Goal: Task Accomplishment & Management: Manage account settings

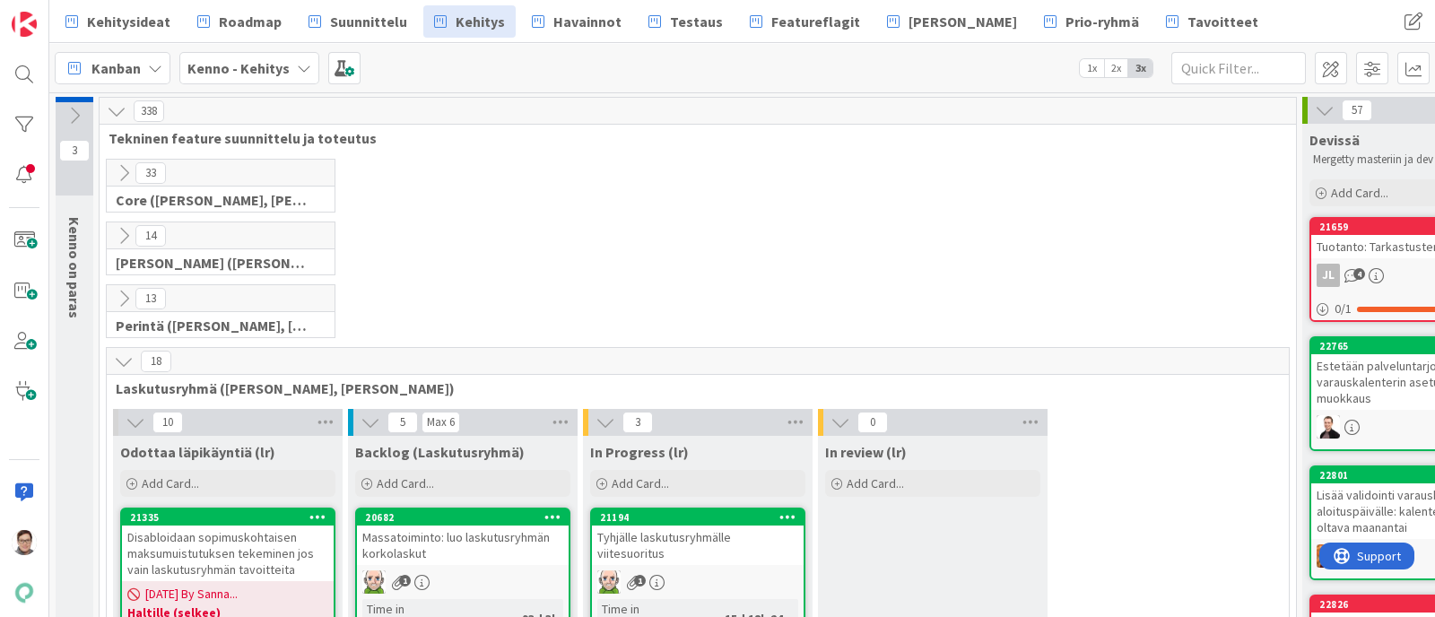
drag, startPoint x: 1114, startPoint y: 1, endPoint x: 777, endPoint y: 212, distance: 397.8
click at [777, 212] on div "33 Core ([PERSON_NAME], [PERSON_NAME], [PERSON_NAME], [PERSON_NAME], [PERSON_NA…" at bounding box center [698, 190] width 1190 height 63
click at [368, 11] on span "Suunnittelu" at bounding box center [368, 22] width 77 height 22
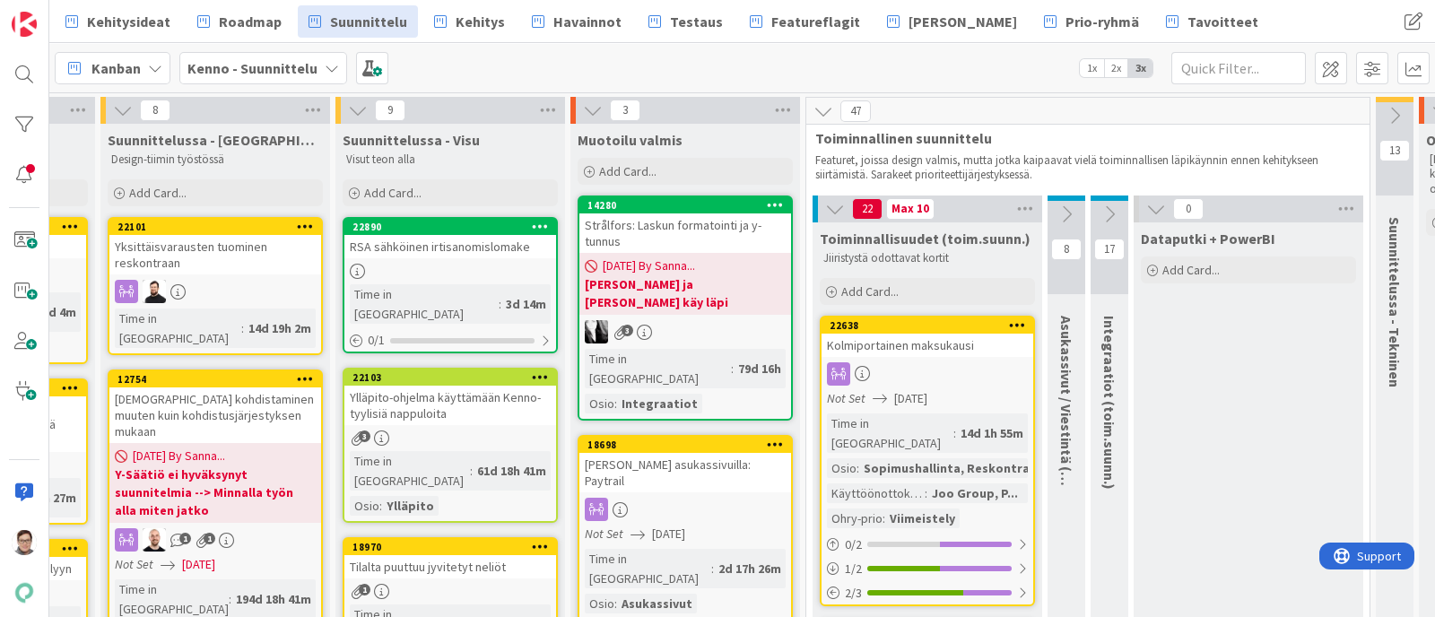
scroll to position [0, 200]
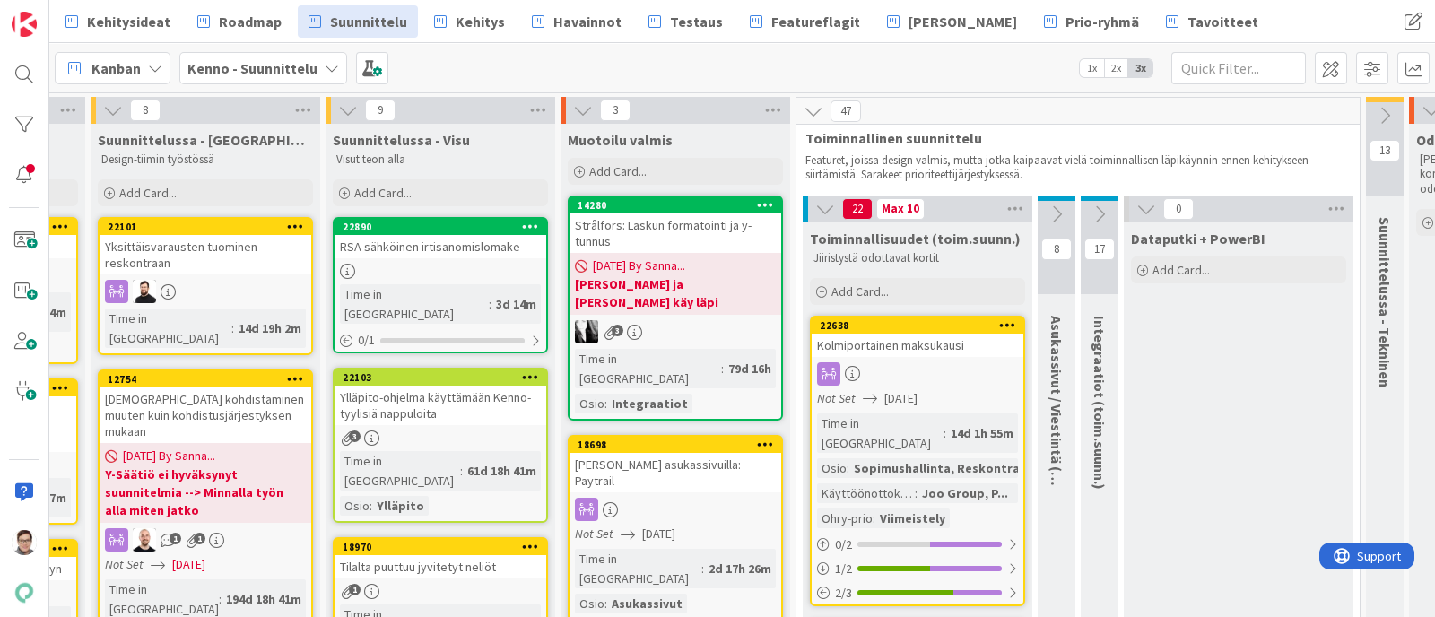
click at [893, 364] on div at bounding box center [918, 373] width 212 height 23
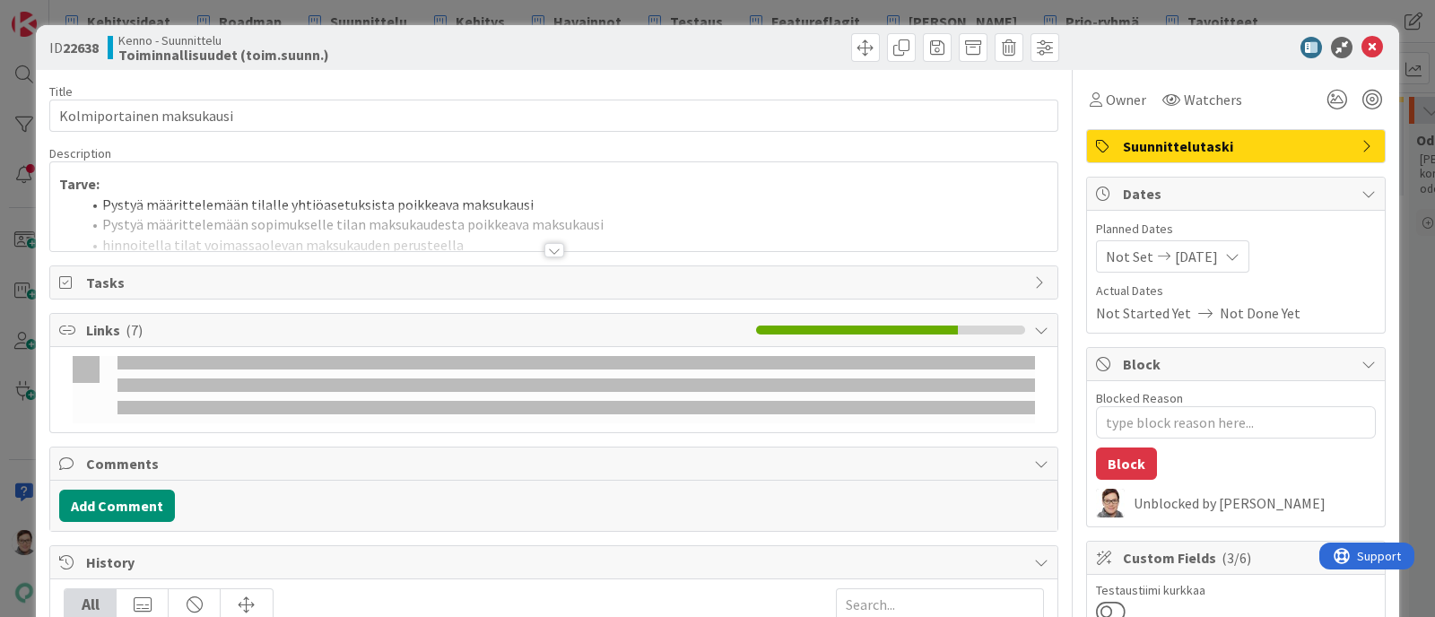
type textarea "x"
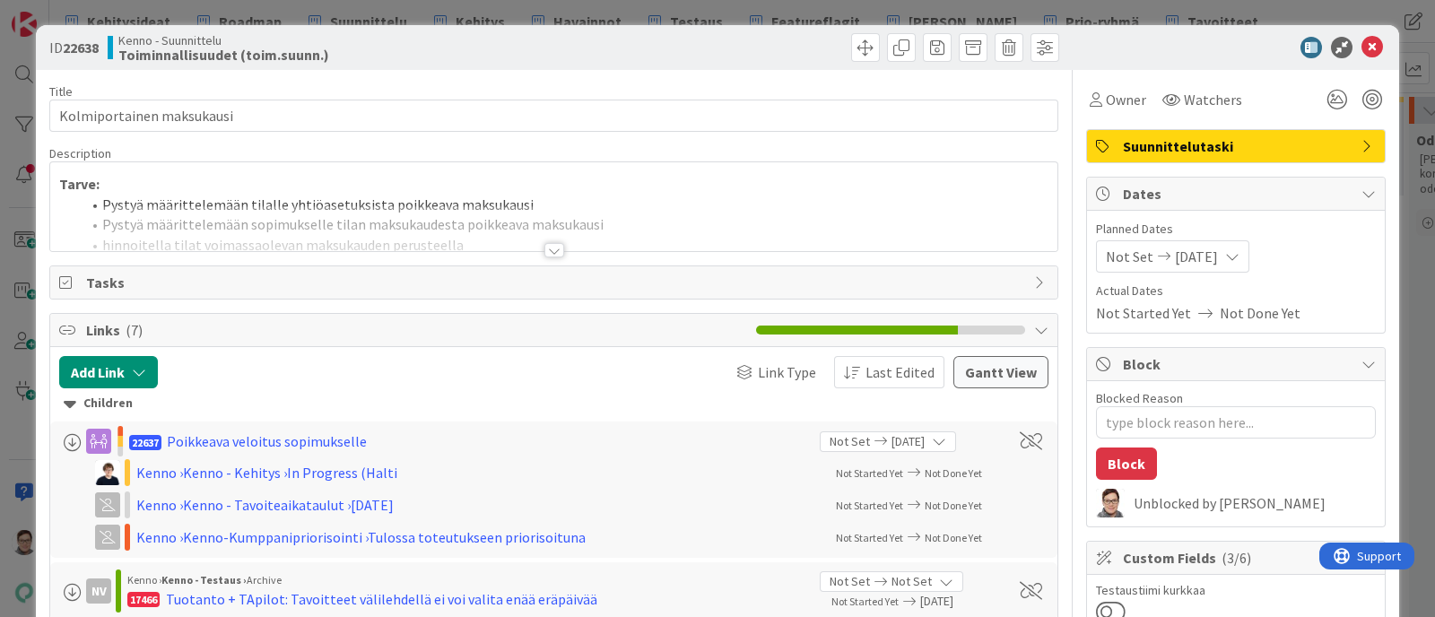
click at [552, 234] on div at bounding box center [553, 228] width 1007 height 46
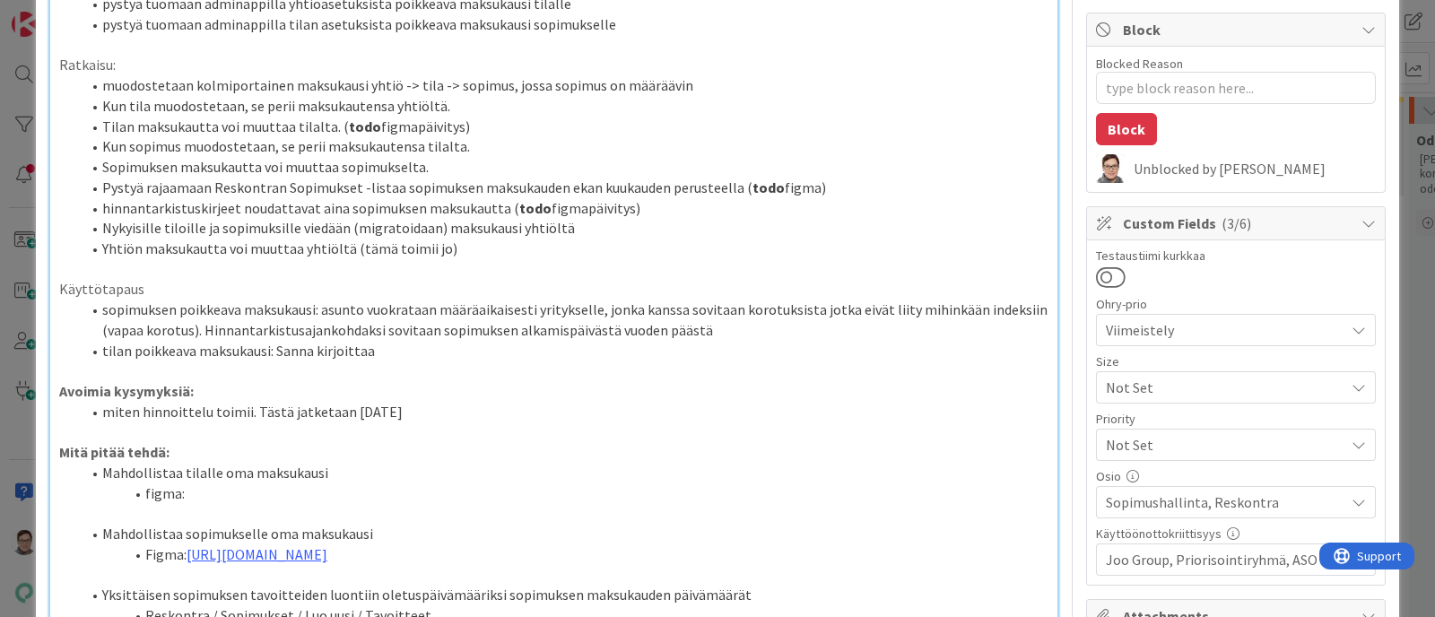
scroll to position [336, 0]
click at [383, 353] on li "tilan poikkeava maksukausi: Sanna kirjoittaa" at bounding box center [565, 349] width 968 height 21
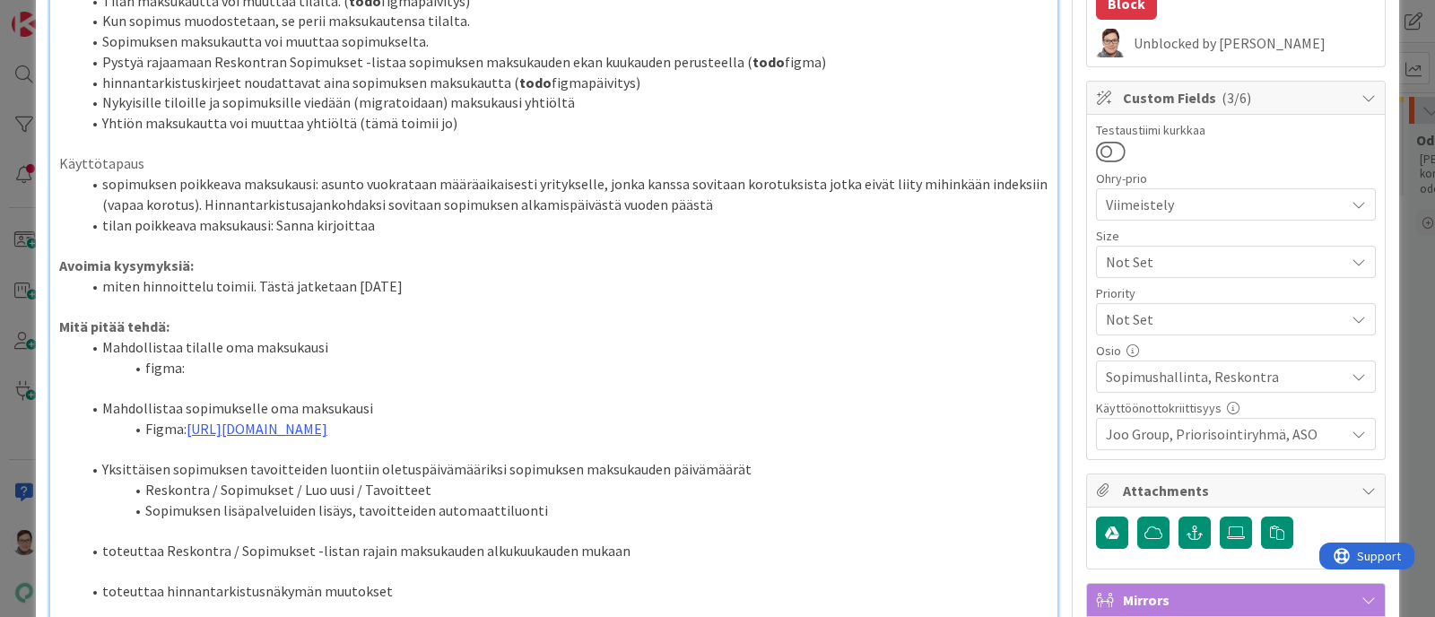
scroll to position [393, 0]
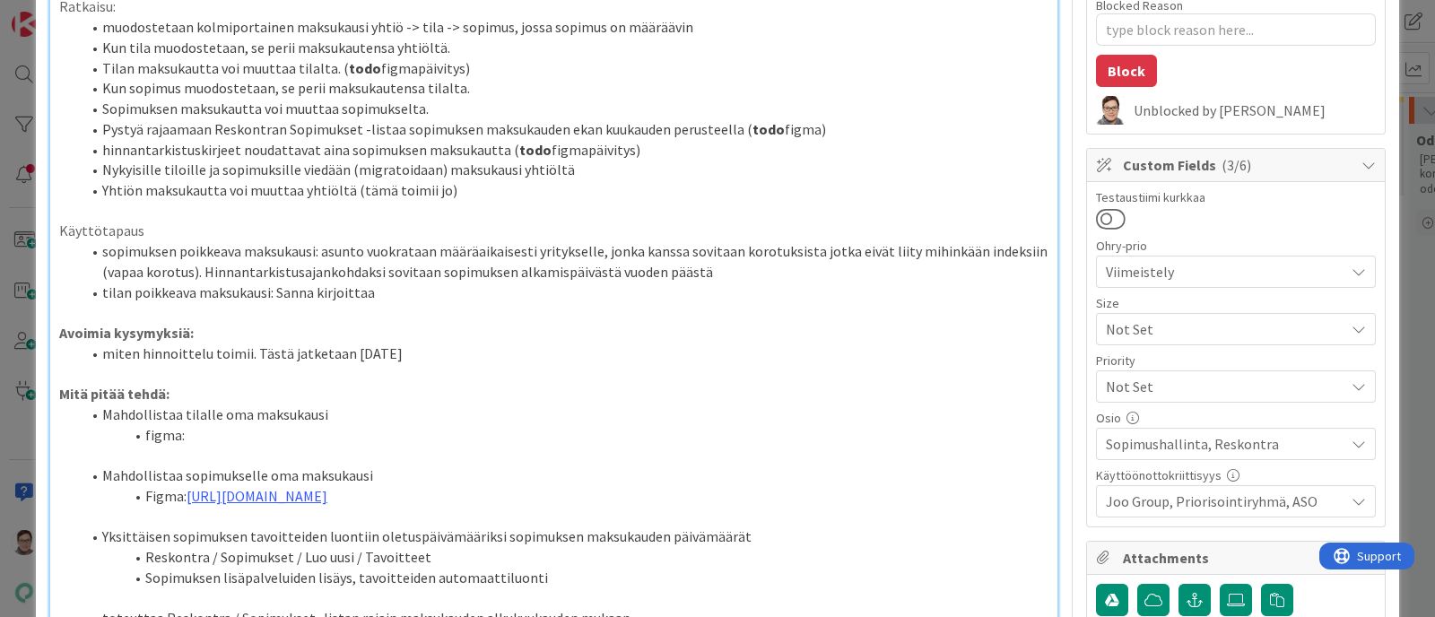
click at [423, 353] on li "miten hinnoittelu toimii. Tästä jatketaan [DATE]" at bounding box center [565, 354] width 968 height 21
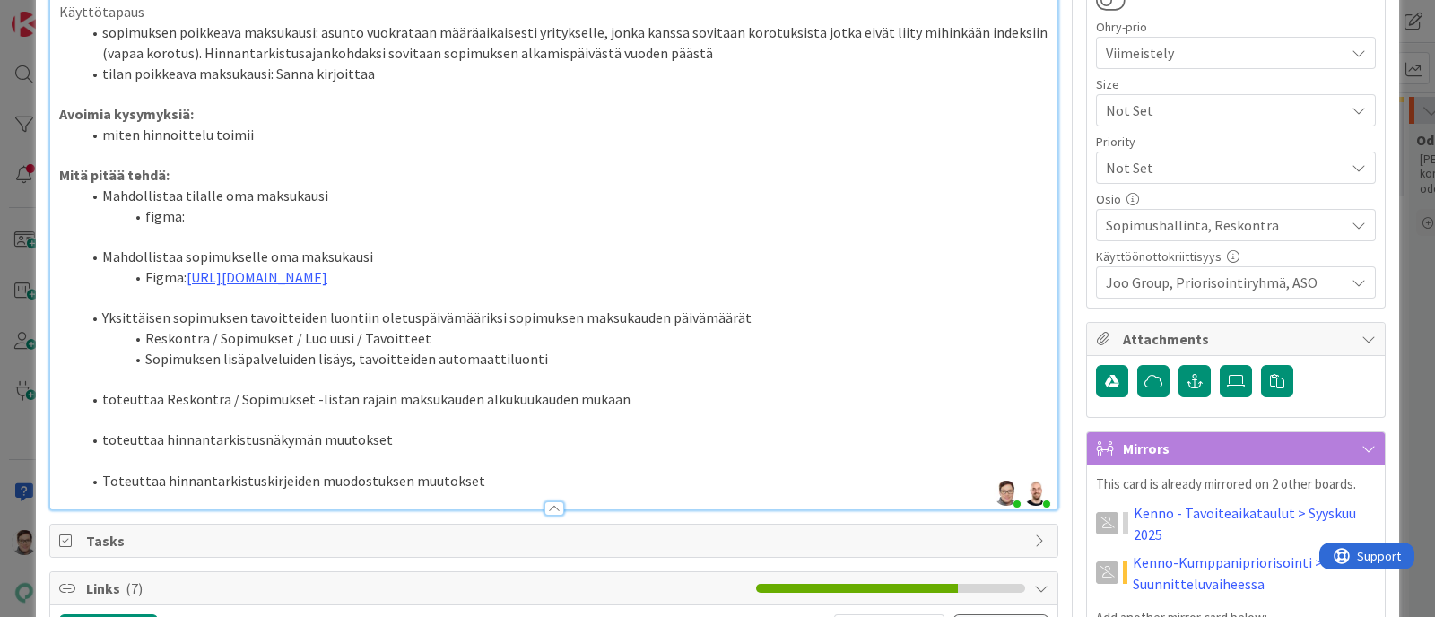
scroll to position [613, 0]
click at [388, 470] on p at bounding box center [554, 459] width 990 height 21
click at [397, 449] on li "toteuttaa hinnantarkistusnäkymän muutokset" at bounding box center [565, 439] width 968 height 21
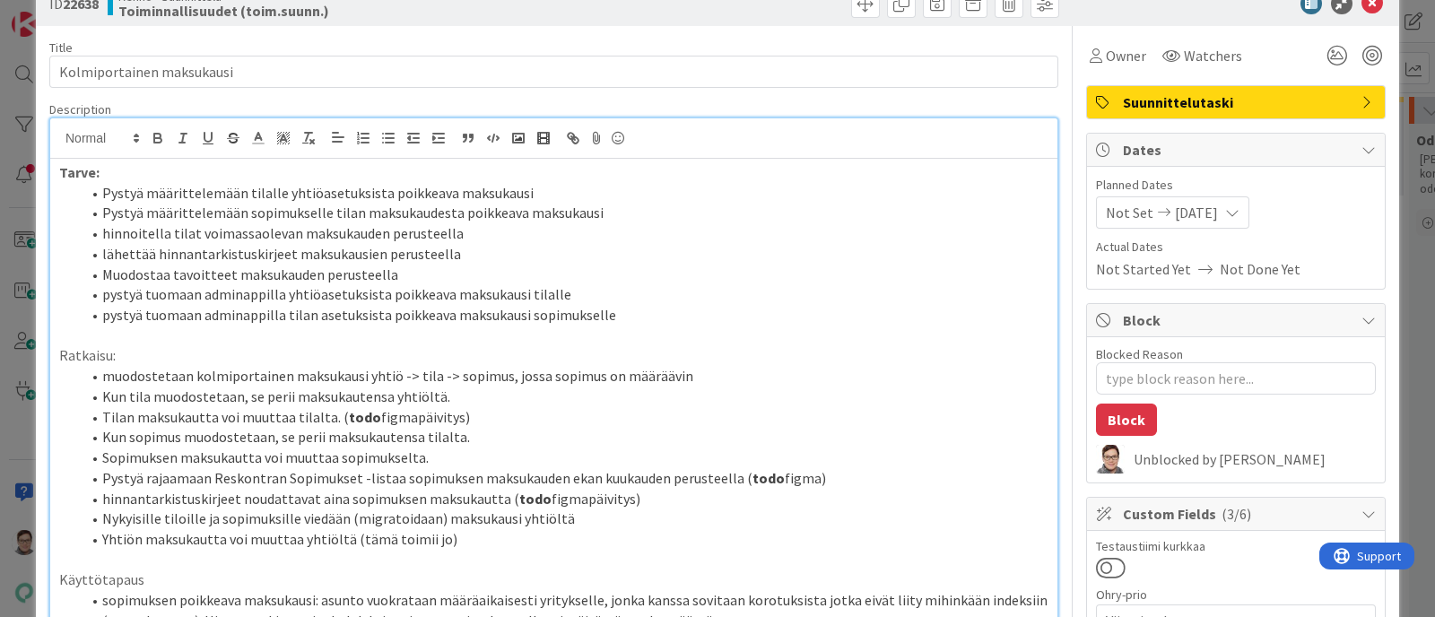
scroll to position [39, 0]
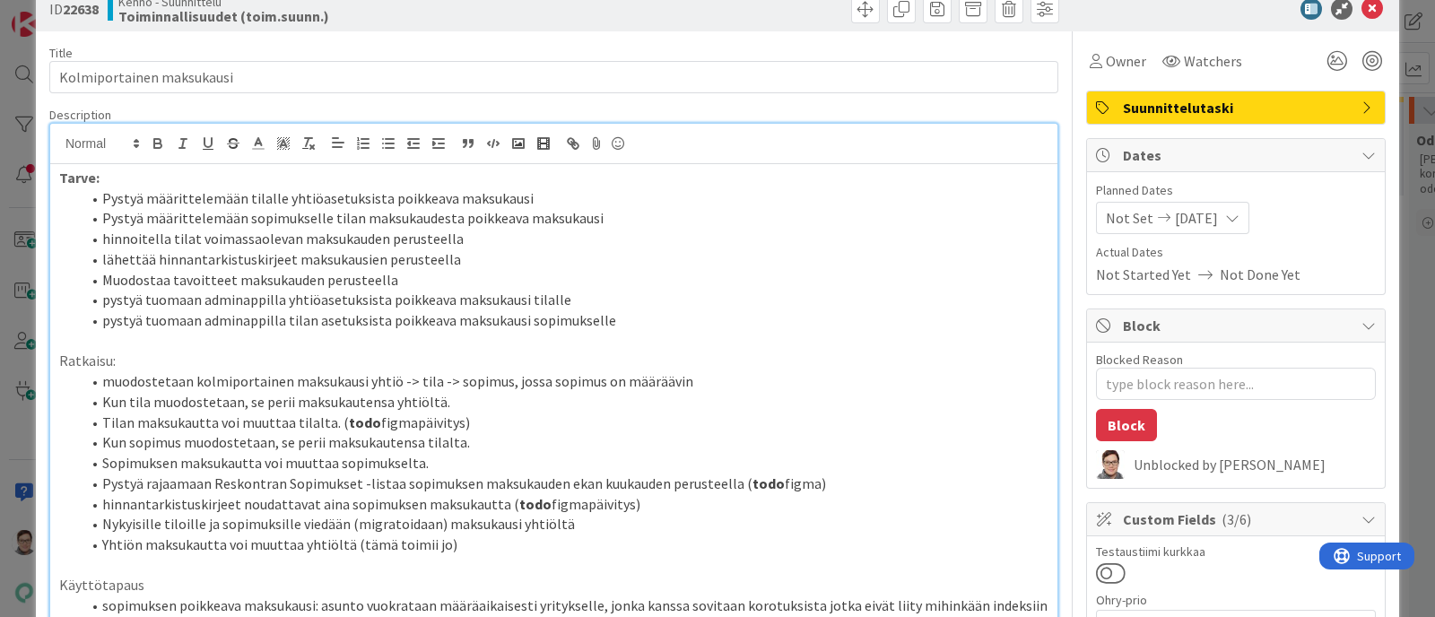
click at [467, 235] on li "hinnoitella tilat voimassaolevan maksukauden perusteella" at bounding box center [565, 239] width 968 height 21
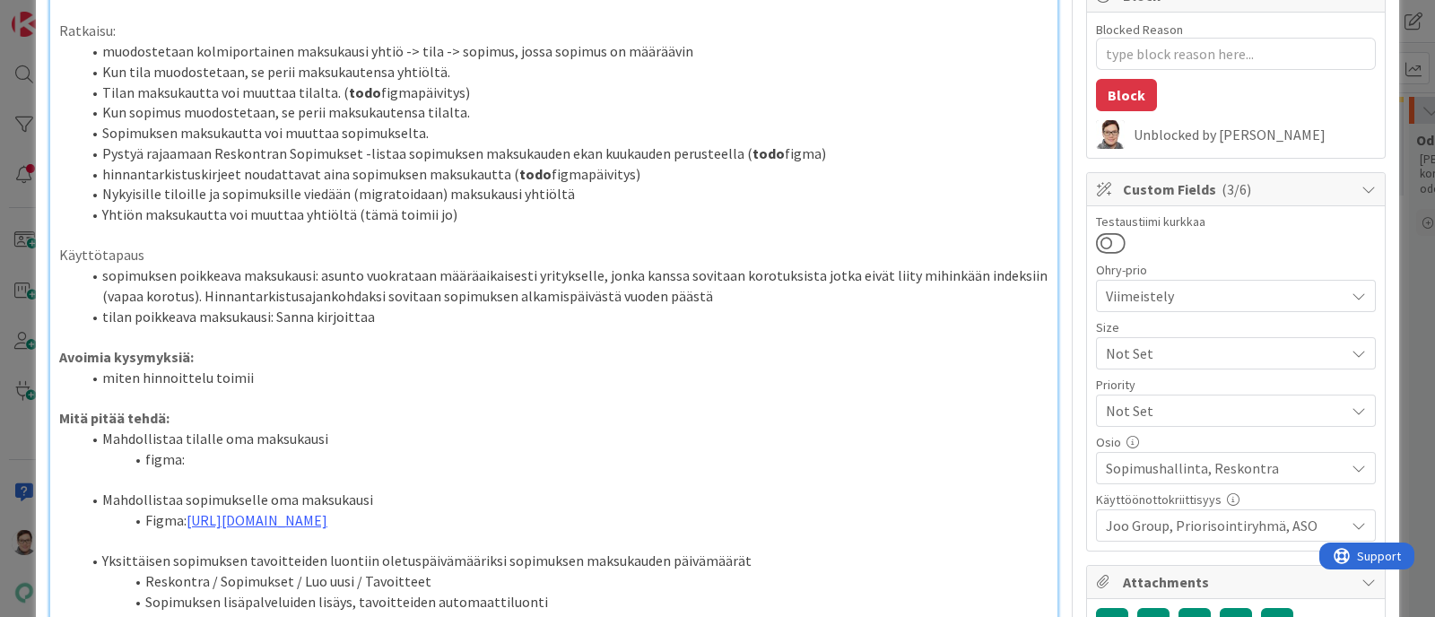
scroll to position [503, 0]
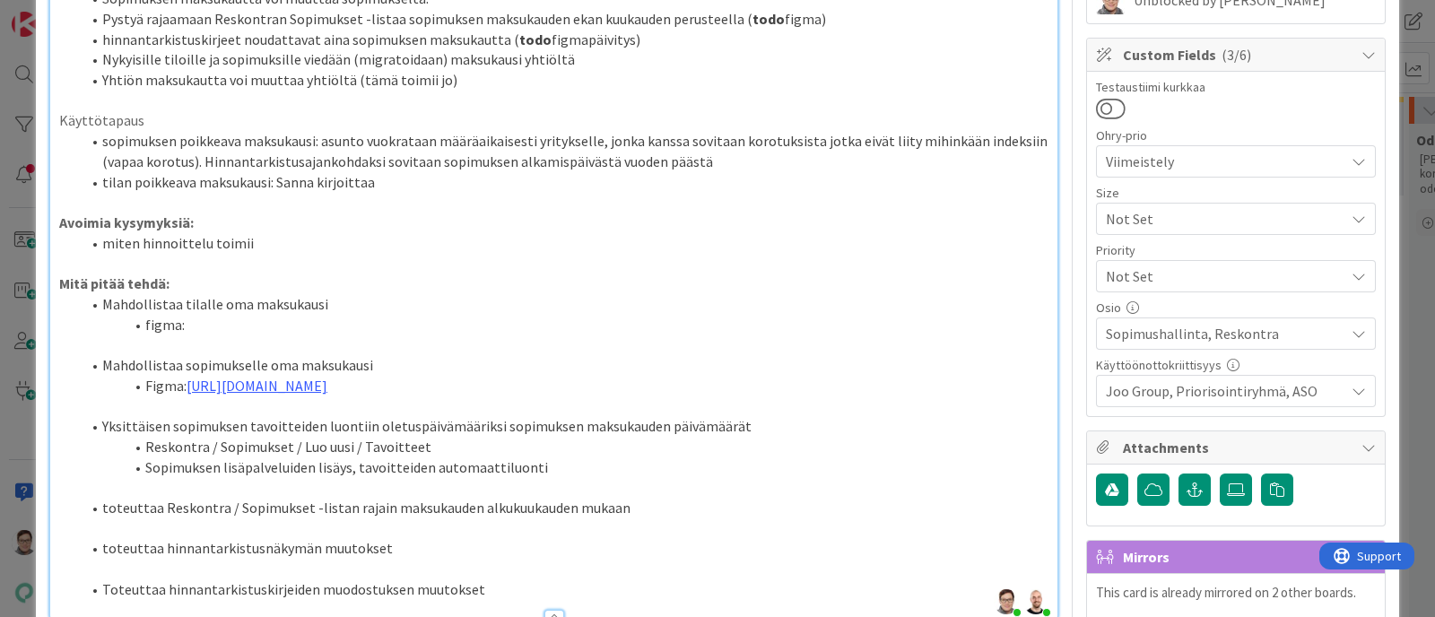
click at [720, 158] on li "sopimuksen poikkeava maksukausi: asunto vuokrataan määräaikaisesti yritykselle,…" at bounding box center [565, 151] width 968 height 40
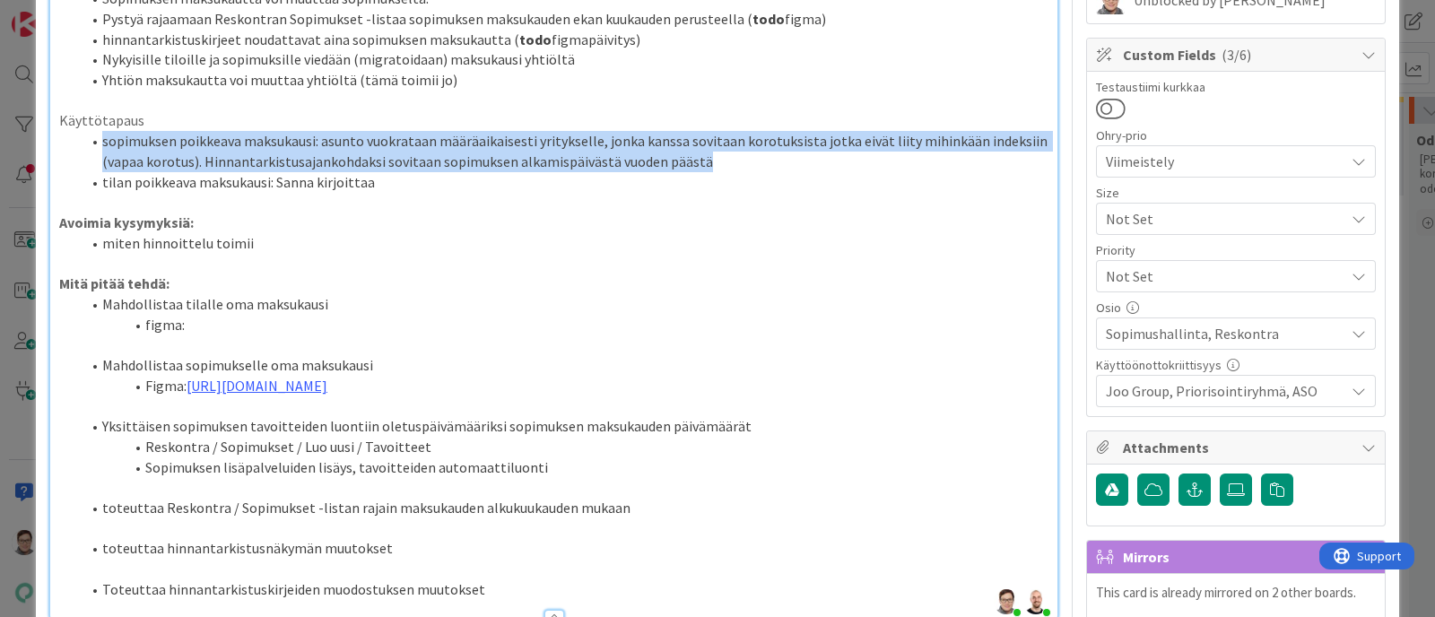
click at [720, 158] on li "sopimuksen poikkeava maksukausi: asunto vuokrataan määräaikaisesti yritykselle,…" at bounding box center [565, 151] width 968 height 40
click at [690, 144] on li "sopimuksen poikkeava maksukausi: asunto vuokrataan määräaikaisesti yritykselle,…" at bounding box center [565, 151] width 968 height 40
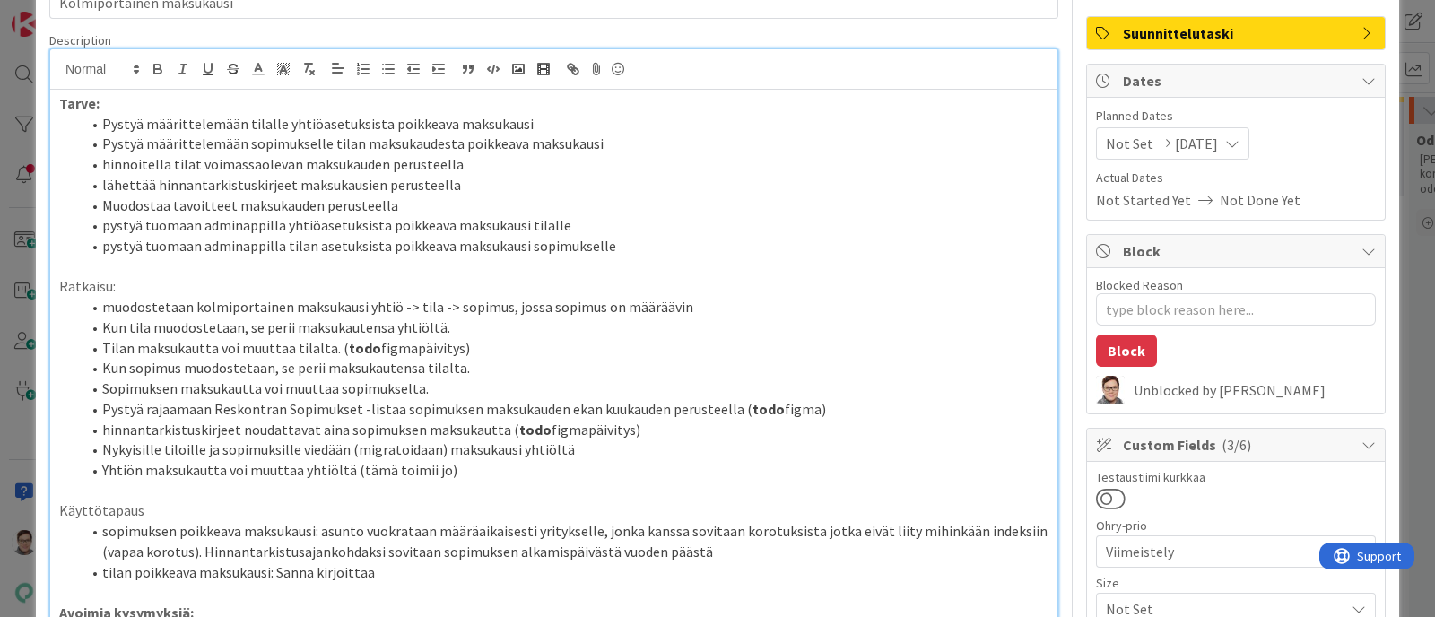
scroll to position [111, 0]
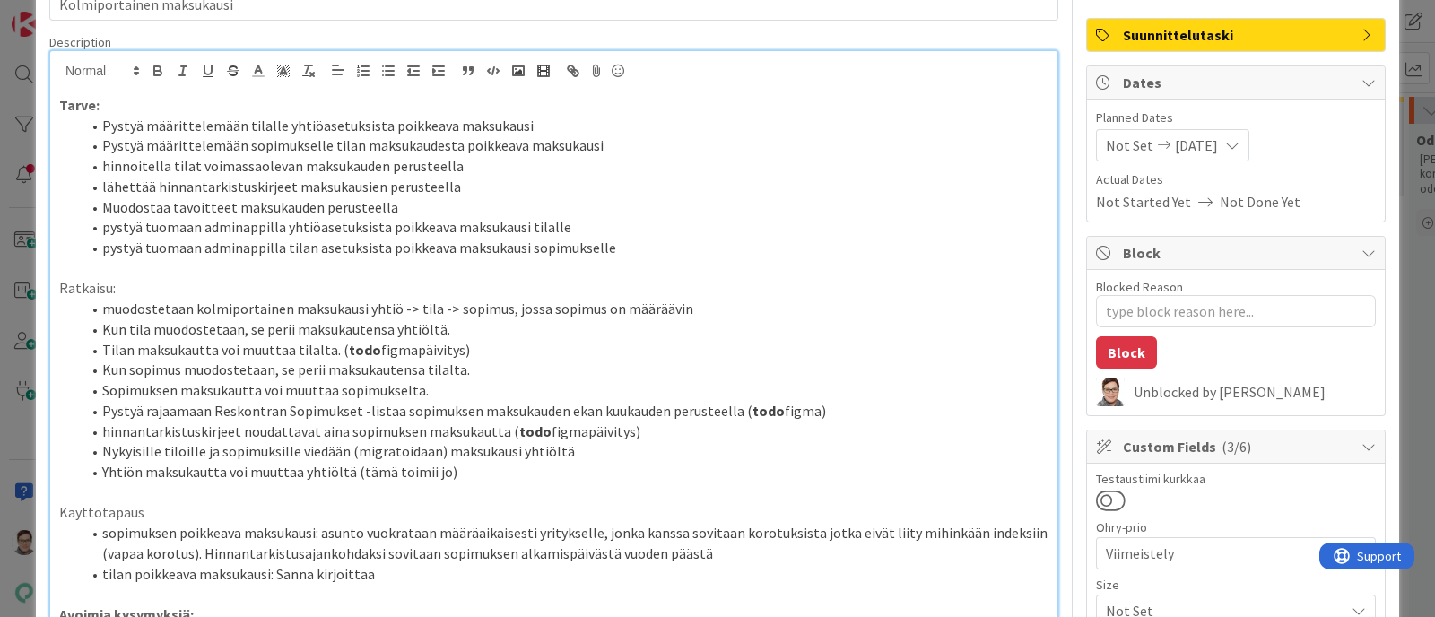
click at [330, 163] on li "hinnoitella tilat voimassaolevan maksukauden perusteella" at bounding box center [565, 166] width 968 height 21
click at [458, 161] on li "hinnoitella tilat voimassaolevan maksukauden perusteella" at bounding box center [565, 166] width 968 height 21
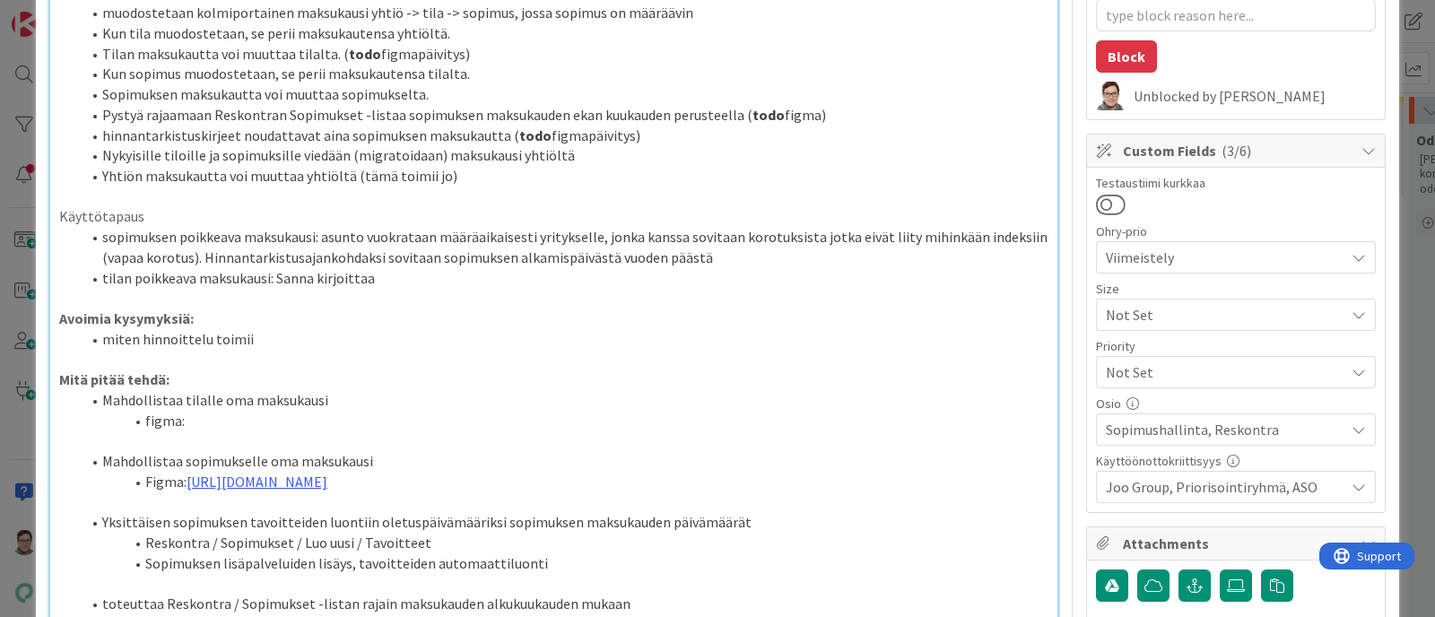
scroll to position [409, 0]
click at [413, 274] on li "tilan poikkeava maksukausi: Sanna kirjoittaa" at bounding box center [565, 276] width 968 height 21
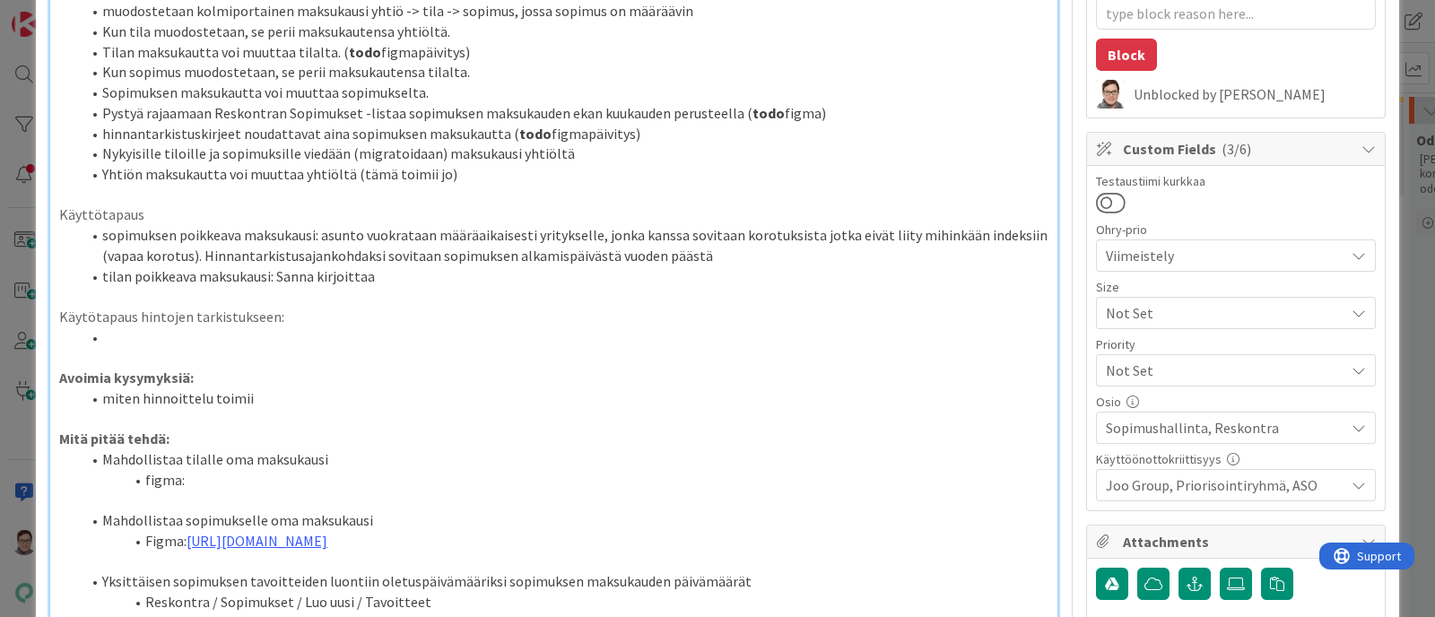
click at [78, 322] on p "Käytötapaus hintojen tarkistukseen:" at bounding box center [554, 317] width 990 height 21
click at [115, 342] on li at bounding box center [565, 337] width 968 height 21
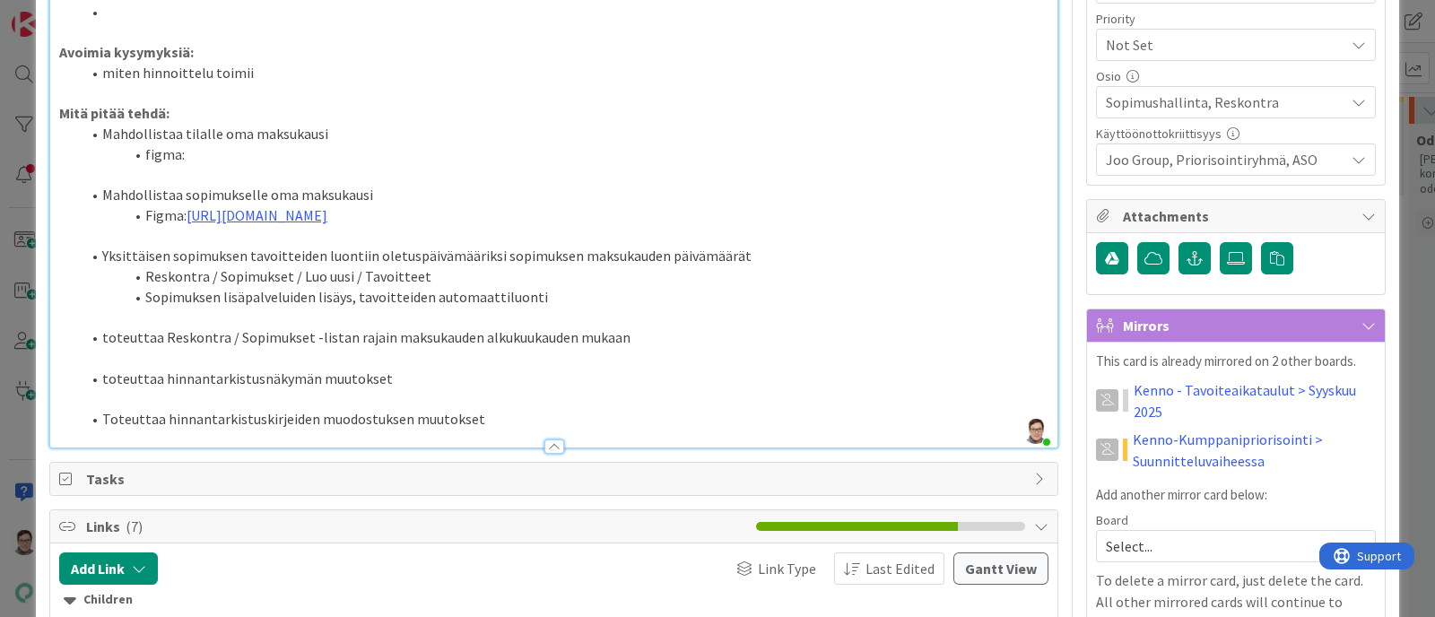
scroll to position [737, 0]
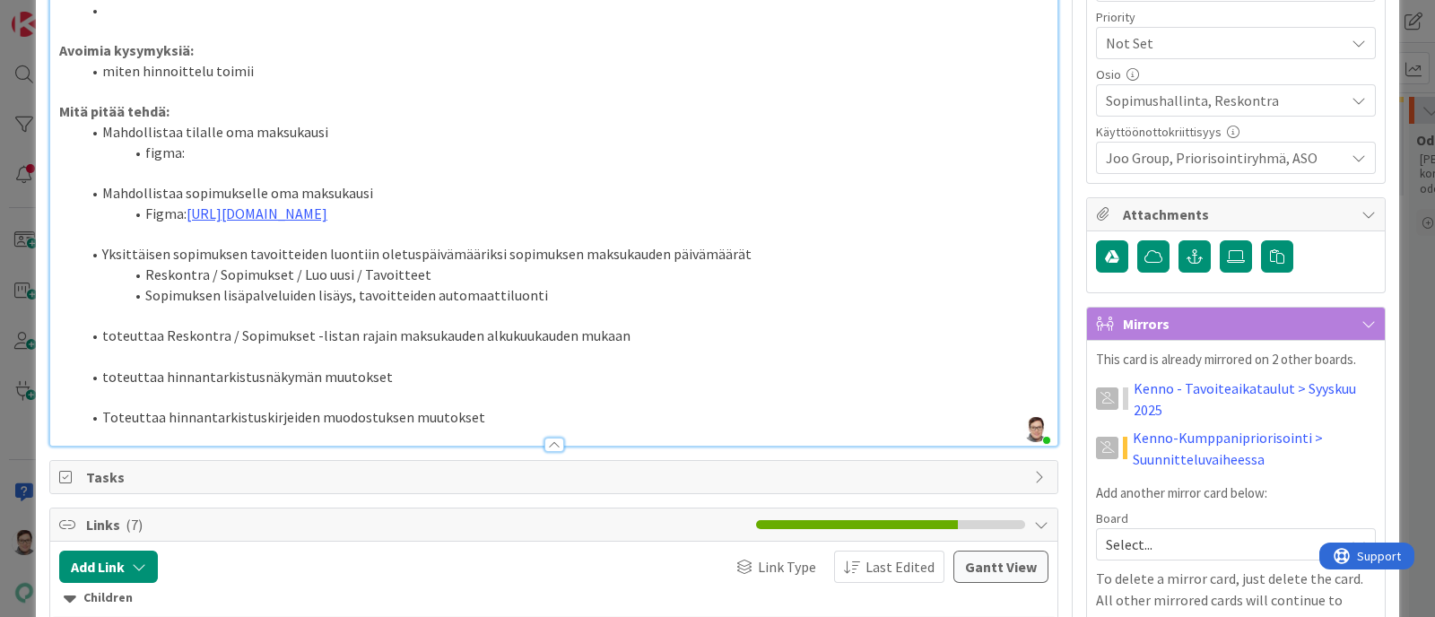
click at [514, 367] on p at bounding box center [554, 356] width 990 height 21
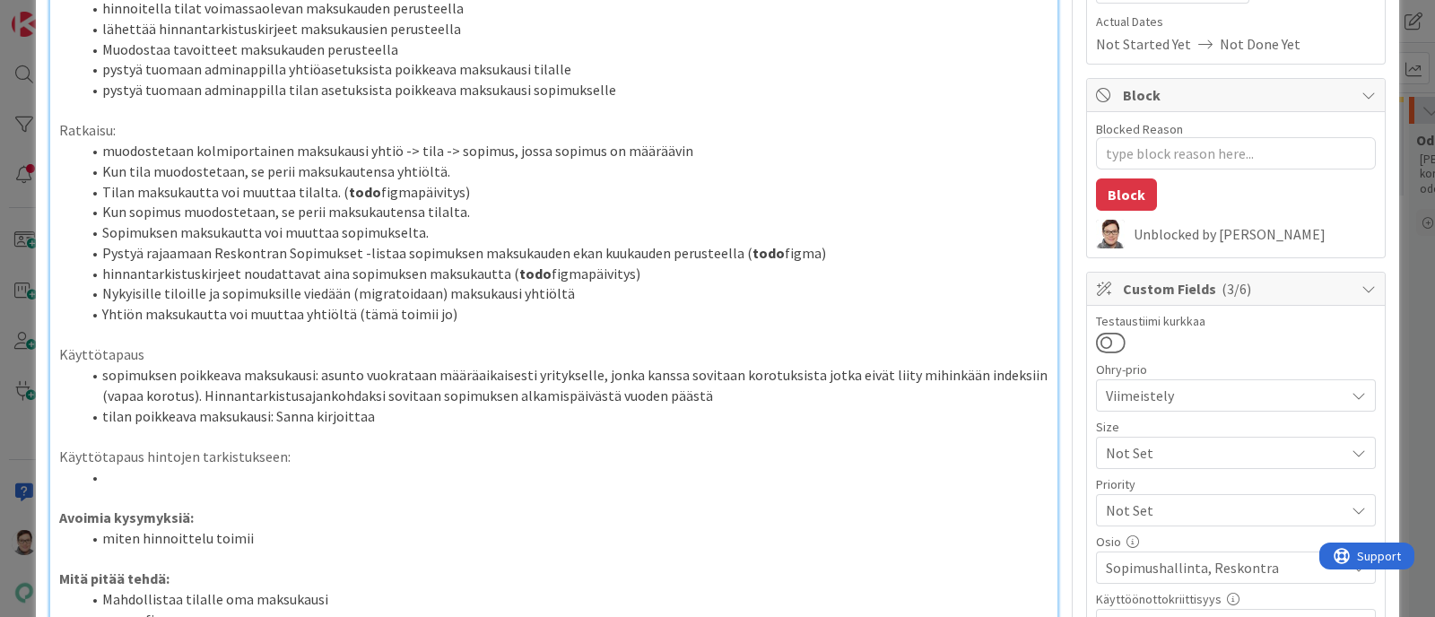
scroll to position [266, 0]
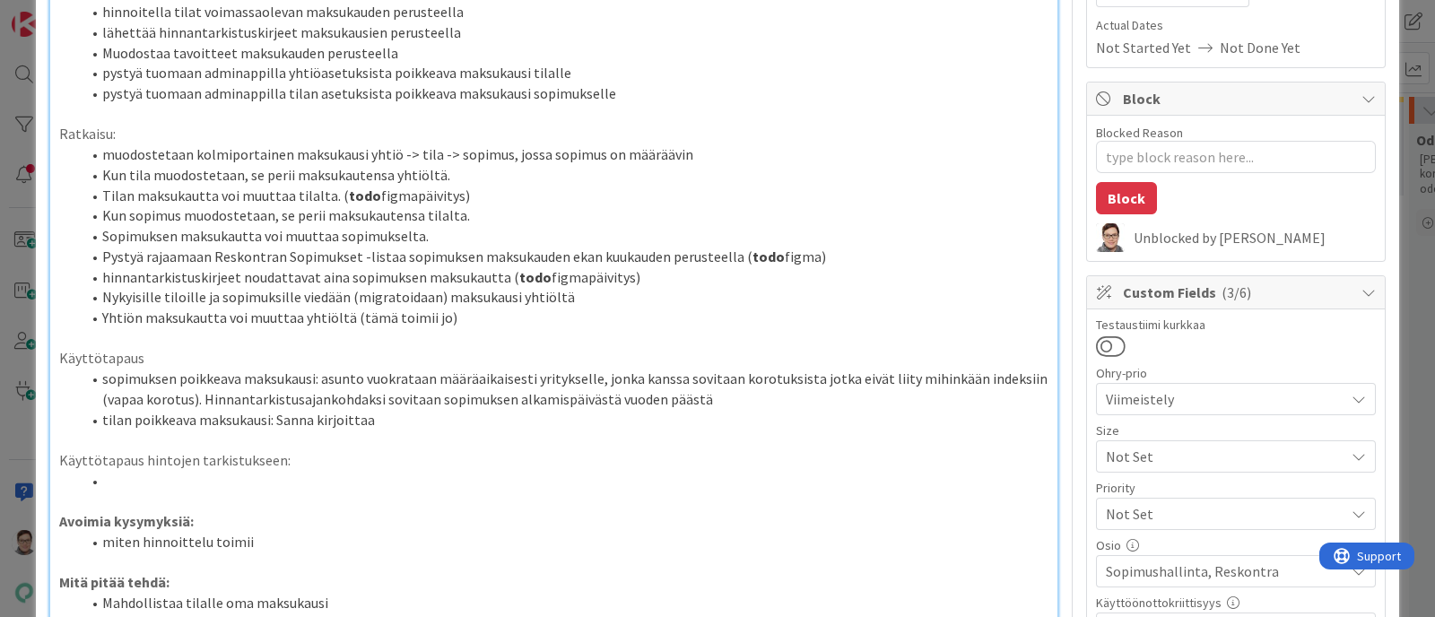
click at [835, 247] on li "Pystyä rajaamaan Reskontran Sopimukset -listaa sopimuksen maksukauden ekan kuuk…" at bounding box center [565, 257] width 968 height 21
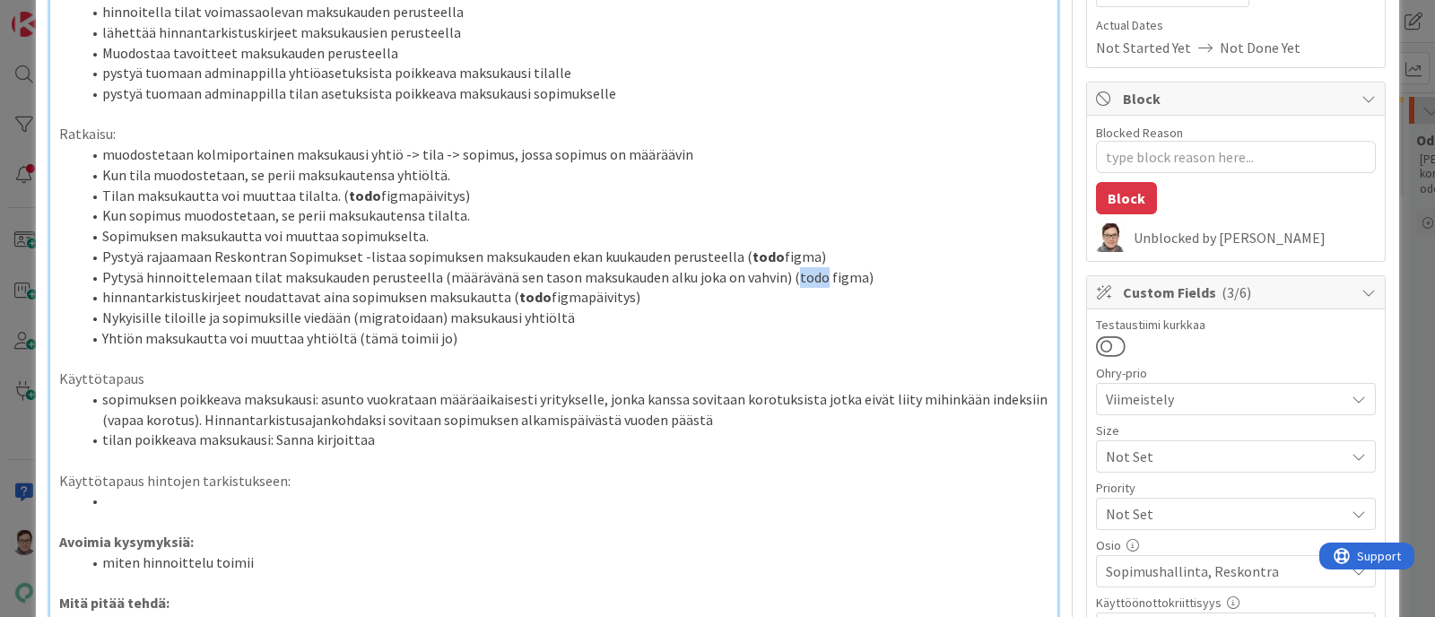
drag, startPoint x: 809, startPoint y: 278, endPoint x: 781, endPoint y: 278, distance: 28.7
click at [781, 278] on li "Pytysä hinnoittelemaan tilat maksukauden perusteella (määrävänä sen tason maksu…" at bounding box center [565, 277] width 968 height 21
click at [907, 287] on li "hinnantarkistuskirjeet noudattavat aina sopimuksen maksukautta ( todo figmapäiv…" at bounding box center [565, 297] width 968 height 21
click at [890, 271] on li "Pytysä hinnoittelemaan tilat maksukauden perusteella (määrävänä sen tason maksu…" at bounding box center [565, 277] width 968 height 21
click at [137, 280] on li "Pytysä hinnoittelemaan tilat maksukauden perusteella (määrävänä sen tason maksu…" at bounding box center [565, 277] width 968 height 21
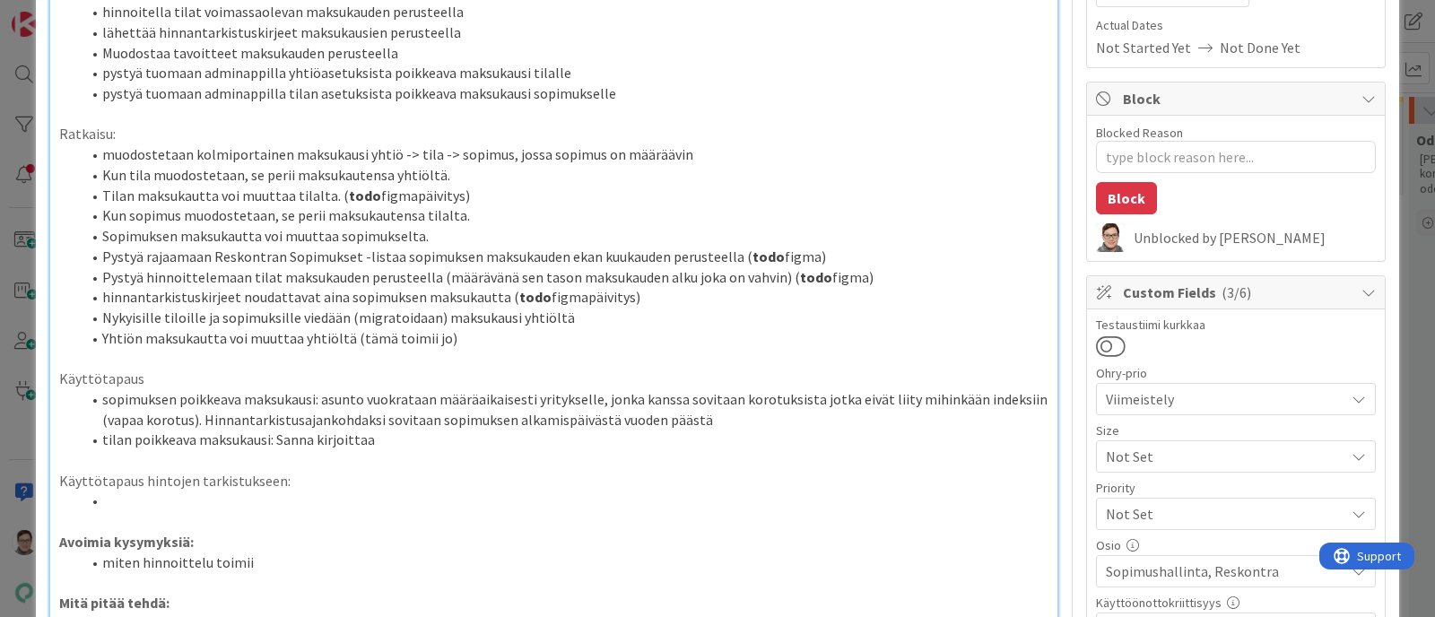
click at [872, 276] on li "Pystyä hinnoittelemaan tilat maksukauden perusteella (määrävänä sen tason maksu…" at bounding box center [565, 277] width 968 height 21
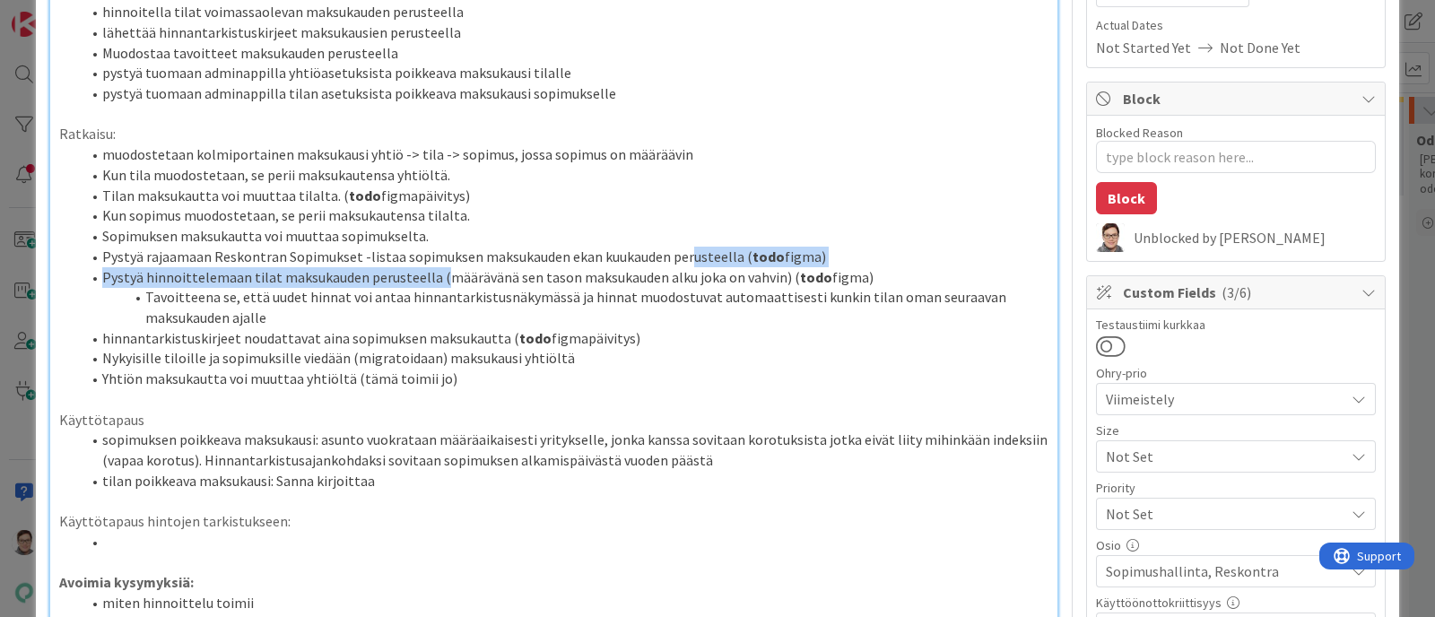
drag, startPoint x: 680, startPoint y: 261, endPoint x: 402, endPoint y: 273, distance: 278.4
click at [402, 273] on ol "muodostetaan kolmiportainen maksukausi yhtiö -> tila -> sopimus, jossa sopimus …" at bounding box center [554, 266] width 990 height 245
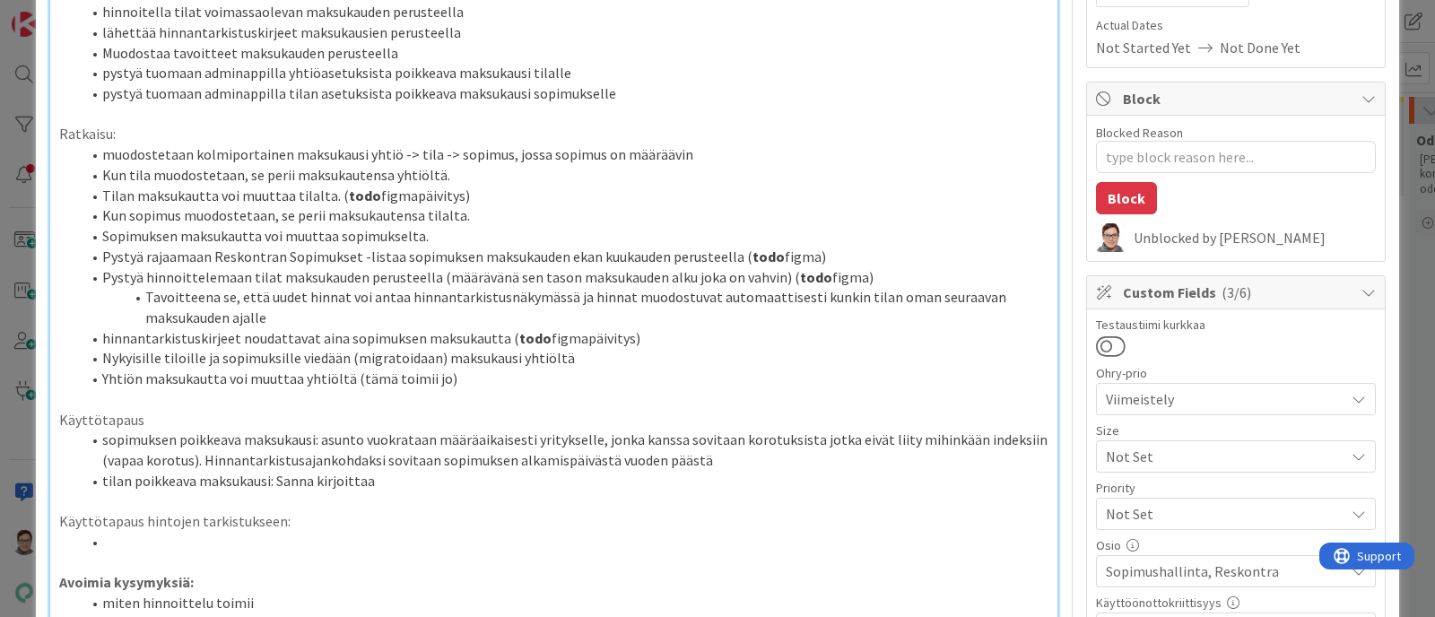
click at [262, 297] on li "Tavoitteena se, että uudet hinnat voi antaa hinnantarkistusnäkymässä ja hinnat …" at bounding box center [565, 307] width 968 height 40
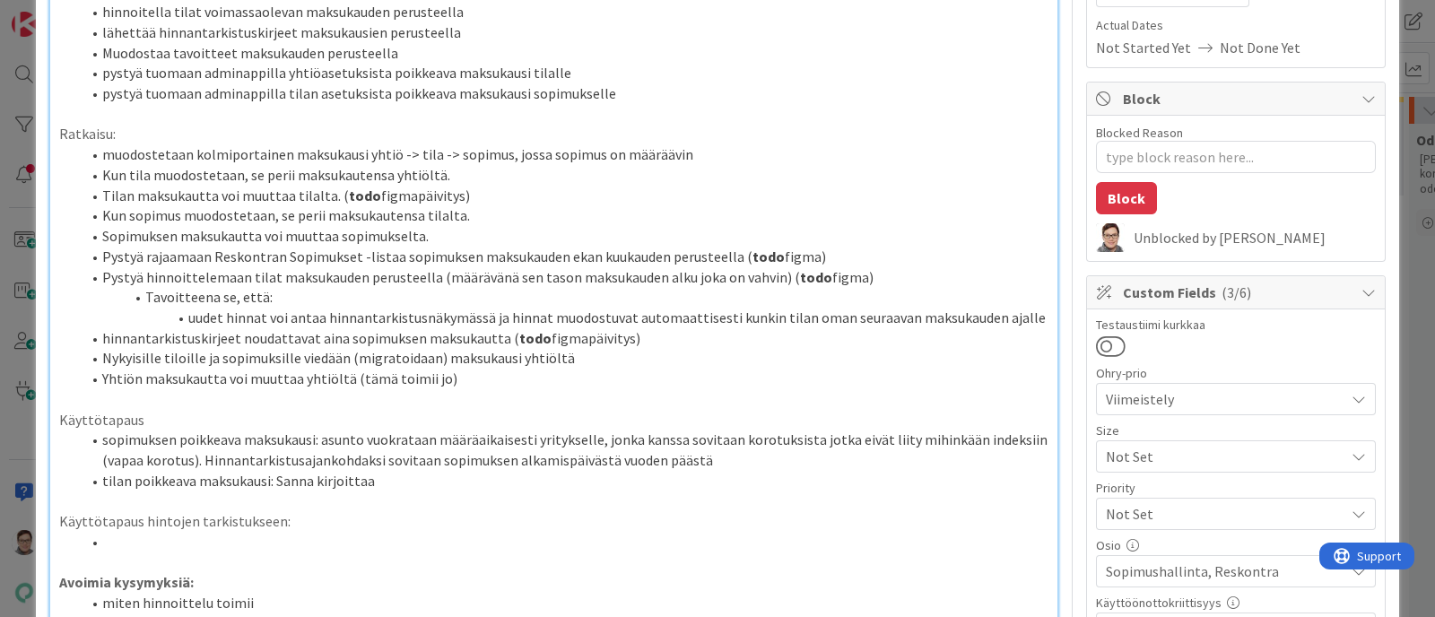
click at [1014, 324] on li "uudet hinnat voi antaa hinnantarkistusnäkymässä ja hinnat muodostuvat automaatt…" at bounding box center [565, 318] width 968 height 21
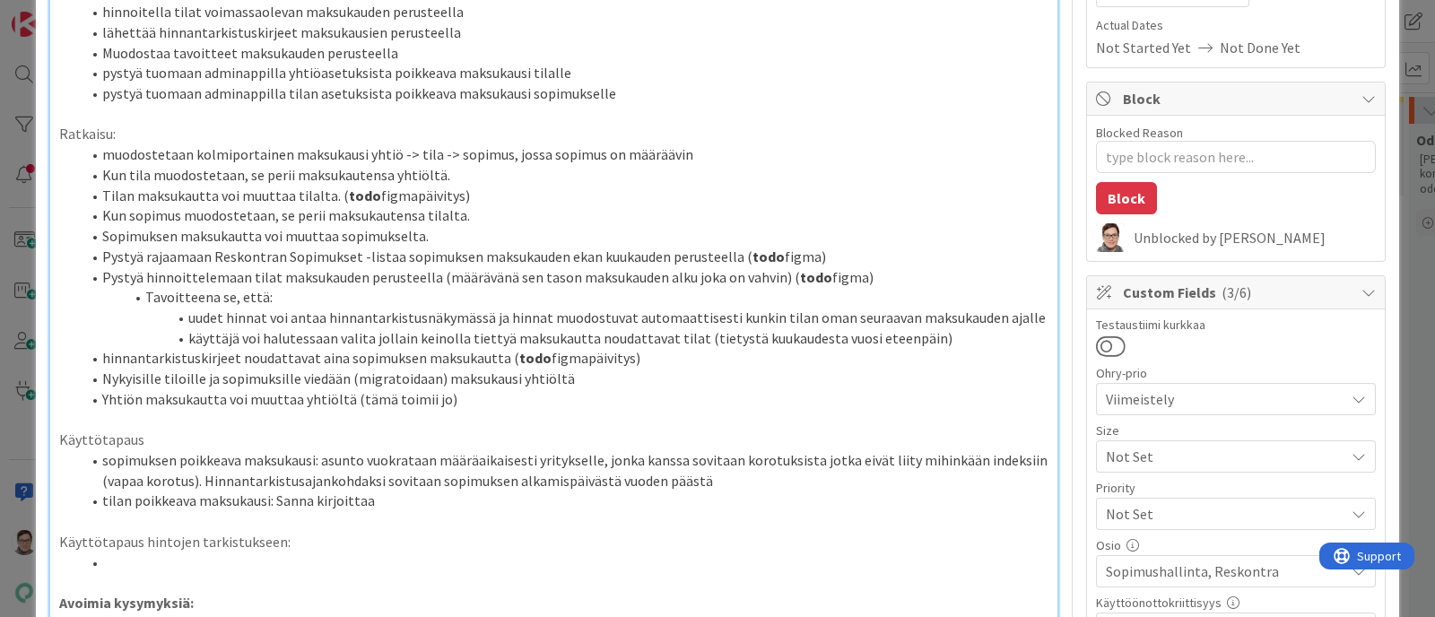
click at [134, 493] on li at bounding box center [565, 563] width 968 height 21
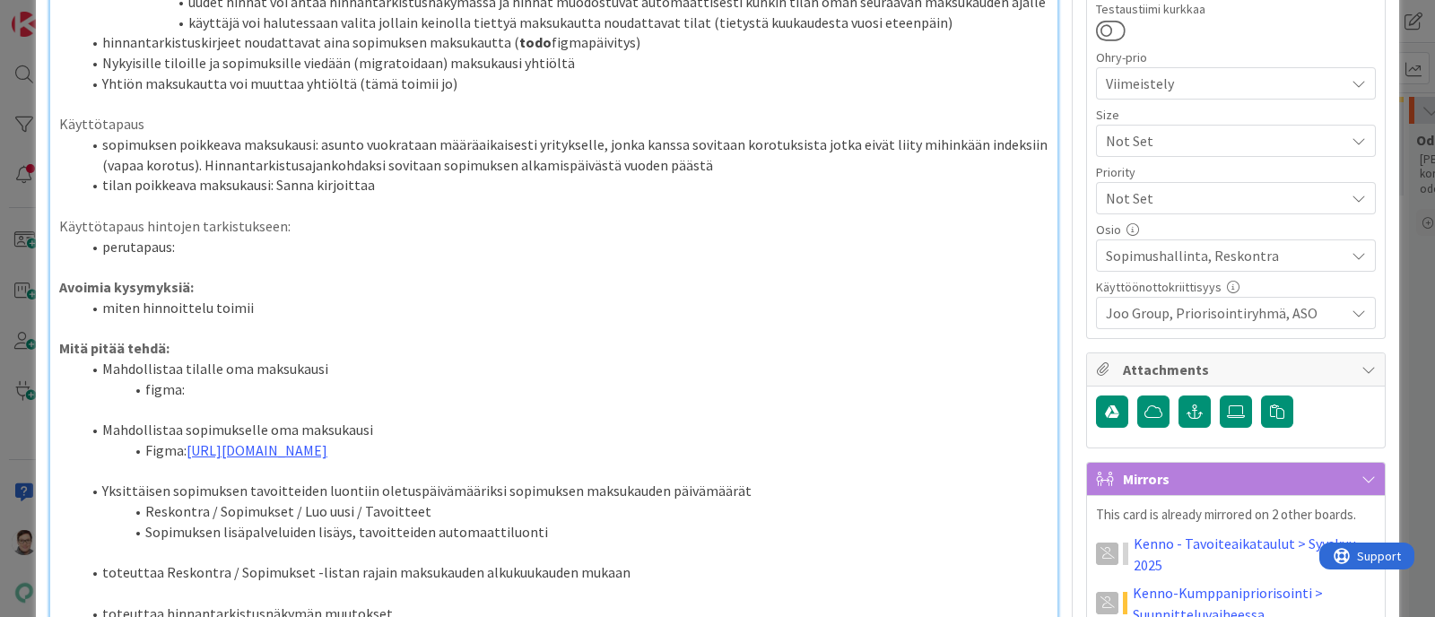
scroll to position [607, 0]
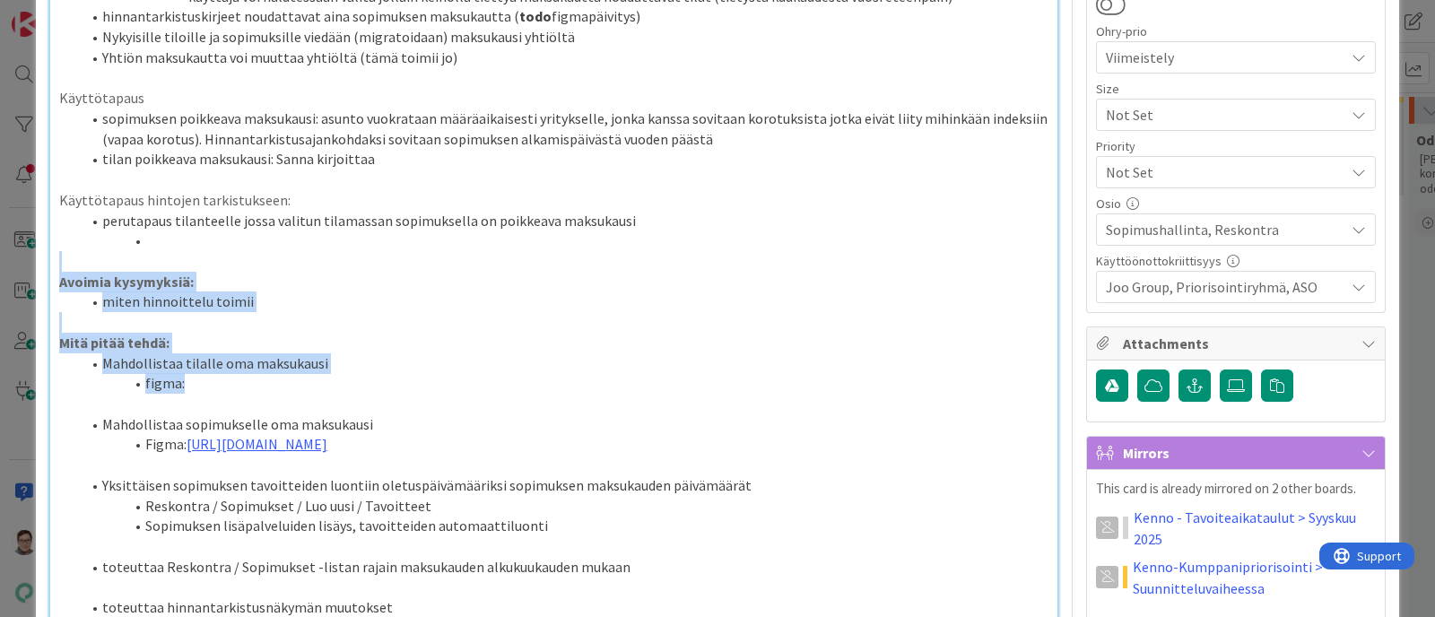
drag, startPoint x: 463, startPoint y: 373, endPoint x: 237, endPoint y: 262, distance: 252.0
click at [237, 262] on div "Tarve: Pystyä määrittelemään tilalle yhtiöasetuksista poikkeava maksukausi Pyst…" at bounding box center [553, 135] width 1007 height 1081
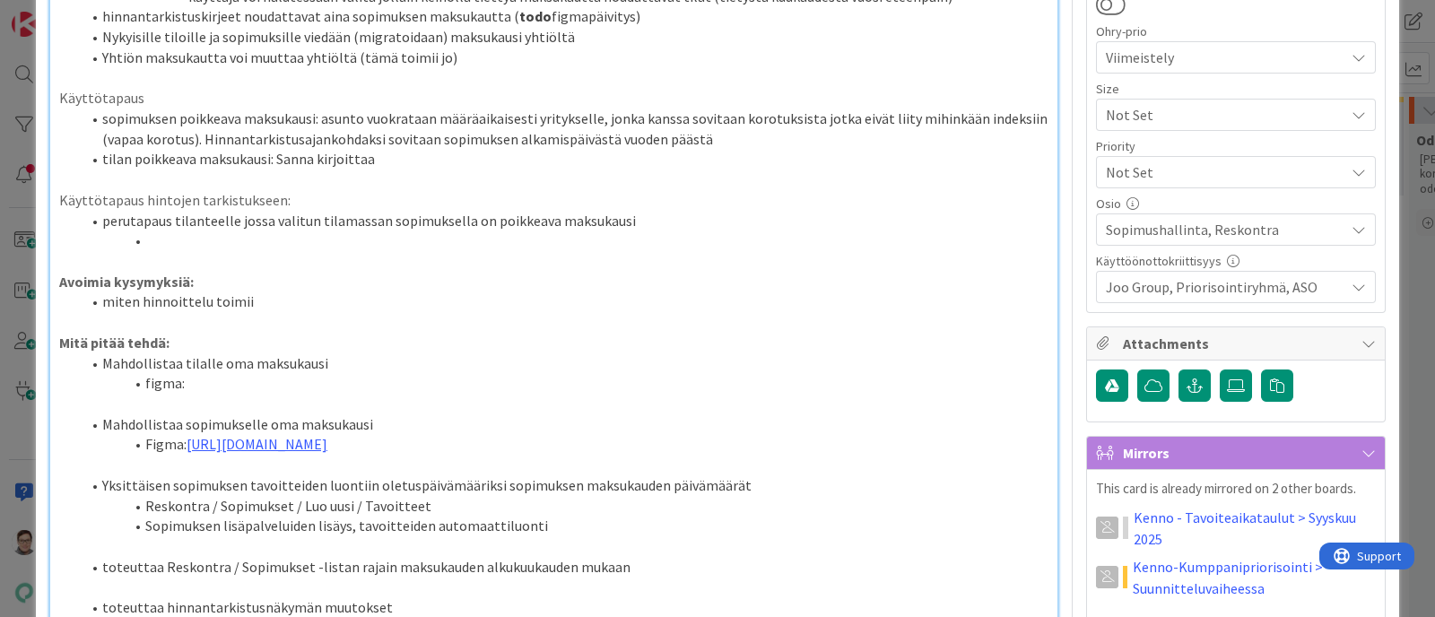
click at [194, 205] on p "Käyttötapaus hintojen tarkistukseen:" at bounding box center [554, 200] width 990 height 21
click at [170, 220] on li "perutapaus tilanteelle jossa valitun tilamassan sopimuksella on poikkeava maksu…" at bounding box center [565, 221] width 968 height 21
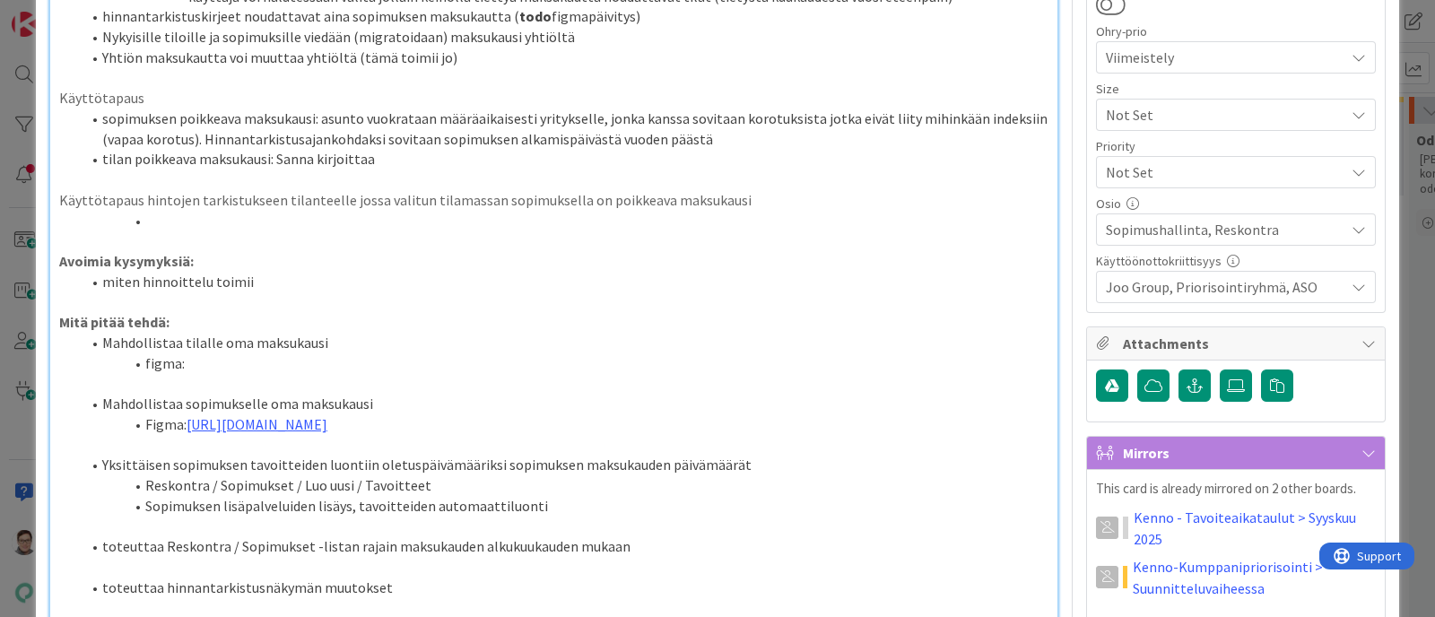
click at [366, 197] on p "Käyttötapaus hintojen tarkistukseen tilanteelle jossa valitun tilamassan sopimu…" at bounding box center [554, 200] width 990 height 21
click at [180, 224] on li at bounding box center [565, 221] width 968 height 21
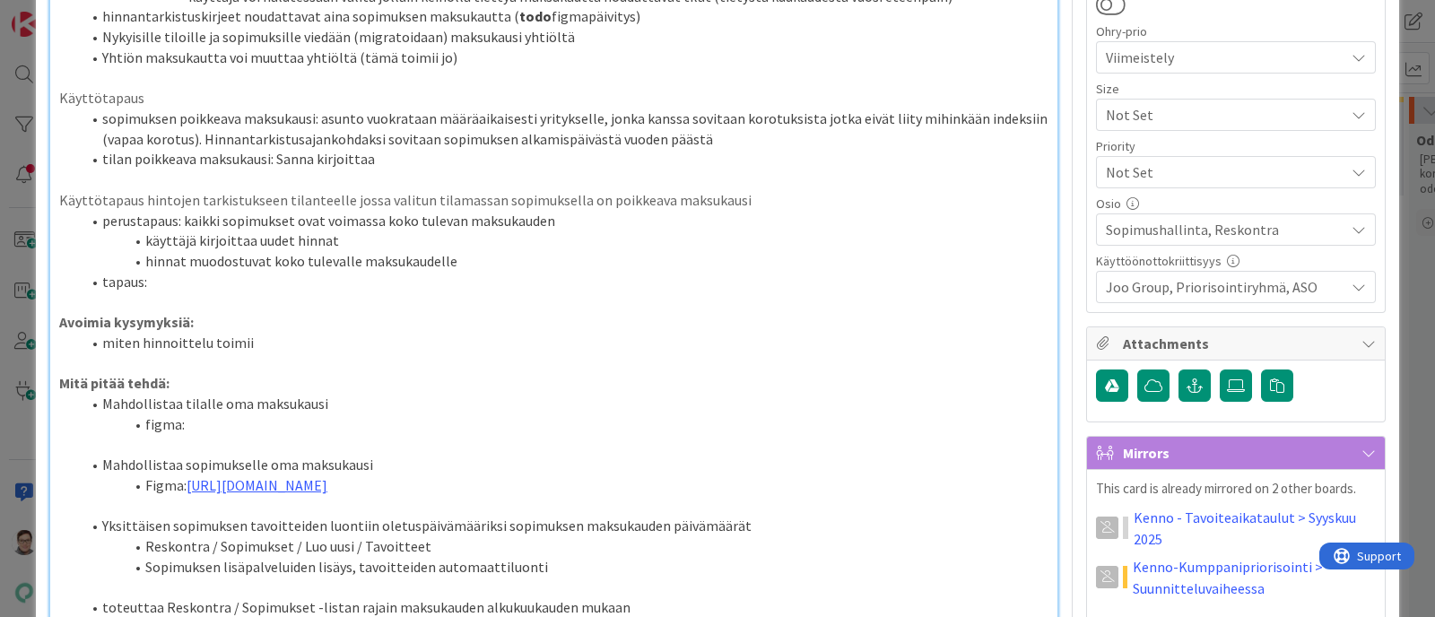
click at [141, 240] on li "käyttäjä kirjoittaa uudet hinnat" at bounding box center [565, 241] width 968 height 21
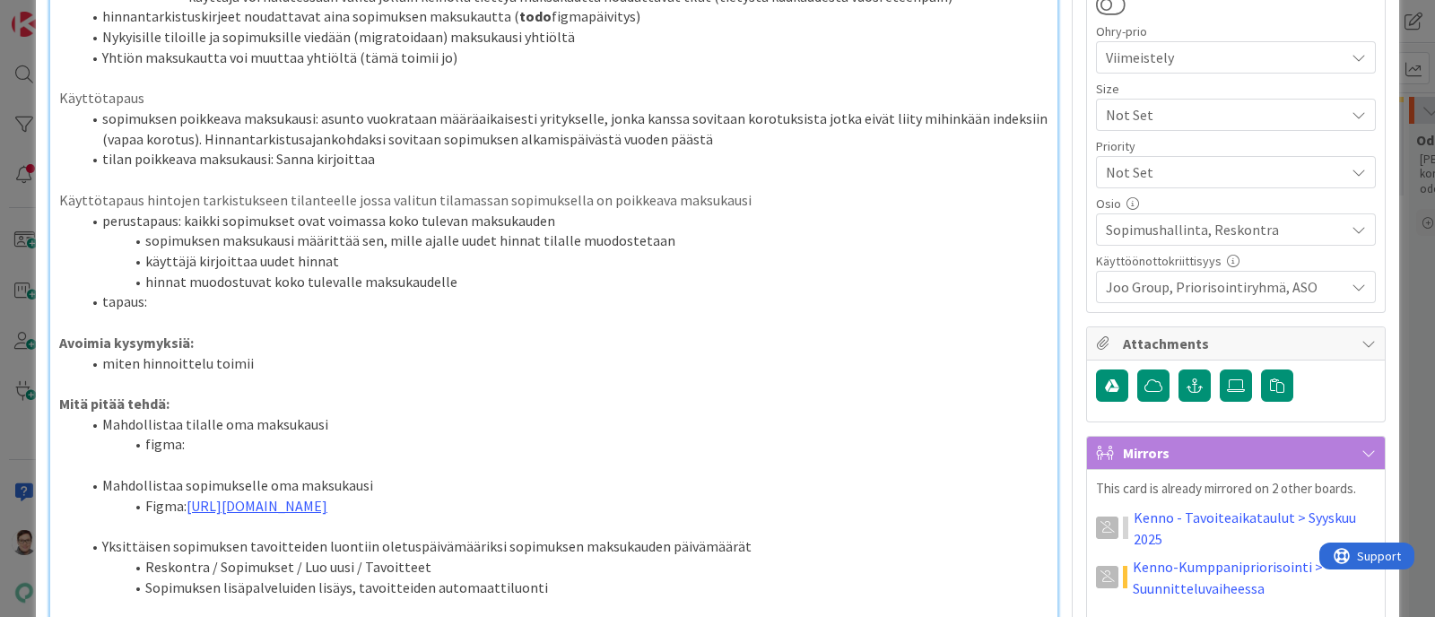
click at [661, 234] on li "sopimuksen maksukausi määrittää sen, mille ajalle uudet hinnat tilalle muodoste…" at bounding box center [565, 241] width 968 height 21
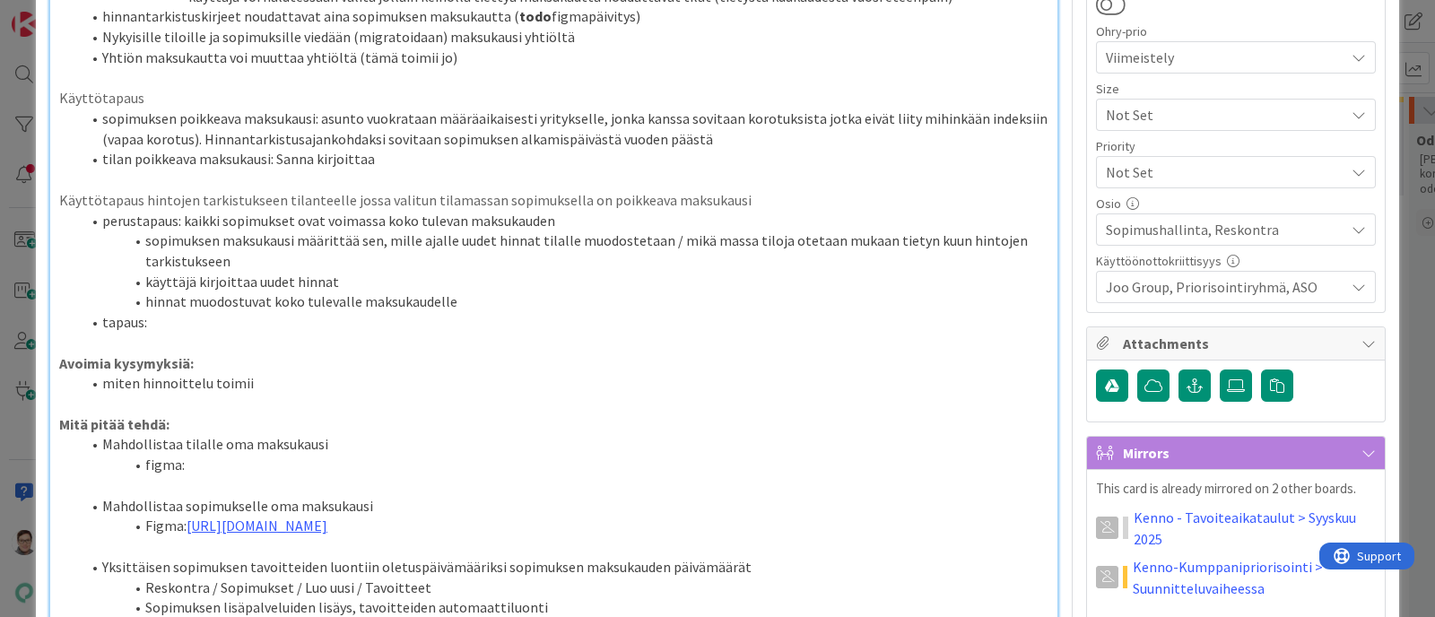
click at [172, 316] on li "tapaus:" at bounding box center [565, 322] width 968 height 21
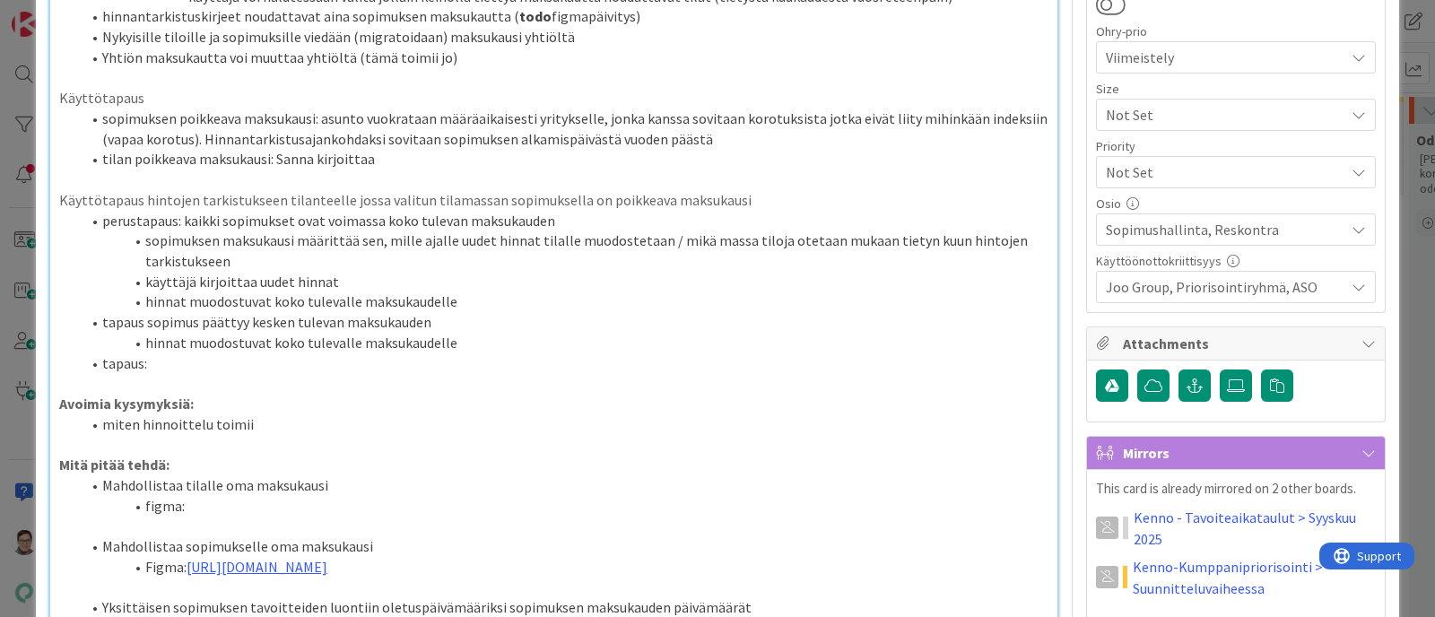
click at [141, 322] on li "tapaus sopimus päättyy kesken tulevan maksukauden" at bounding box center [565, 322] width 968 height 21
click at [163, 362] on li "tapaus:" at bounding box center [565, 363] width 968 height 21
click at [457, 351] on li "hinnat muodostuvat koko tulevalle maksukaudelle" at bounding box center [565, 343] width 968 height 21
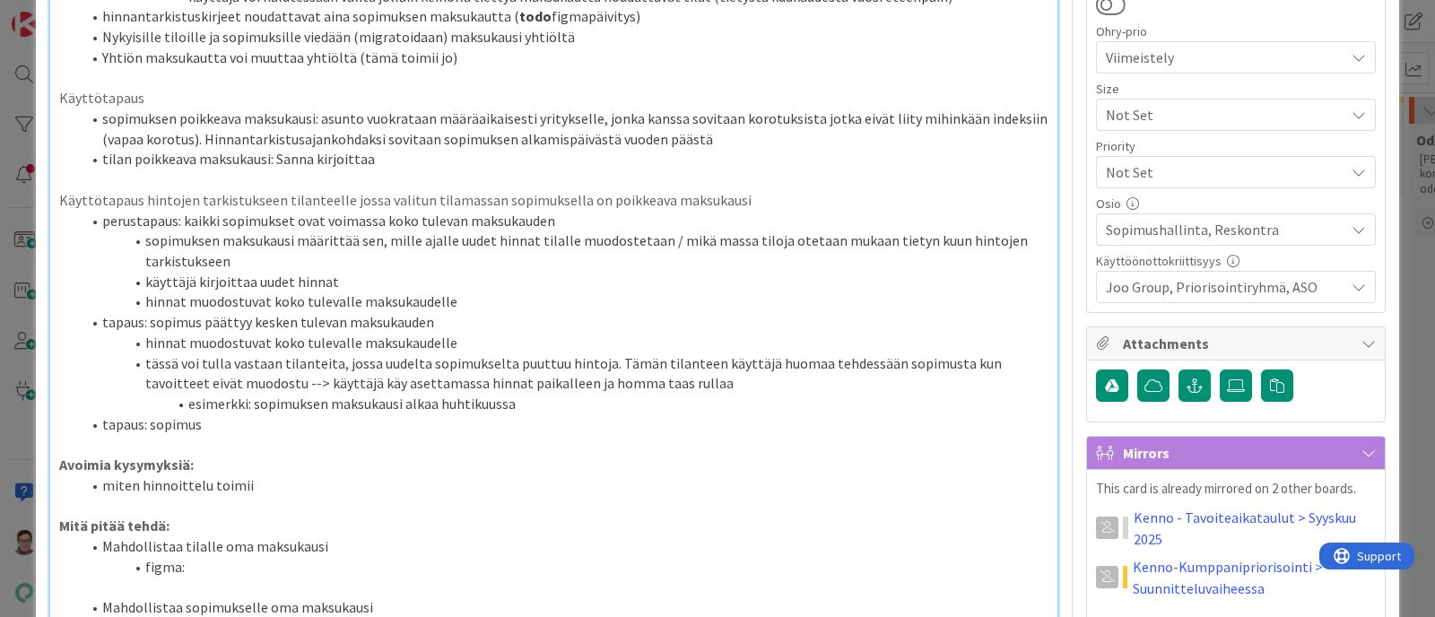
click at [251, 410] on li "esimerkki: sopimuksen maksukausi alkaa huhtikuussa" at bounding box center [565, 404] width 968 height 21
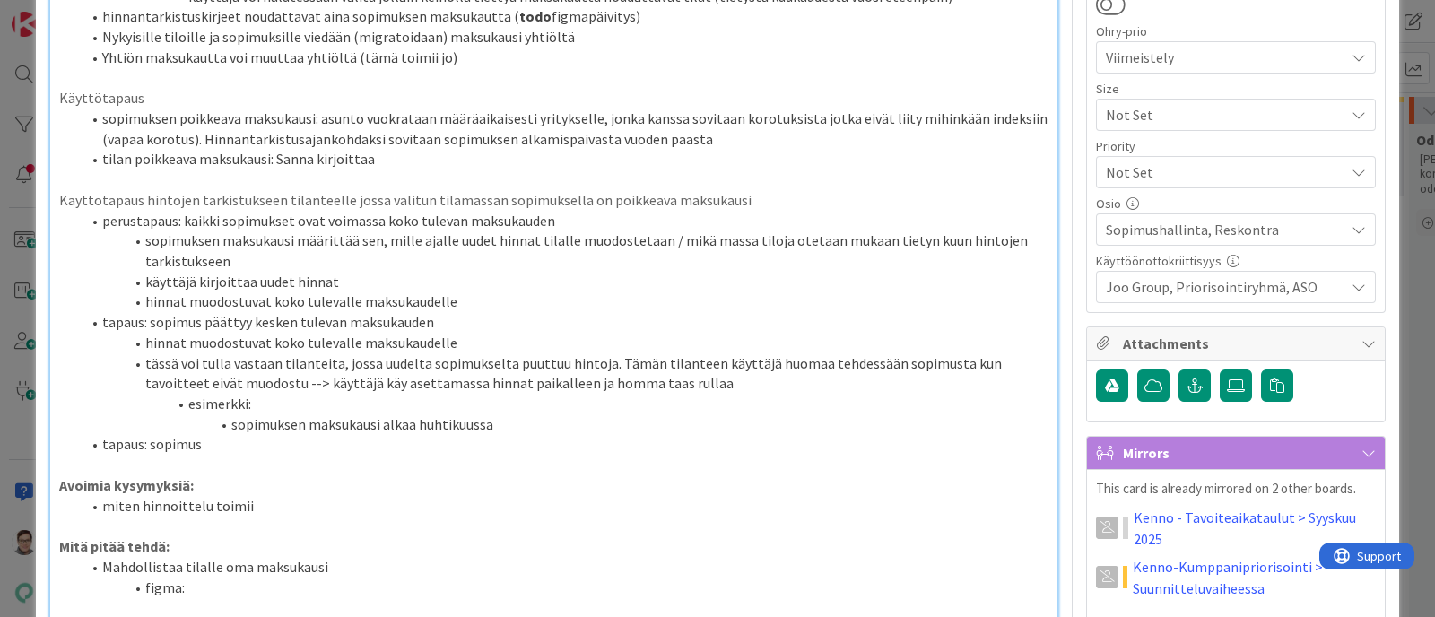
click at [498, 417] on li "sopimuksen maksukausi alkaa huhtikuussa" at bounding box center [565, 424] width 968 height 21
click at [550, 426] on li "sopimuksen maksukausi alkaa huhtikuussa, mutta se voimassa vain helmikuuhun" at bounding box center [565, 424] width 968 height 21
click at [794, 416] on li "sopimuksen maksukausi alkaa huhtikuussa, mutta sopimus on voimassa vain helmiku…" at bounding box center [565, 424] width 968 height 21
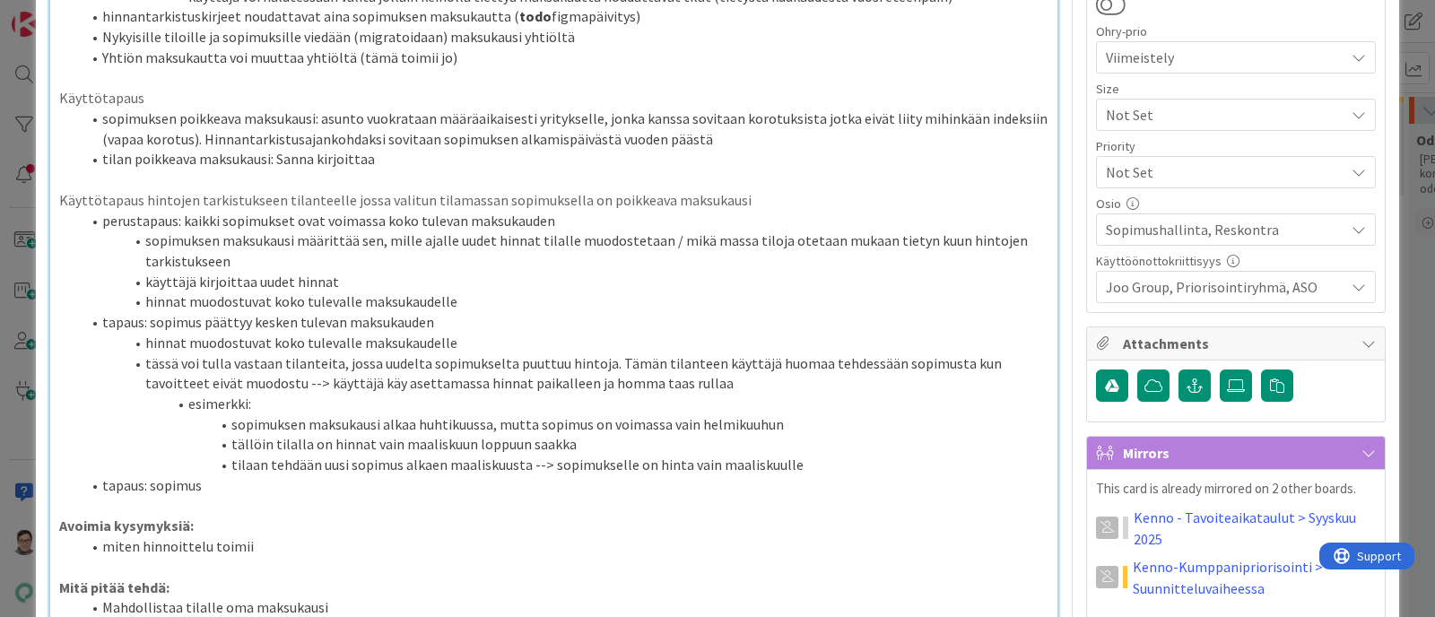
click at [630, 468] on li "tilaan tehdään uusi sopimus alkaen maaliskuusta --> sopimukselle on hinta vain …" at bounding box center [565, 465] width 968 height 21
click at [744, 467] on li "tilaan tehdään uusi sopimus alkaen maaliskuusta --> tilalla on hinta vain maali…" at bounding box center [565, 465] width 968 height 21
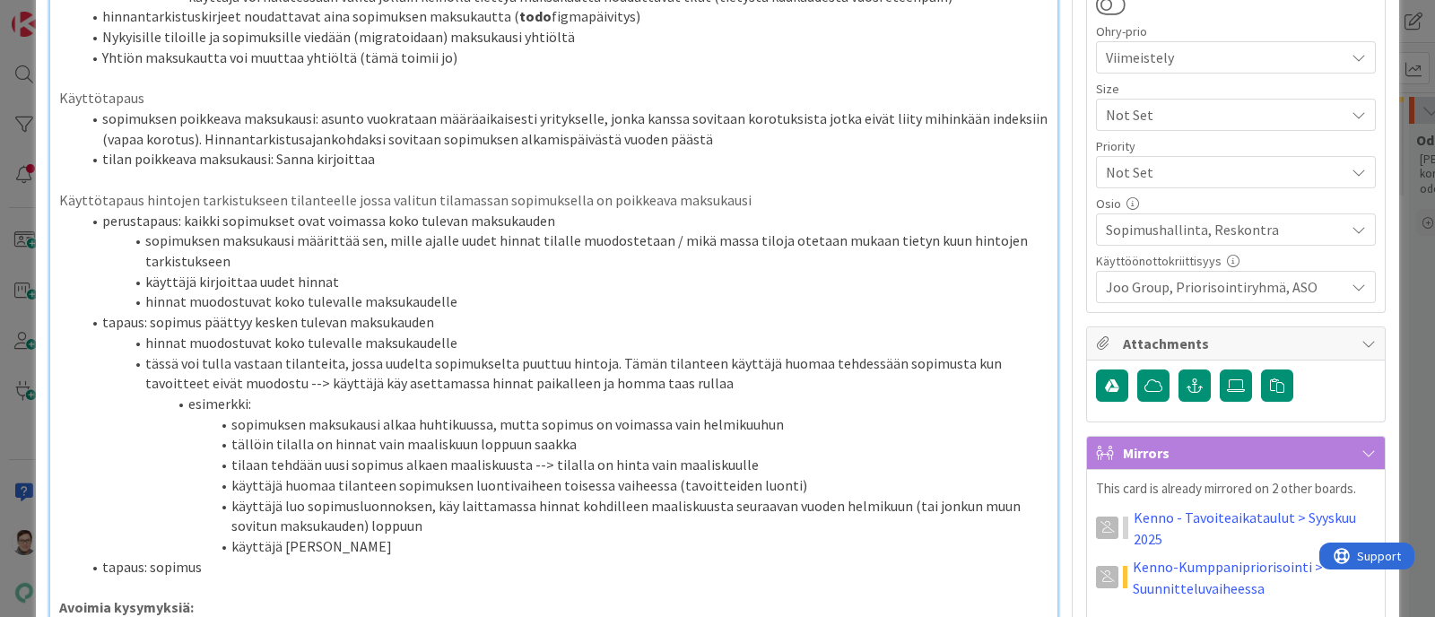
click at [437, 493] on li "käyttäjä luo sopimusluonnoksen, käy laittamassa hinnat kohdilleen maaliskuusta …" at bounding box center [565, 516] width 968 height 40
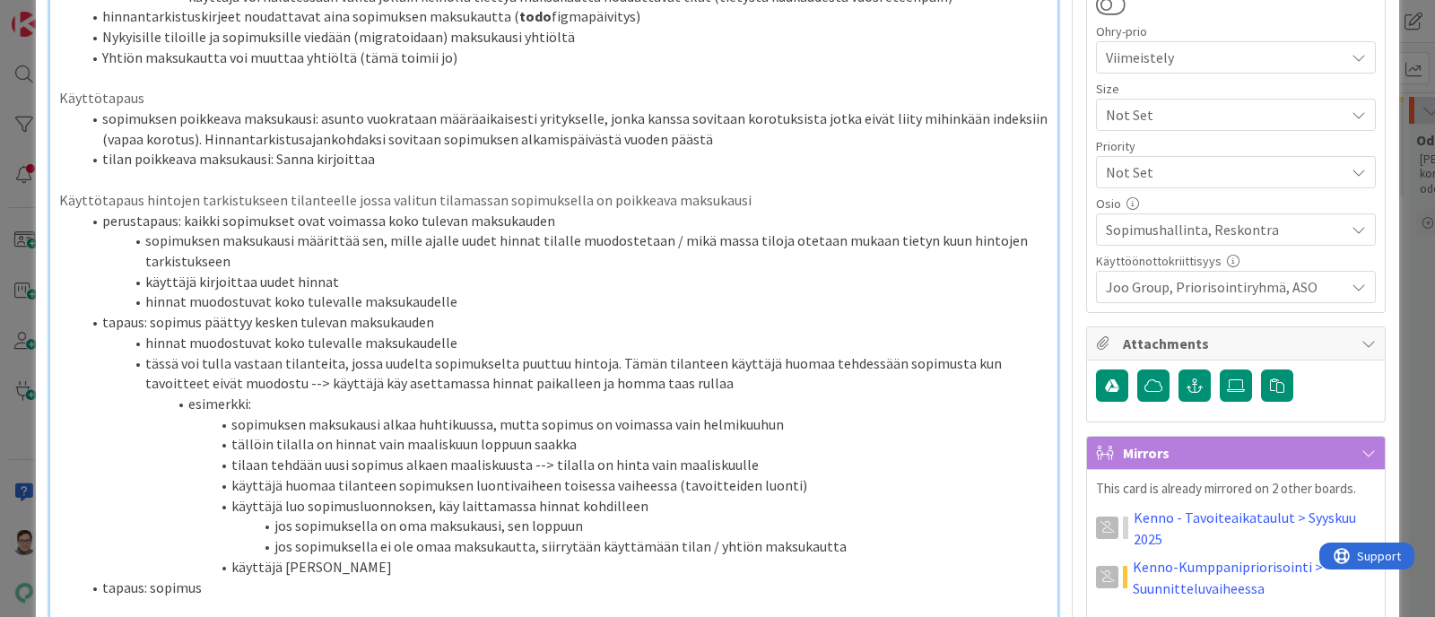
click at [839, 493] on li "jos sopimuksella ei ole omaa maksukautta, siirrytään käyttämään tilan / yhtiön …" at bounding box center [565, 546] width 968 height 21
click at [357, 493] on li "käyttäjä [PERSON_NAME]" at bounding box center [565, 588] width 968 height 21
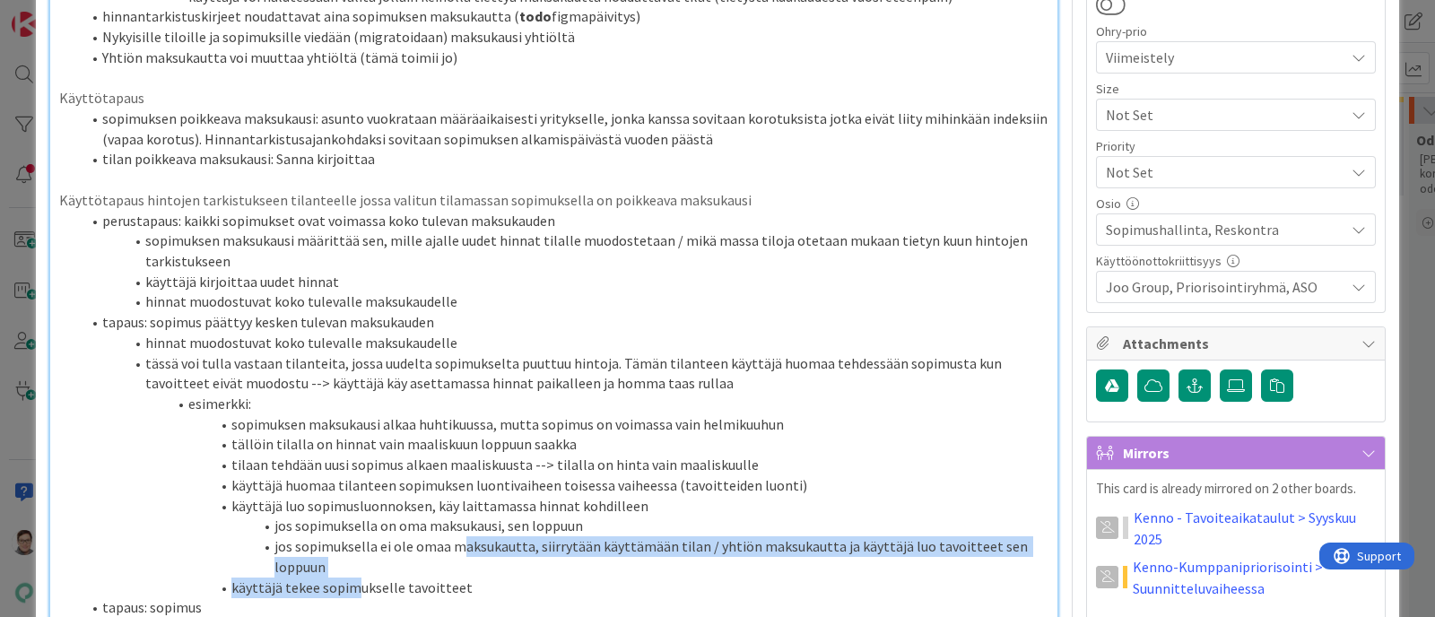
drag, startPoint x: 358, startPoint y: 589, endPoint x: 456, endPoint y: 536, distance: 111.6
click at [456, 493] on ol "perustapaus: kaikki sopimukset ovat voimassa koko tulevan maksukauden sopimukse…" at bounding box center [554, 414] width 990 height 407
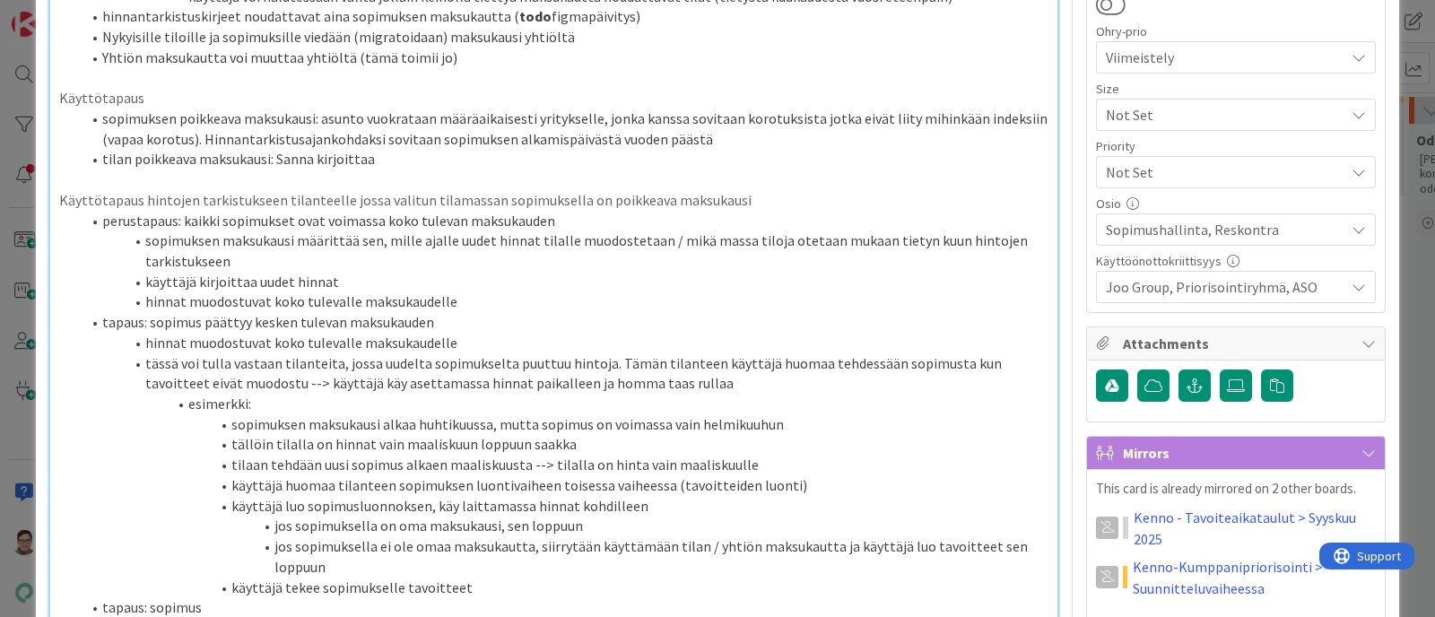
click at [370, 438] on li "tällöin tilalla on hinnat vain maaliskuun loppuun saakka" at bounding box center [565, 444] width 968 height 21
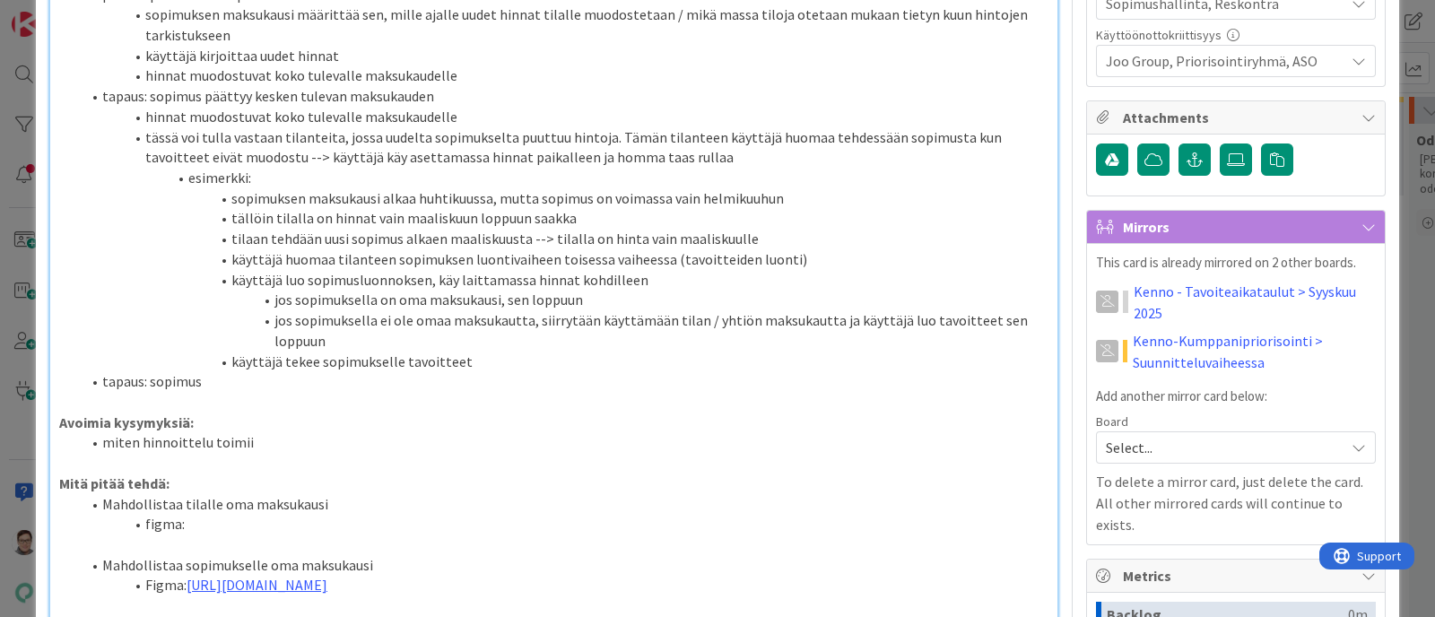
scroll to position [835, 0]
click at [466, 65] on li "hinnat muodostuvat koko tulevalle maksukaudelle" at bounding box center [565, 74] width 968 height 21
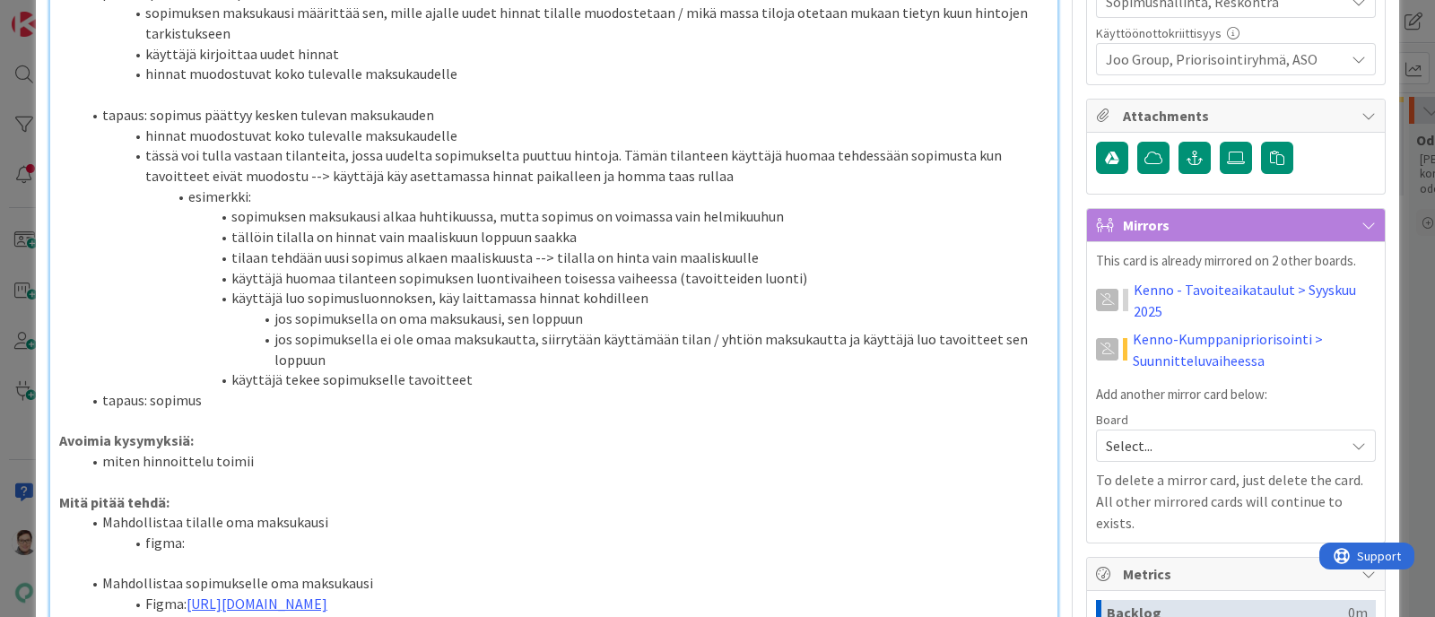
click at [267, 467] on li "miten hinnoittelu toimii" at bounding box center [565, 461] width 968 height 21
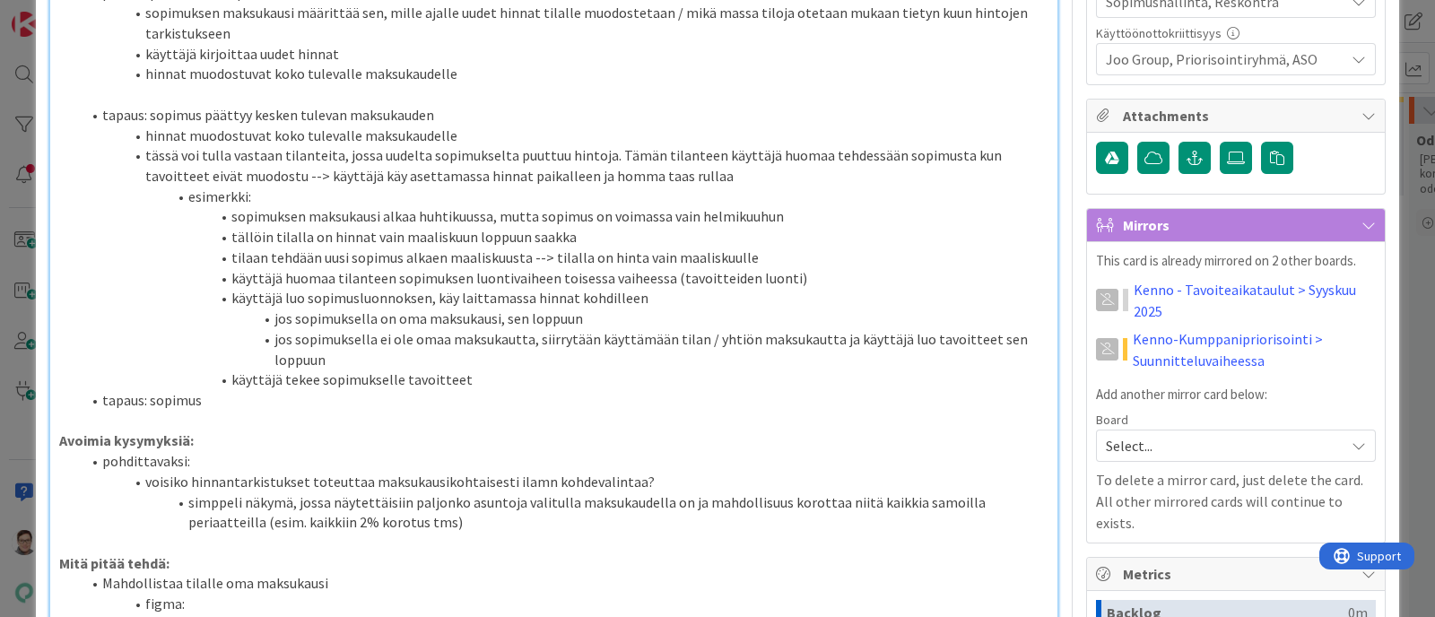
click at [230, 453] on li "pohdittavaksi:" at bounding box center [565, 461] width 968 height 21
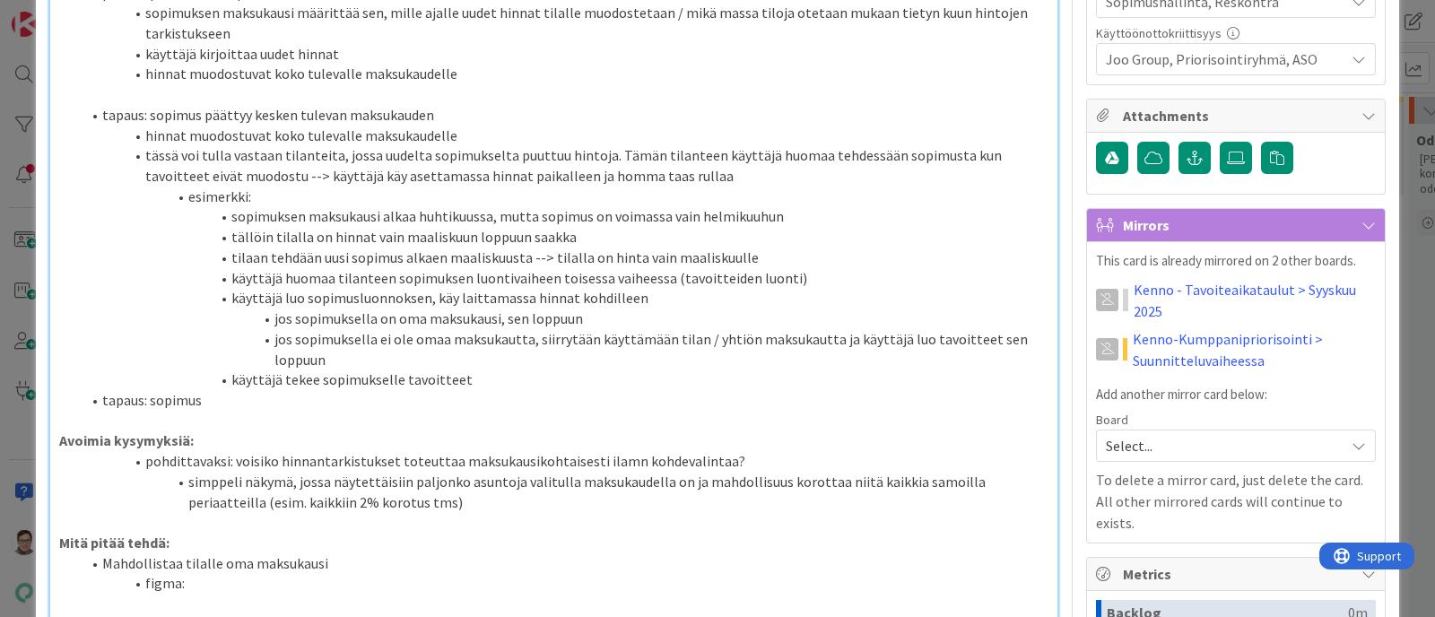
click at [142, 459] on li "pohdittavaksi: voisiko hinnantarkistukset toteuttaa maksukausikohtaisesti ilamn…" at bounding box center [565, 461] width 968 height 21
click at [187, 481] on li "simppeli näkymä, jossa näytettäisiin paljonko asuntoja valitulla maksukaudella …" at bounding box center [565, 492] width 968 height 40
click at [336, 493] on li "simppeli näkymä, jossa näytettäisiin paljonko asuntoja valitulla maksukaudella …" at bounding box center [565, 492] width 968 height 40
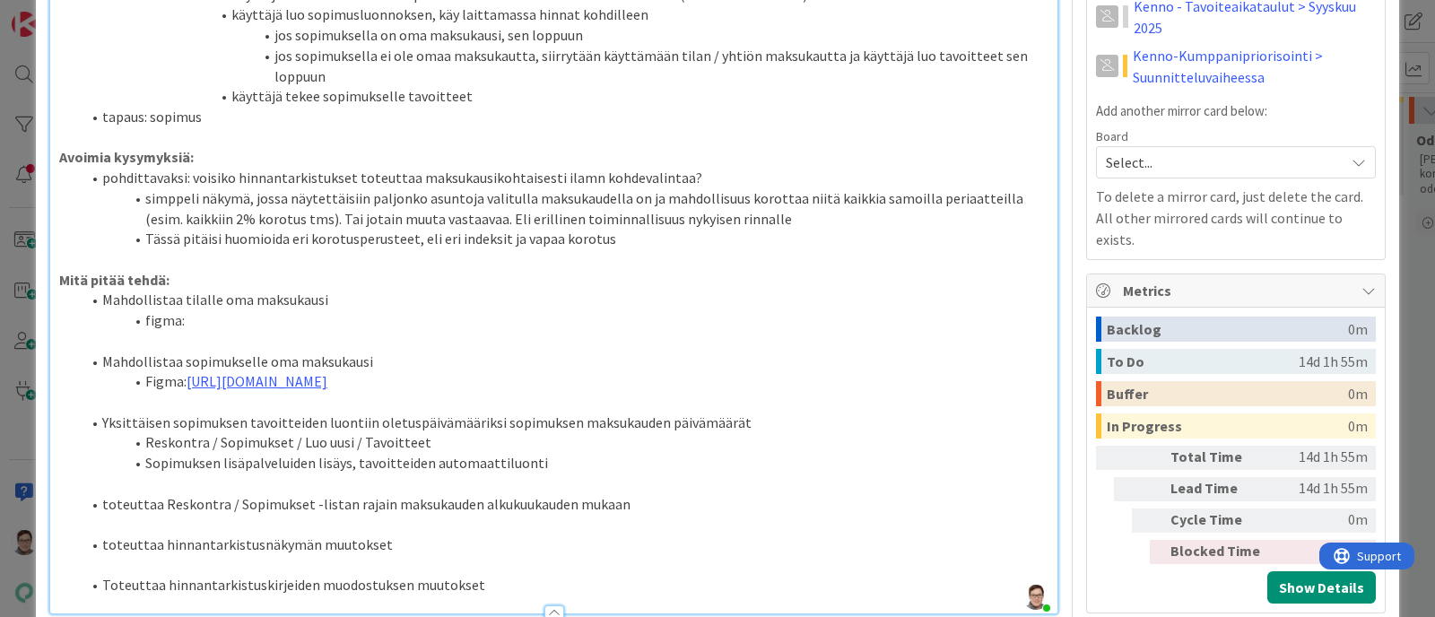
scroll to position [1120, 0]
click at [570, 175] on li "pohdittavaksi: voisiko hinnantarkistukset toteuttaa maksukausikohtaisesti ilamn…" at bounding box center [565, 177] width 968 height 21
click at [658, 239] on li "Tässä pitäisi huomioida eri korotusperusteet, eli eri indeksit ja vapaa korotus" at bounding box center [565, 238] width 968 height 21
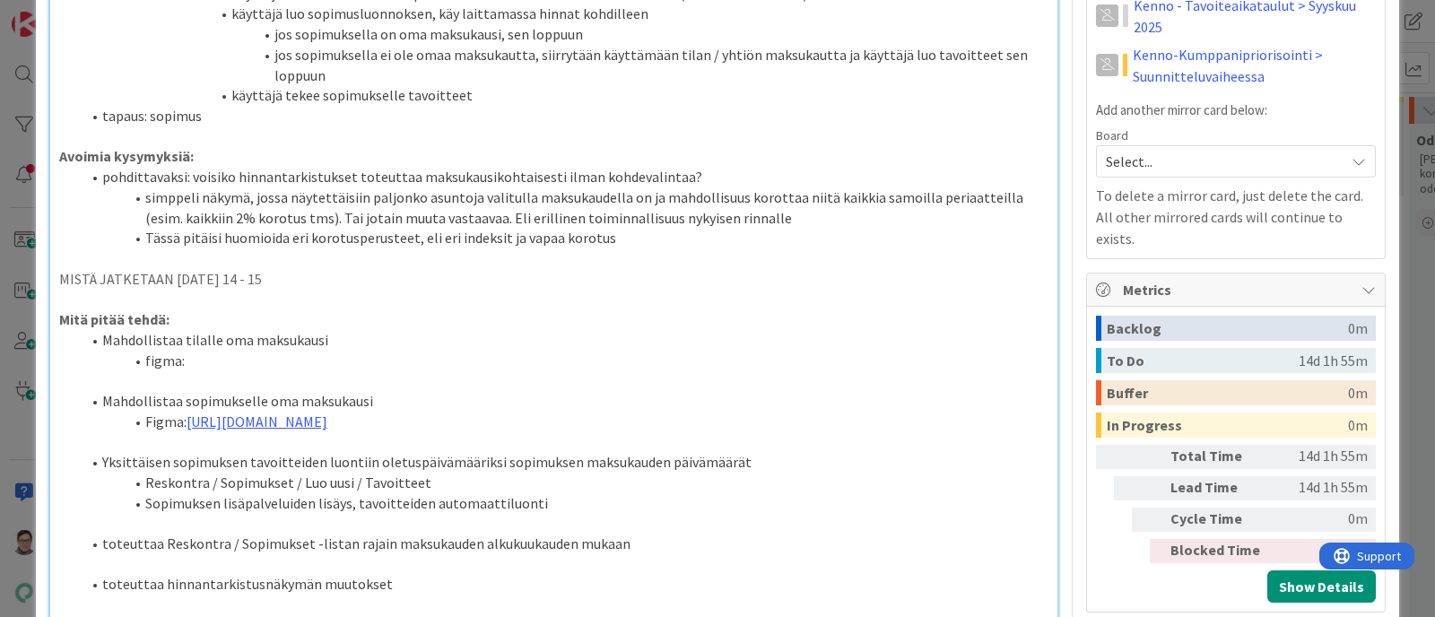
drag, startPoint x: 320, startPoint y: 276, endPoint x: 39, endPoint y: 277, distance: 280.8
click at [39, 277] on div "ID 22638 Kenno - Suunnittelu Toiminnallisuudet (toim.suunn.) Title 25 / 128 Kol…" at bounding box center [718, 533] width 1364 height 3256
click at [341, 275] on p "MISTÄ JATKETAAN [DATE] 14 - 15" at bounding box center [554, 279] width 990 height 21
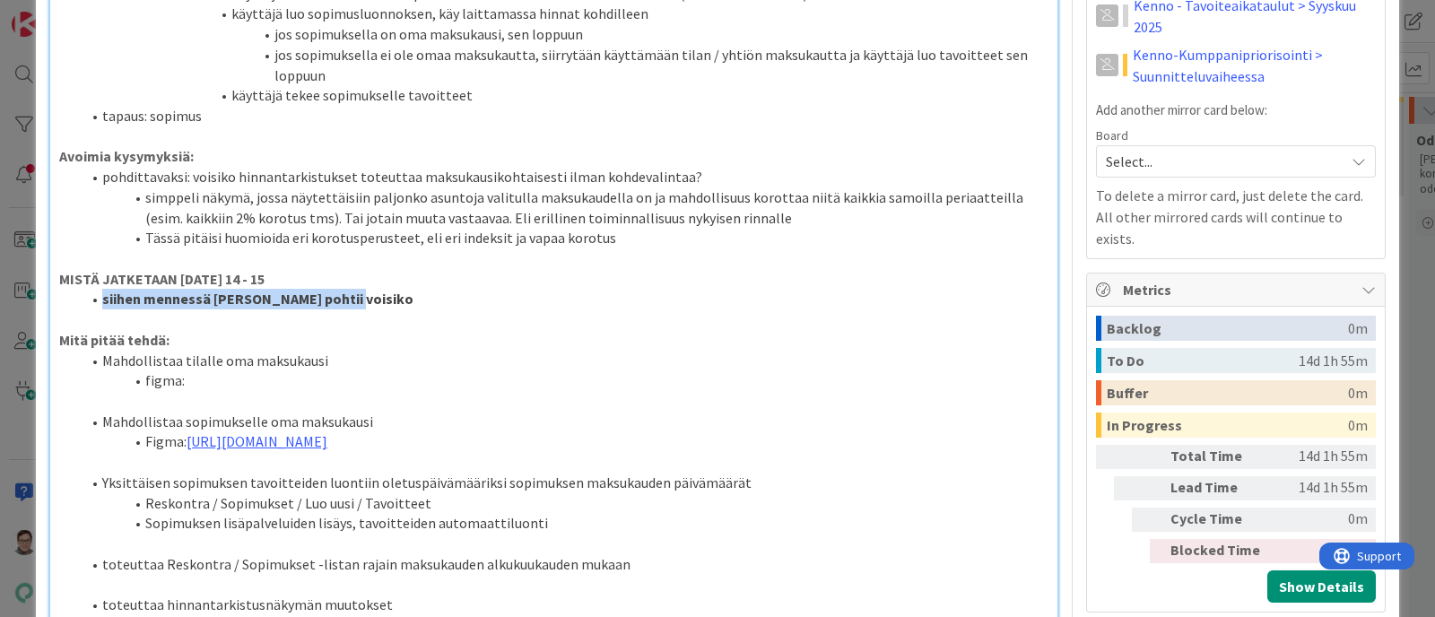
drag, startPoint x: 350, startPoint y: 299, endPoint x: 90, endPoint y: 293, distance: 260.2
click at [90, 293] on li "siihen mennessä [PERSON_NAME] pohtii voisiko" at bounding box center [565, 299] width 968 height 21
click at [348, 298] on li "siihen mennessä [PERSON_NAME] pohtii voisiko" at bounding box center [565, 299] width 968 height 21
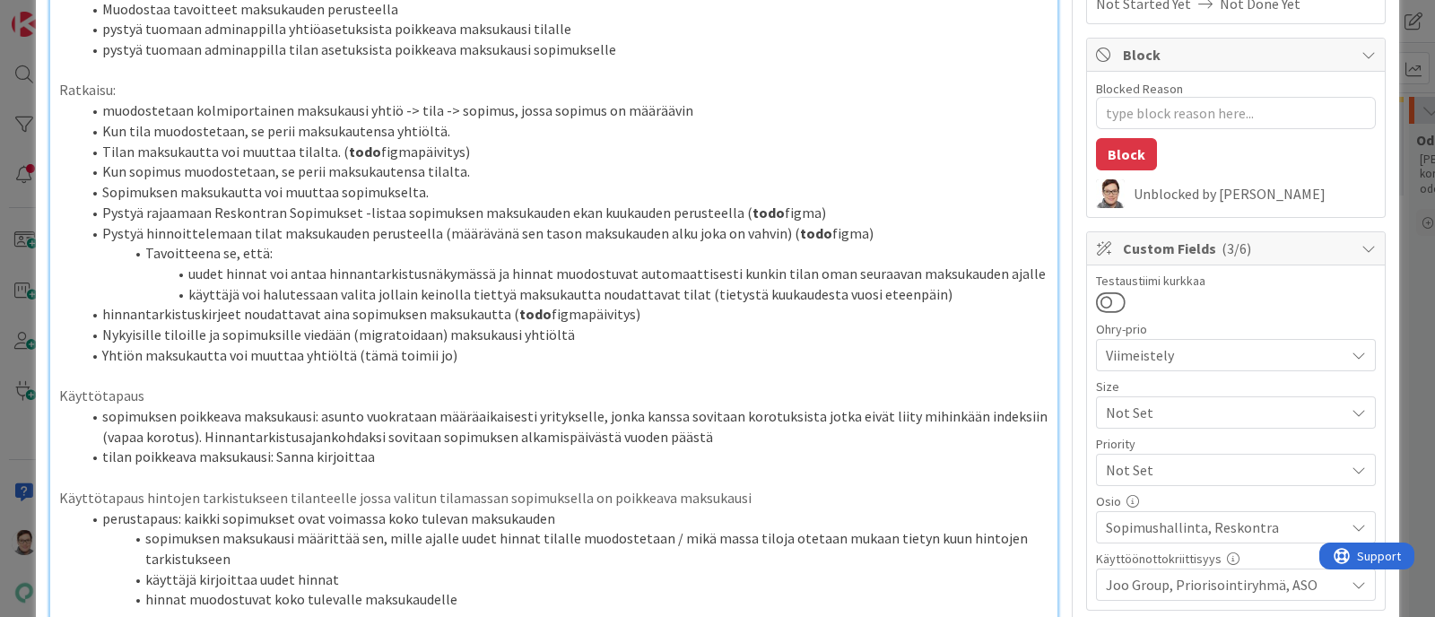
scroll to position [0, 0]
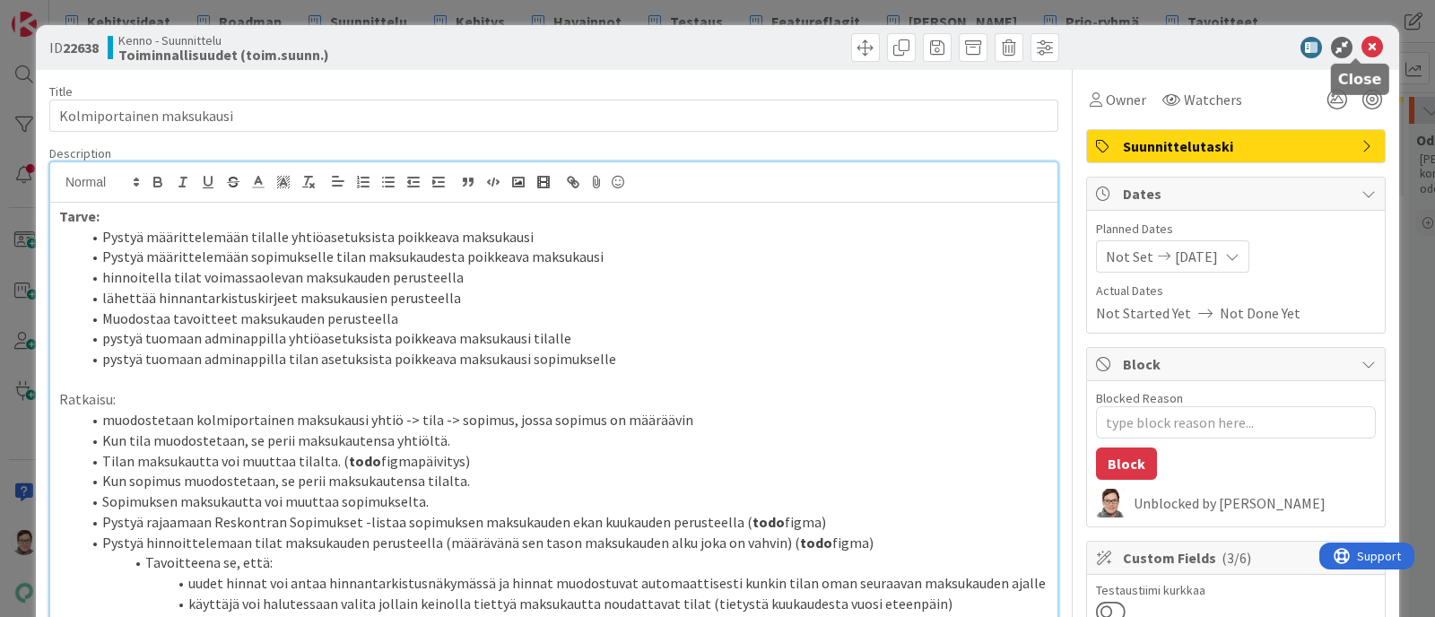
click at [1147, 46] on icon at bounding box center [1373, 48] width 22 height 22
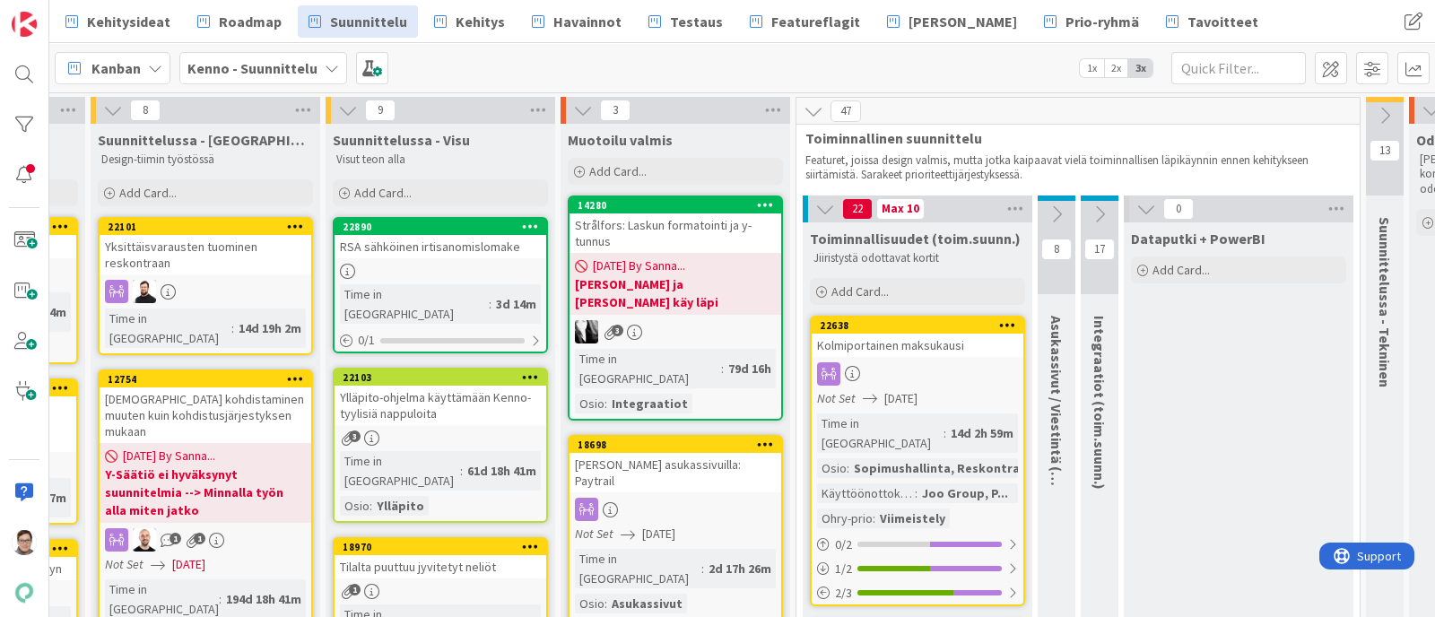
click at [925, 362] on div at bounding box center [918, 373] width 212 height 23
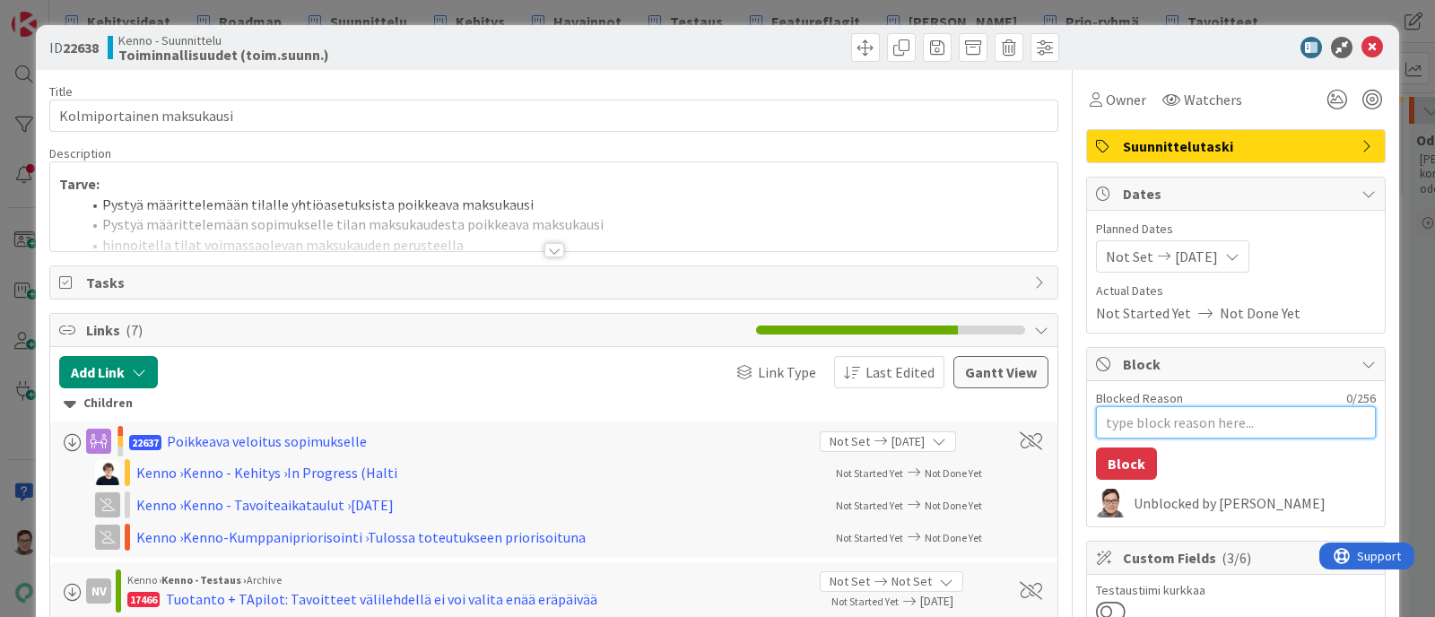
click at [1147, 425] on textarea "Blocked Reason" at bounding box center [1236, 422] width 280 height 32
type textarea "x"
type textarea "j"
type textarea "x"
type textarea "ja"
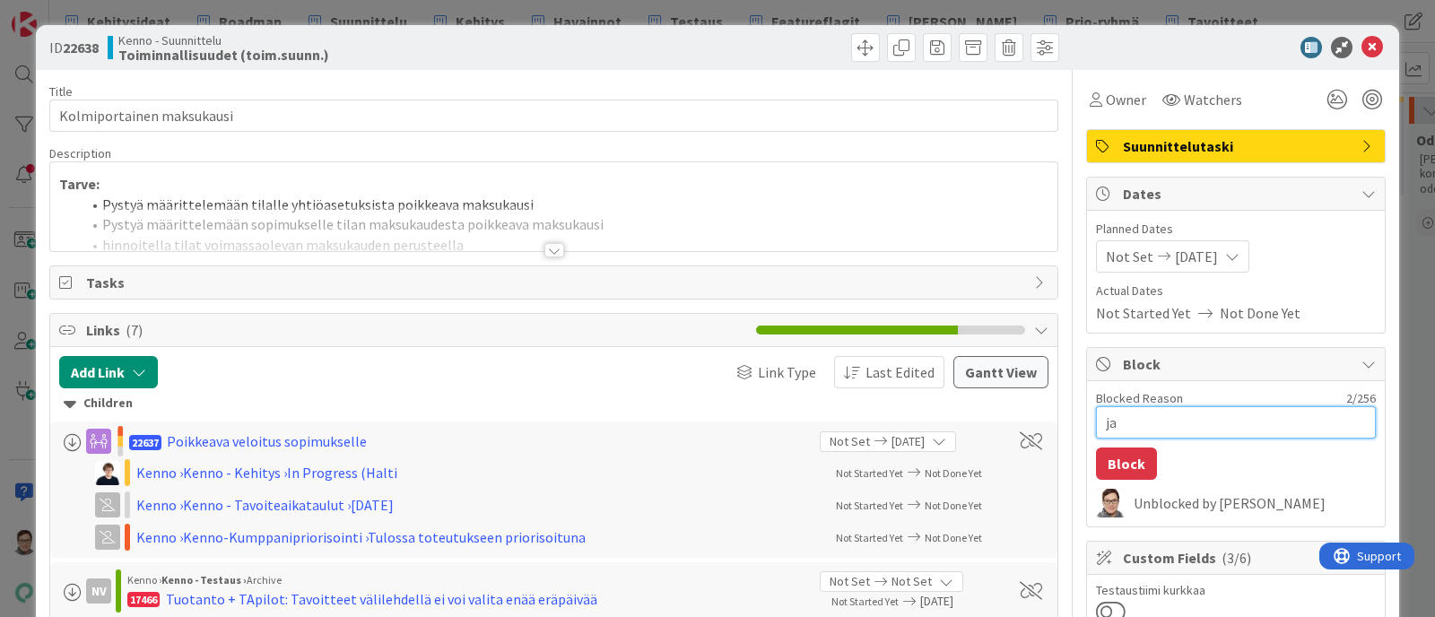
type textarea "x"
type textarea "jat"
type textarea "x"
type textarea "jatk"
type textarea "x"
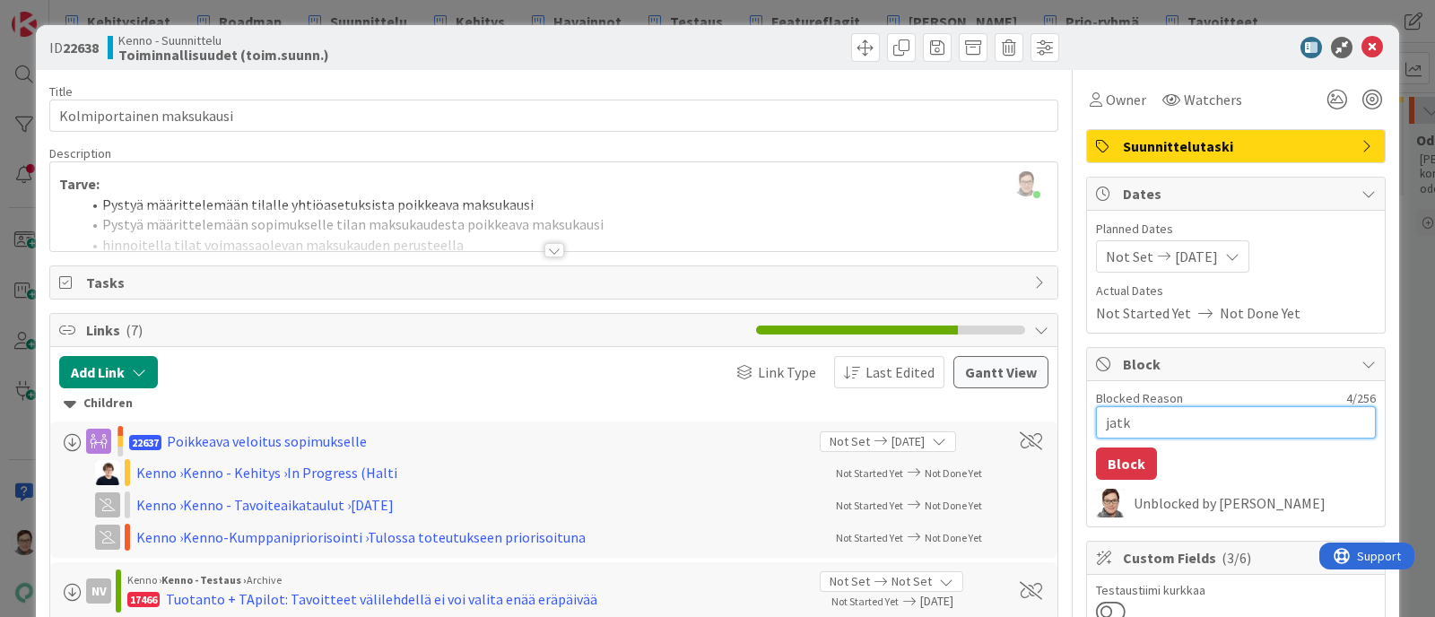
type textarea "jatku"
type textarea "x"
type textarea "jatkuu"
type textarea "x"
type textarea "jatkuu"
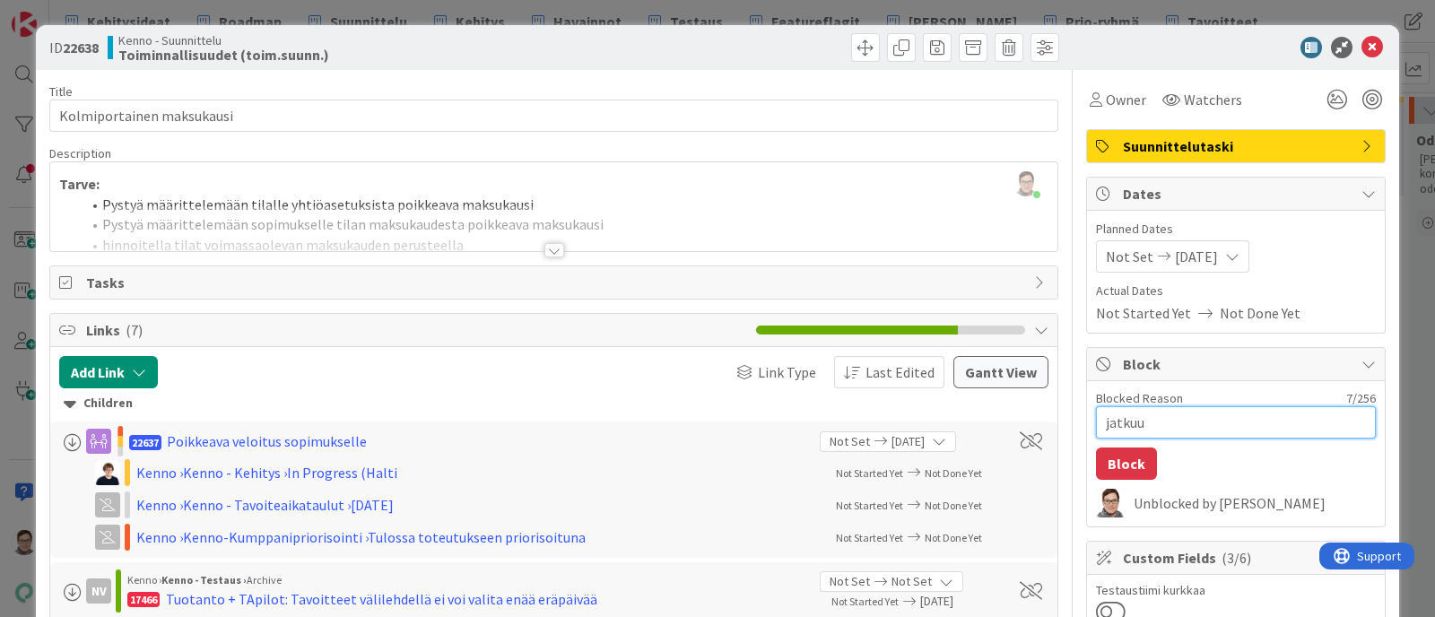
type textarea "x"
type textarea "jatkuu 4"
type textarea "x"
type textarea "jatkuu 4."
type textarea "x"
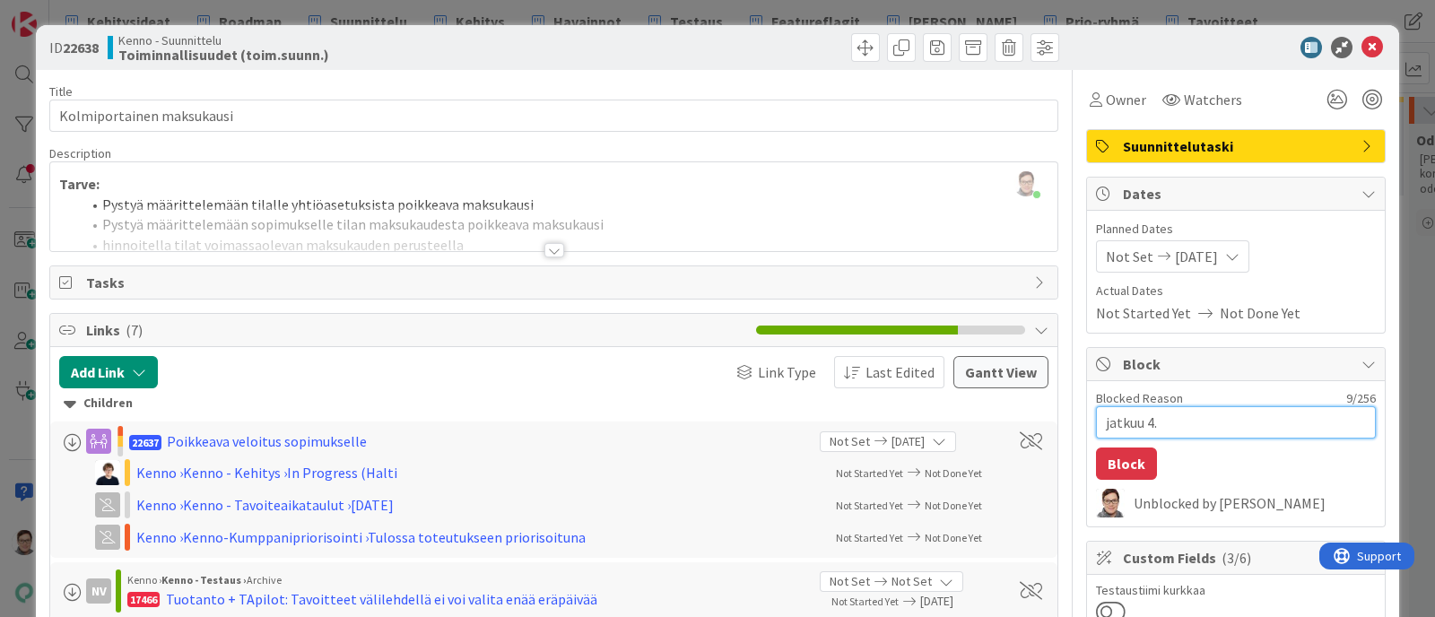
type textarea "jatkuu 4.9"
type textarea "x"
type textarea "jatkuu 4.9."
click at [1110, 460] on button "Block" at bounding box center [1126, 464] width 61 height 32
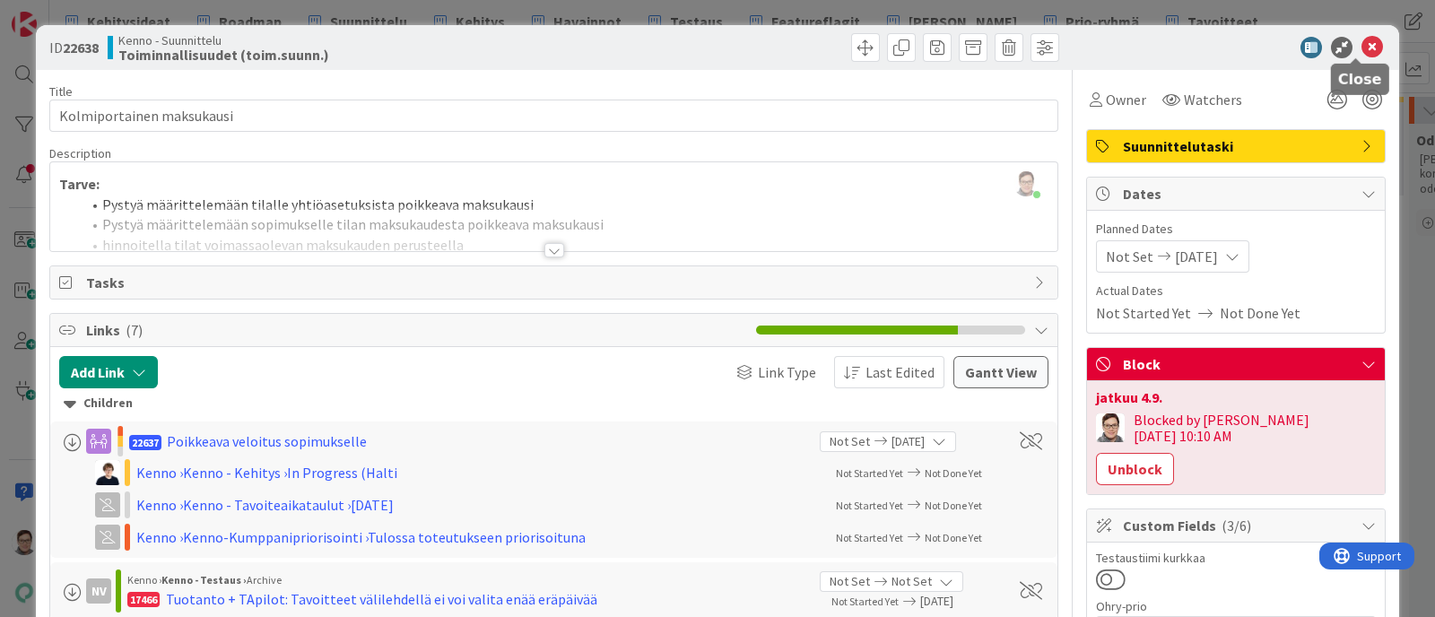
click at [1147, 51] on icon at bounding box center [1373, 48] width 22 height 22
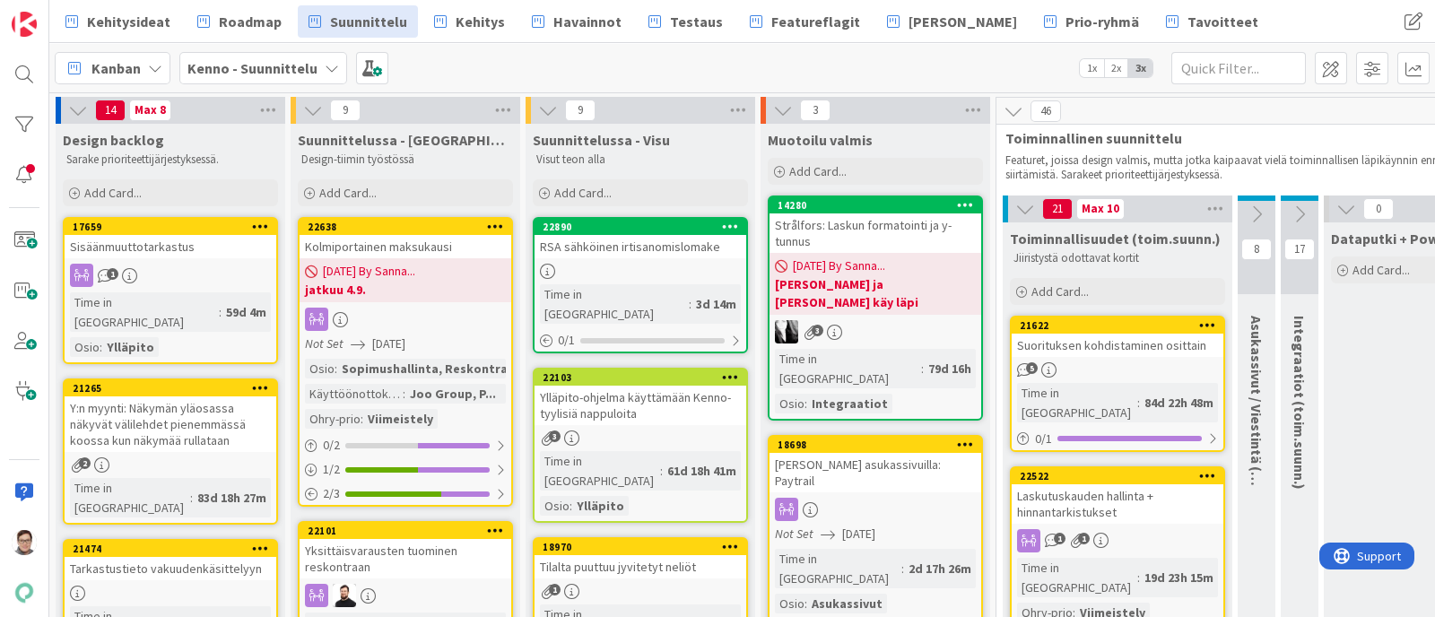
click at [397, 296] on b "jatkuu 4.9." at bounding box center [405, 290] width 201 height 18
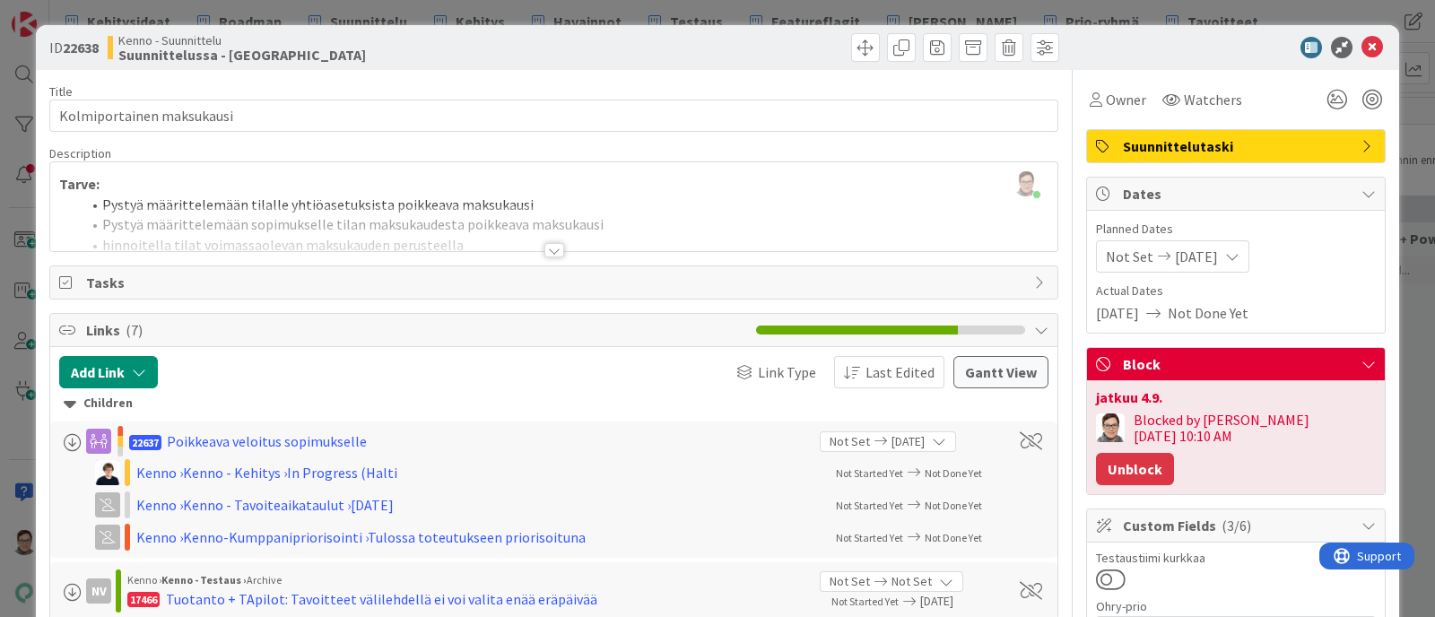
click at [1147, 453] on button "Unblock" at bounding box center [1135, 469] width 78 height 32
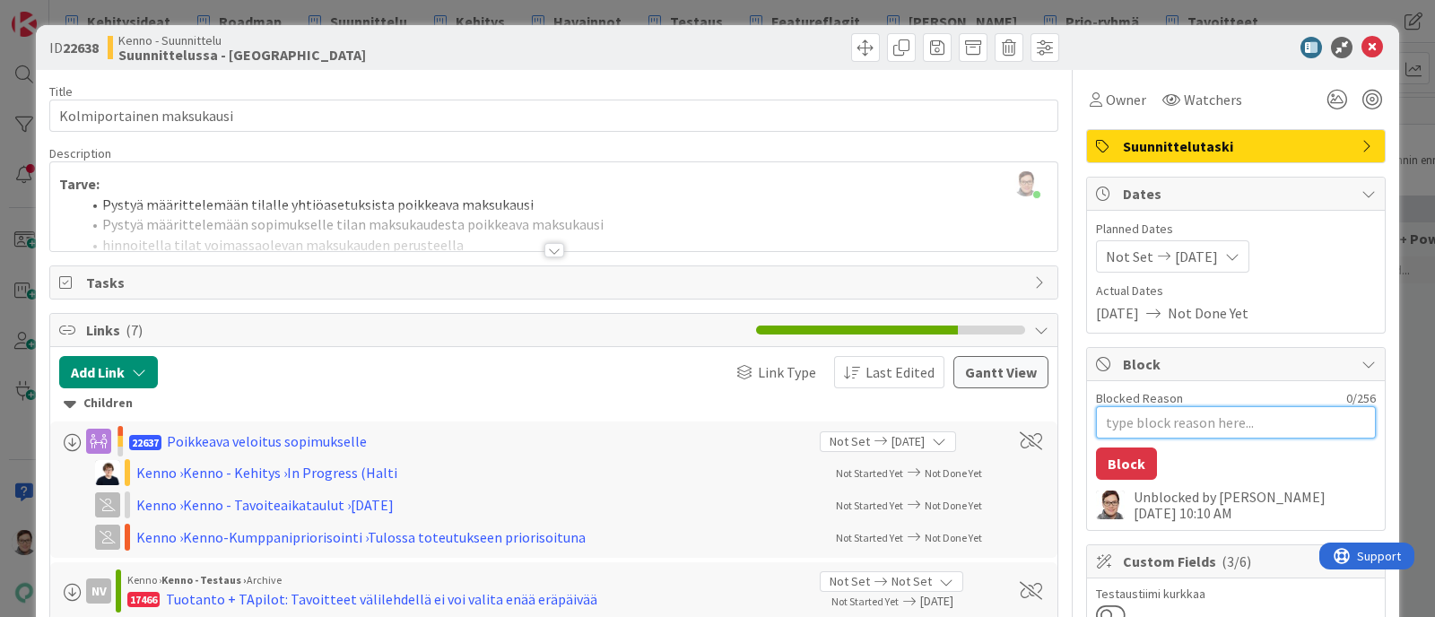
click at [1147, 414] on textarea "Blocked Reason" at bounding box center [1236, 422] width 280 height 32
type textarea "x"
type textarea "t"
type textarea "x"
type textarea "to"
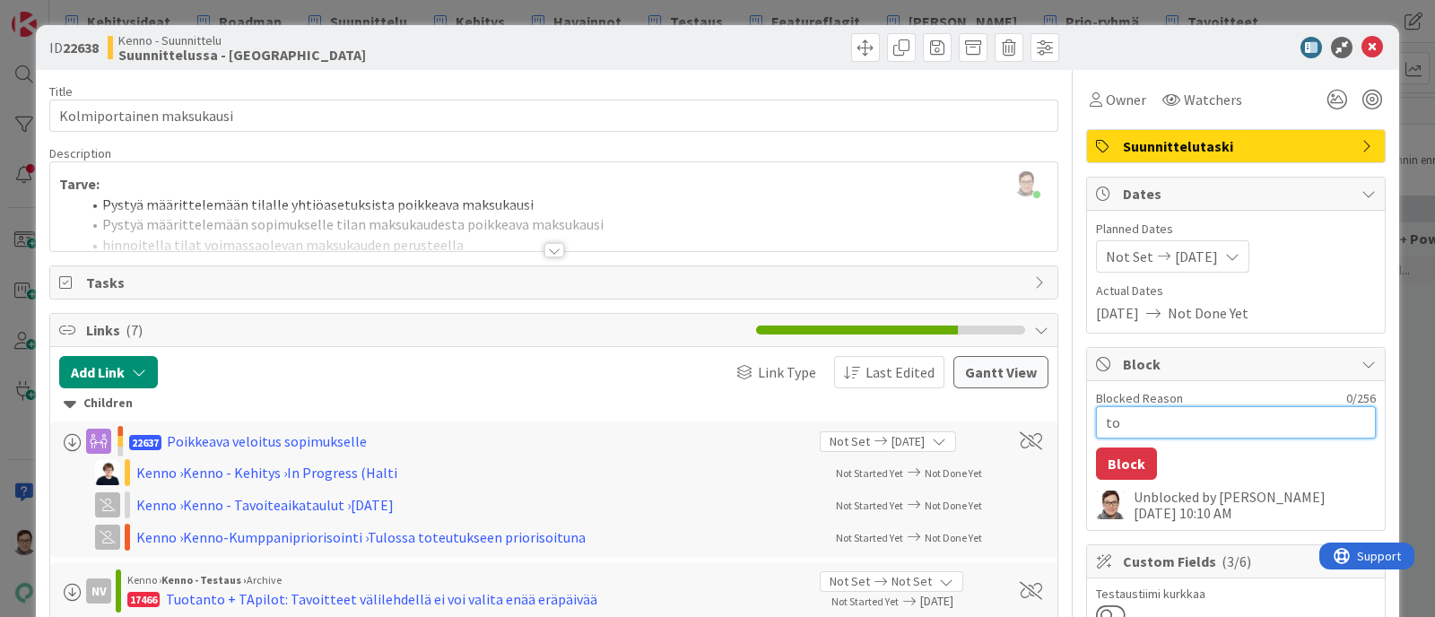
type textarea "x"
type textarea "toi"
type textarea "x"
type textarea "toim"
type textarea "x"
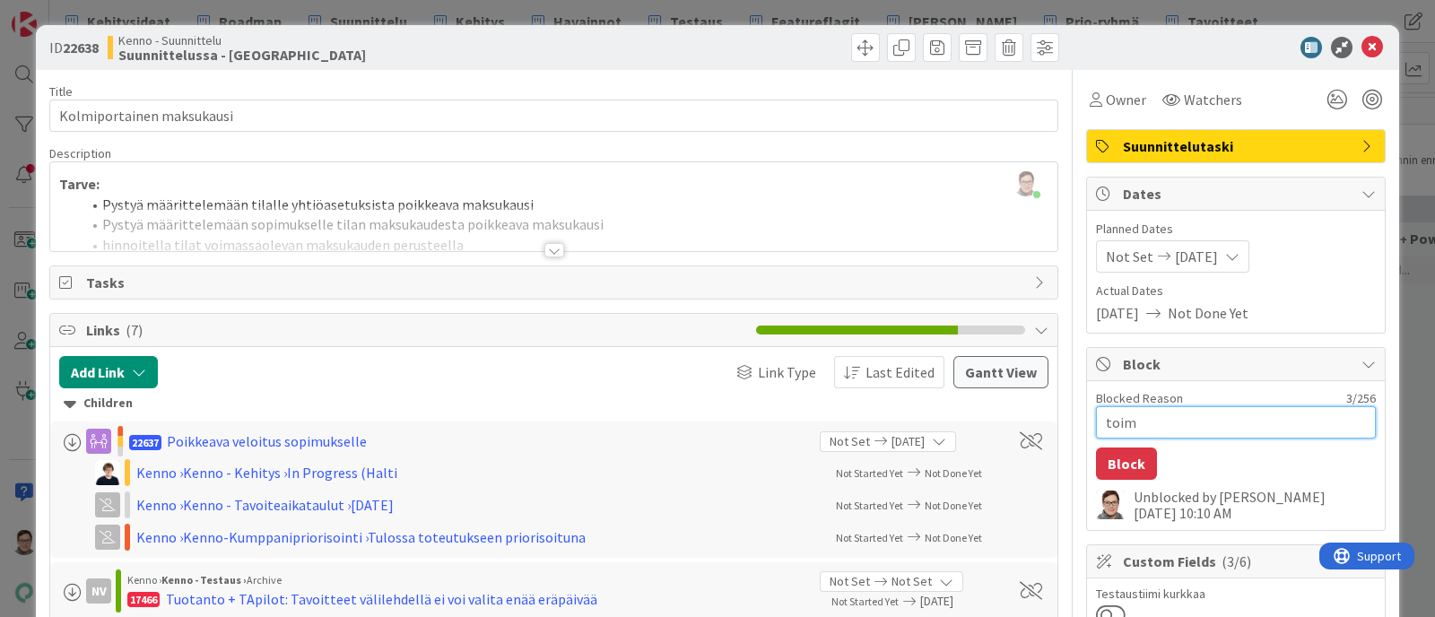
type textarea "toimi"
type textarea "x"
type textarea "toimin"
type textarea "x"
type textarea "toiminn"
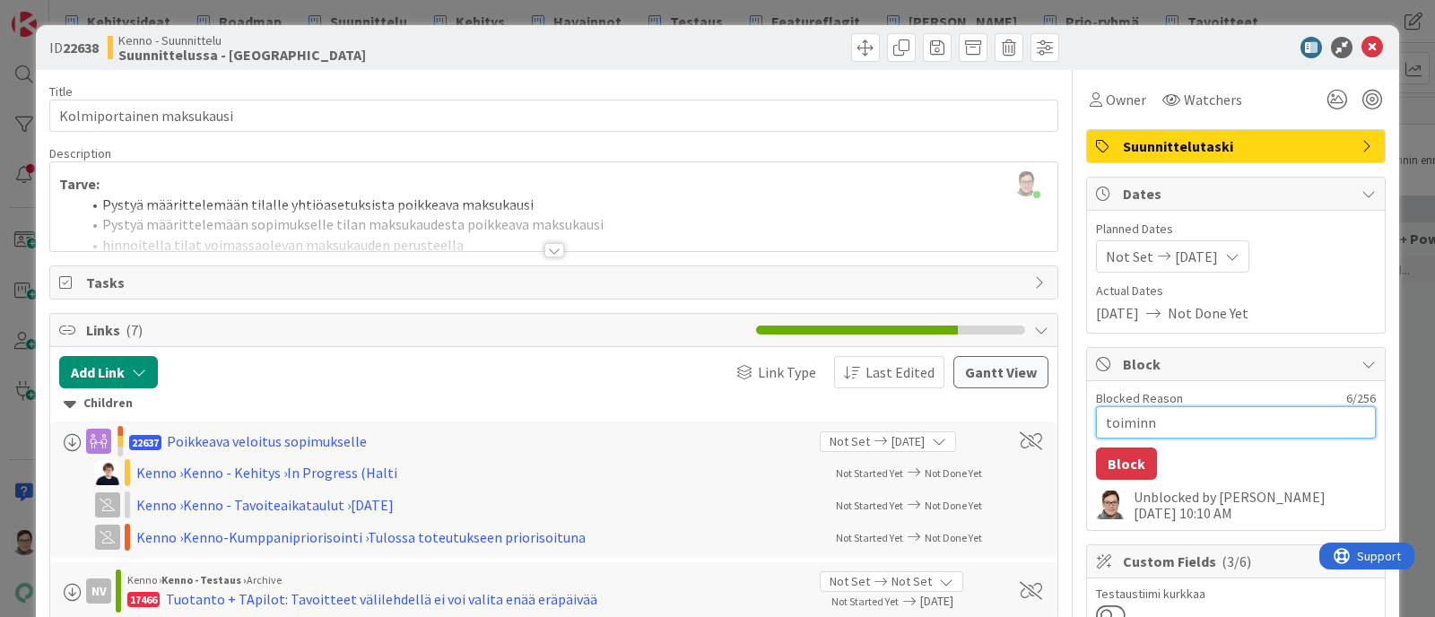
type textarea "x"
type textarea "toiminna"
type textarea "x"
type textarea "toiminnal"
type textarea "x"
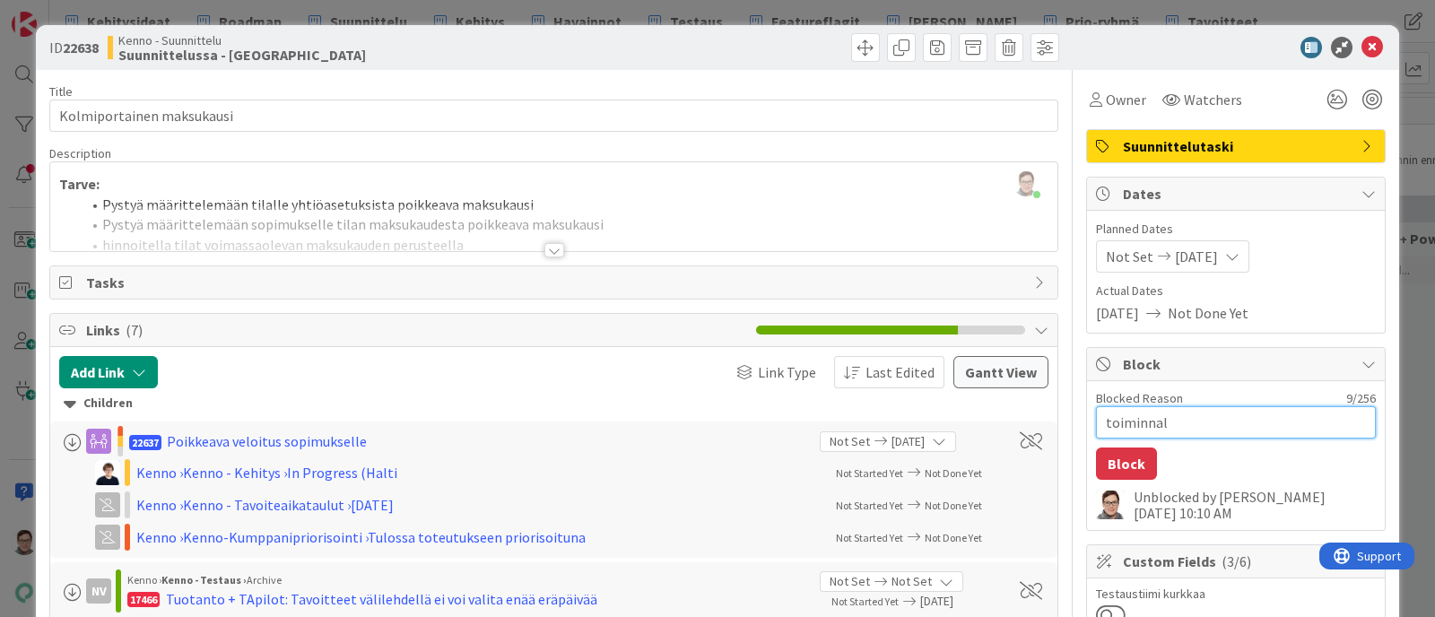
type textarea "toiminnall"
type textarea "x"
type textarea "toiminnalli"
type textarea "x"
type textarea "toiminnallin"
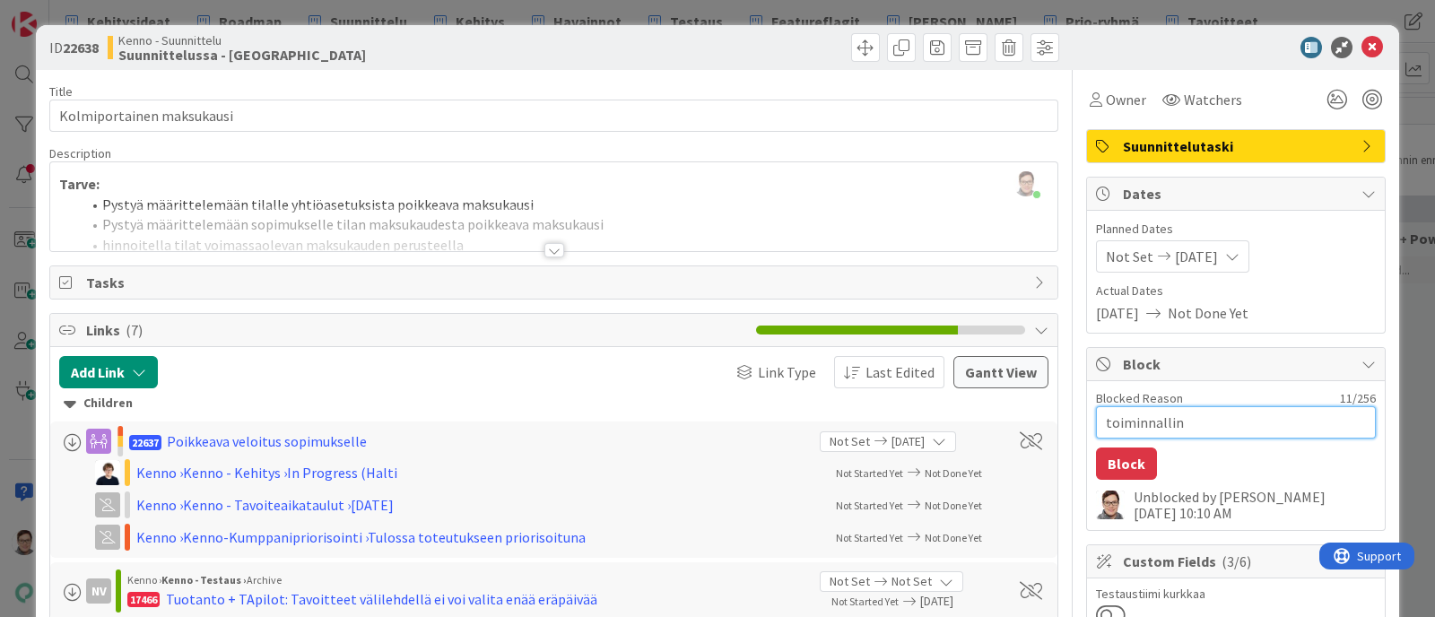
type textarea "x"
type textarea "toiminnalline"
type textarea "x"
type textarea "toiminnallinen"
type textarea "x"
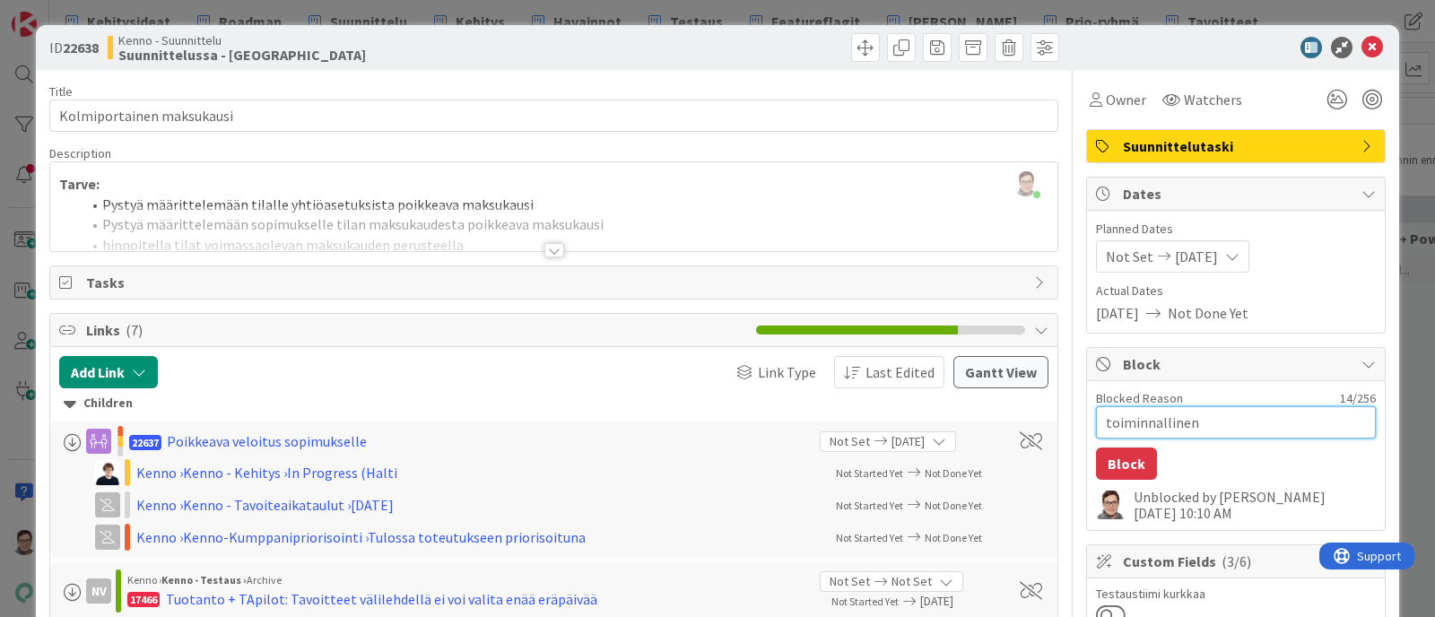
type textarea "toiminnallinen"
type textarea "x"
type textarea "toiminnallinen s"
type textarea "x"
type textarea "toiminnallinen su"
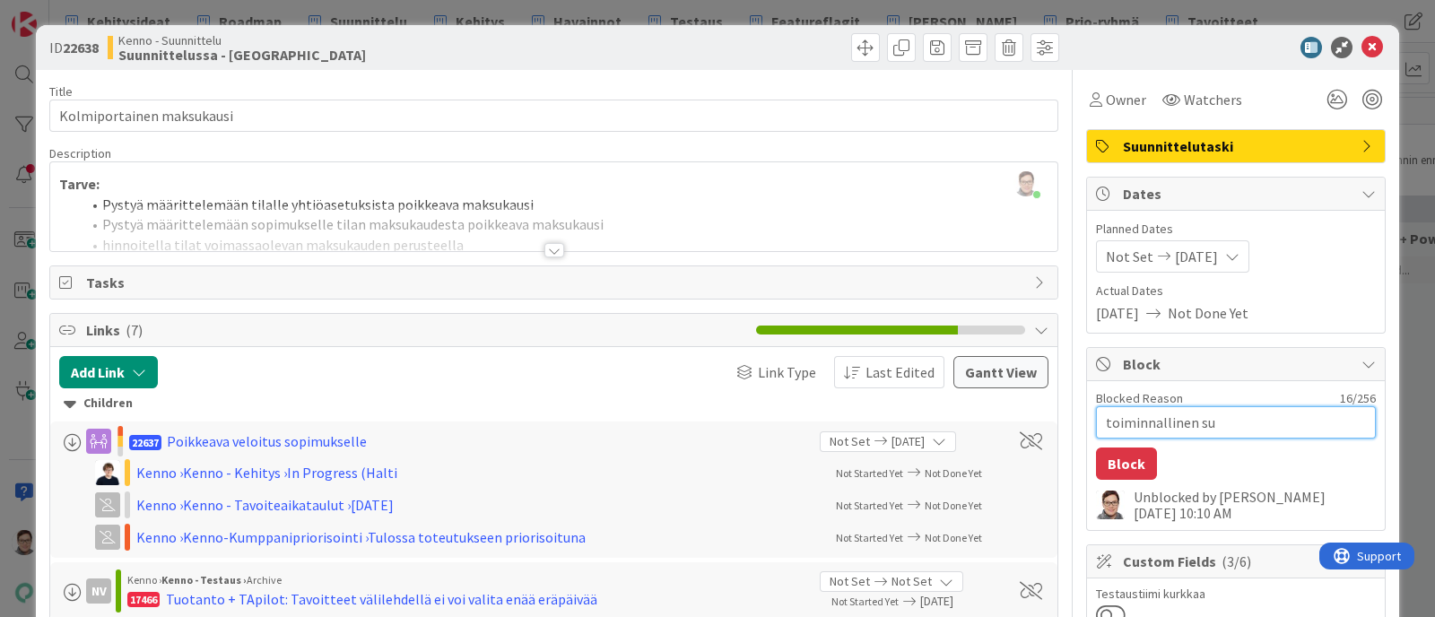
type textarea "x"
type textarea "toiminnallinen suu"
type textarea "x"
type textarea "toiminnallinen suun"
type textarea "x"
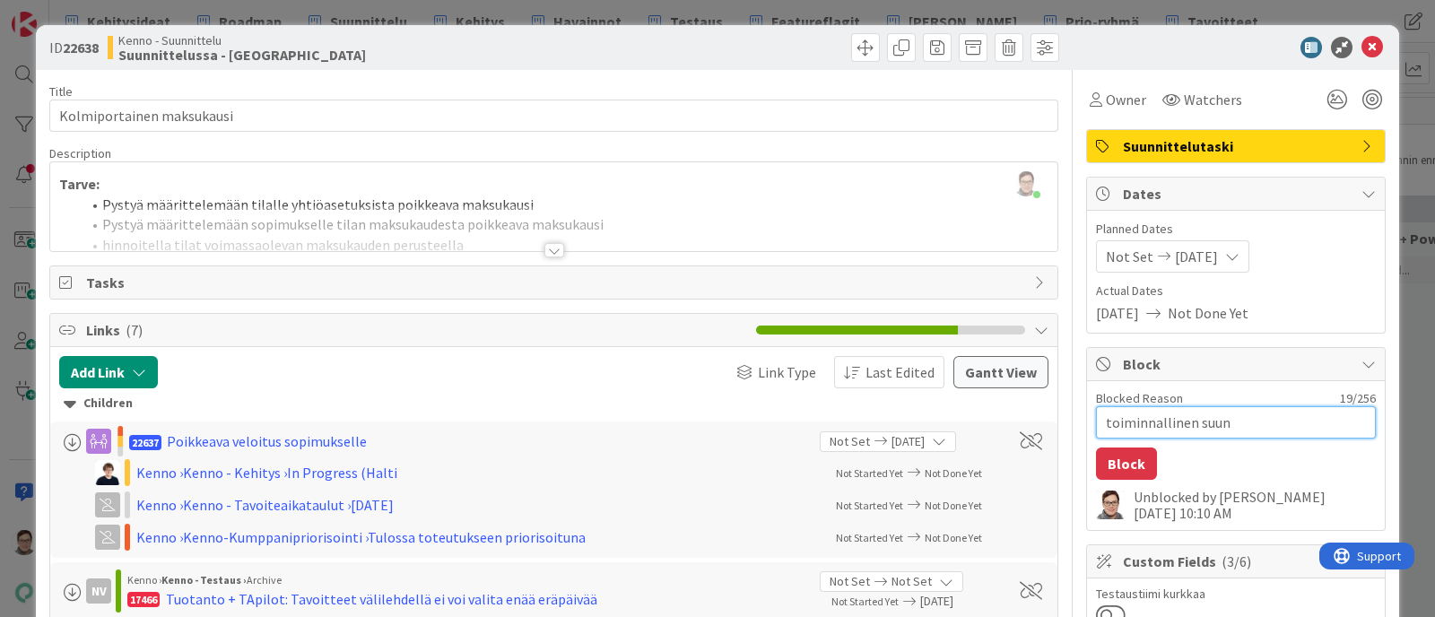
type textarea "toiminnallinen suunn"
type textarea "x"
type textarea "toiminnallinen suunni"
type textarea "x"
type textarea "toiminnallinen suunnit"
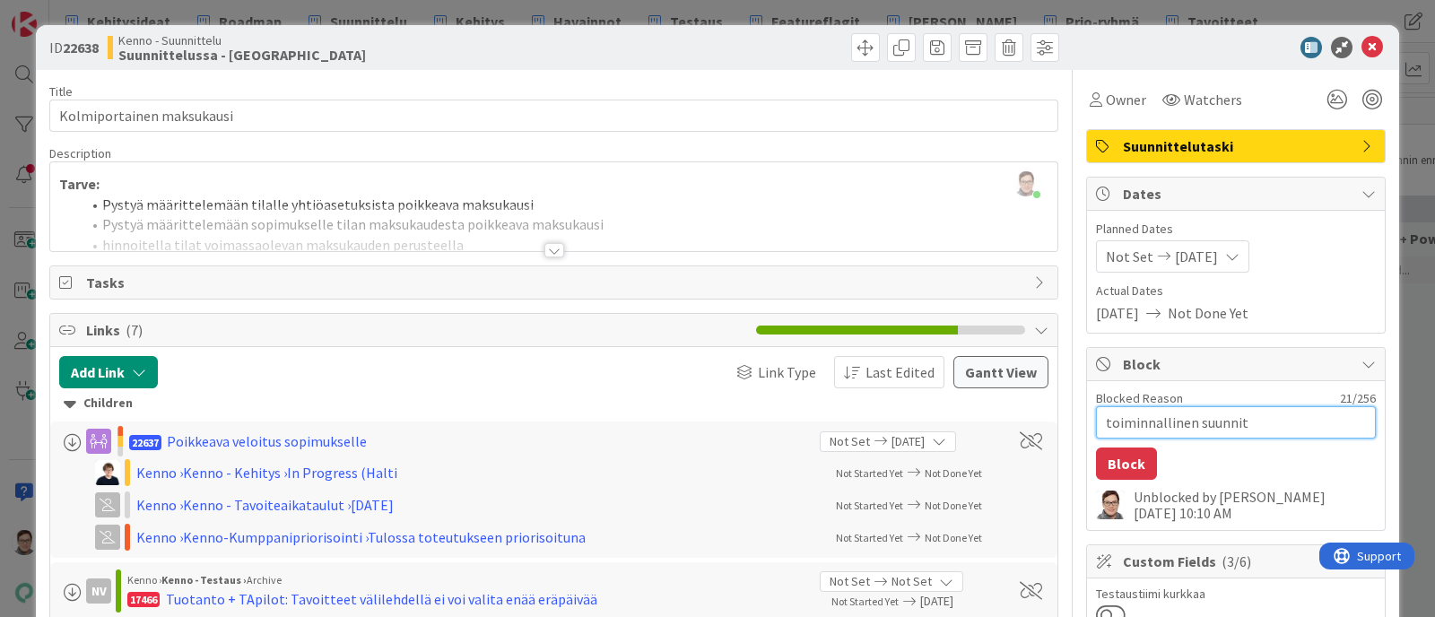
type textarea "x"
type textarea "toiminnallinen suunnitt"
type textarea "x"
type textarea "toiminnallinen suunnitte"
type textarea "x"
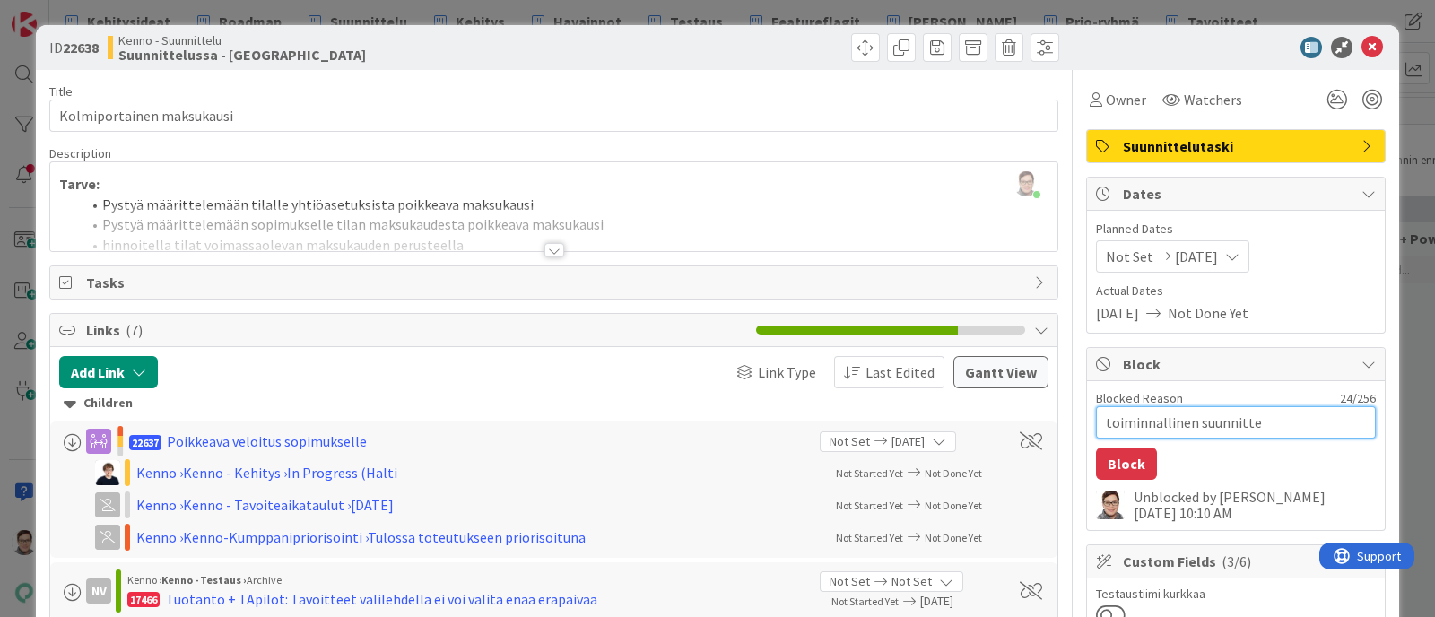
type textarea "toiminnallinen suunnittel"
type textarea "x"
type textarea "toiminnallinen suunnittelu"
type textarea "x"
type textarea "toiminnallinen suunnittelu"
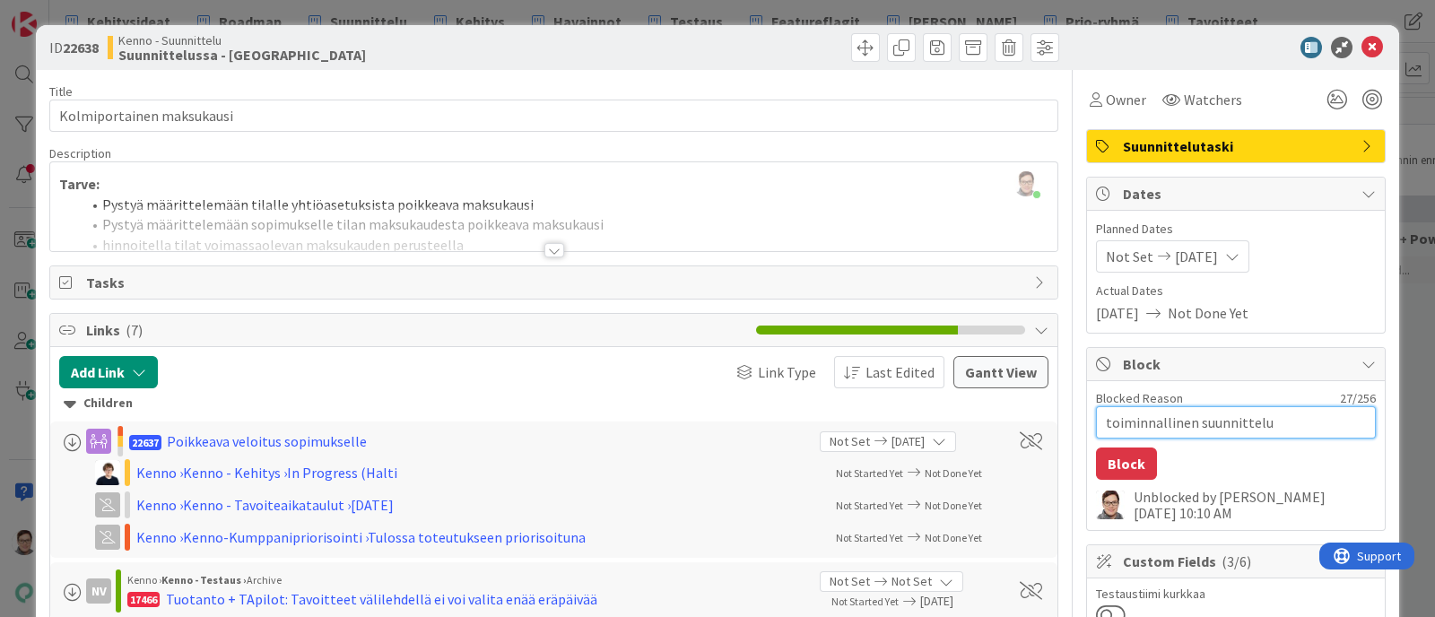
type textarea "x"
type textarea "toiminnallinen suunnittelu j"
type textarea "x"
type textarea "toiminnallinen suunnittelu ja"
type textarea "x"
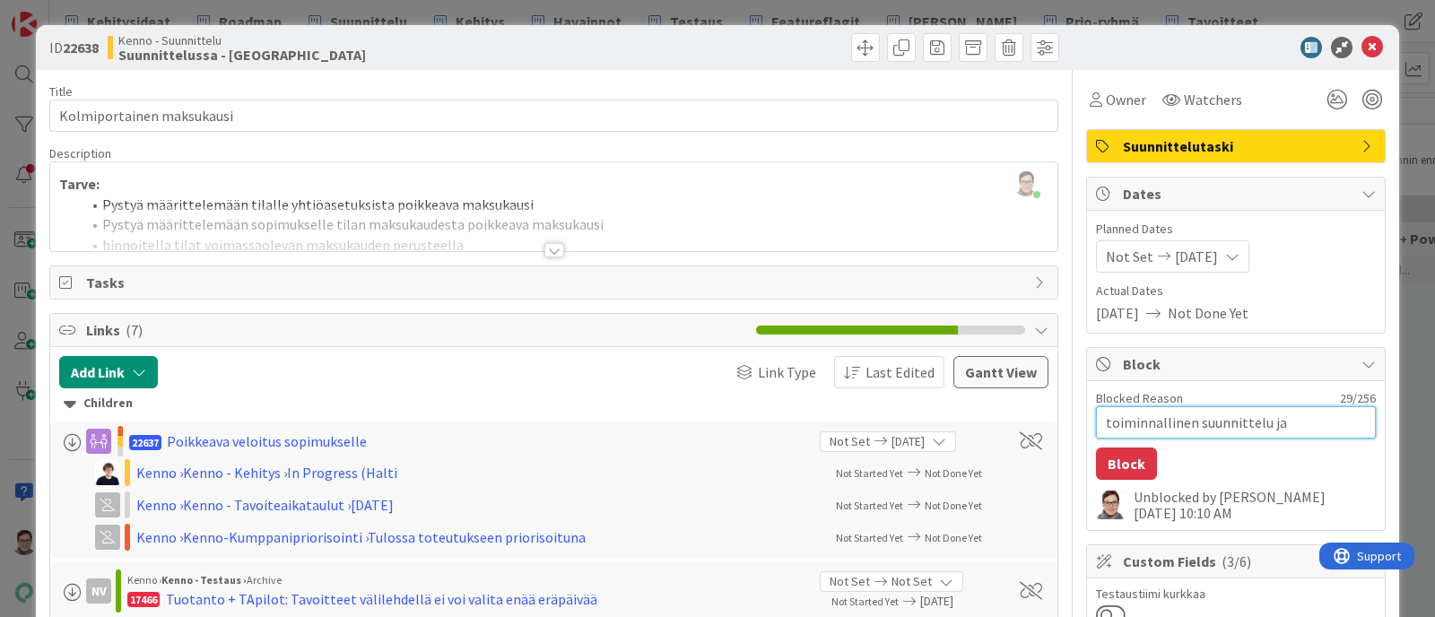
type textarea "toiminnallinen suunnittelu jat"
type textarea "x"
type textarea "toiminnallinen suunnittelu jatk"
type textarea "x"
type textarea "toiminnallinen suunnittelu jatku"
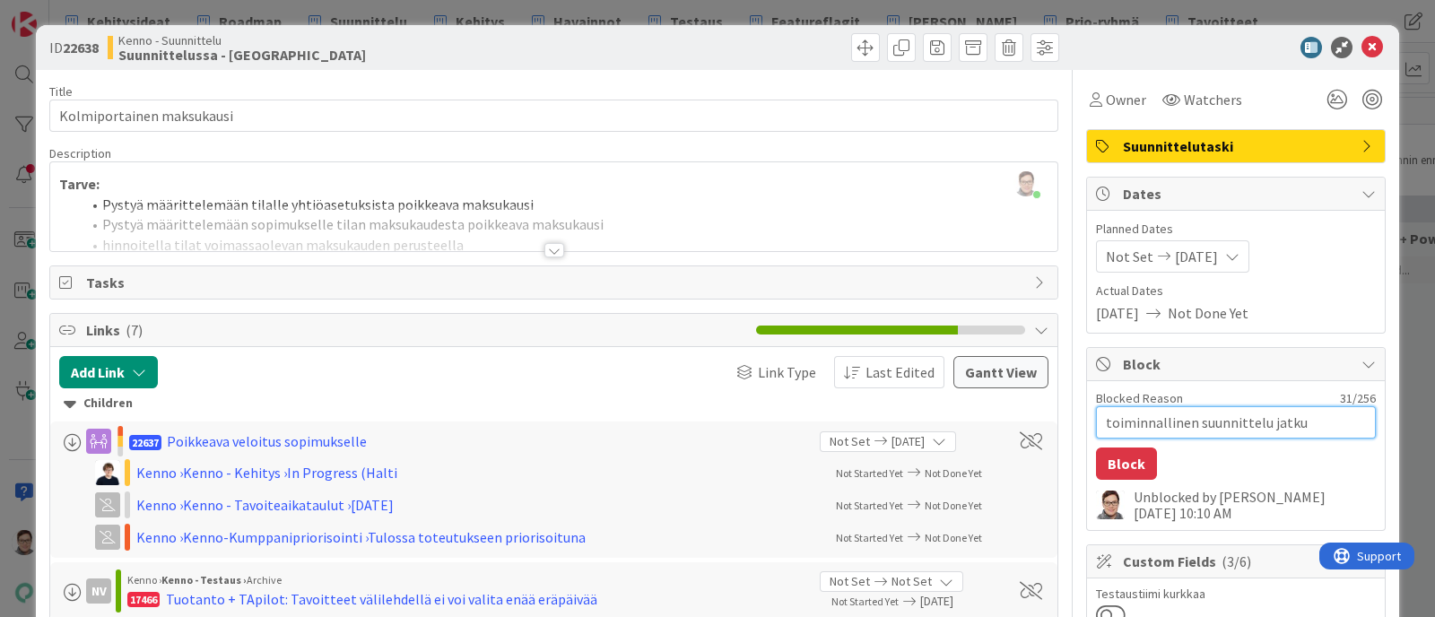
type textarea "x"
type textarea "toiminnallinen suunnittelu jatkuu"
type textarea "x"
type textarea "toiminnallinen suunnittelu jatkuu"
type textarea "x"
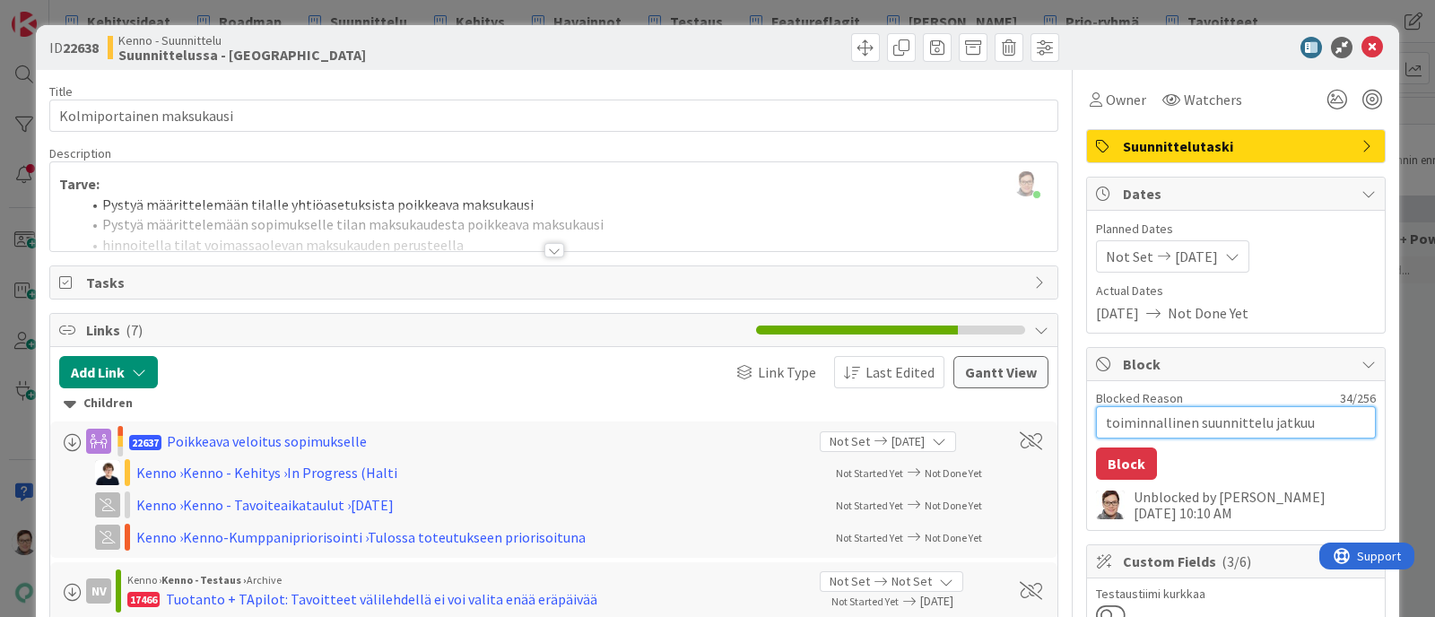
type textarea "toiminnallinen suunnittelu jatkuu 4"
type textarea "x"
type textarea "toiminnallinen suunnittelu jatkuu 4."
type textarea "x"
type textarea "toiminnallinen suunnittelu jatkuu 4.9"
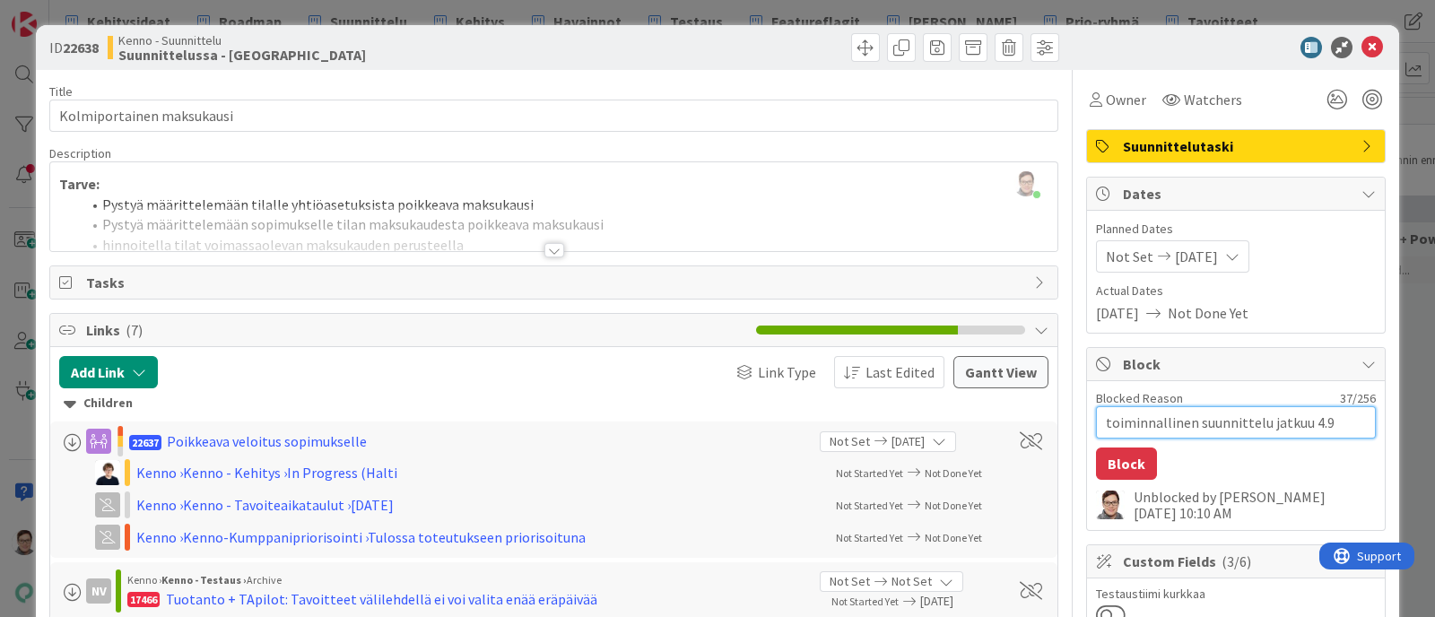
type textarea "x"
type textarea "toiminnallinen suunnittelu jatkuu 4.9."
click at [1106, 102] on span "Owner" at bounding box center [1126, 100] width 40 height 22
type textarea "x"
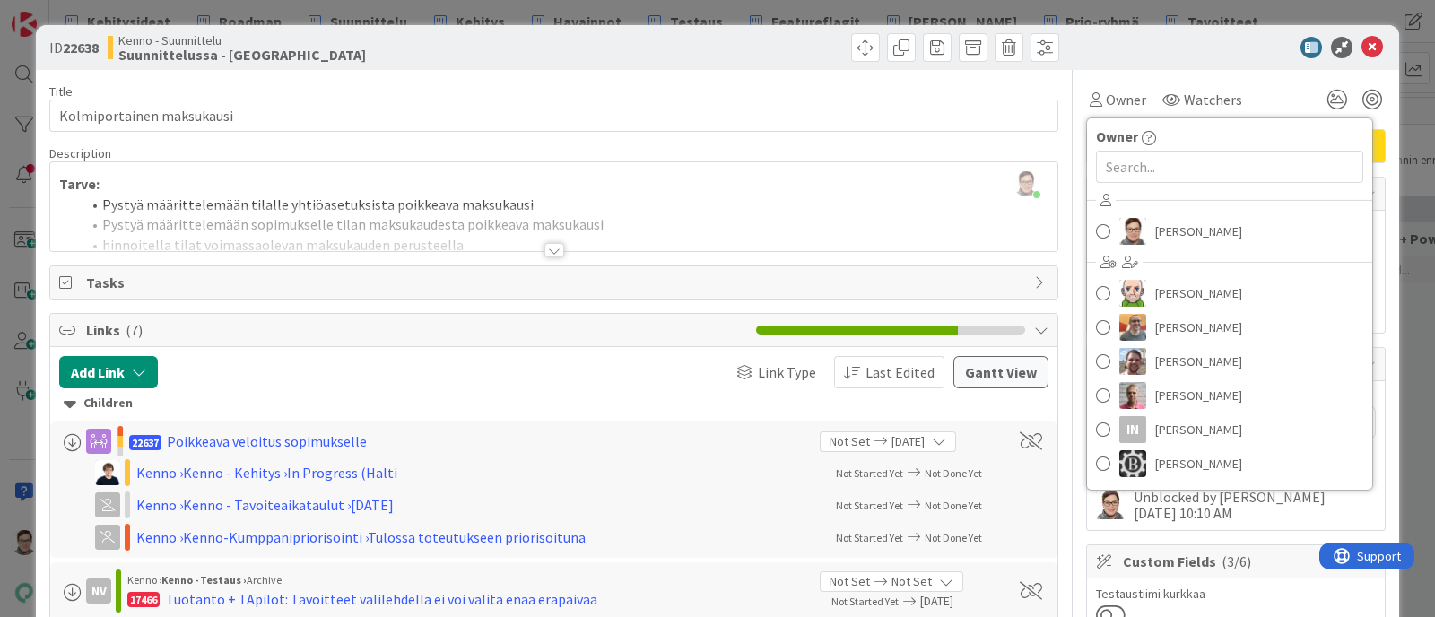
click at [1129, 150] on div at bounding box center [1229, 166] width 285 height 39
click at [1129, 164] on input "text" at bounding box center [1229, 167] width 267 height 32
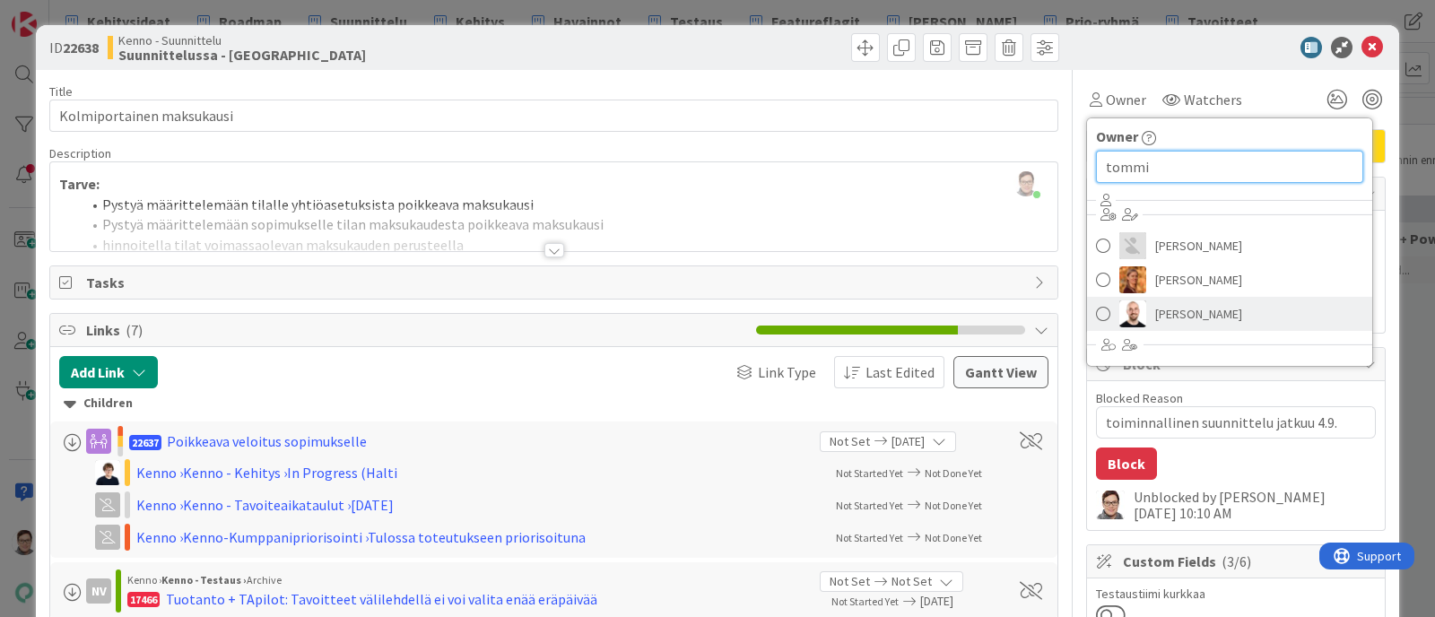
type input "tommi"
click at [1147, 310] on span "[PERSON_NAME]" at bounding box center [1199, 314] width 87 height 27
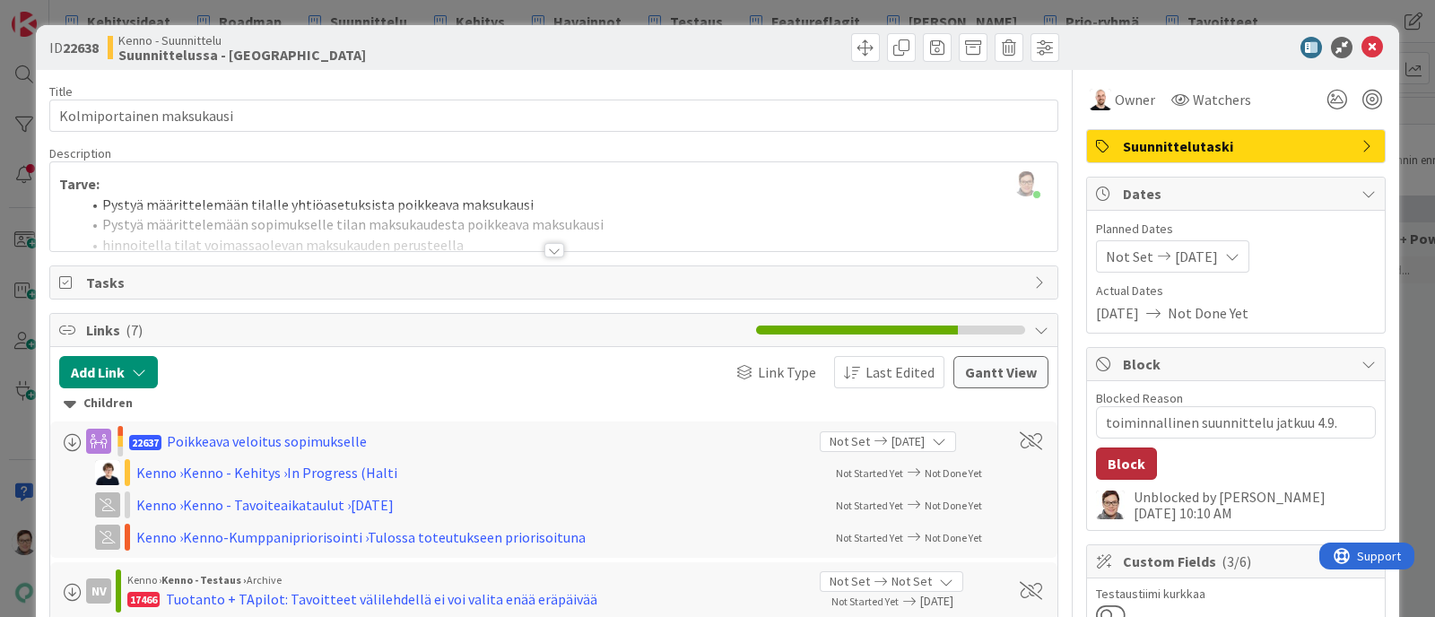
click at [1110, 473] on button "Block" at bounding box center [1126, 464] width 61 height 32
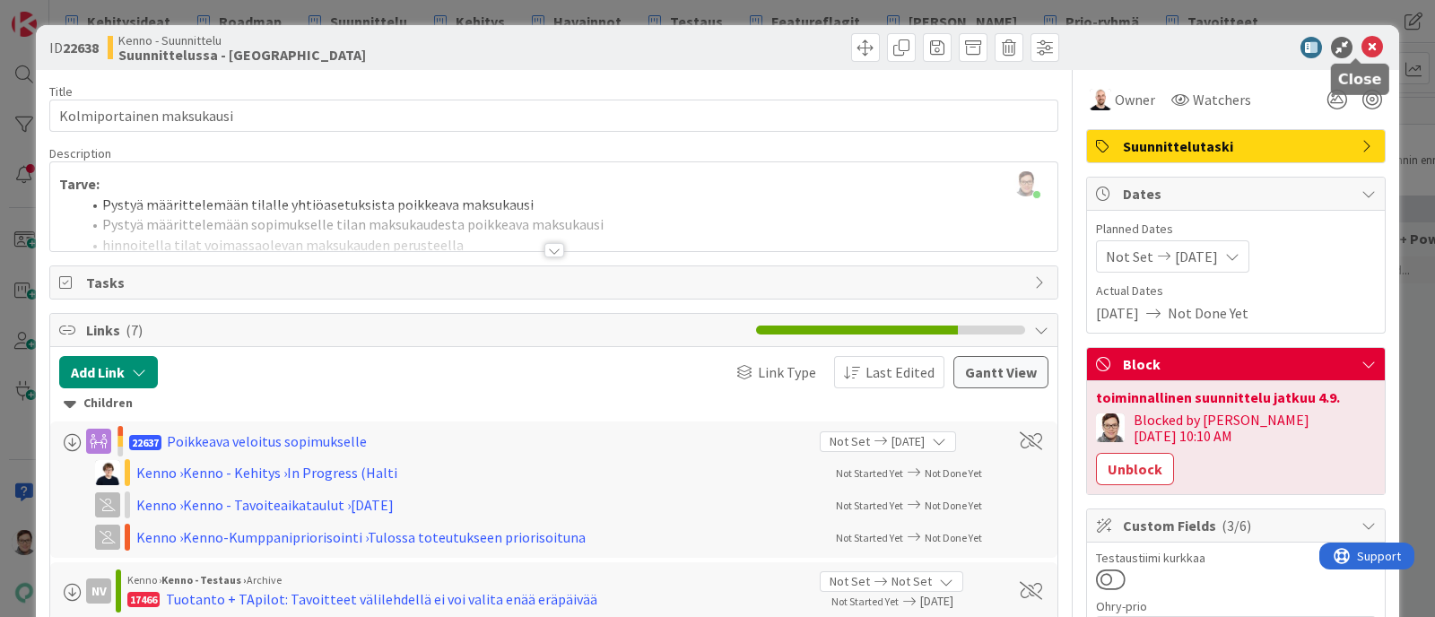
click at [1147, 48] on icon at bounding box center [1373, 48] width 22 height 22
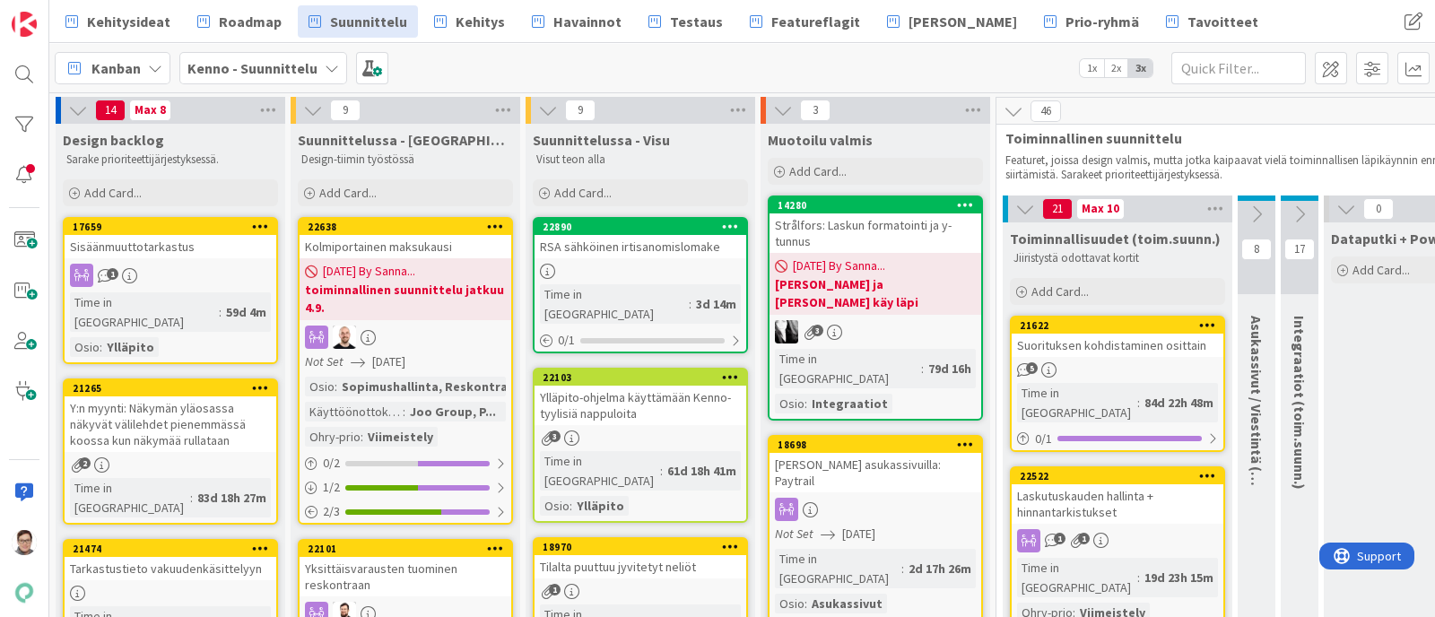
click at [1114, 338] on div "Suorituksen kohdistaminen osittain" at bounding box center [1118, 345] width 212 height 23
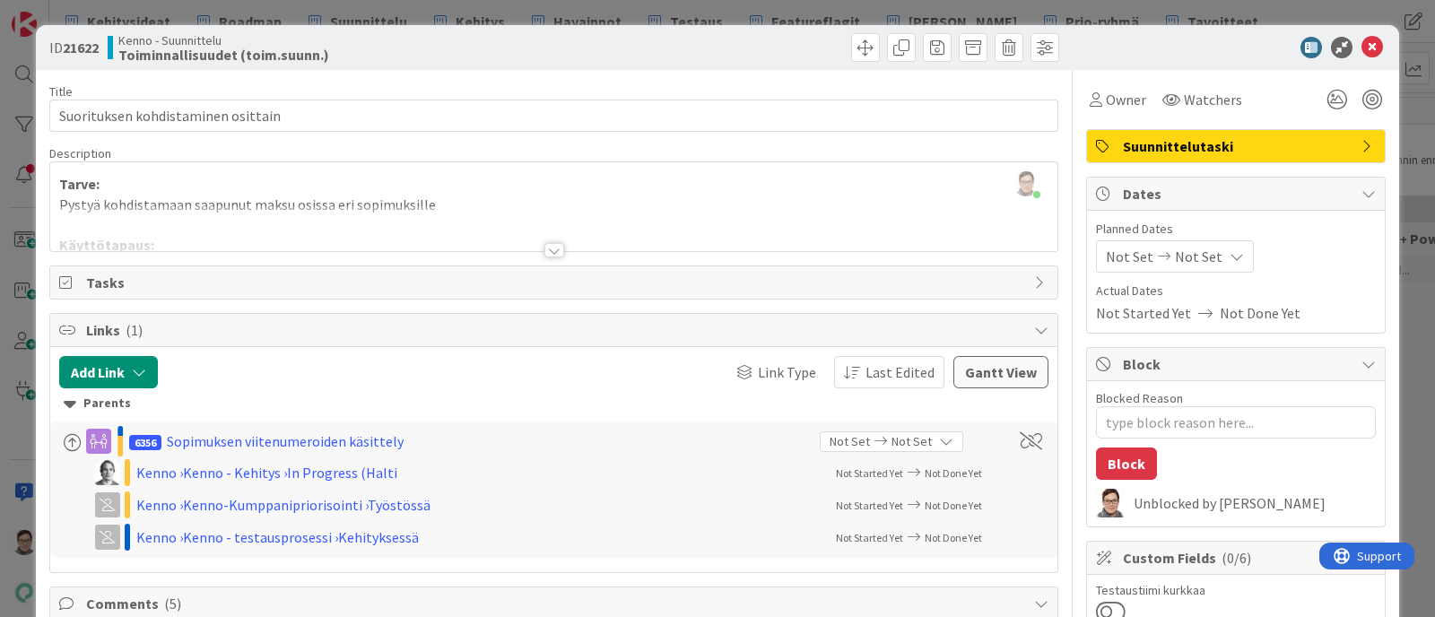
click at [545, 249] on div at bounding box center [555, 250] width 20 height 14
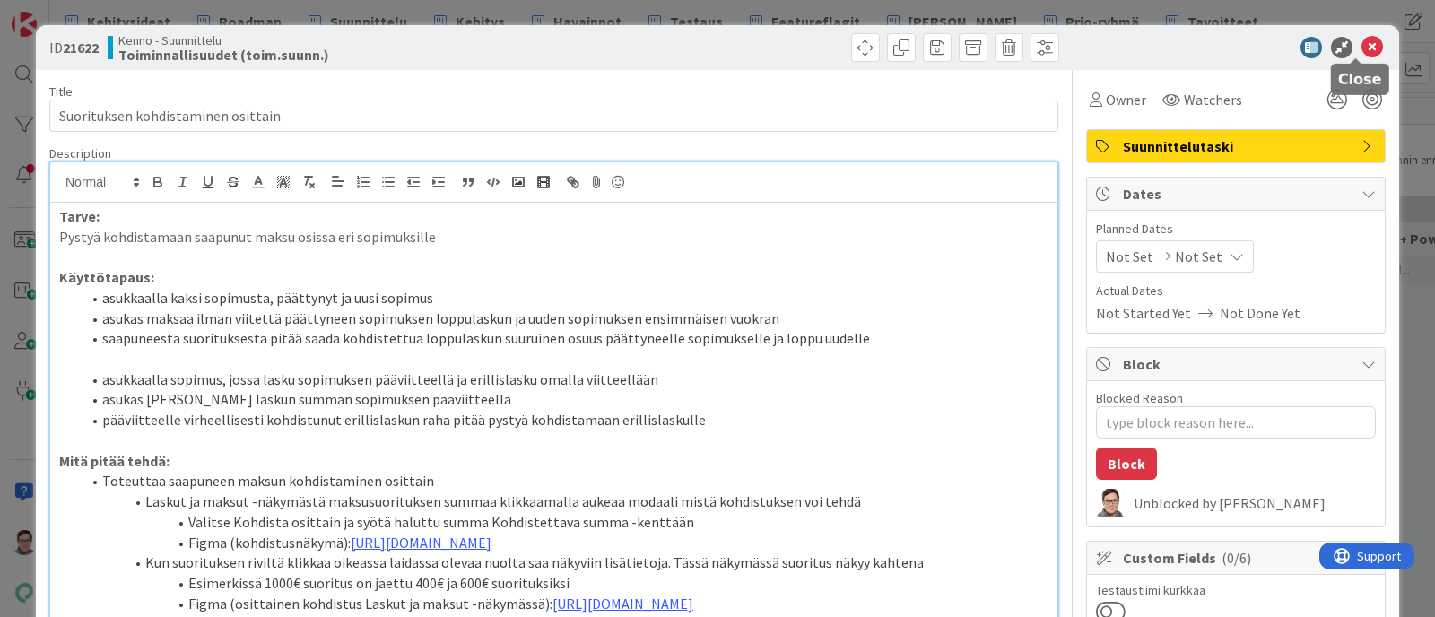
click at [1147, 46] on icon at bounding box center [1373, 48] width 22 height 22
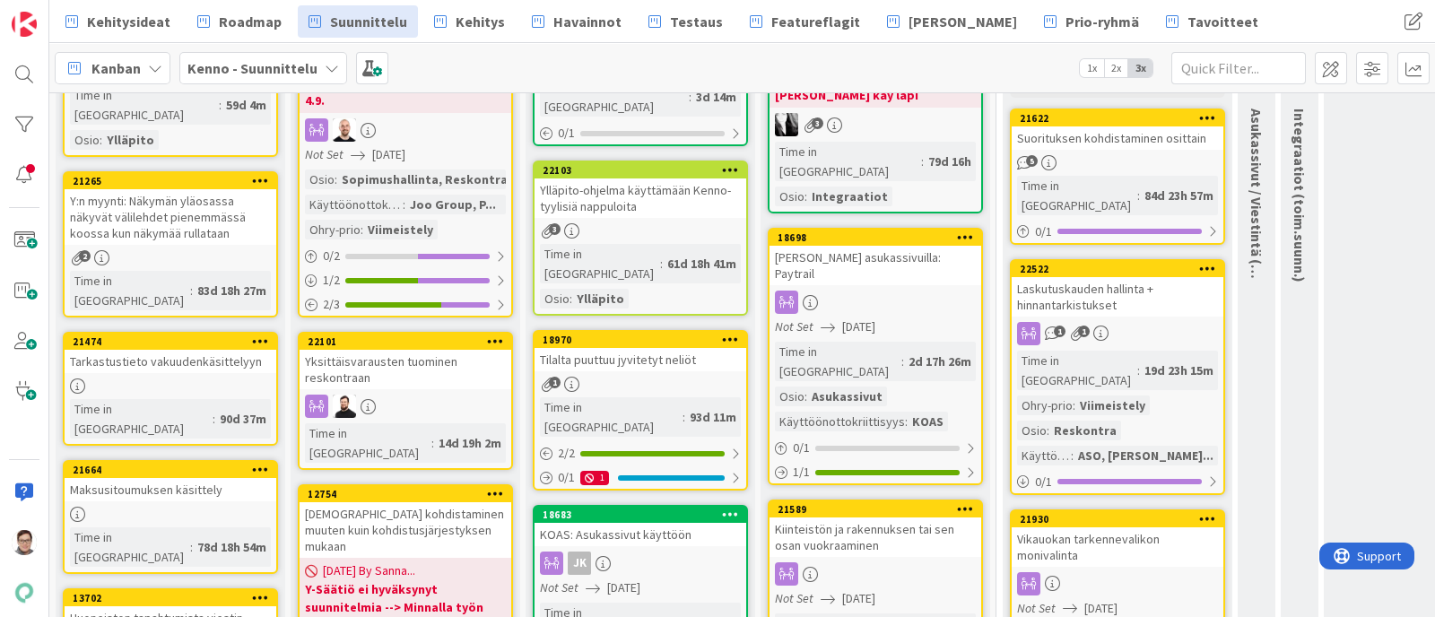
scroll to position [208, 0]
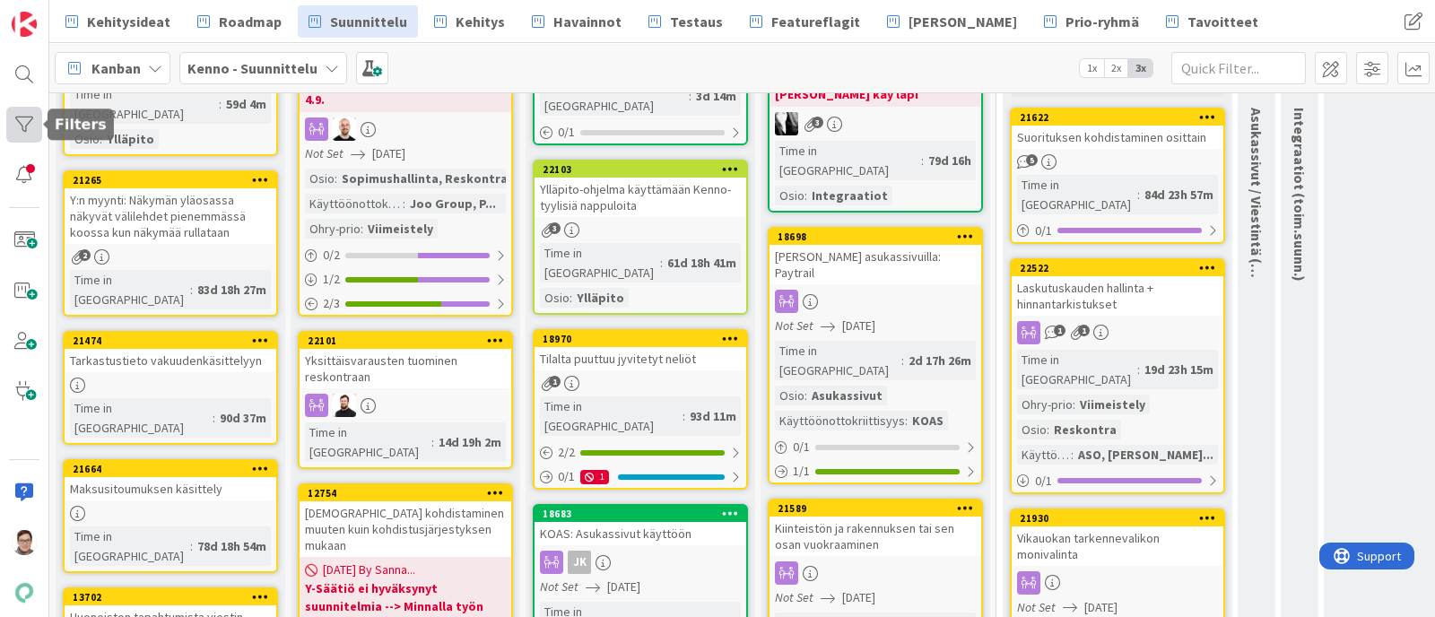
click at [24, 123] on div at bounding box center [24, 125] width 36 height 36
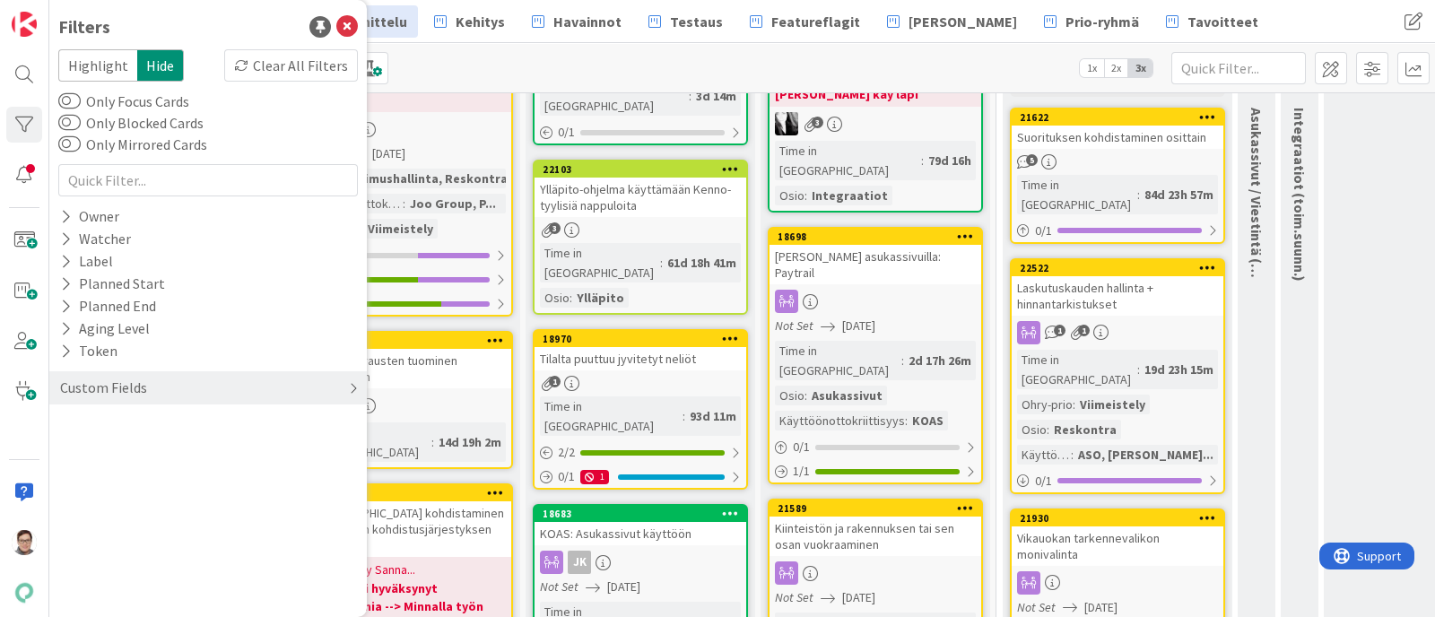
click at [93, 386] on div "Custom Fields" at bounding box center [103, 388] width 91 height 22
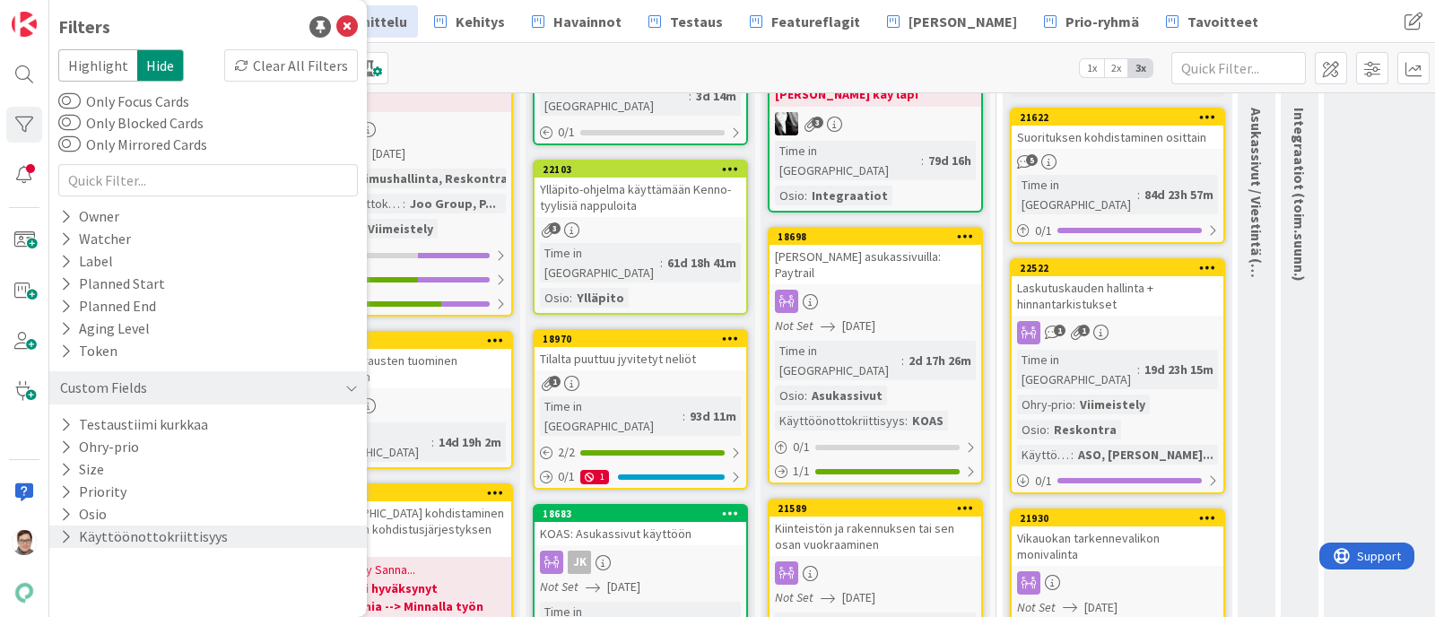
click at [76, 493] on button "Käyttöönottokriittisyys" at bounding box center [143, 537] width 171 height 22
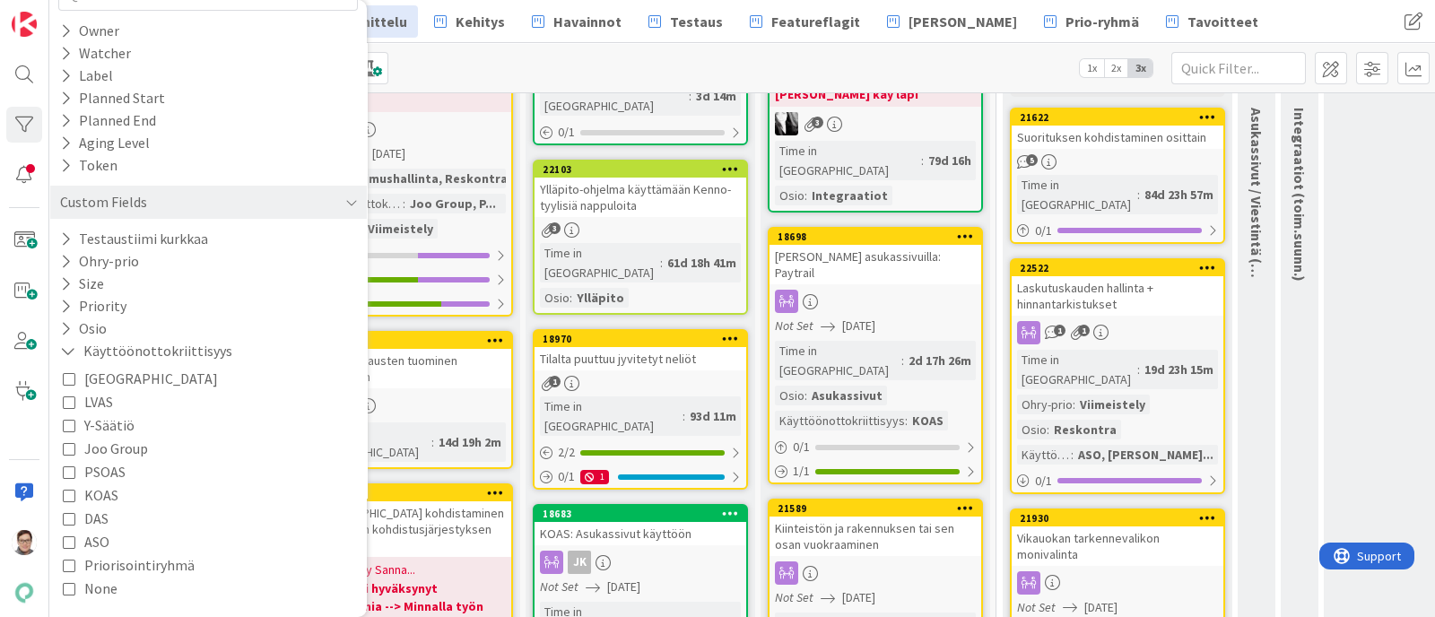
click at [73, 475] on icon at bounding box center [69, 472] width 13 height 13
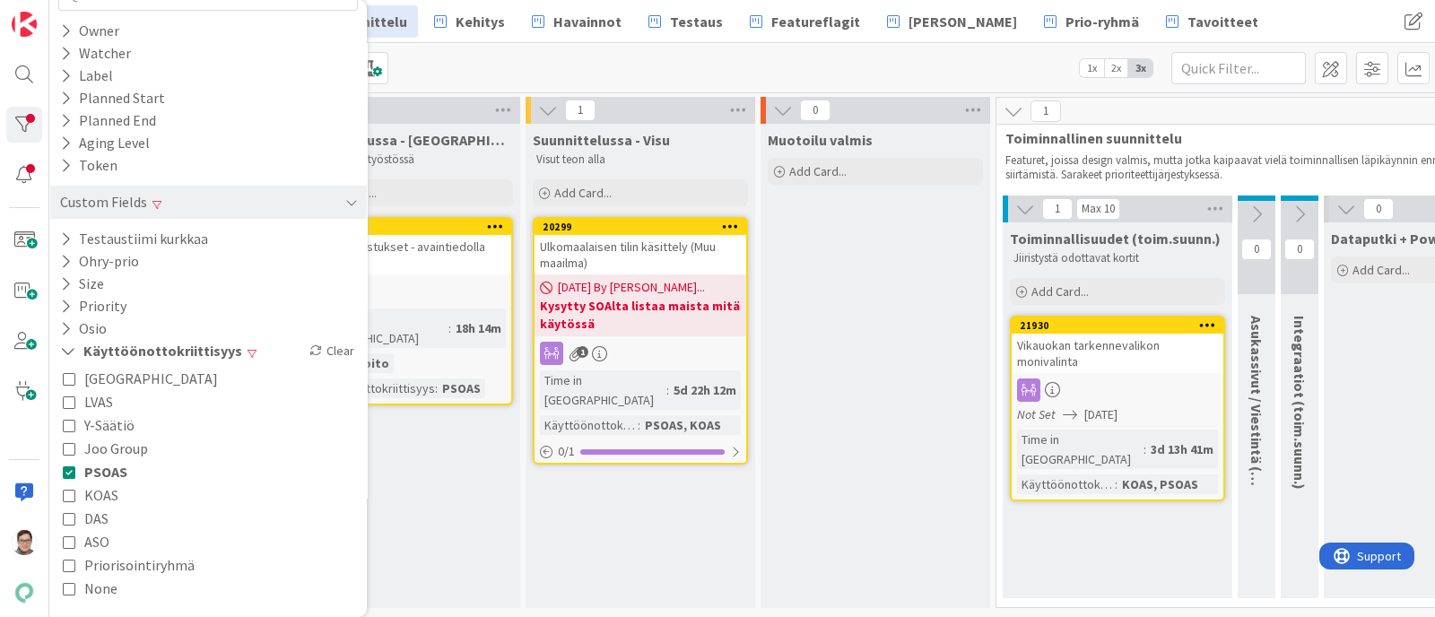
click at [73, 453] on icon at bounding box center [69, 448] width 13 height 13
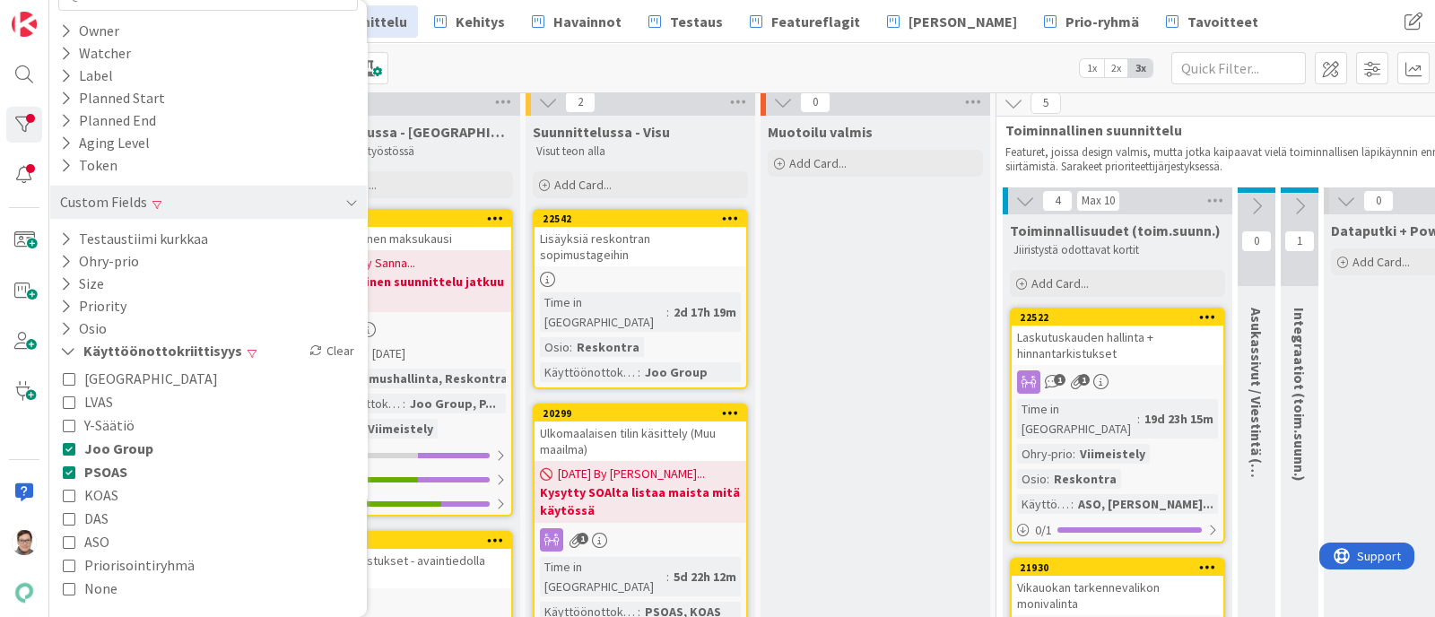
scroll to position [208, 0]
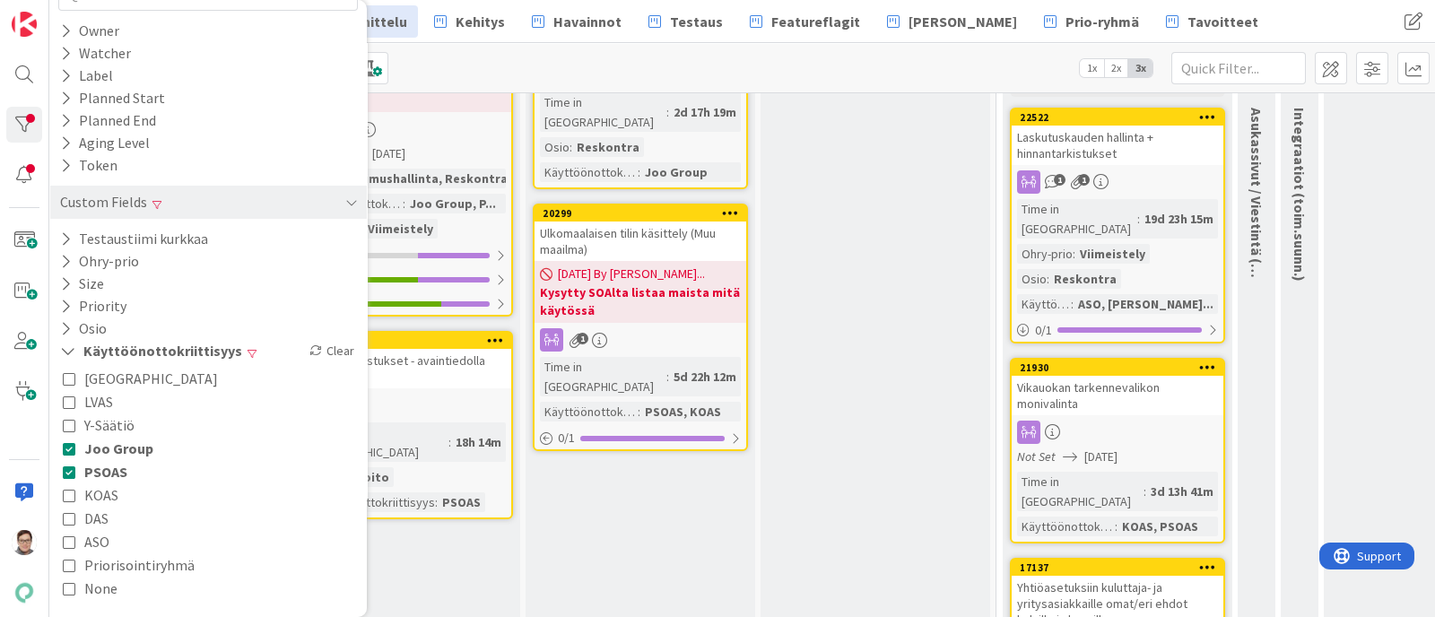
click at [73, 453] on icon at bounding box center [69, 448] width 13 height 13
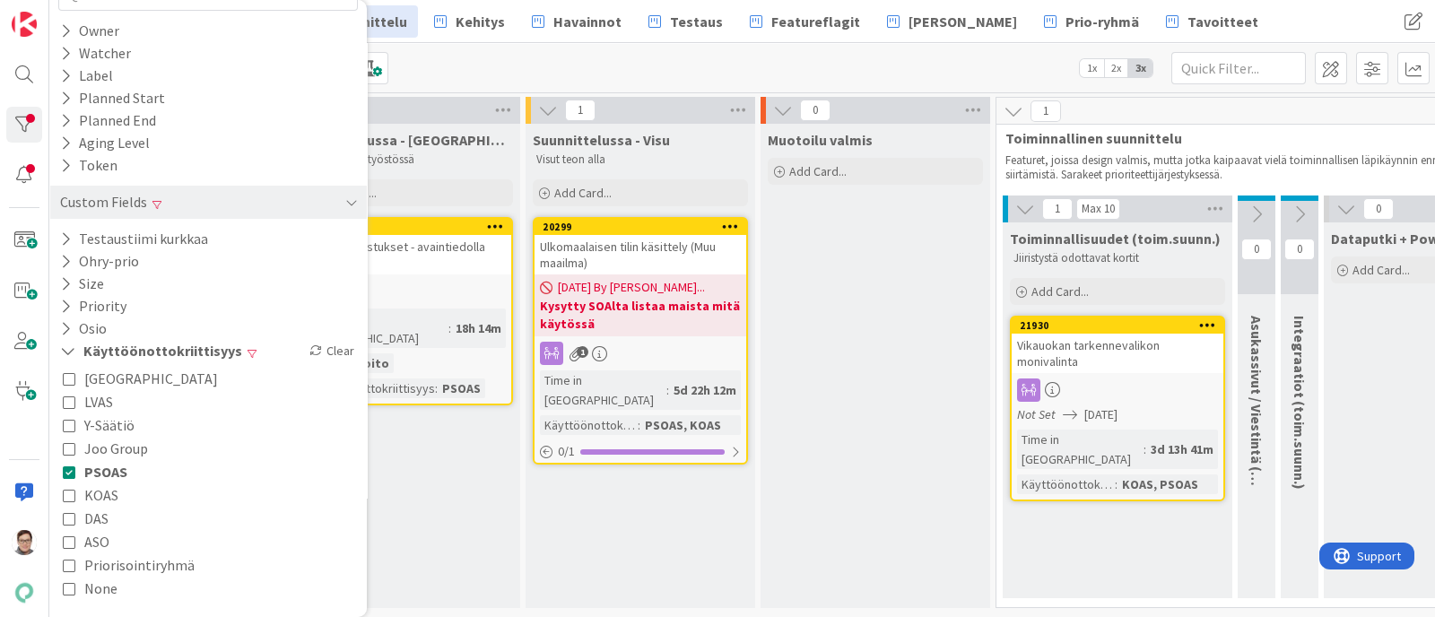
scroll to position [8, 0]
click at [73, 453] on icon at bounding box center [69, 448] width 13 height 13
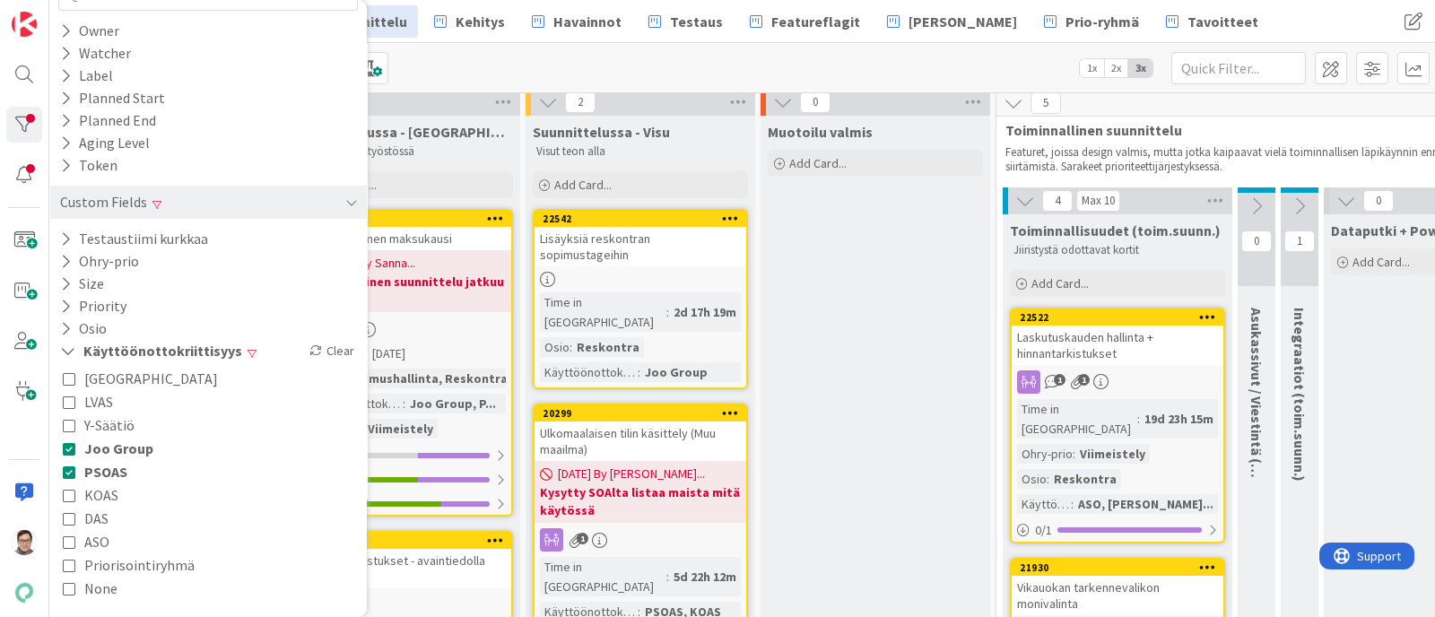
scroll to position [208, 0]
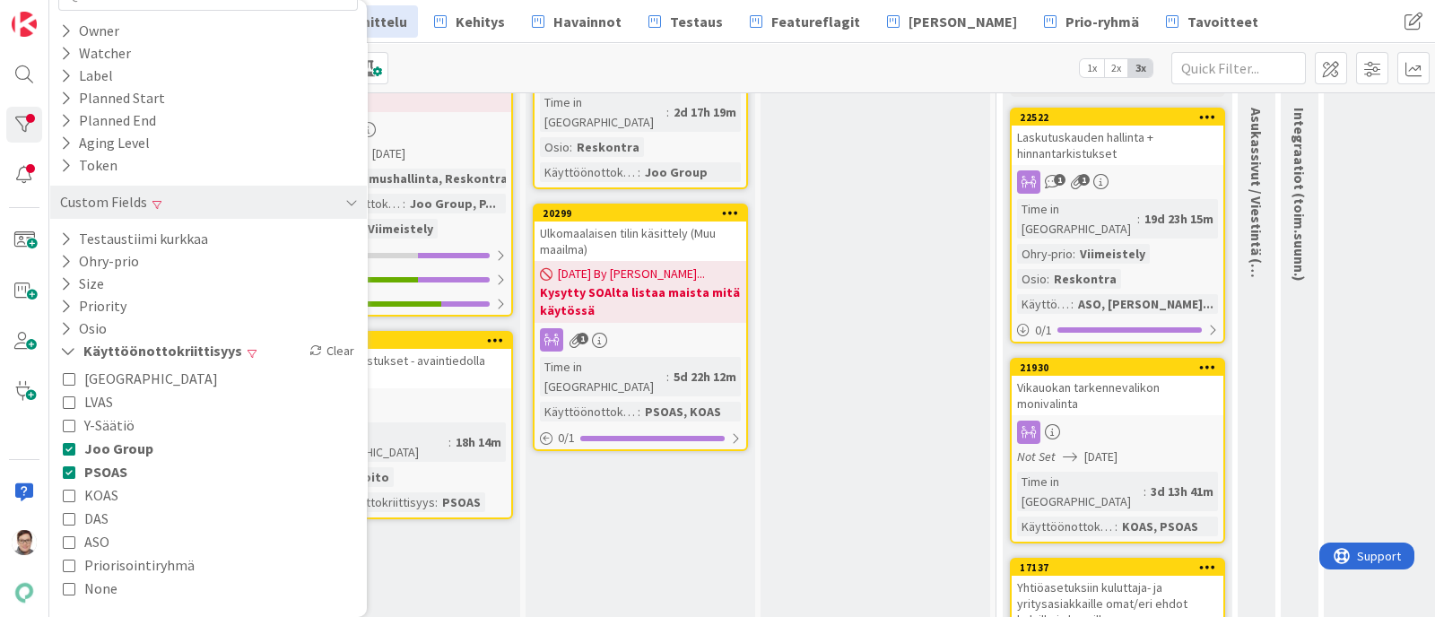
click at [73, 453] on icon at bounding box center [69, 448] width 13 height 13
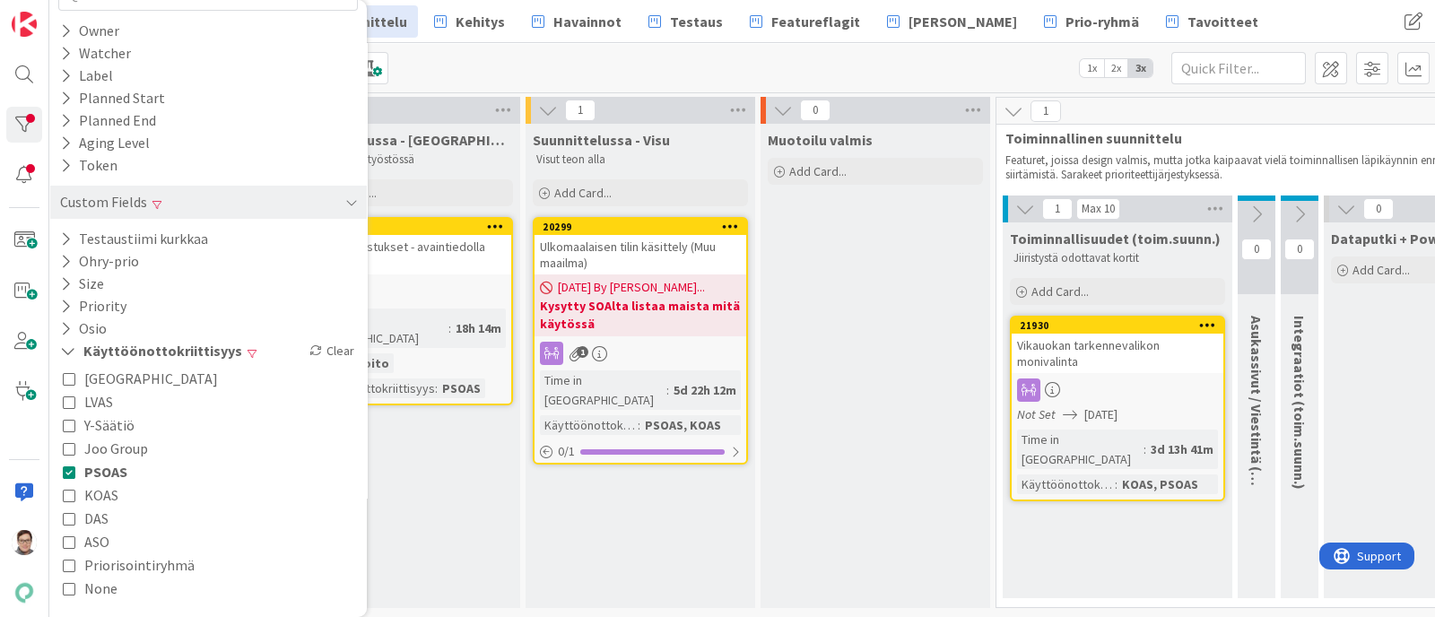
click at [73, 468] on icon at bounding box center [69, 472] width 13 height 13
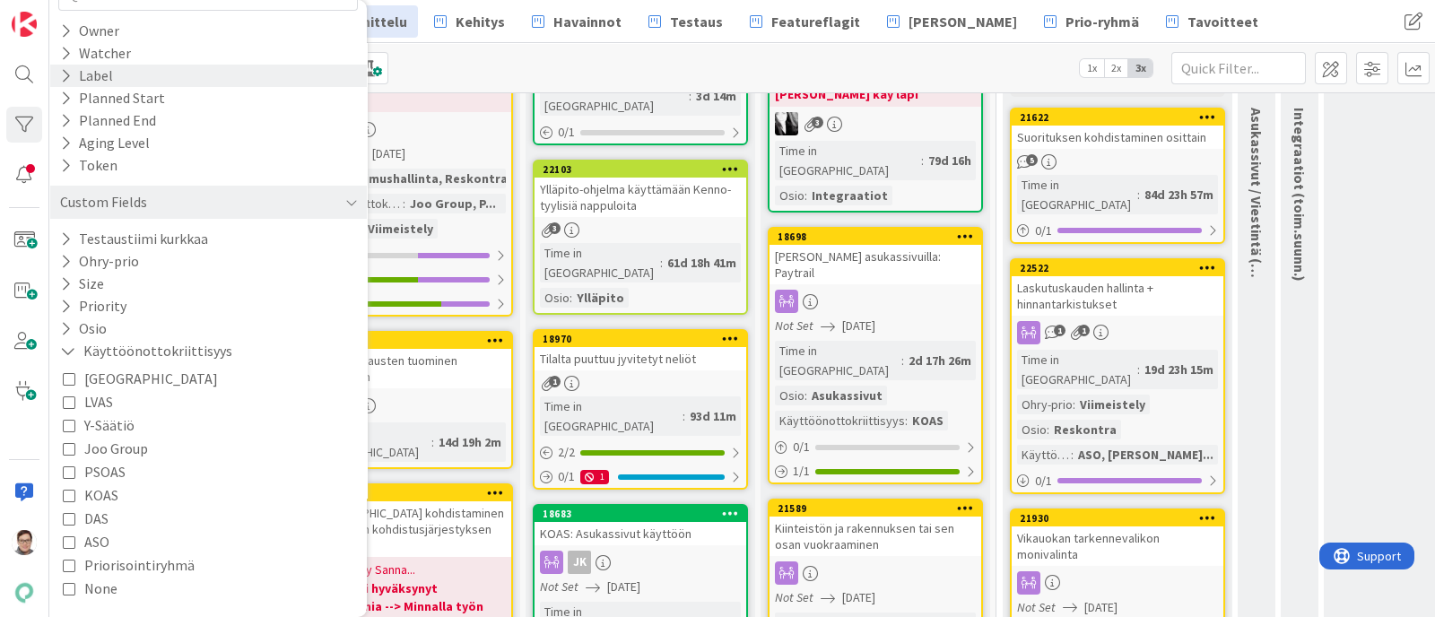
scroll to position [0, 0]
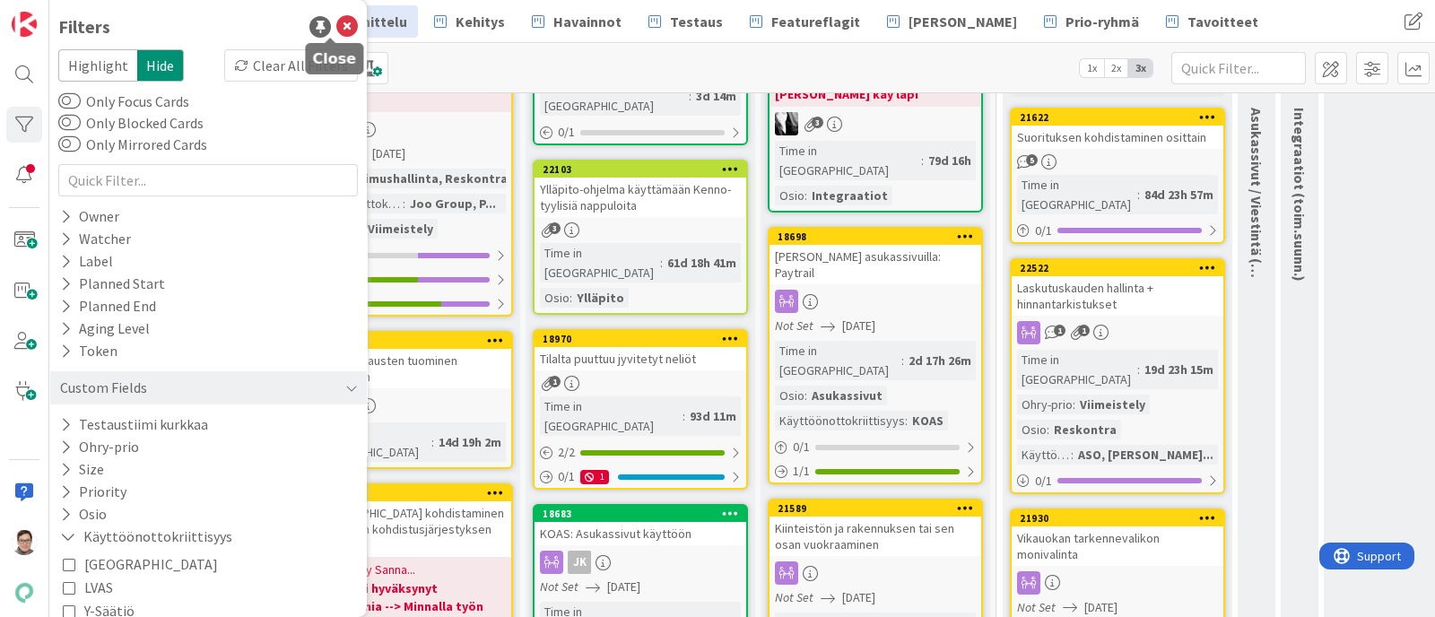
click at [340, 29] on icon at bounding box center [347, 27] width 22 height 22
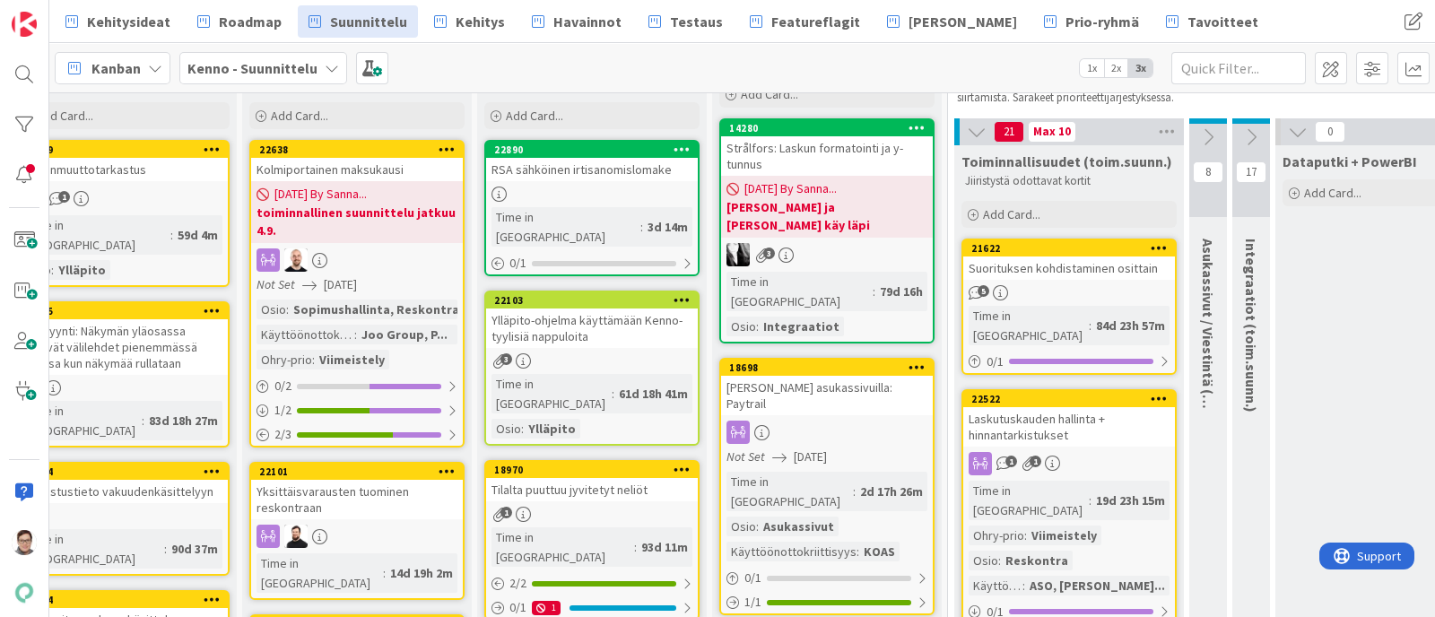
scroll to position [0, 48]
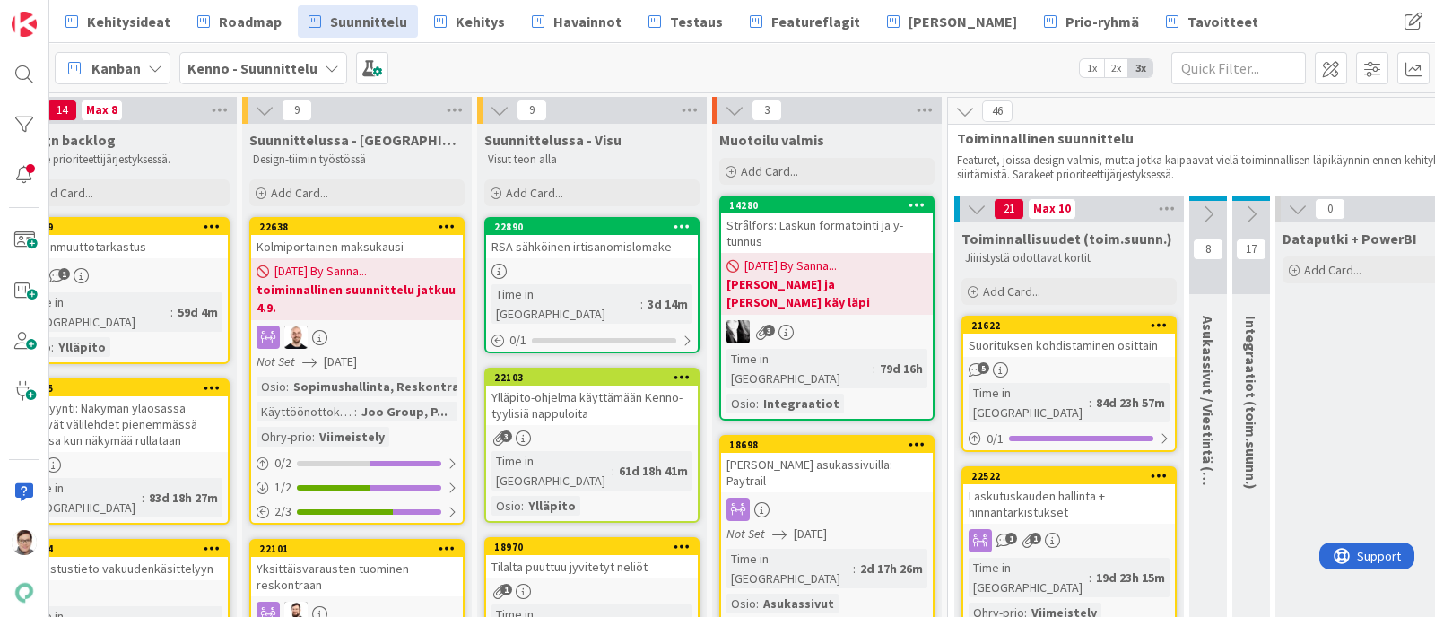
click at [1043, 336] on div "Suorituksen kohdistaminen osittain" at bounding box center [1070, 345] width 212 height 23
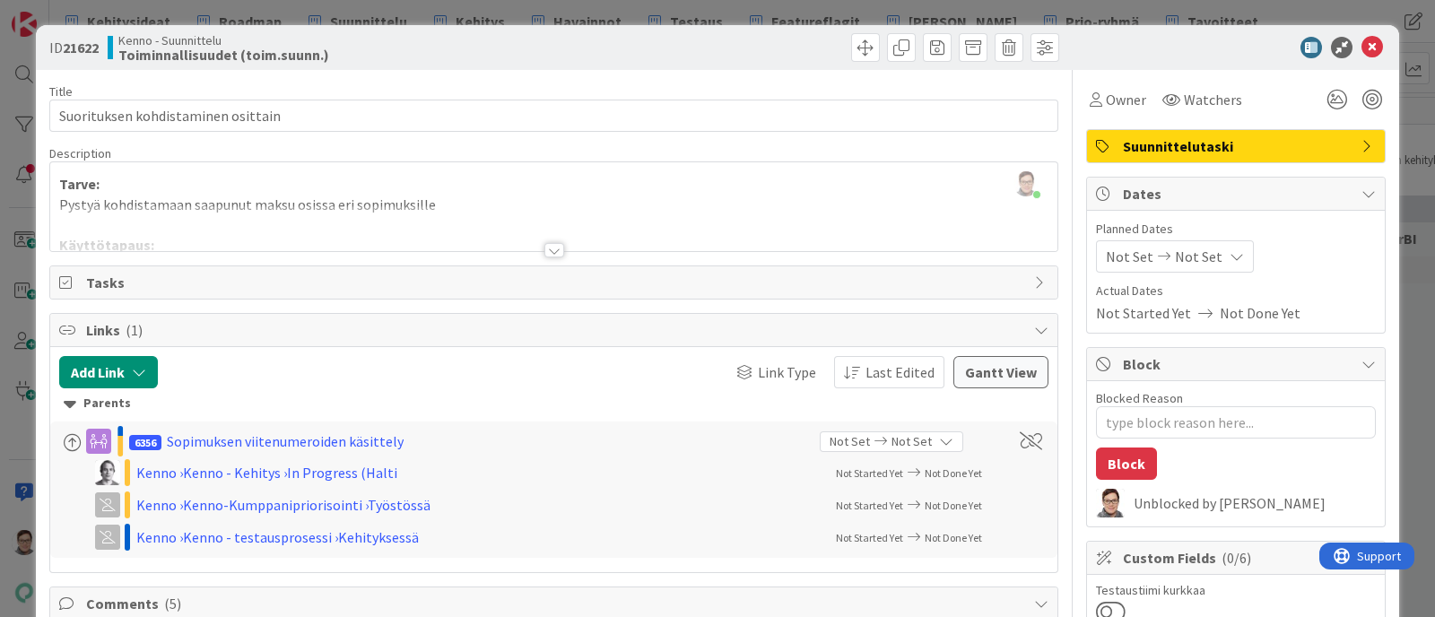
click at [547, 251] on div at bounding box center [555, 250] width 20 height 14
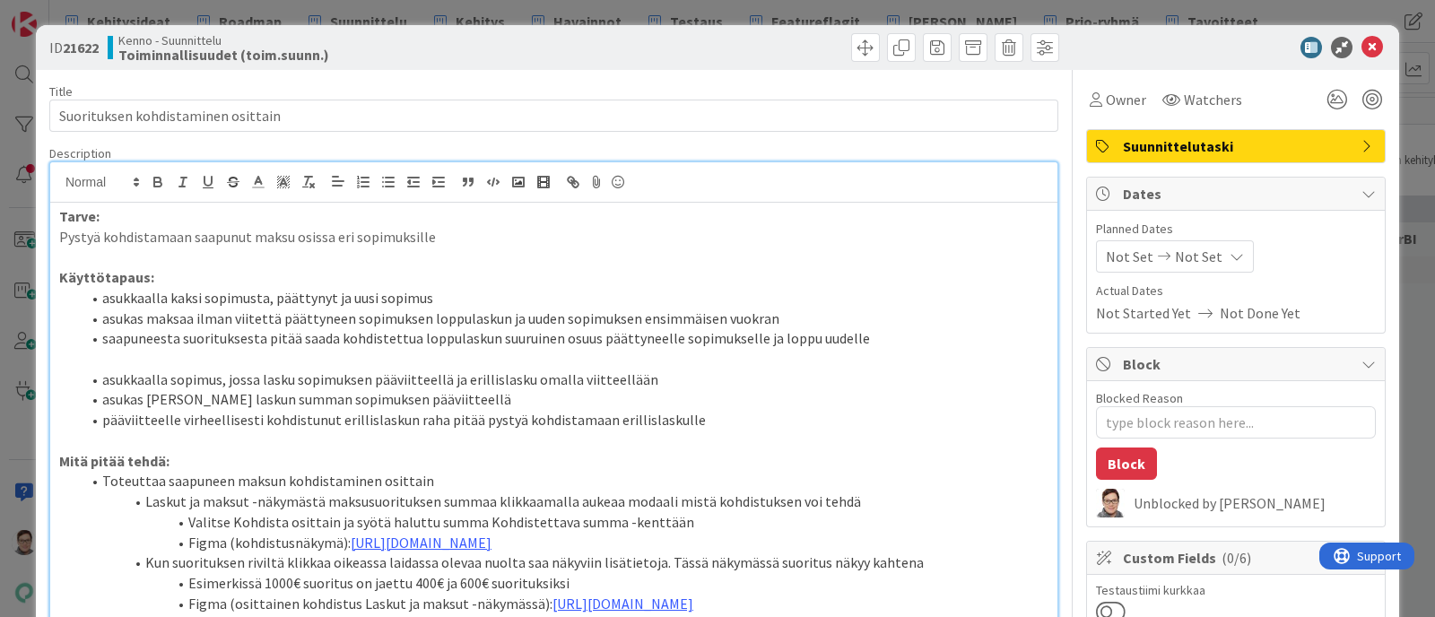
drag, startPoint x: 464, startPoint y: 358, endPoint x: 432, endPoint y: 383, distance: 40.2
click at [432, 383] on li "asukkaalla sopimus, jossa lasku sopimuksen pääviitteellä ja erillislasku omalla…" at bounding box center [565, 380] width 968 height 21
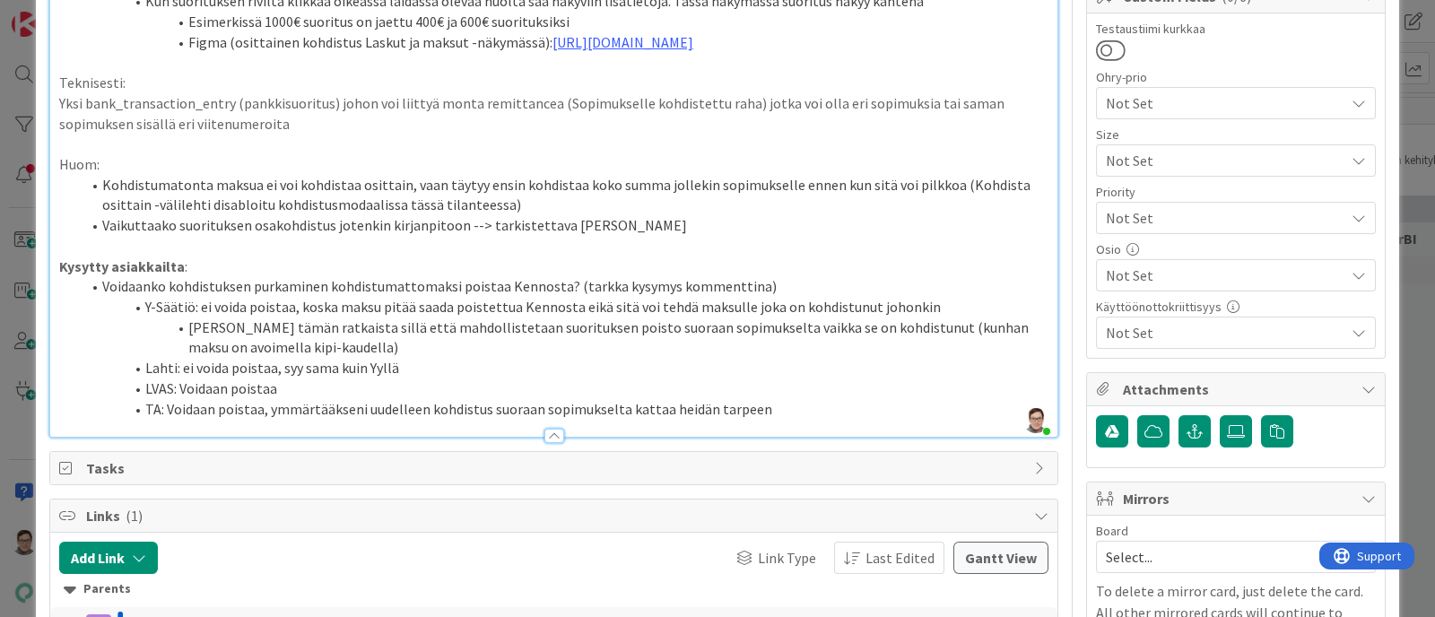
scroll to position [561, 0]
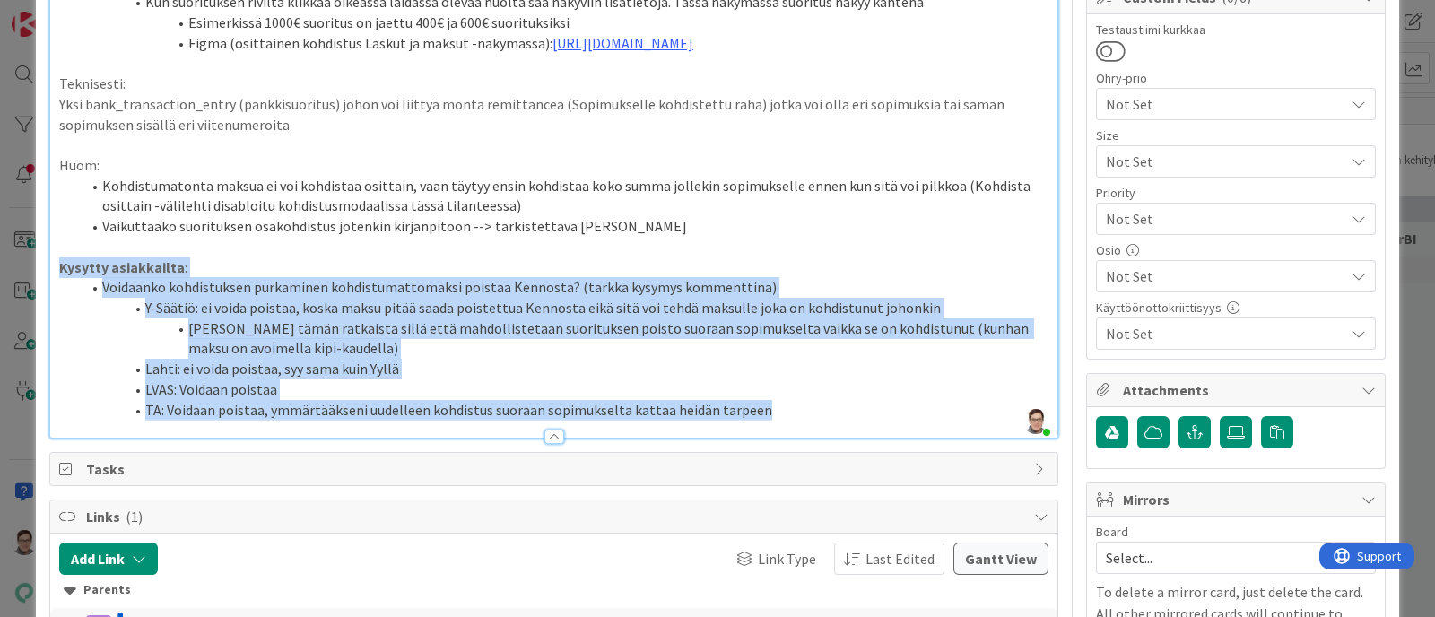
drag, startPoint x: 771, startPoint y: 446, endPoint x: 31, endPoint y: 312, distance: 751.2
click at [31, 312] on div "ID 21622 Kenno - Suunnittelu Toiminnallisuudet (toim.suunn.) Title 34 / 128 Suo…" at bounding box center [717, 308] width 1435 height 617
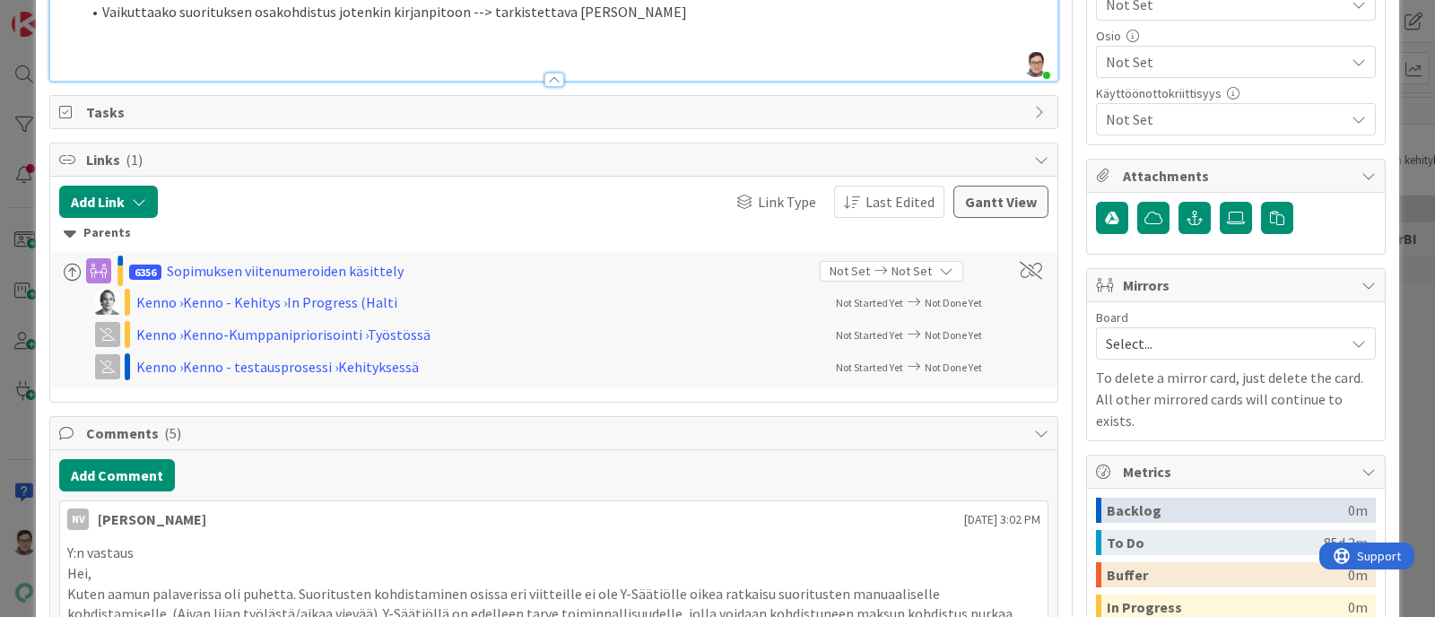
type textarea "x"
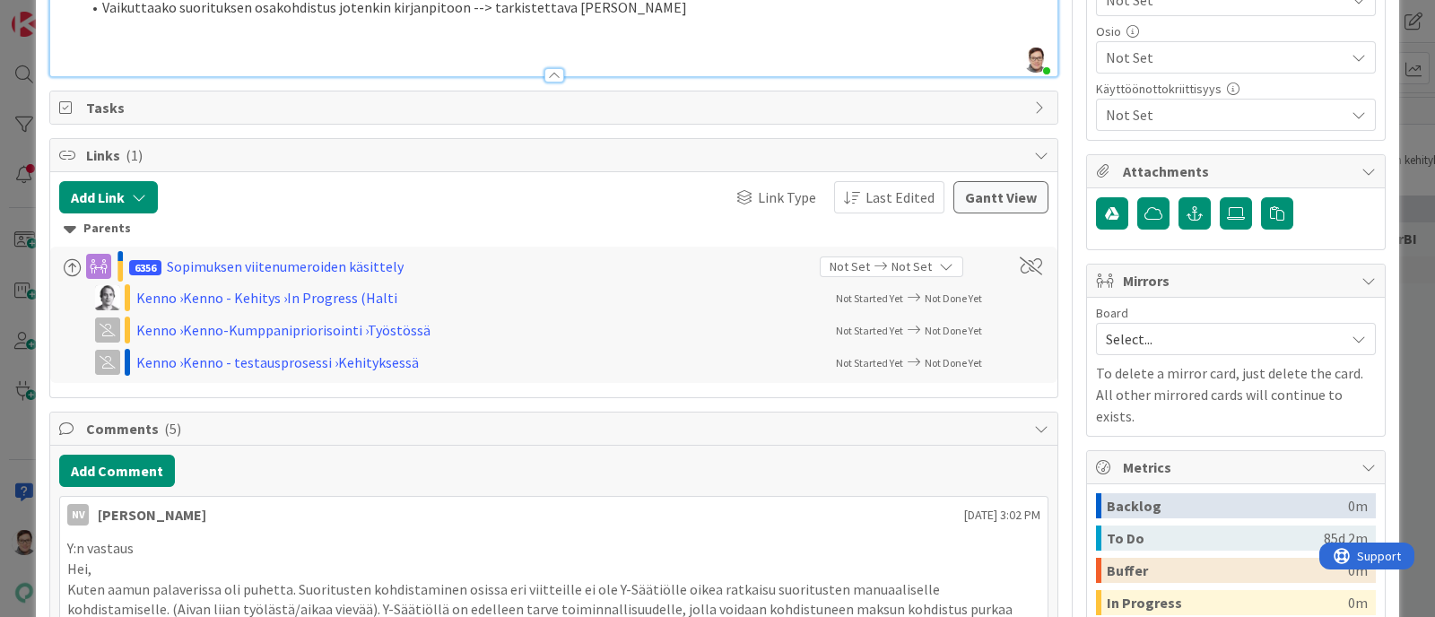
scroll to position [781, 0]
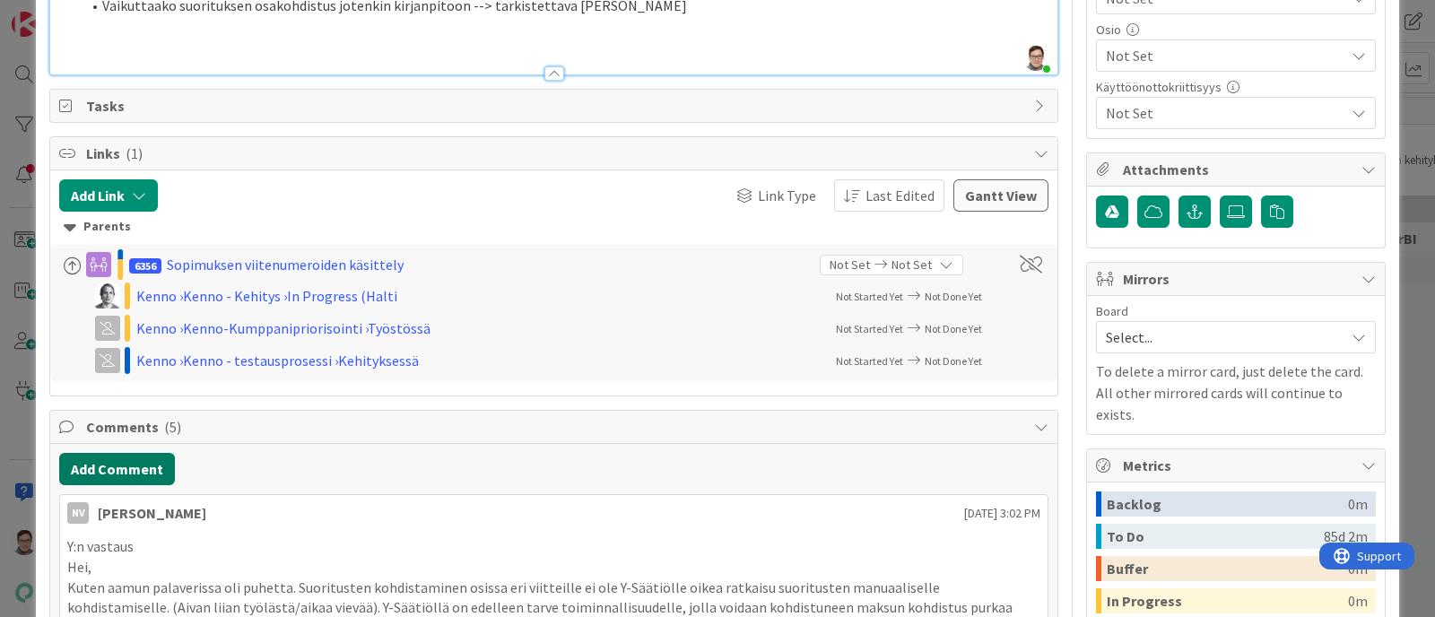
click at [125, 485] on button "Add Comment" at bounding box center [117, 469] width 116 height 32
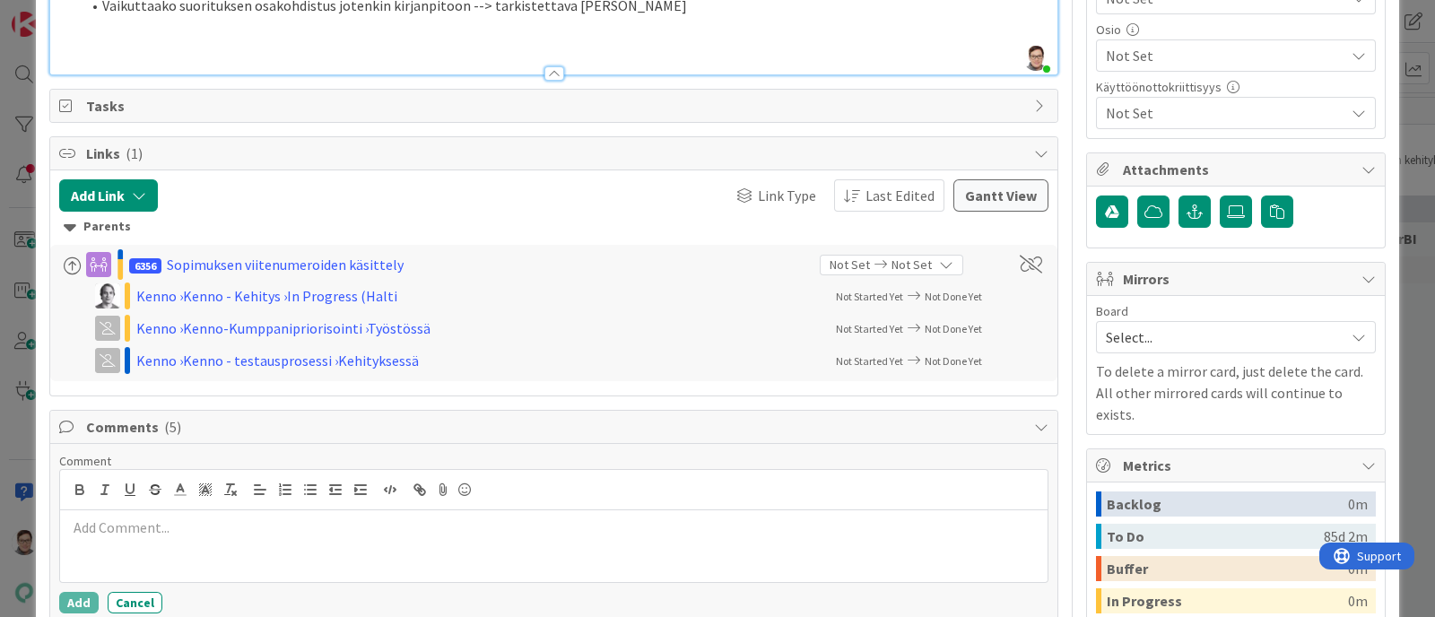
scroll to position [902, 0]
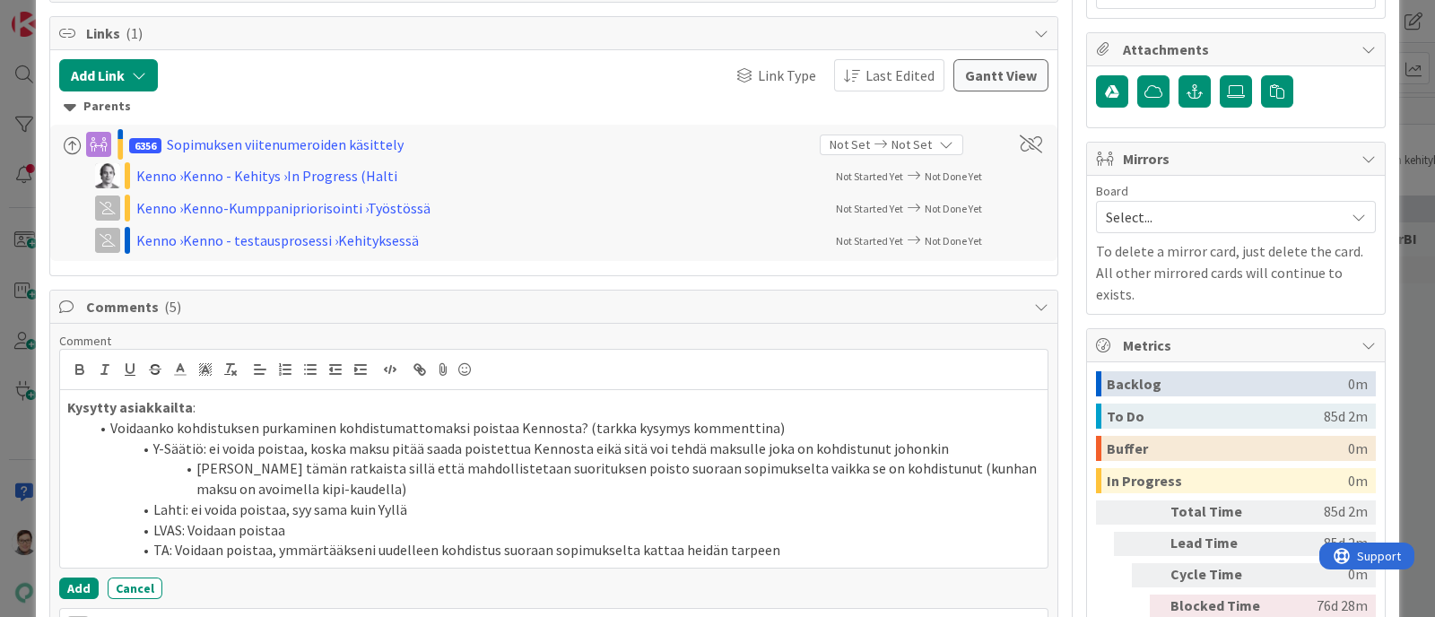
click at [186, 418] on p "Kysytty asiakkailta :" at bounding box center [553, 407] width 973 height 21
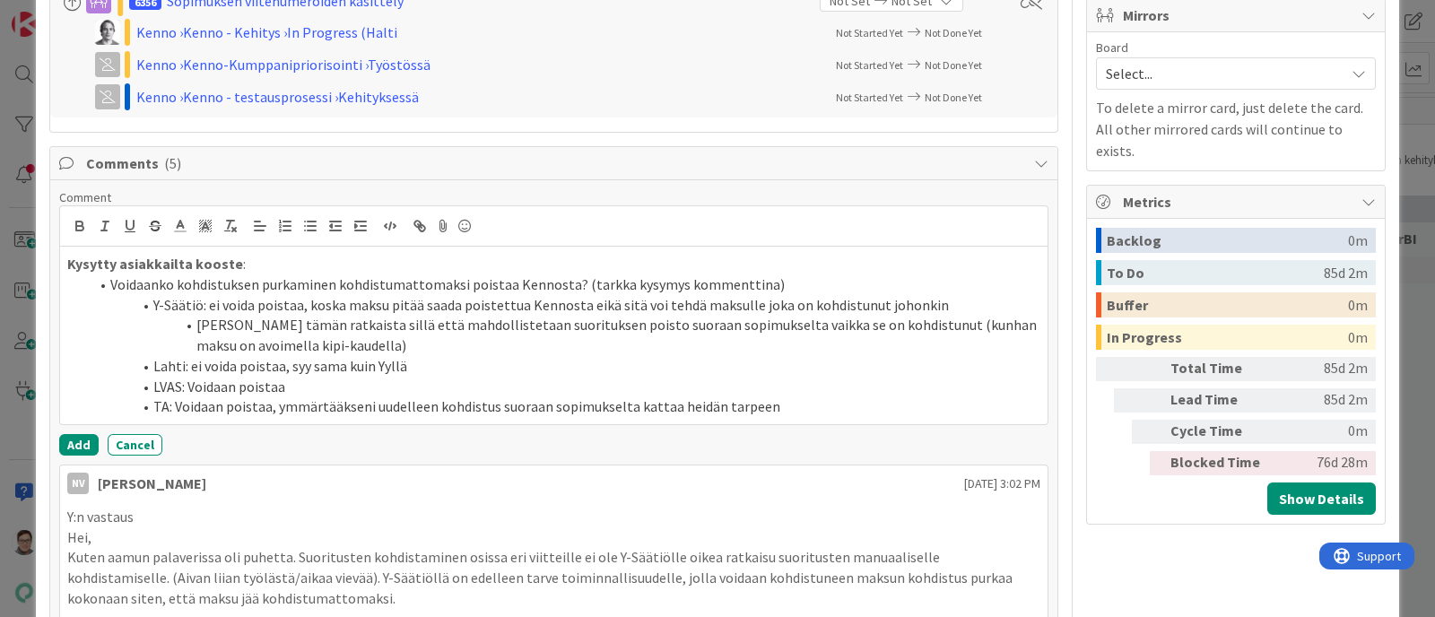
scroll to position [1047, 0]
click at [181, 271] on strong "Kysytty asiakkailta kooste" at bounding box center [155, 262] width 176 height 18
click at [74, 454] on button "Add" at bounding box center [78, 443] width 39 height 22
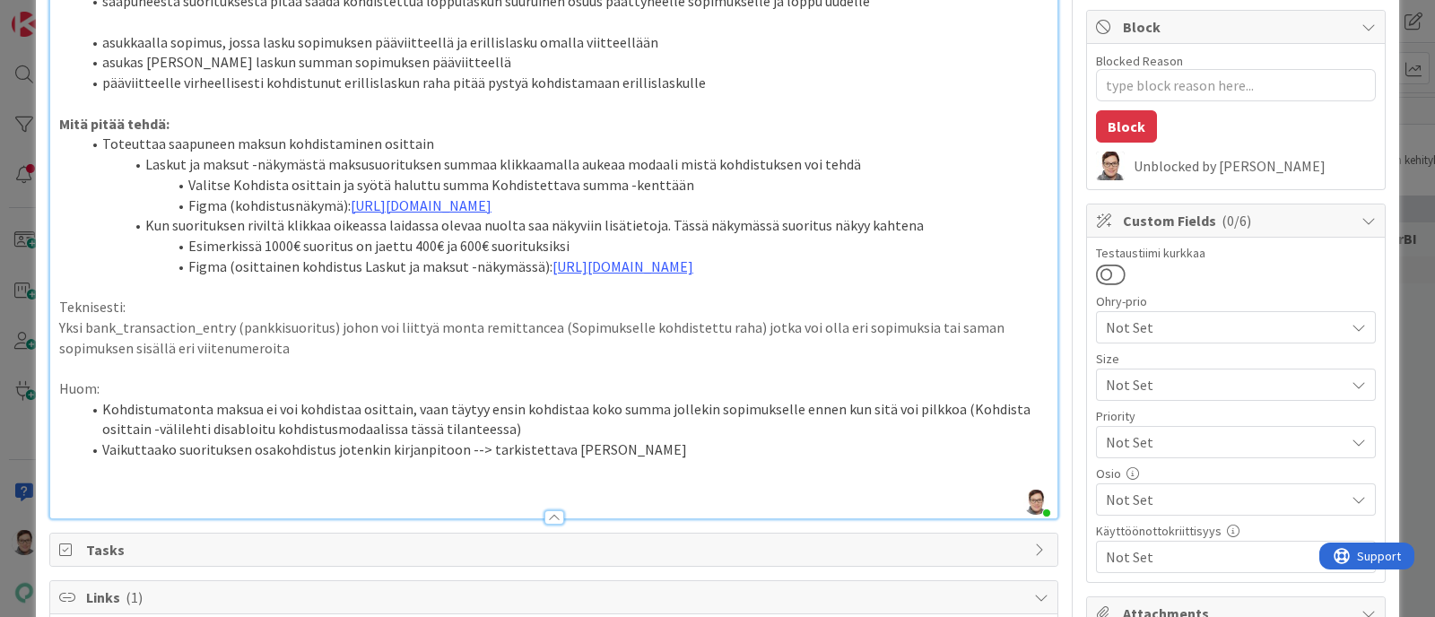
scroll to position [339, 0]
click at [637, 458] on li "Vaikuttaako suorituksen osakohdistus jotenkin kirjanpitoon --> tarkistettava [P…" at bounding box center [565, 448] width 968 height 21
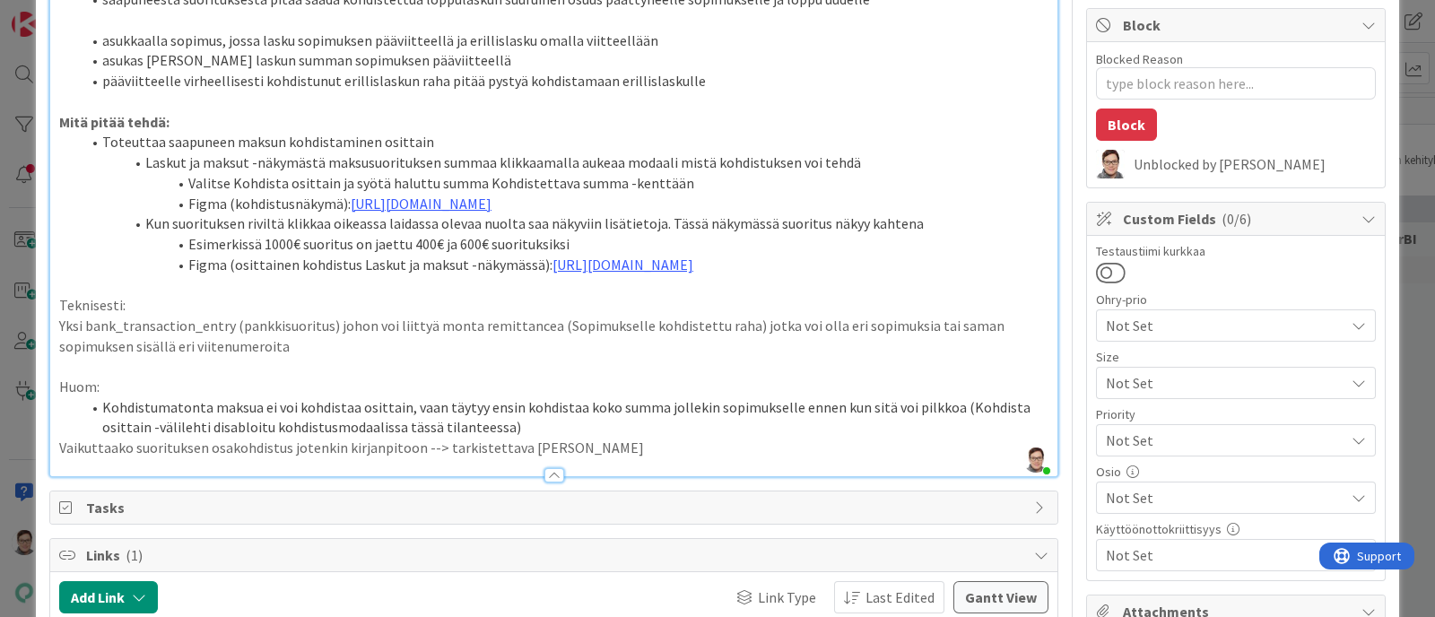
type textarea "x"
click at [61, 458] on p "Vaikuttaako suorituksen osakohdistus jotenkin kirjanpitoon --> tarkistettava [P…" at bounding box center [554, 448] width 990 height 21
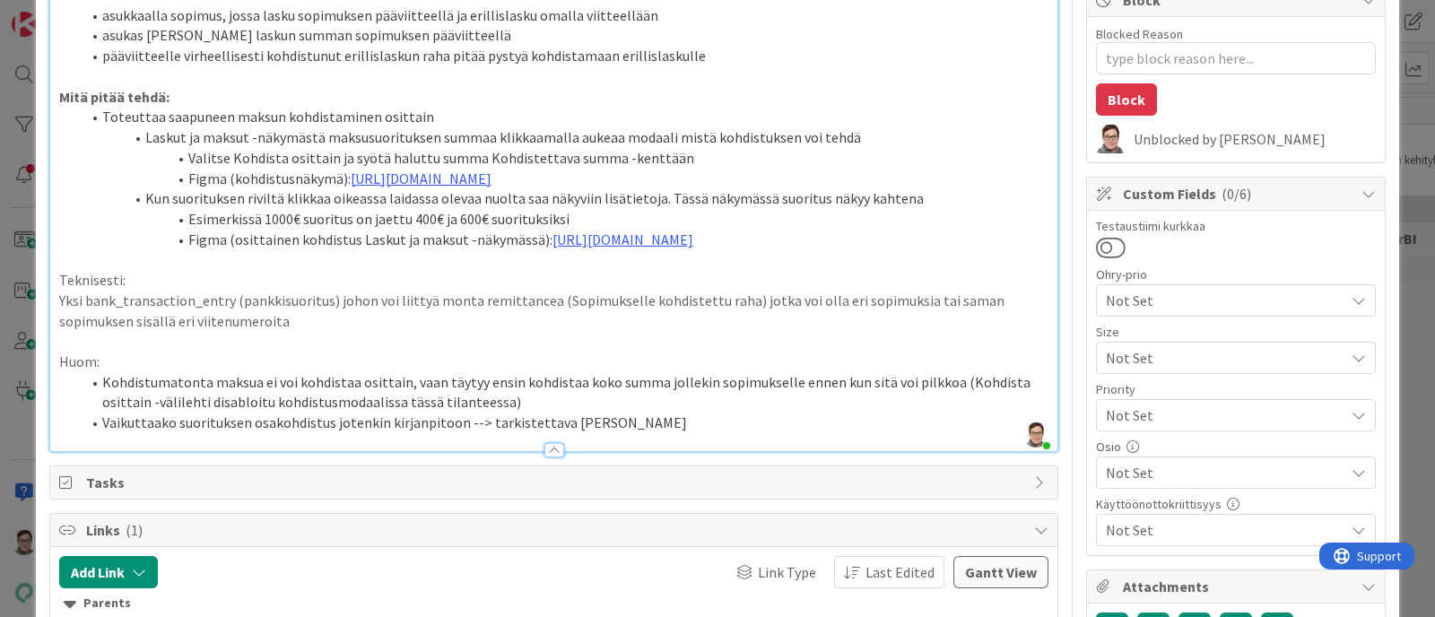
scroll to position [362, 0]
click at [1147, 472] on span "Not Set" at bounding box center [1225, 475] width 239 height 22
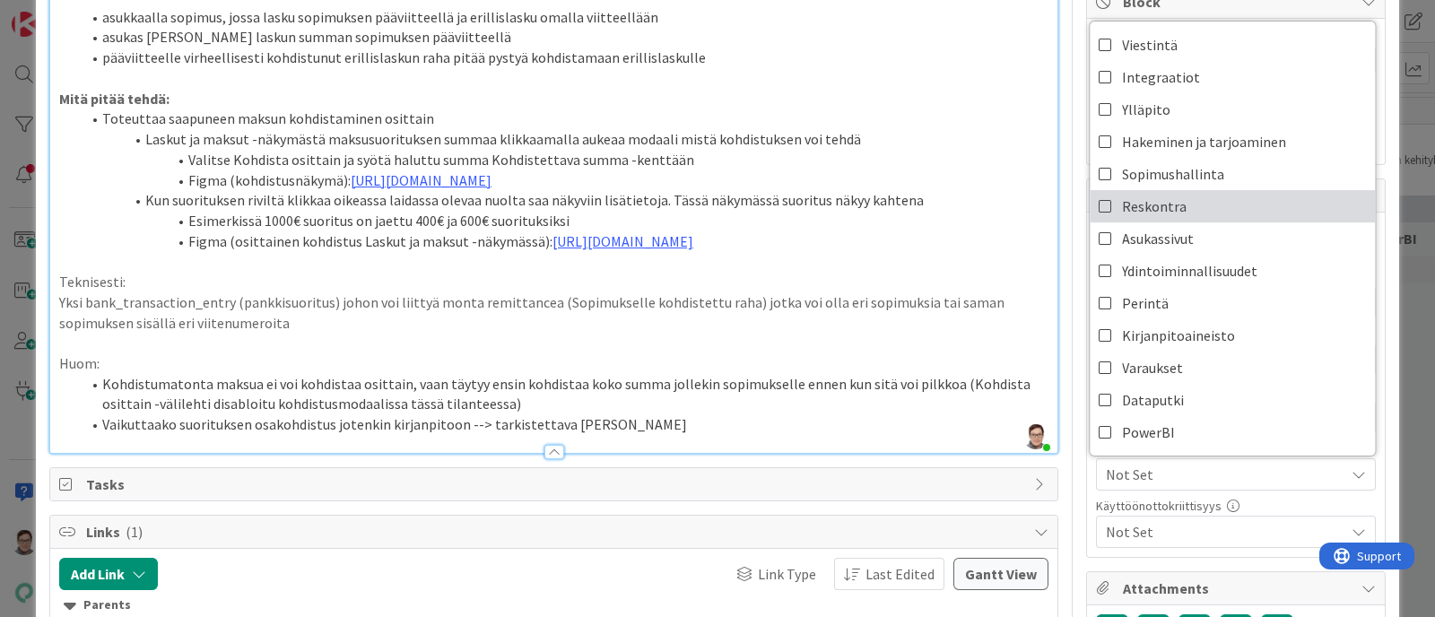
click at [1130, 199] on span "Reskontra" at bounding box center [1154, 206] width 65 height 27
click at [1145, 493] on div "Käyttöönottokriittisyys" at bounding box center [1236, 506] width 280 height 13
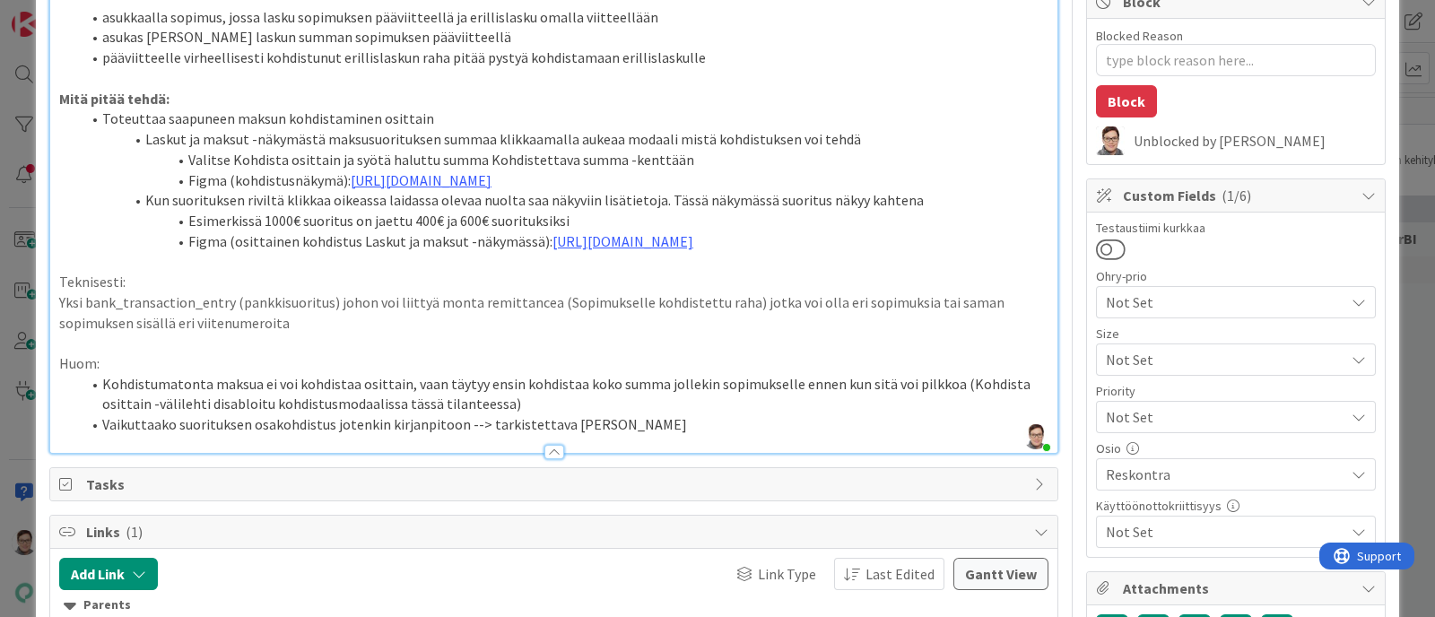
click at [1147, 294] on span "Not Set" at bounding box center [1221, 302] width 230 height 25
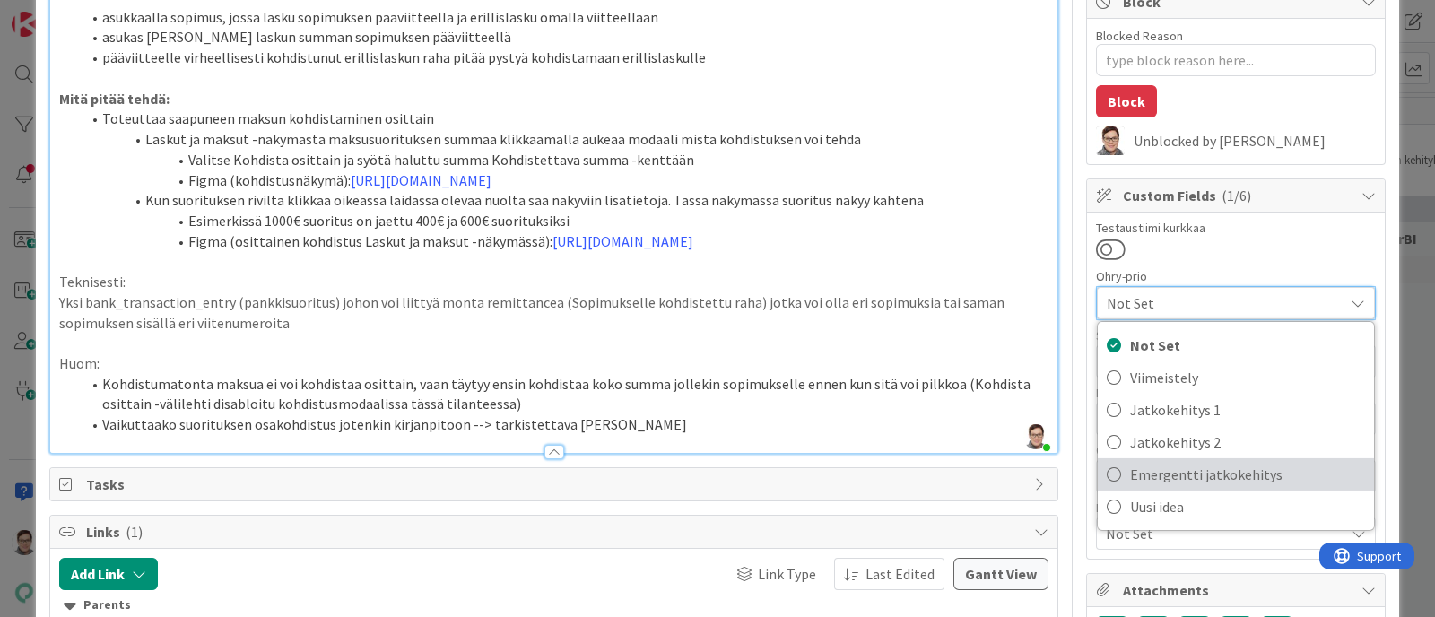
click at [1146, 472] on span "Emergentti jatkokehitys" at bounding box center [1247, 474] width 235 height 27
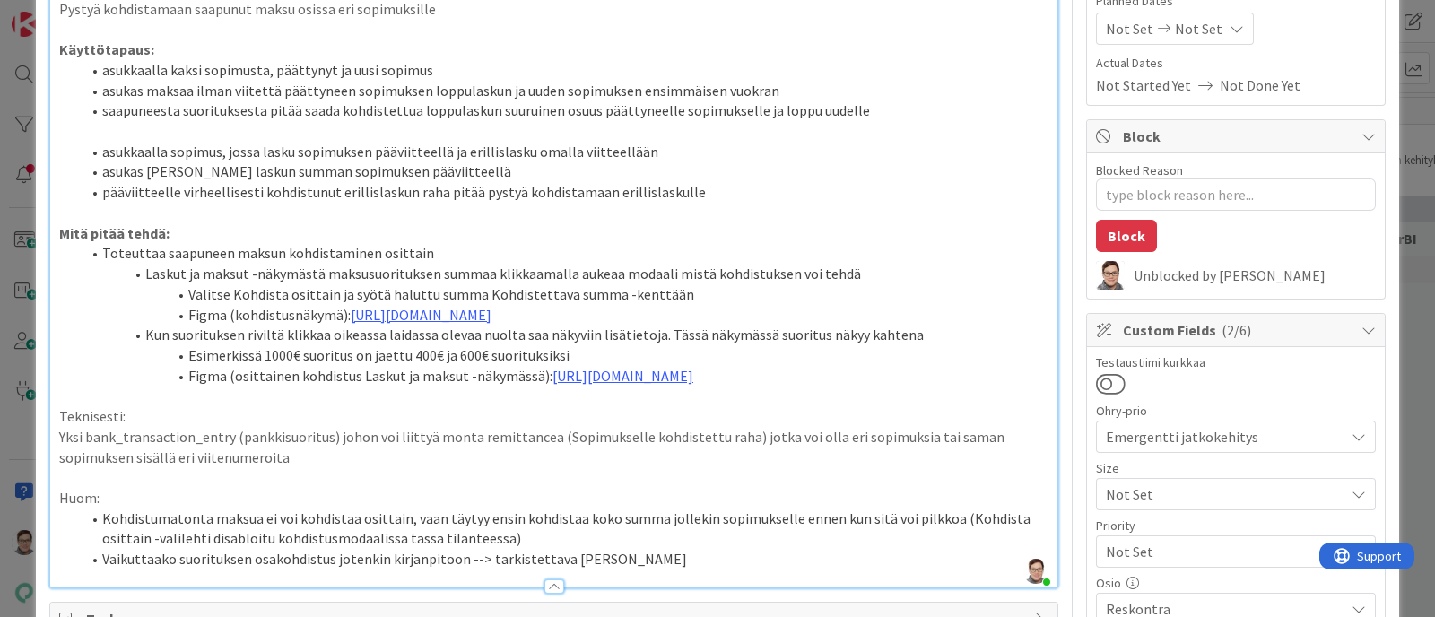
scroll to position [234, 0]
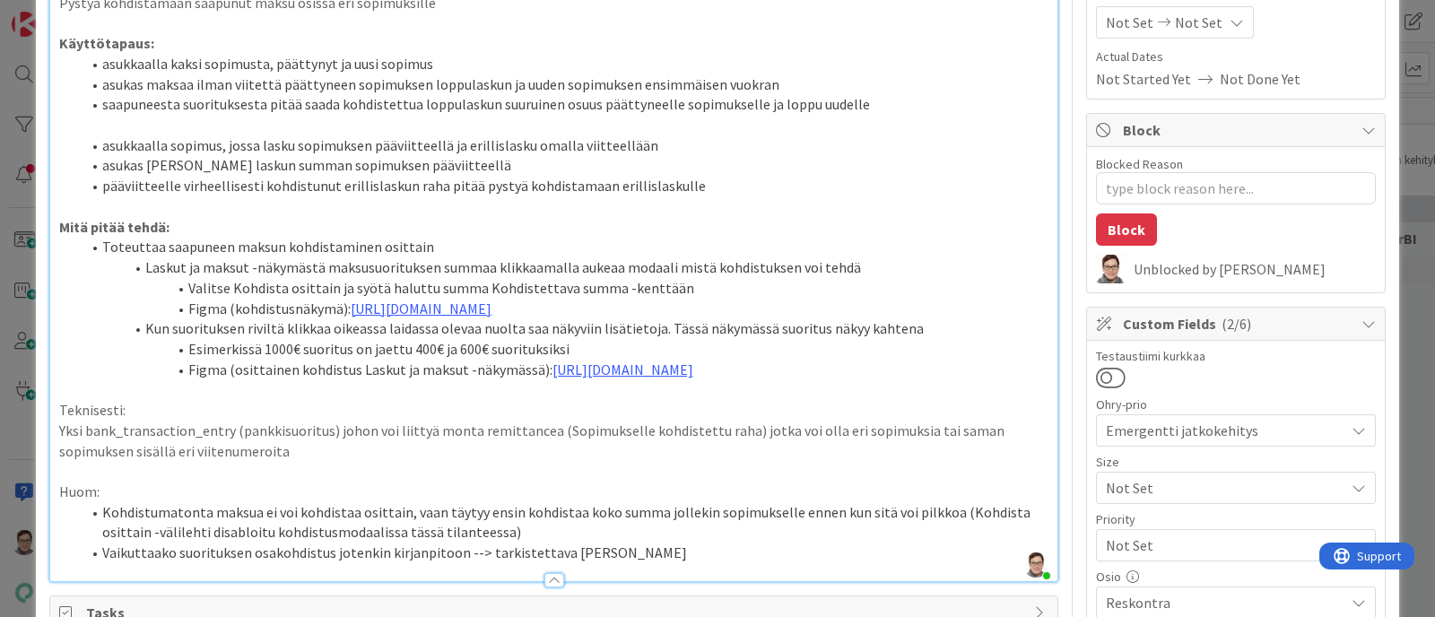
click at [554, 296] on li "Valitse Kohdista osittain ja syötä haluttu summa Kohdistettava summa -kenttään" at bounding box center [565, 288] width 968 height 21
click at [492, 308] on link "[URL][DOMAIN_NAME]" at bounding box center [421, 309] width 141 height 18
click at [546, 358] on link "[URL][DOMAIN_NAME]" at bounding box center [484, 364] width 123 height 23
click at [458, 380] on li "Figma (osittainen kohdistus Laskut ja maksut -näkymässä): [URL][DOMAIN_NAME]" at bounding box center [565, 370] width 968 height 21
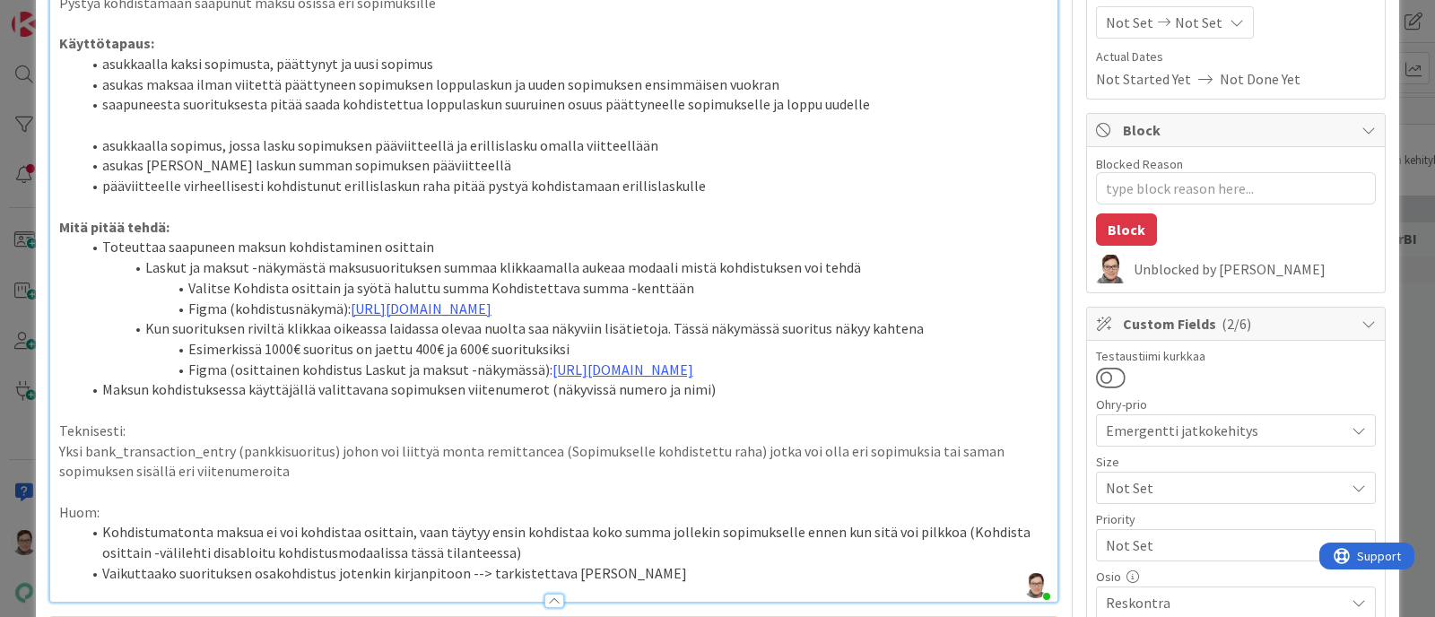
click at [853, 266] on li "Laskut ja maksut -näkymästä maksusuorituksen summaa klikkaamalla aukeaa modaali…" at bounding box center [565, 267] width 968 height 21
click at [570, 360] on li "Esimerkissä 1000€ suoritus on jaettu 400€ ja 600€ suorituksiksi" at bounding box center [565, 349] width 968 height 21
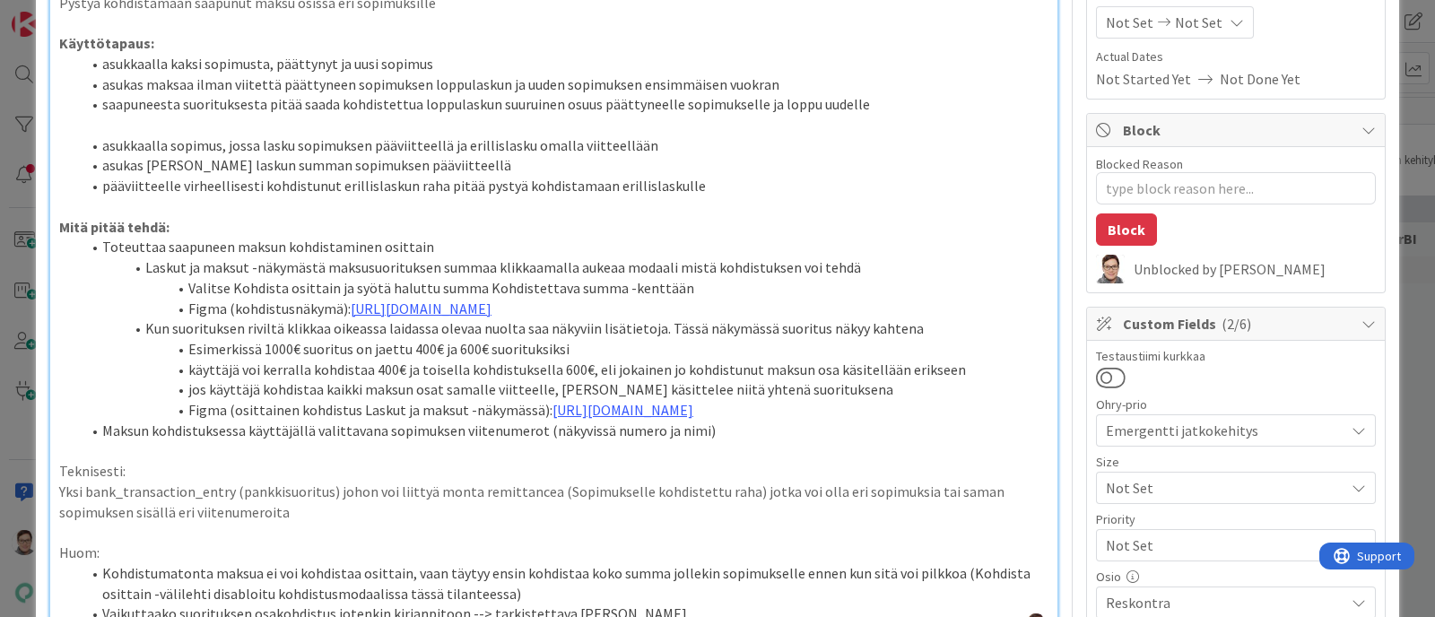
click at [356, 400] on li "jos käyttäjä kohdistaa kaikki maksun osat samalle viitteelle, [PERSON_NAME] käs…" at bounding box center [565, 389] width 968 height 21
click at [428, 400] on li "jos käyttäjä kohdistaauseita maksun osat samalle viitteelle, [PERSON_NAME] käsi…" at bounding box center [565, 389] width 968 height 21
click at [805, 400] on li "jos käyttäjä kohdistaauseita maksun osia samalle viitteelle, [PERSON_NAME] käsi…" at bounding box center [565, 389] width 968 height 21
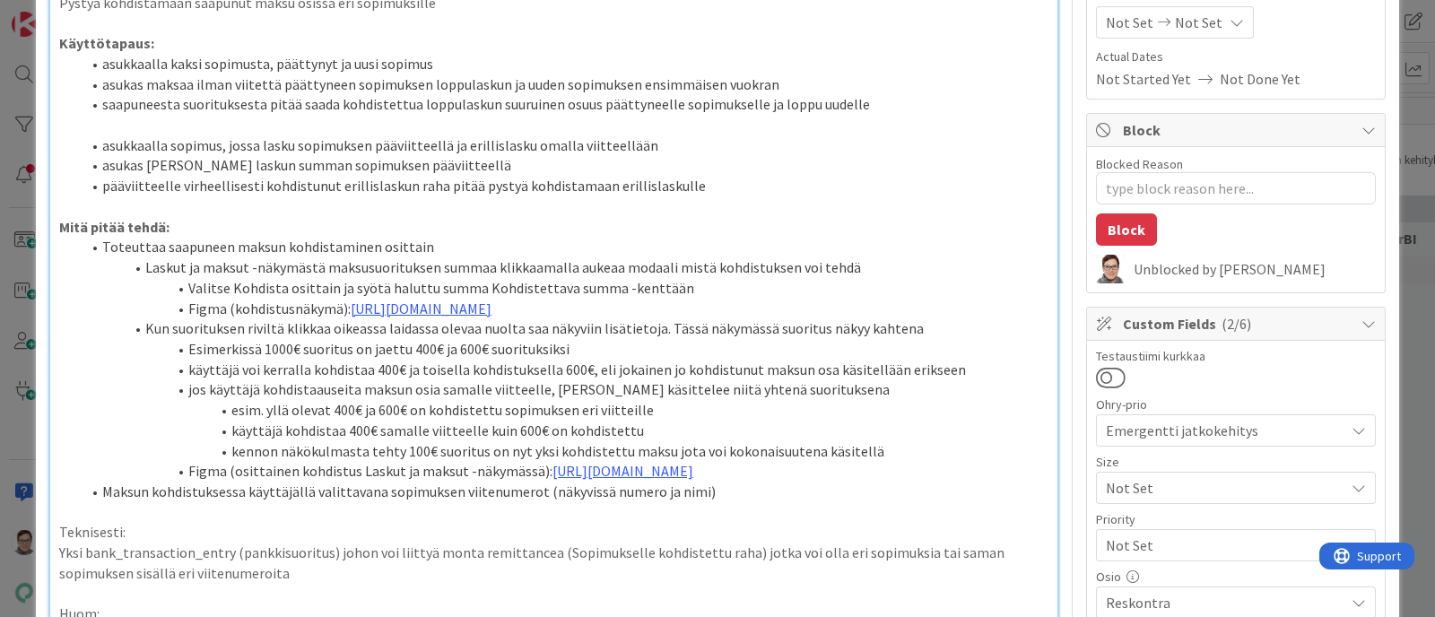
click at [417, 462] on li "kennon näkökulmasta tehty 100€ suoritus on nyt yksi kohdistettu maksu jota voi …" at bounding box center [565, 451] width 968 height 21
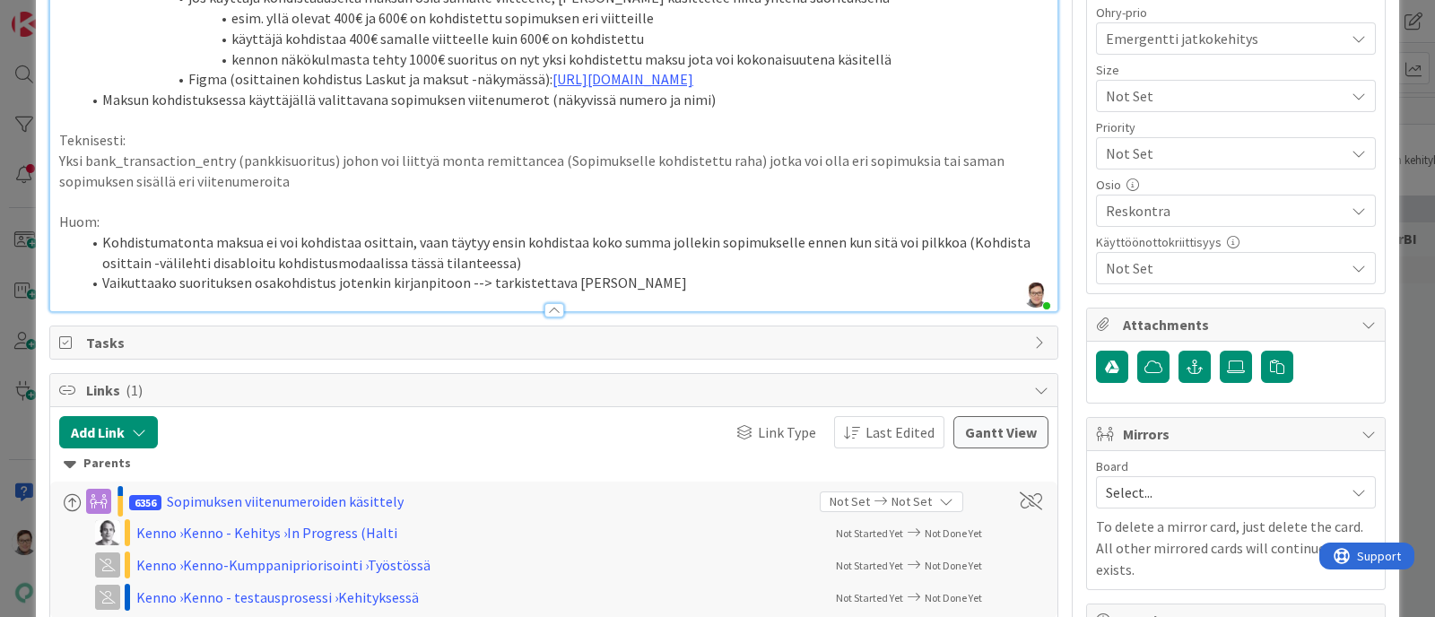
scroll to position [628, 0]
click at [545, 316] on div at bounding box center [555, 308] width 20 height 14
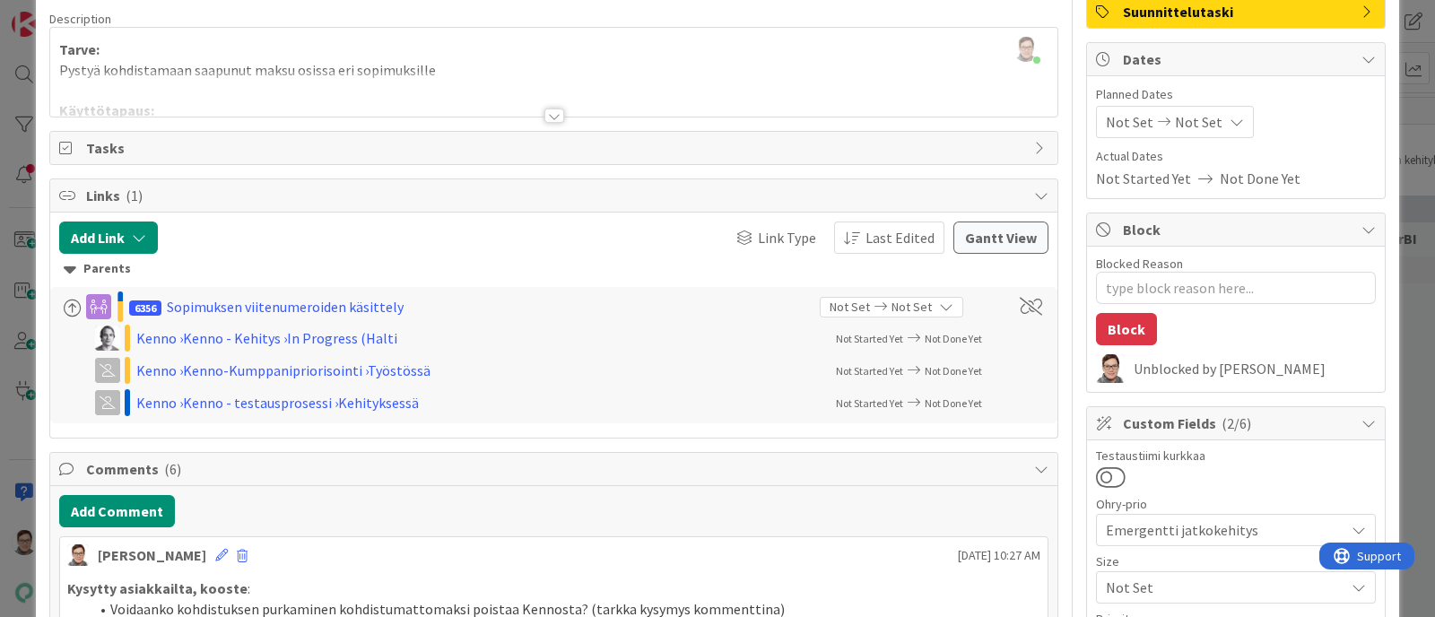
scroll to position [0, 0]
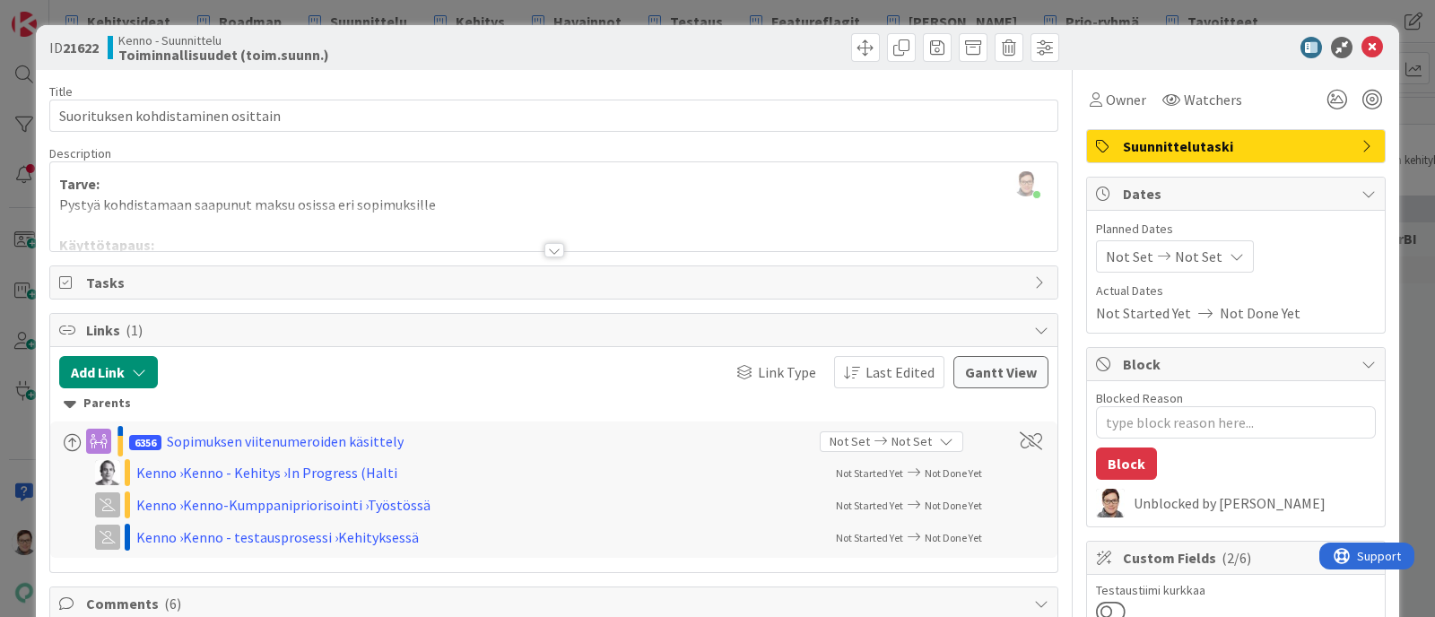
click at [1147, 141] on span "Suunnittelutaski" at bounding box center [1238, 146] width 230 height 22
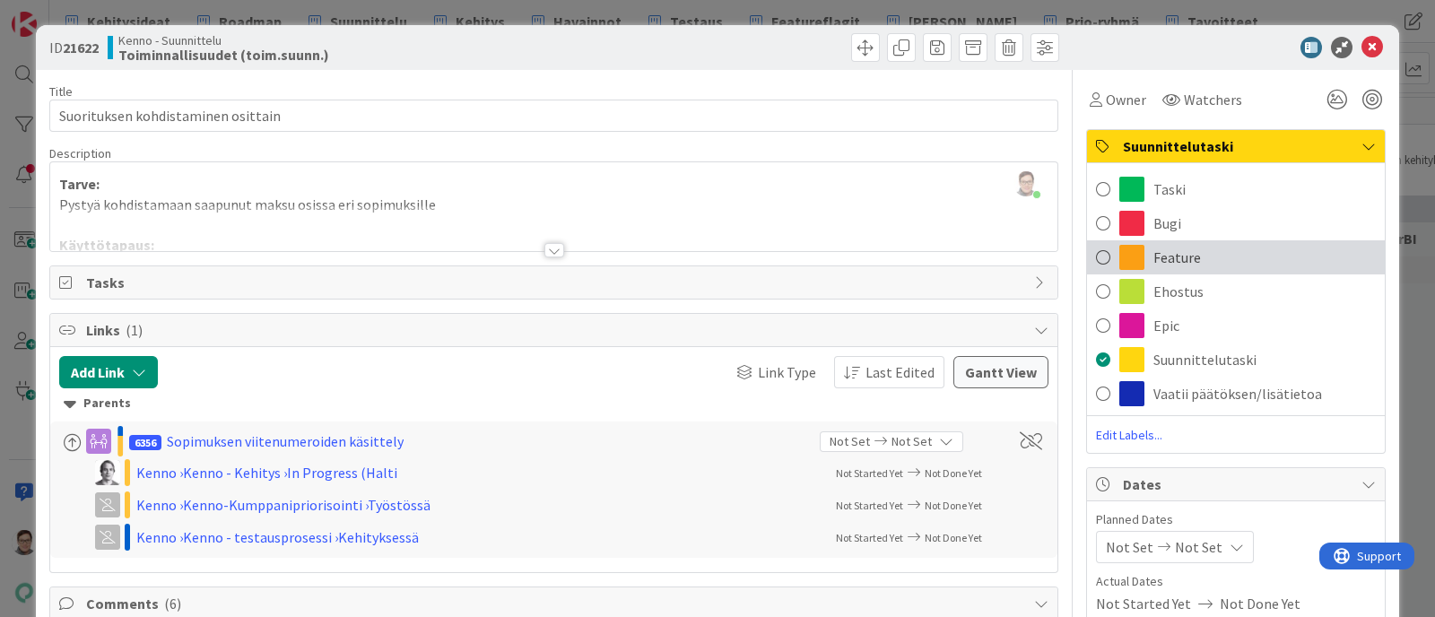
click at [1132, 243] on div "Feature" at bounding box center [1236, 257] width 298 height 34
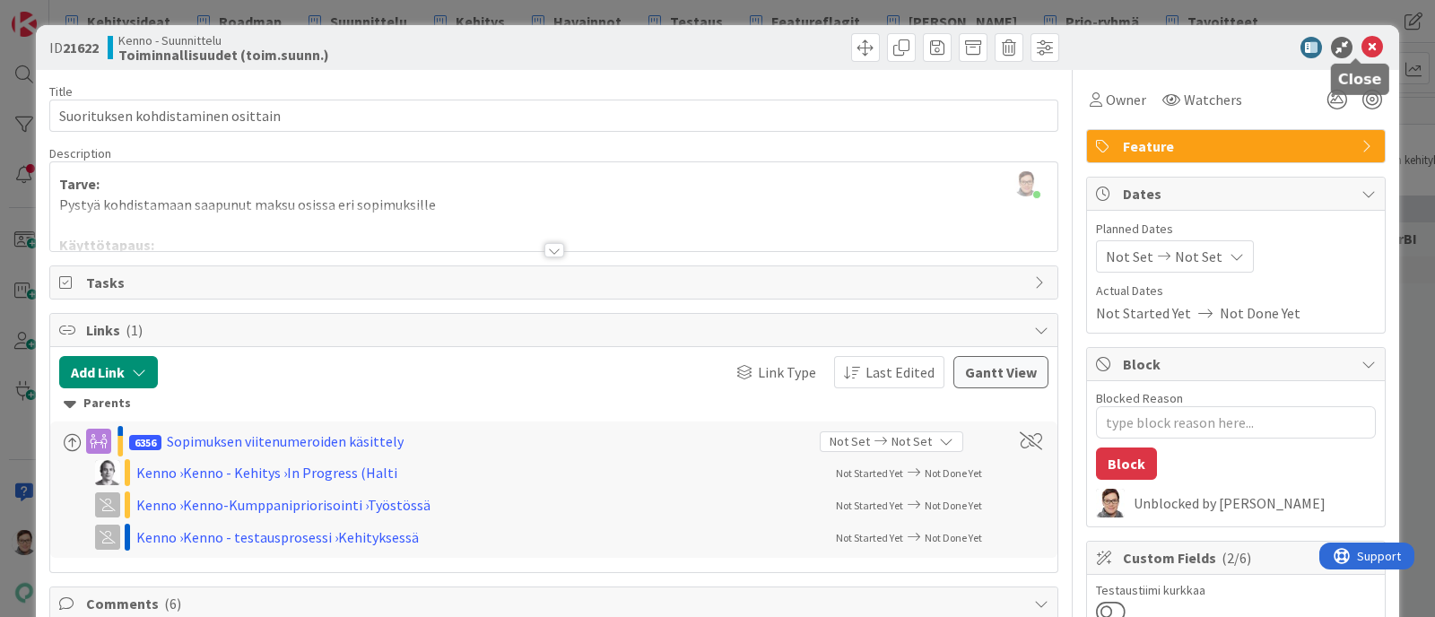
click at [1147, 45] on icon at bounding box center [1373, 48] width 22 height 22
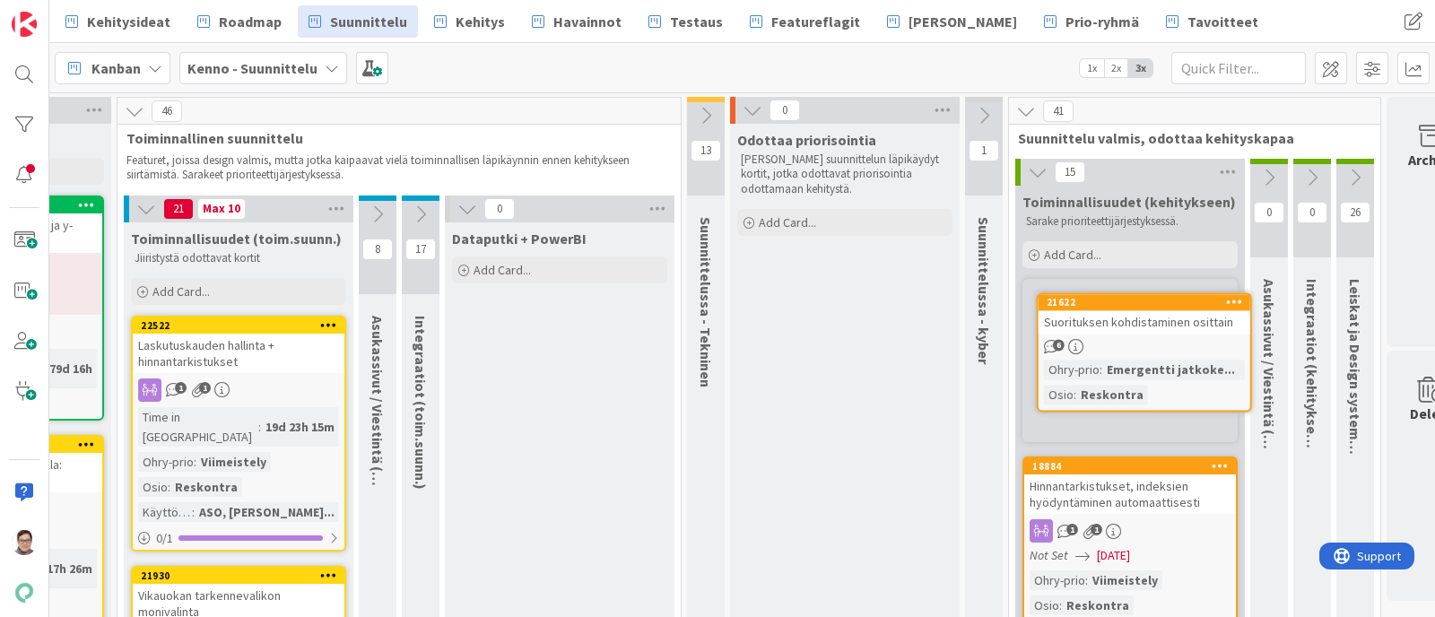
scroll to position [0, 878]
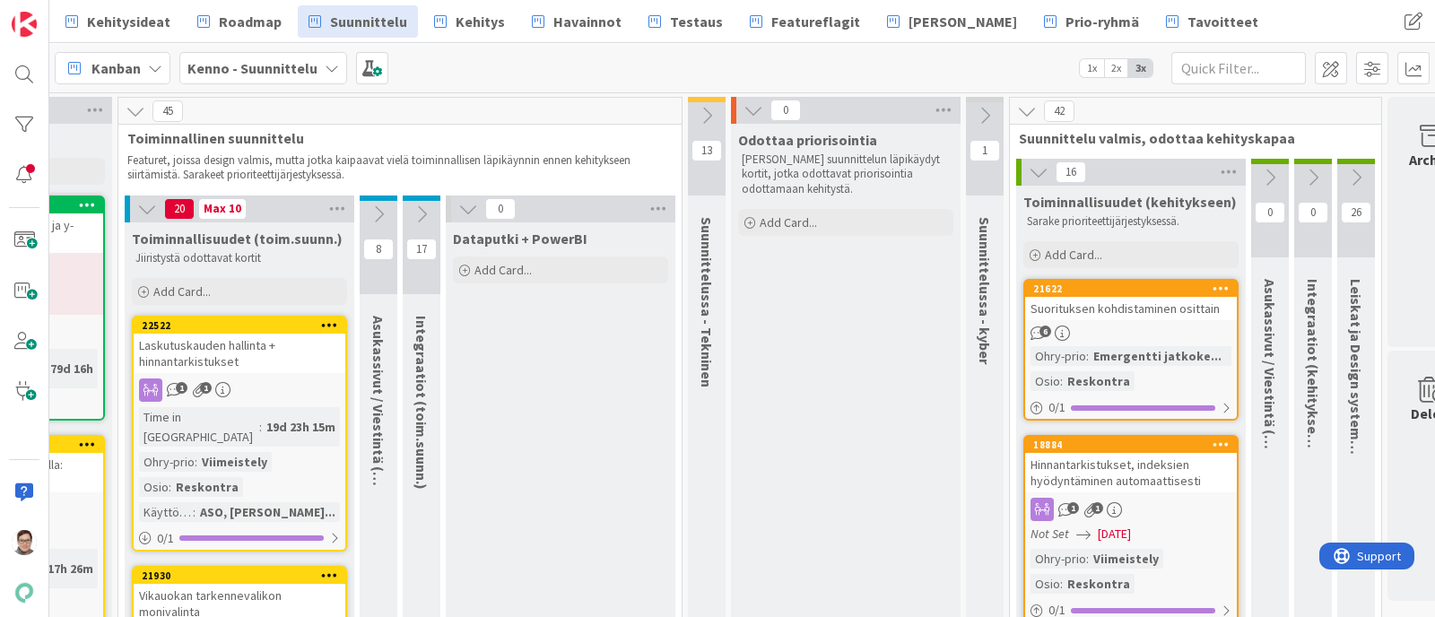
click at [1147, 286] on icon at bounding box center [1221, 288] width 17 height 13
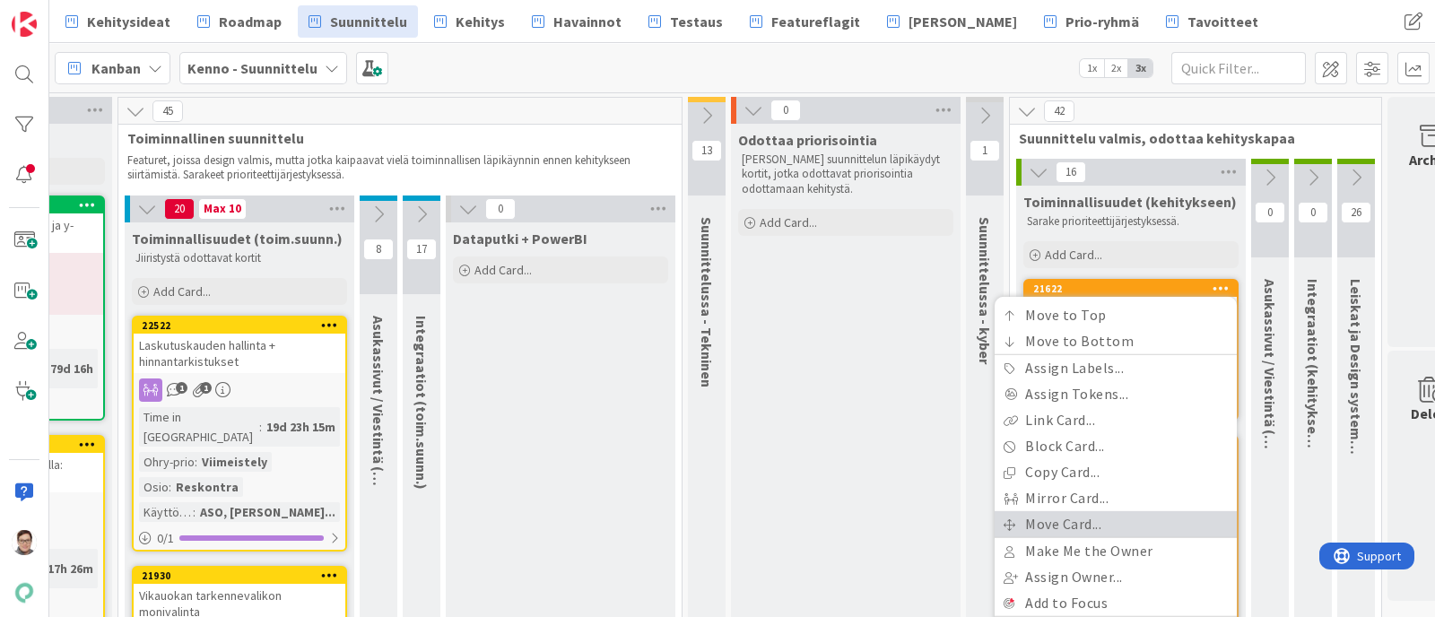
click at [1067, 493] on link "Move Card..." at bounding box center [1116, 524] width 242 height 26
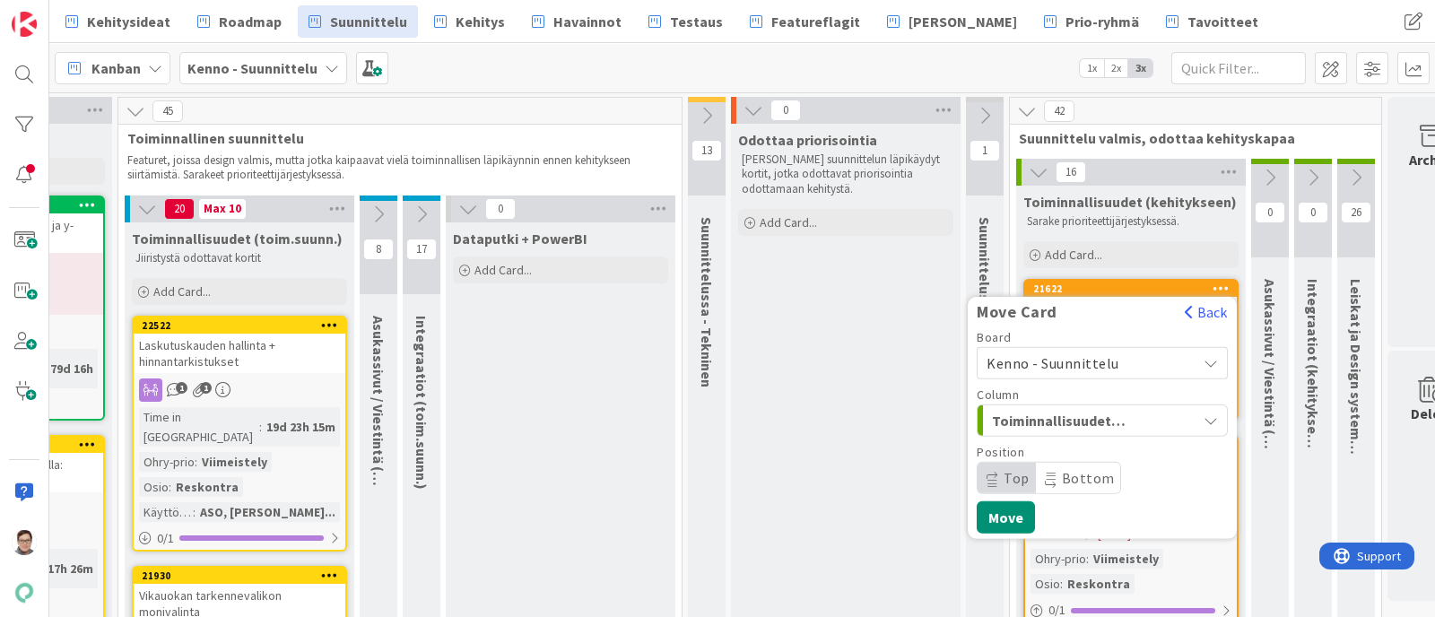
click at [1121, 354] on span "Kenno - Suunnittelu" at bounding box center [1087, 363] width 201 height 25
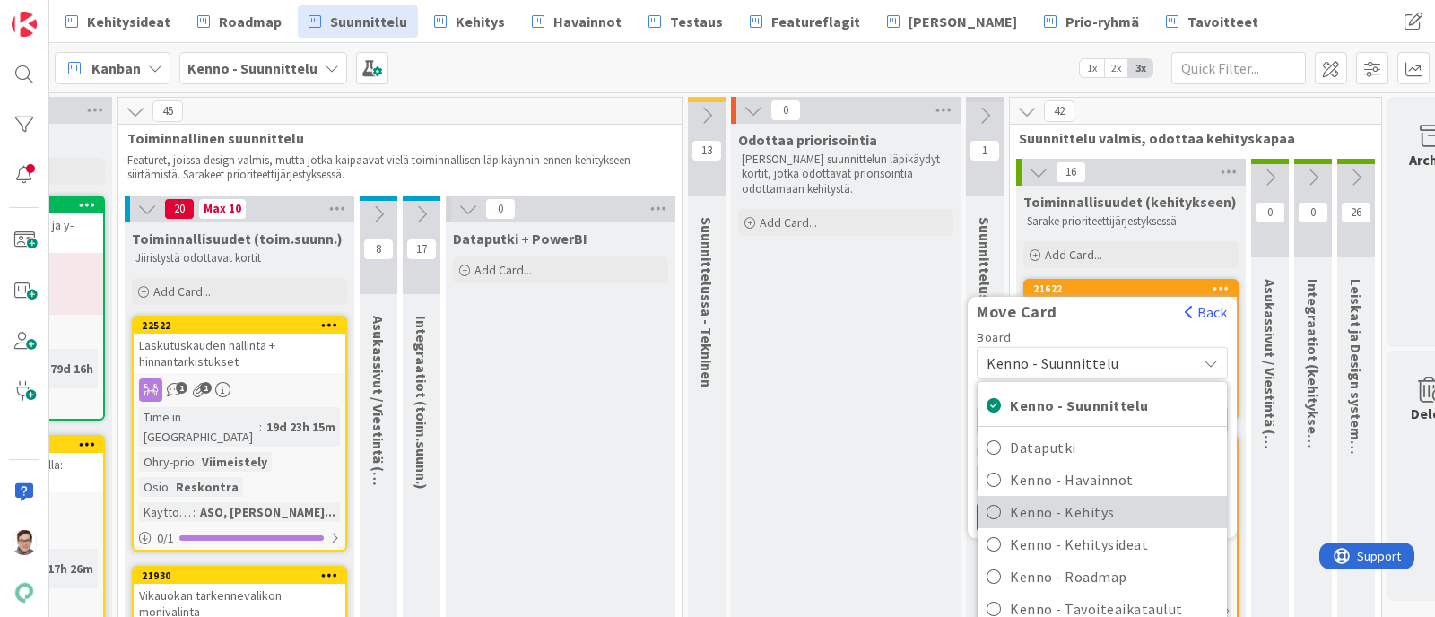
click at [1077, 493] on span "Kenno - Kehitys" at bounding box center [1114, 512] width 208 height 27
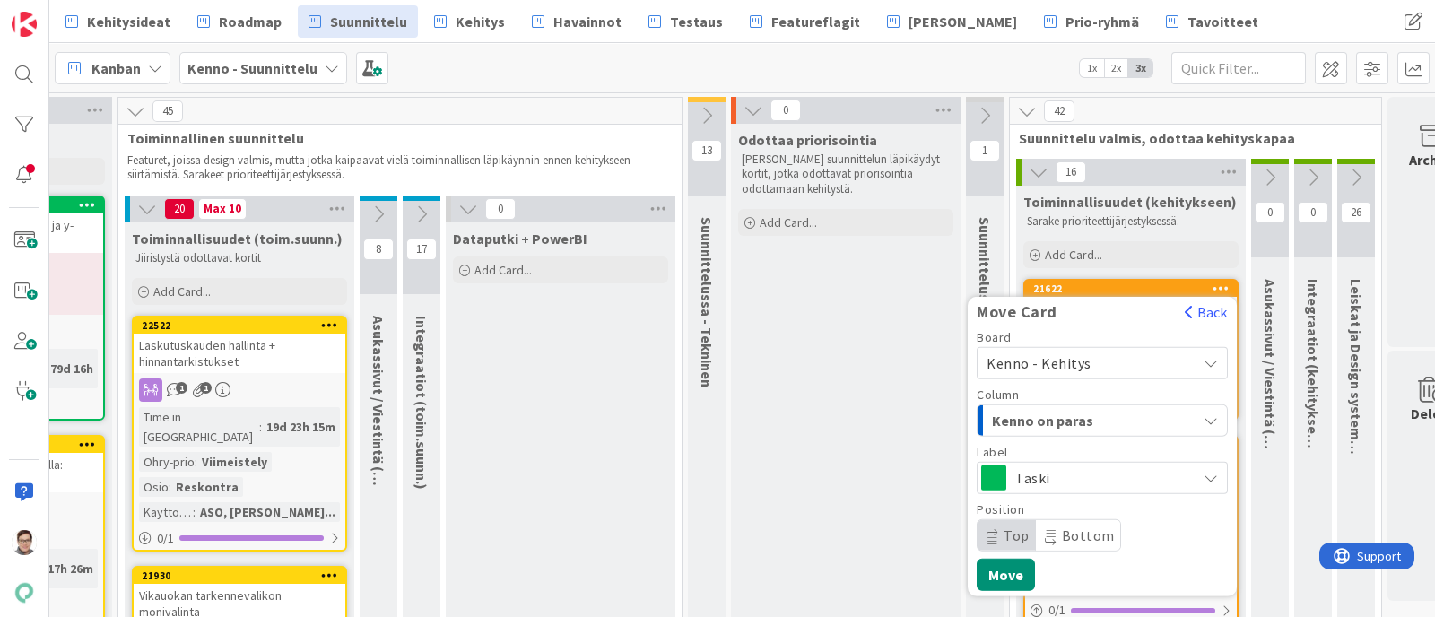
click at [1086, 413] on span "Kenno on paras" at bounding box center [1059, 420] width 135 height 23
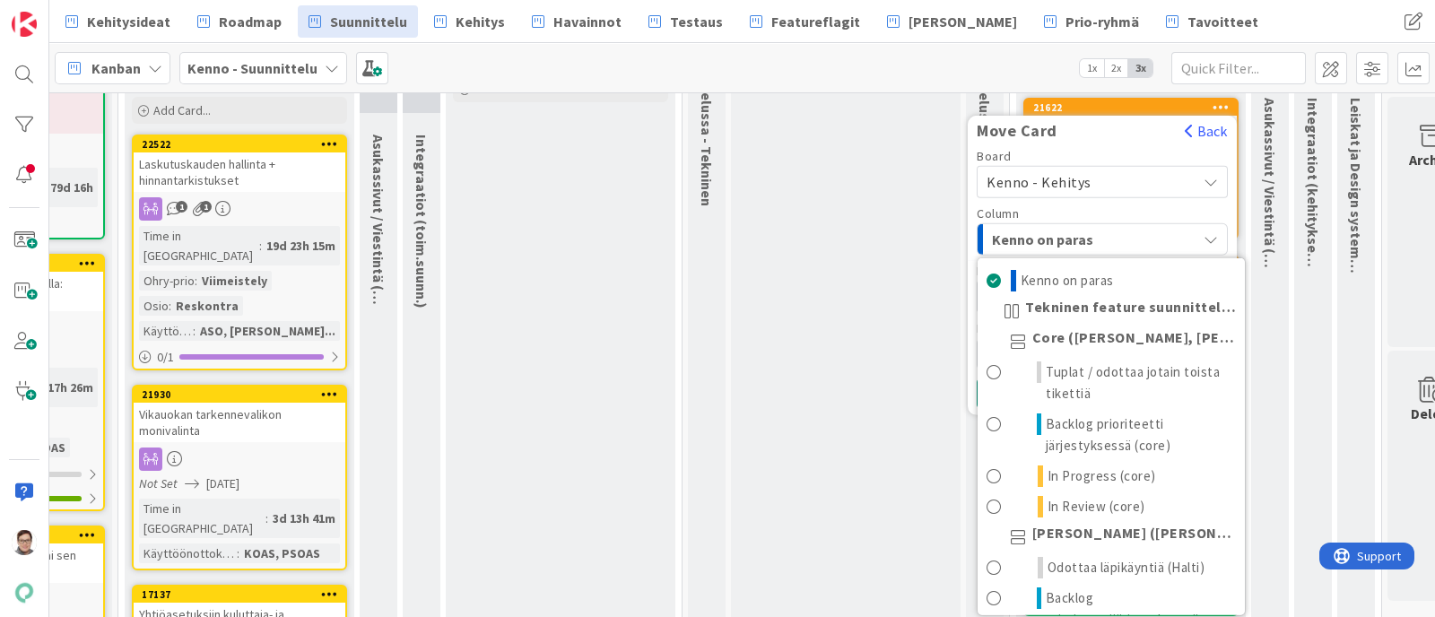
scroll to position [176, 0]
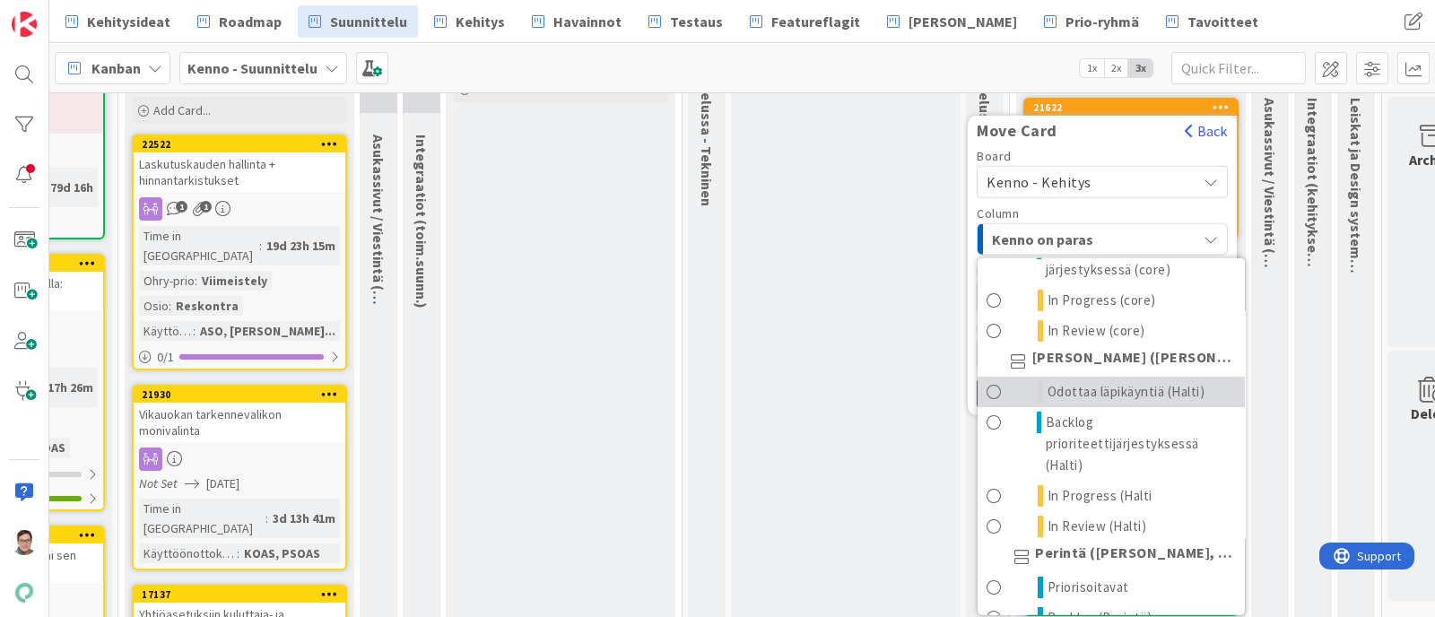
click at [1125, 386] on span "Odottaa läpikäyntiä (Halti)" at bounding box center [1127, 392] width 158 height 22
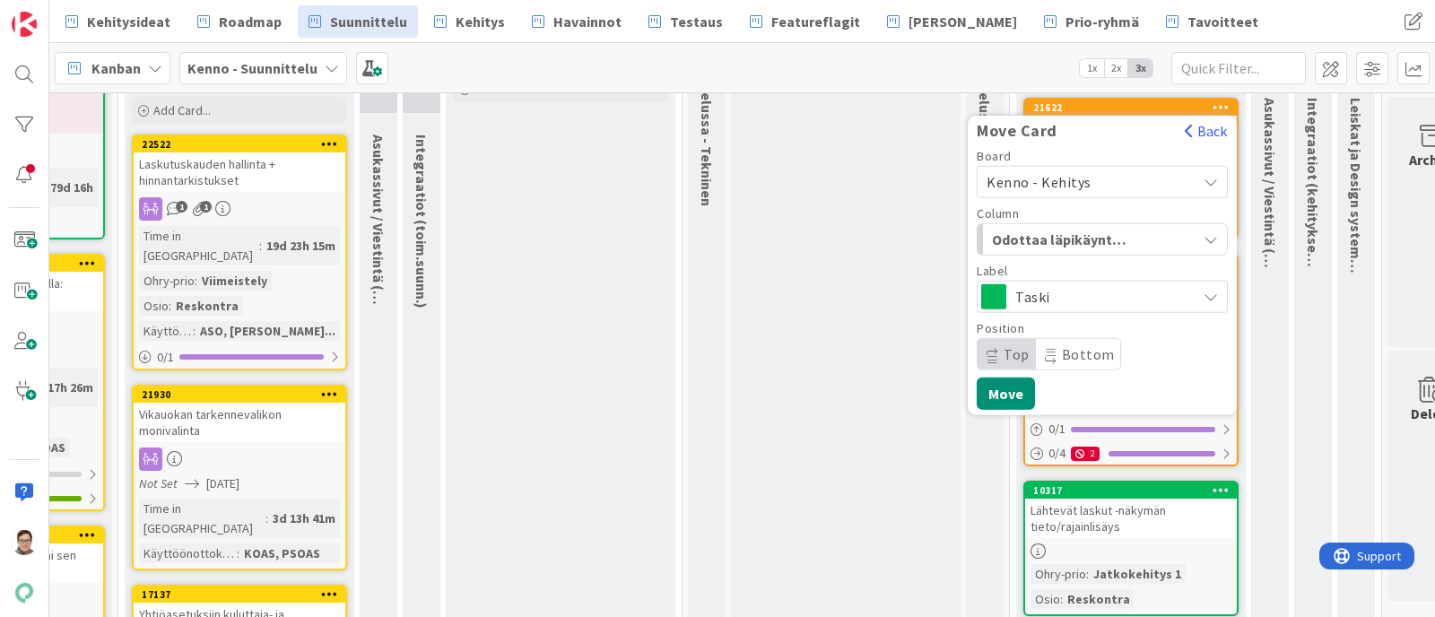
click at [1069, 289] on span "Taski" at bounding box center [1102, 296] width 172 height 25
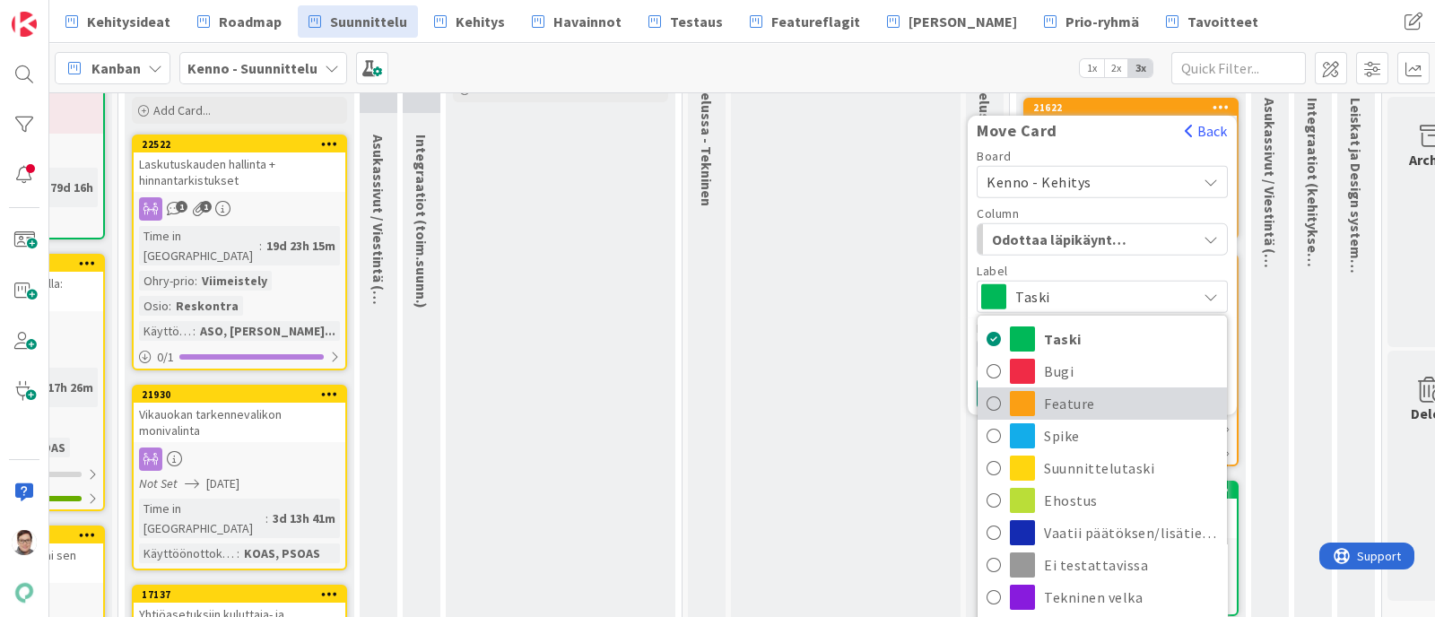
click at [1051, 404] on span "Feature" at bounding box center [1131, 403] width 174 height 27
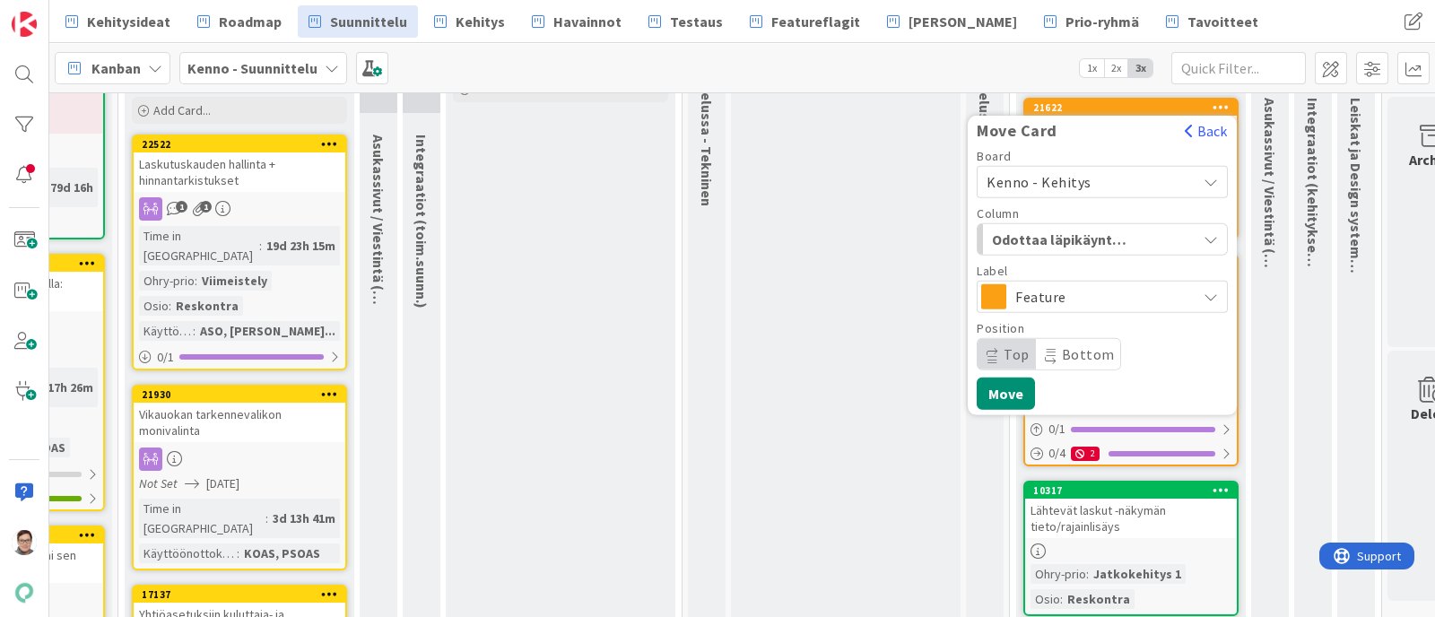
click at [1080, 348] on span "Bottom" at bounding box center [1088, 354] width 53 height 18
click at [1011, 383] on button "Move" at bounding box center [1006, 394] width 58 height 32
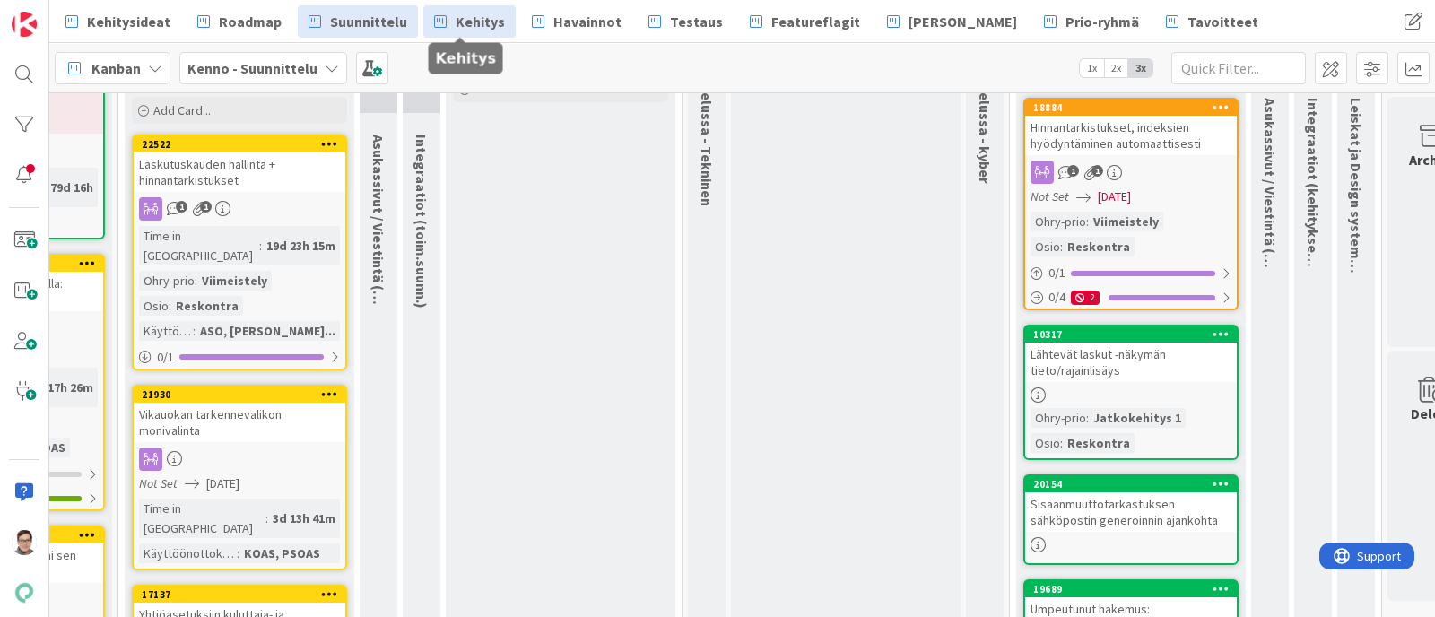
click at [474, 22] on span "Kehitys" at bounding box center [480, 22] width 49 height 22
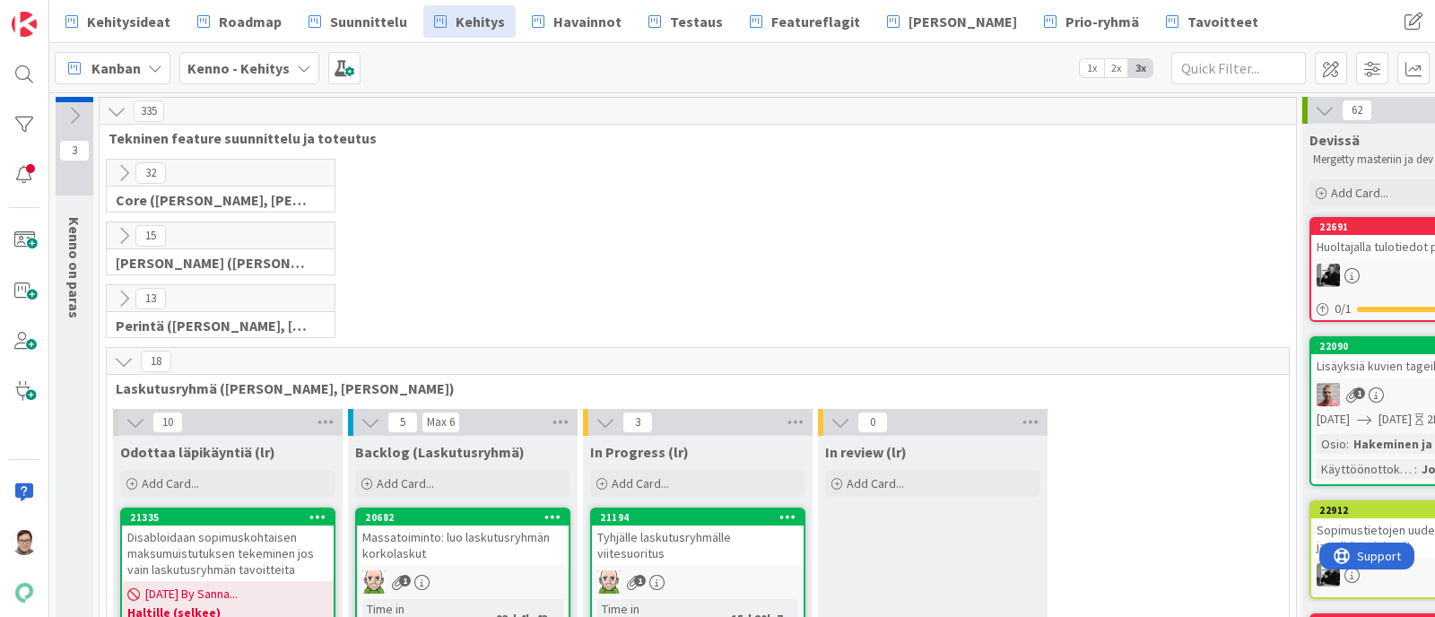
click at [124, 231] on icon at bounding box center [124, 236] width 20 height 20
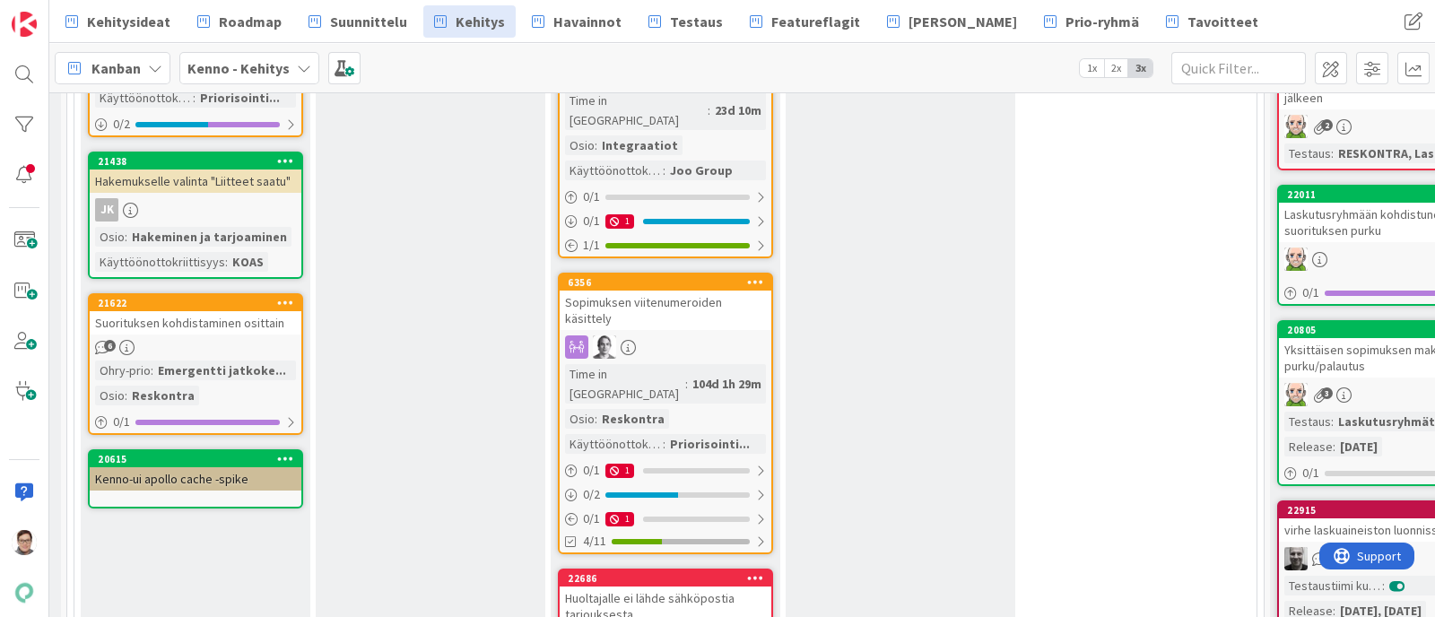
scroll to position [1315, 0]
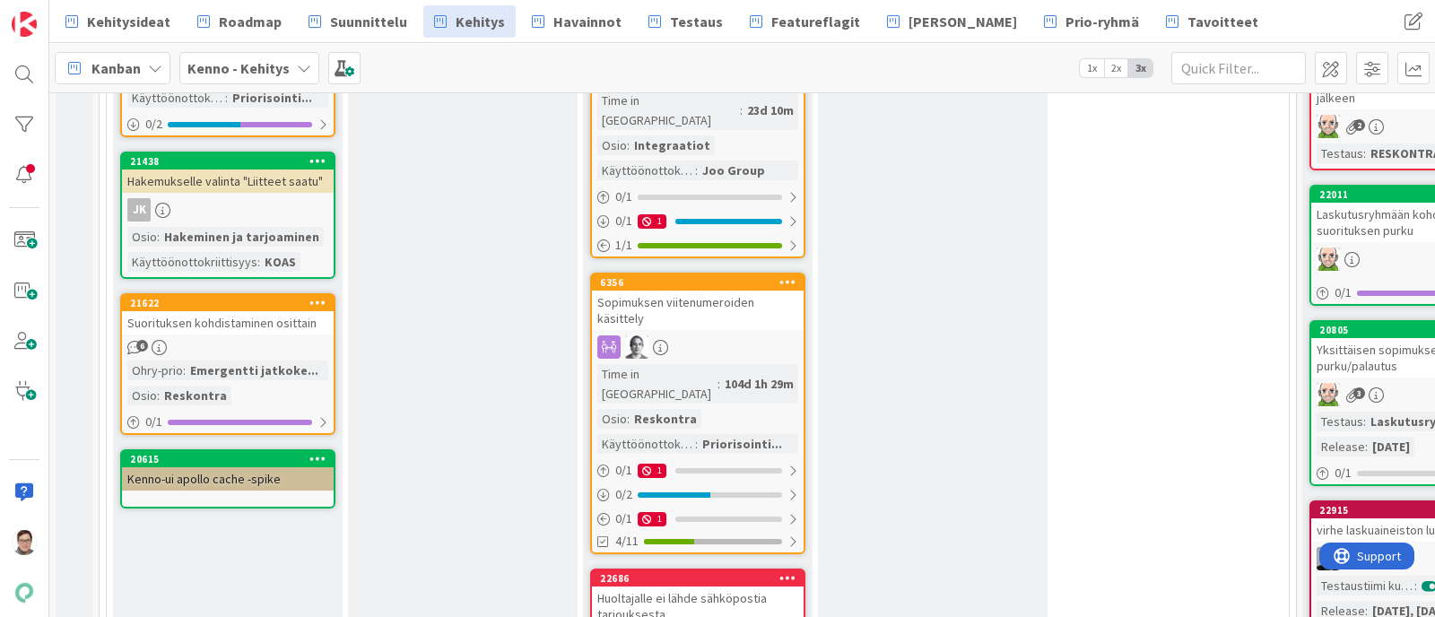
click at [251, 340] on div "6" at bounding box center [228, 347] width 212 height 15
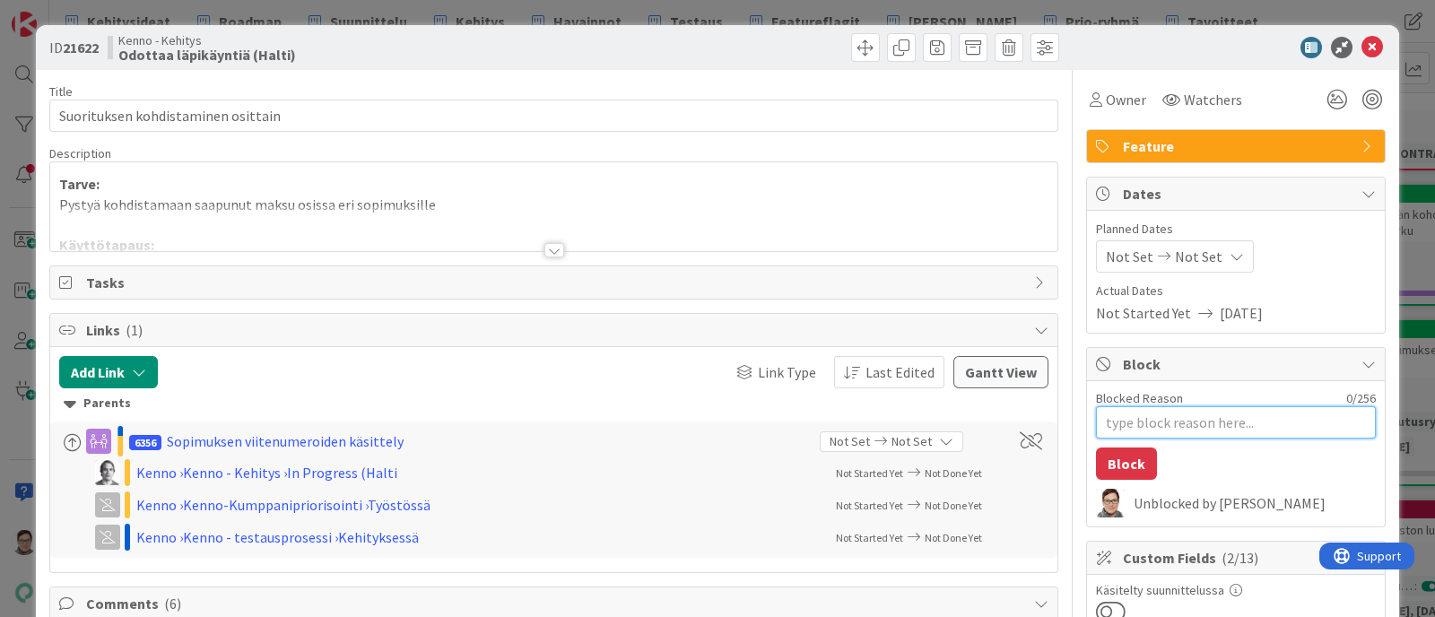
click at [1146, 424] on textarea "Blocked Reason" at bounding box center [1236, 422] width 280 height 32
type textarea "x"
type textarea "o"
type textarea "x"
type textarea "od"
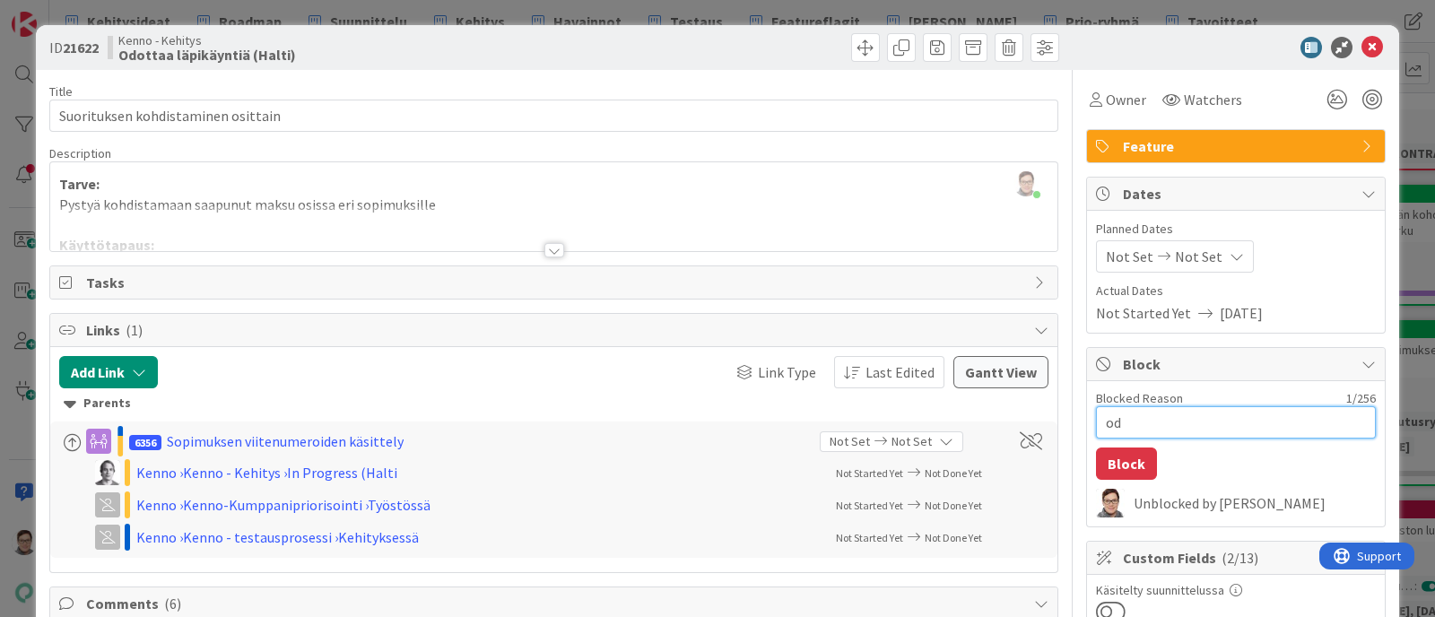
type textarea "x"
type textarea "odo"
type textarea "x"
type textarea "odot"
type textarea "x"
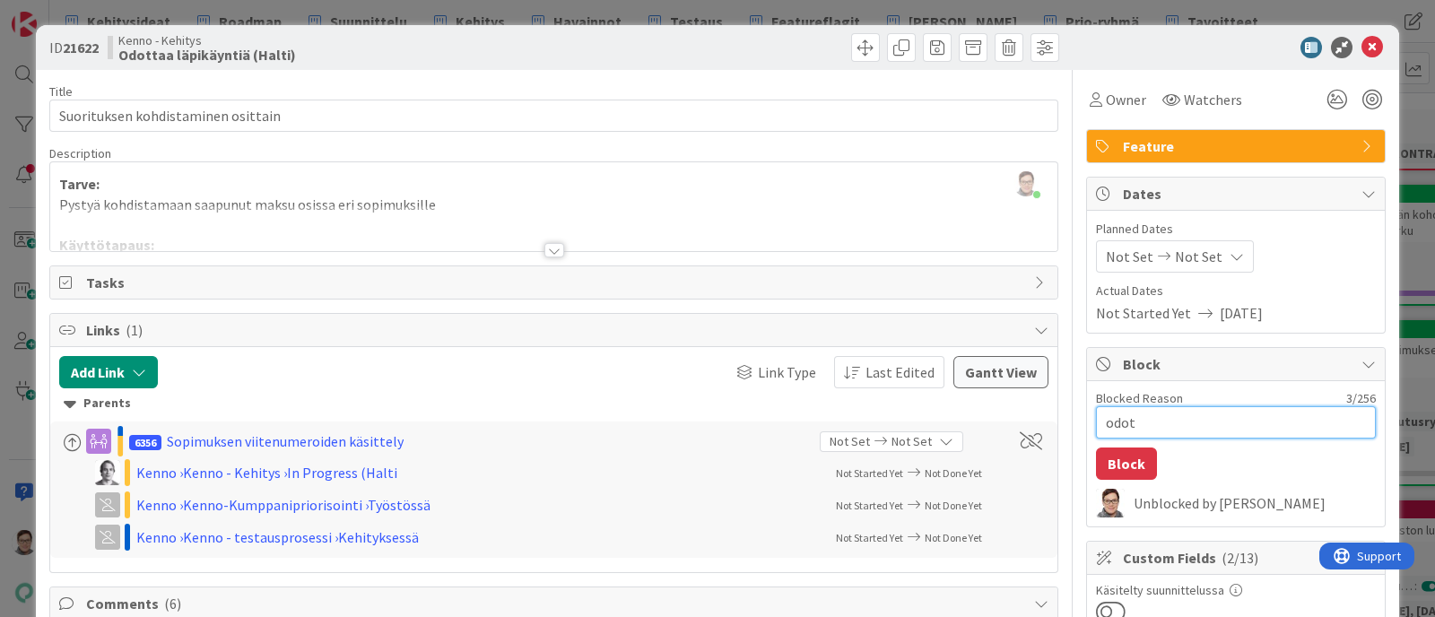
type textarea "odott"
type textarea "x"
type textarea "odotta"
type textarea "x"
type textarea "odottaa"
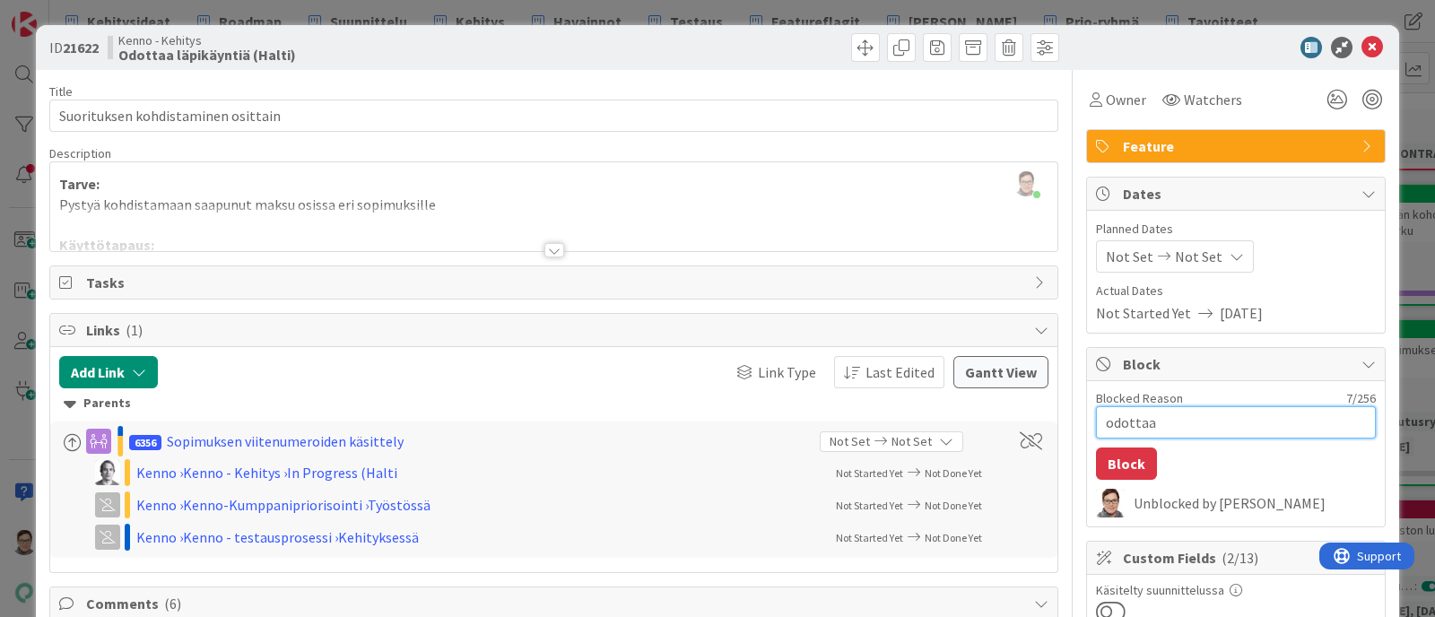
type textarea "x"
type textarea "odottaa"
type textarea "x"
type textarea "odottaa ji"
type textarea "x"
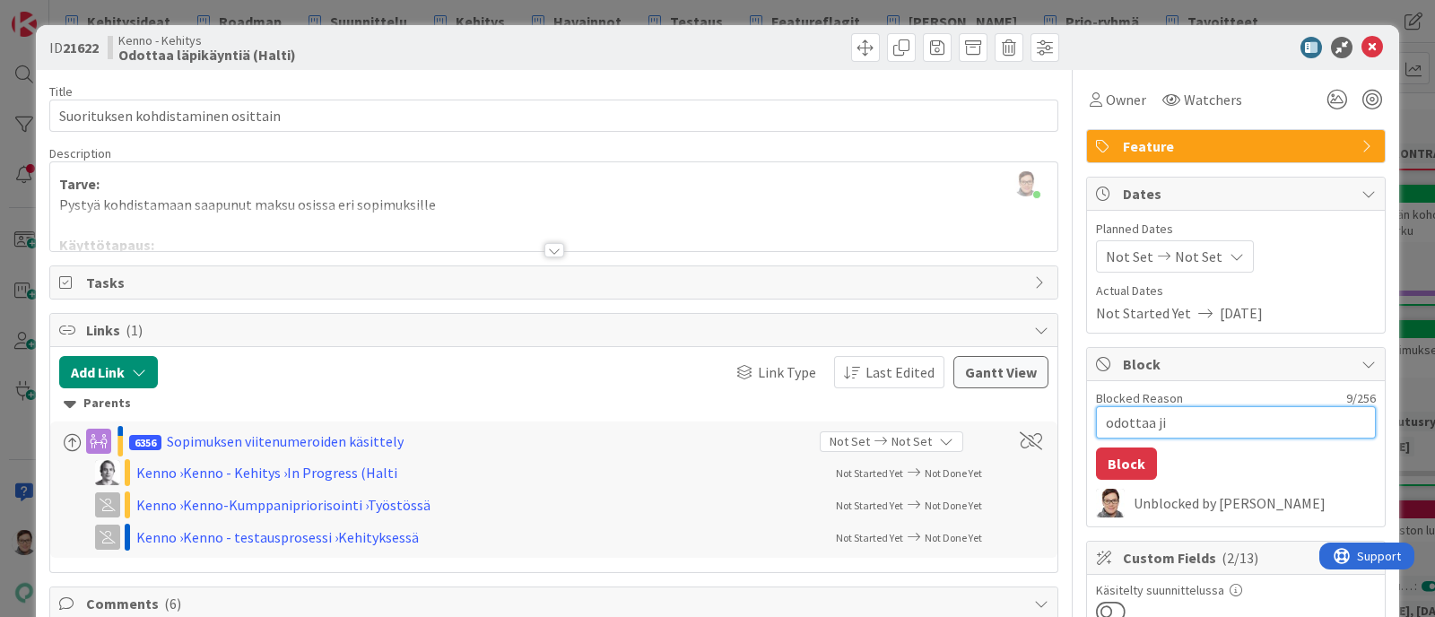
type textarea "odottaa jir"
type textarea "x"
type textarea "odottaa jirt"
type textarea "x"
type textarea "odottaa jirti"
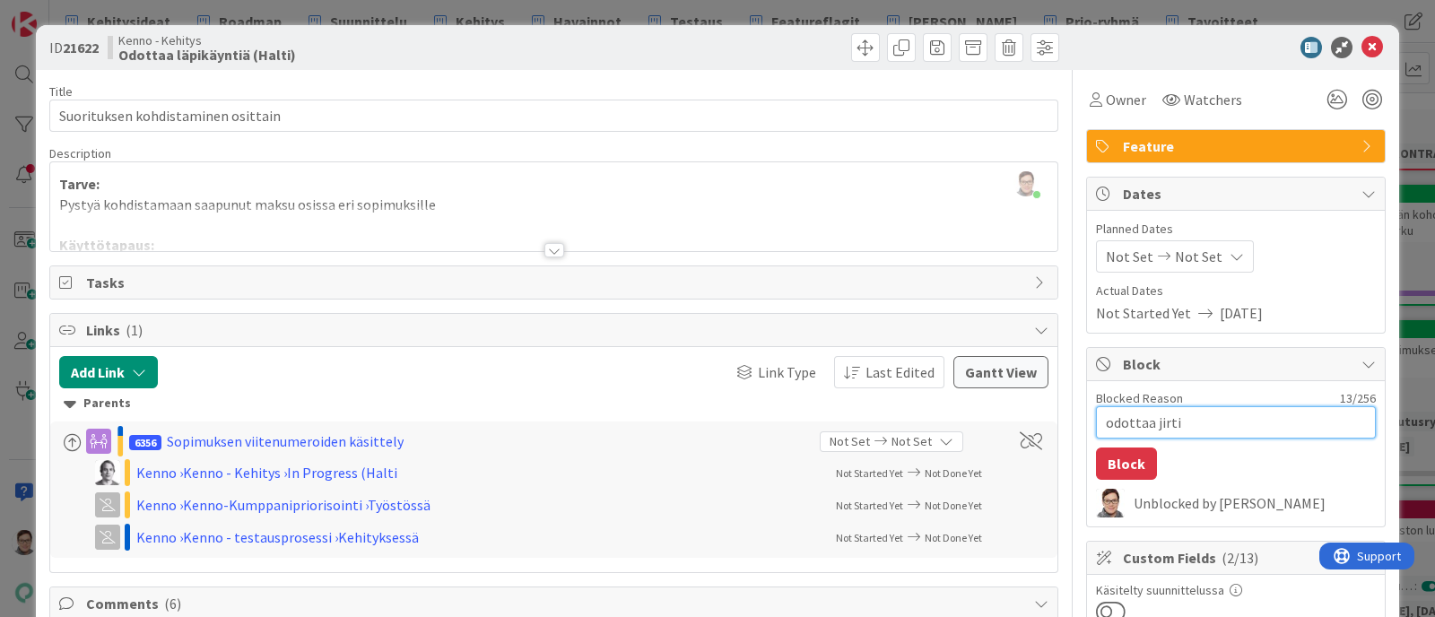
type textarea "x"
type textarea "odottaa jirtin"
type textarea "x"
type textarea "odottaa jirti"
type textarea "x"
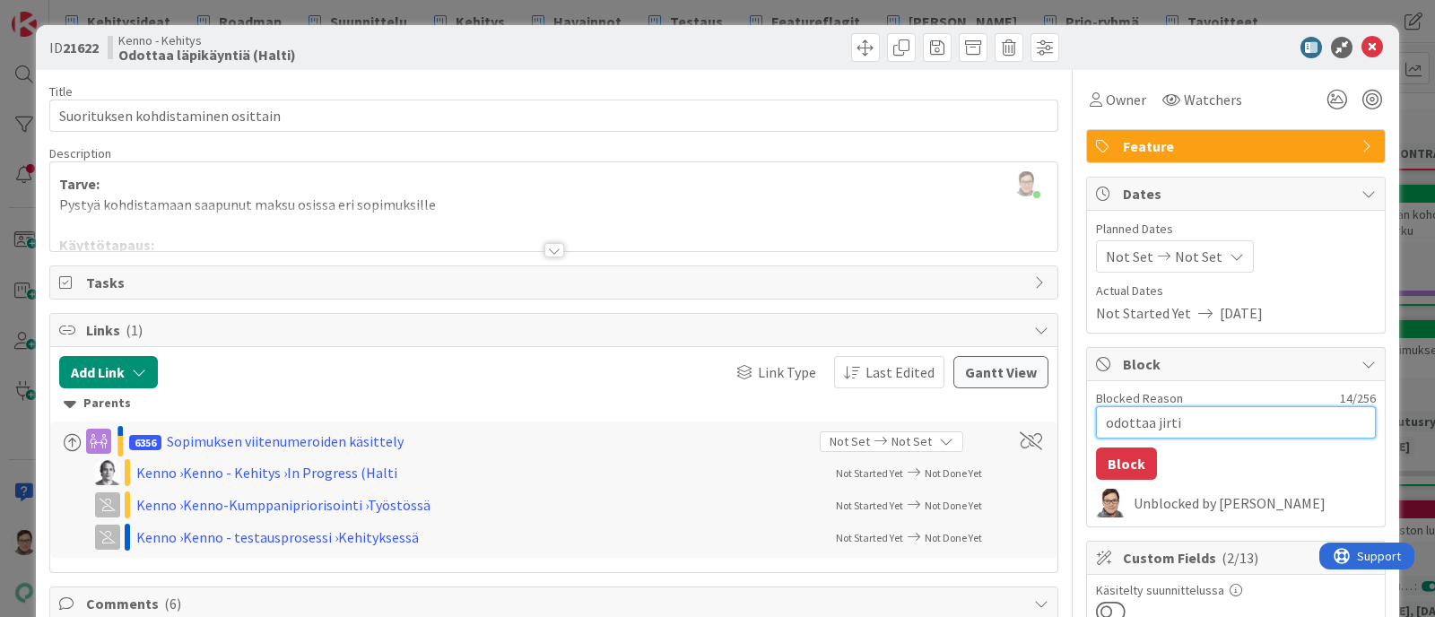
type textarea "odottaa jirt"
type textarea "x"
type textarea "odottaa jir"
type textarea "x"
type textarea "odottaa ji"
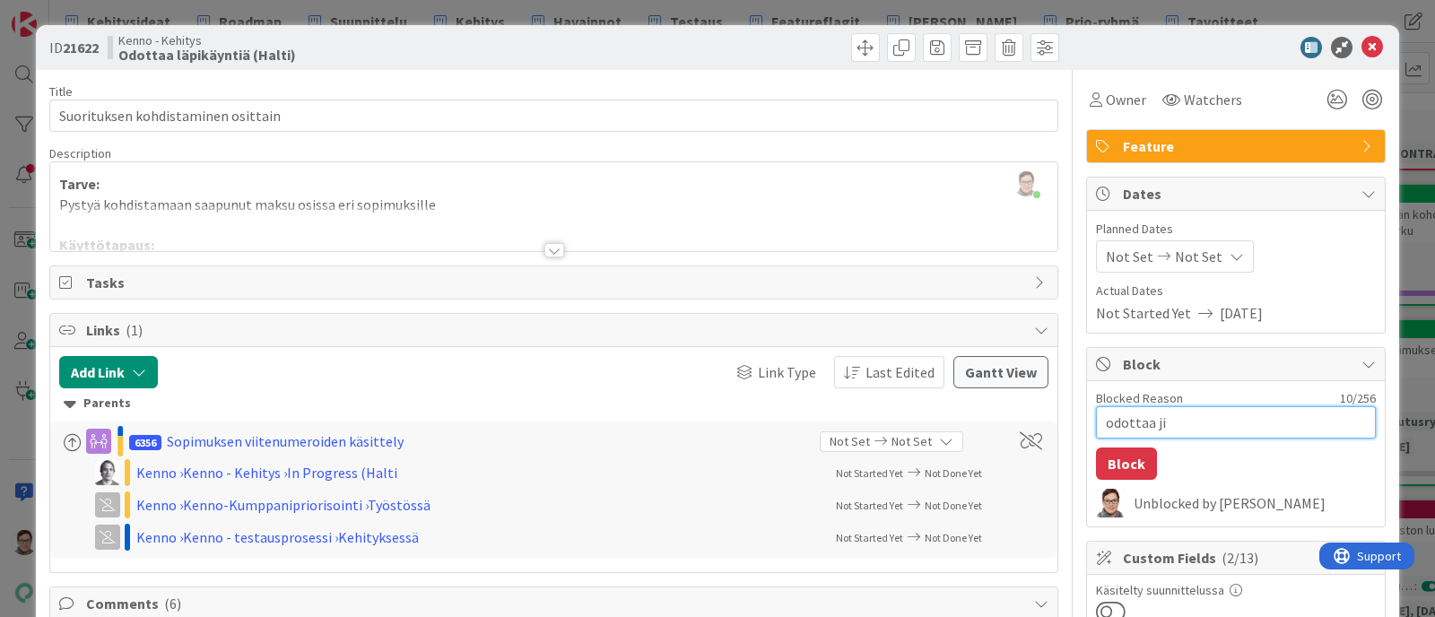
type textarea "x"
type textarea "odottaa j"
type textarea "x"
type textarea "odottaa"
type textarea "x"
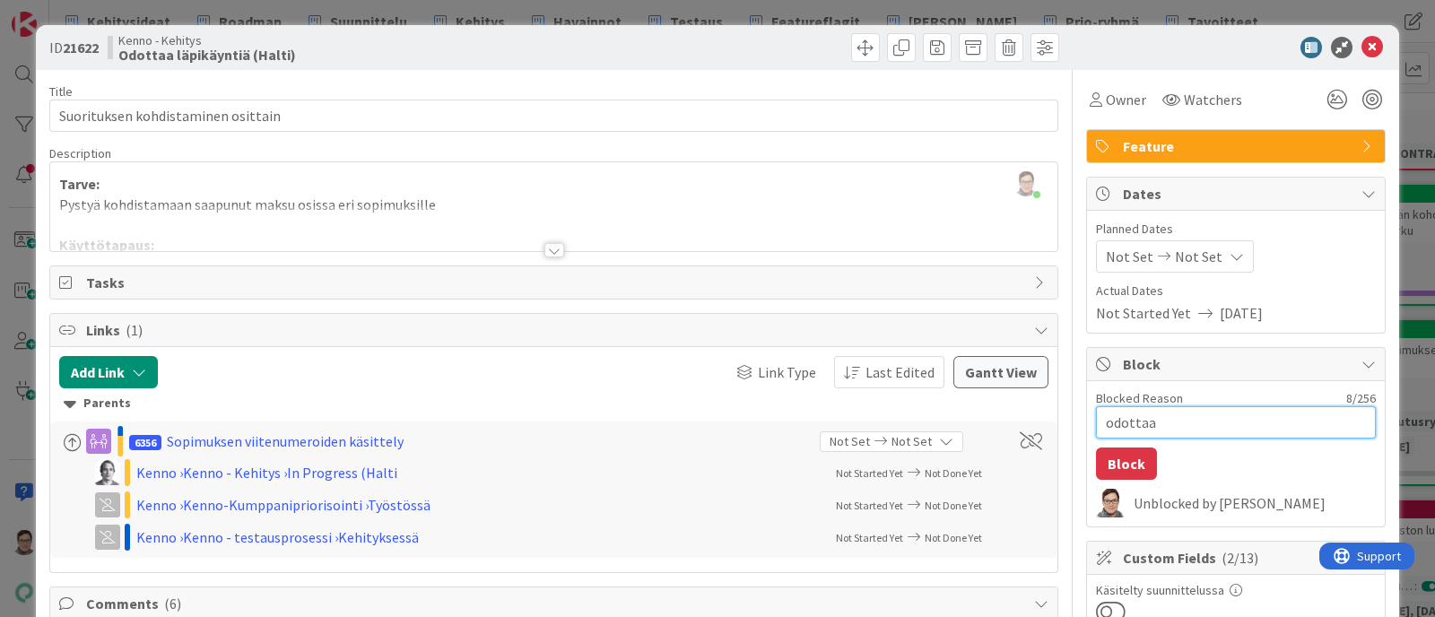
type textarea "odottaa k"
type textarea "x"
type textarea "odottaa ko"
type textarea "x"
type textarea "odottaa kor"
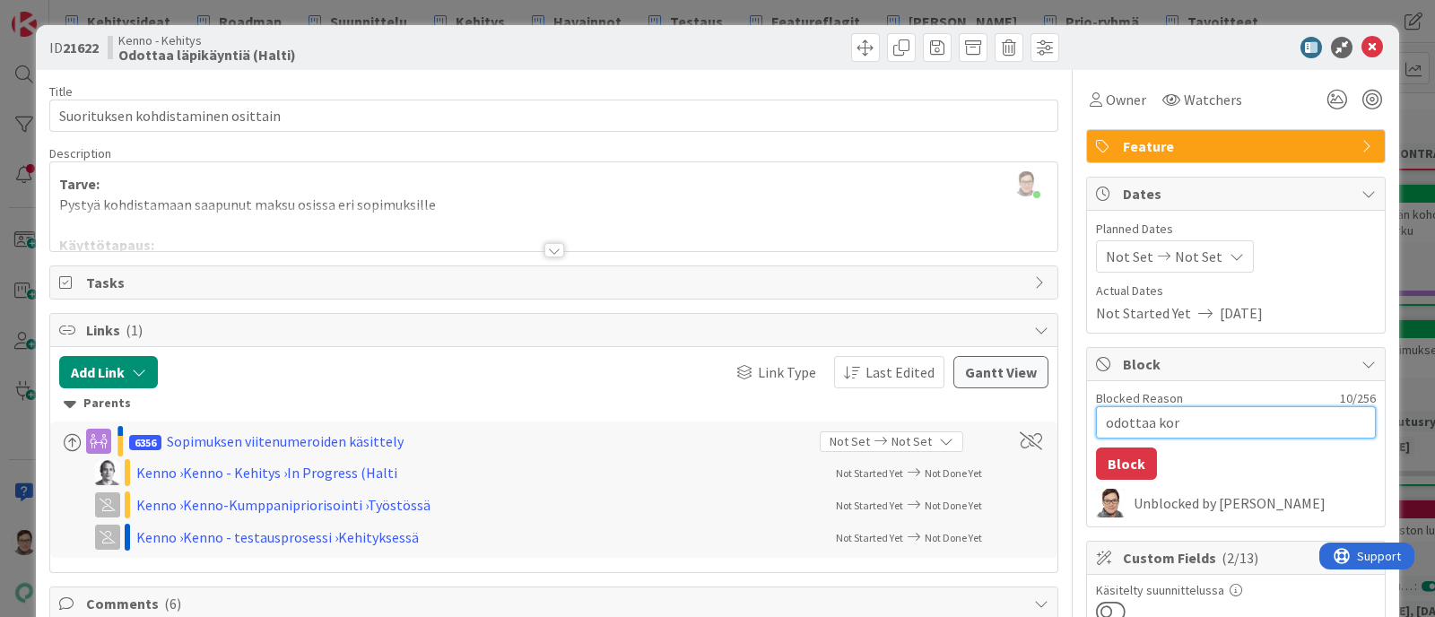
type textarea "x"
type textarea "odottaa kort"
type textarea "x"
type textarea "odottaa korti"
type textarea "x"
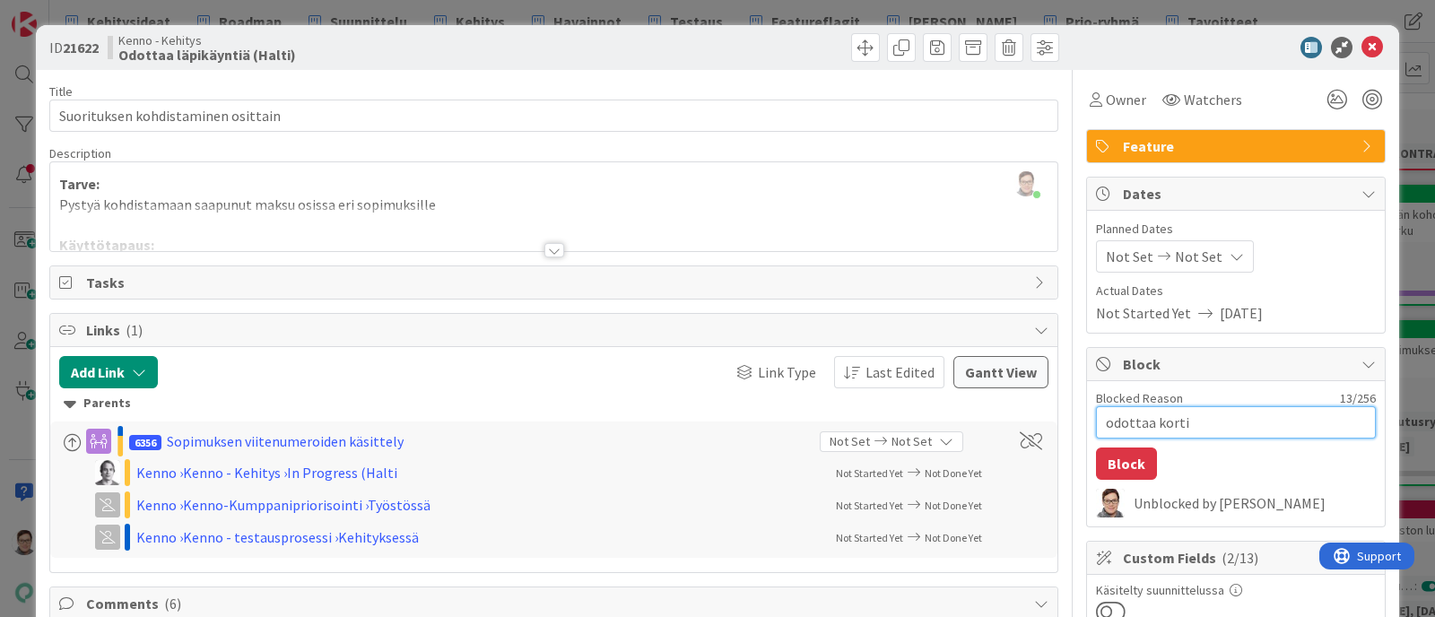
type textarea "odottaa kortin"
type textarea "x"
type textarea "odottaa kortin"
click at [1147, 46] on icon at bounding box center [1373, 48] width 22 height 22
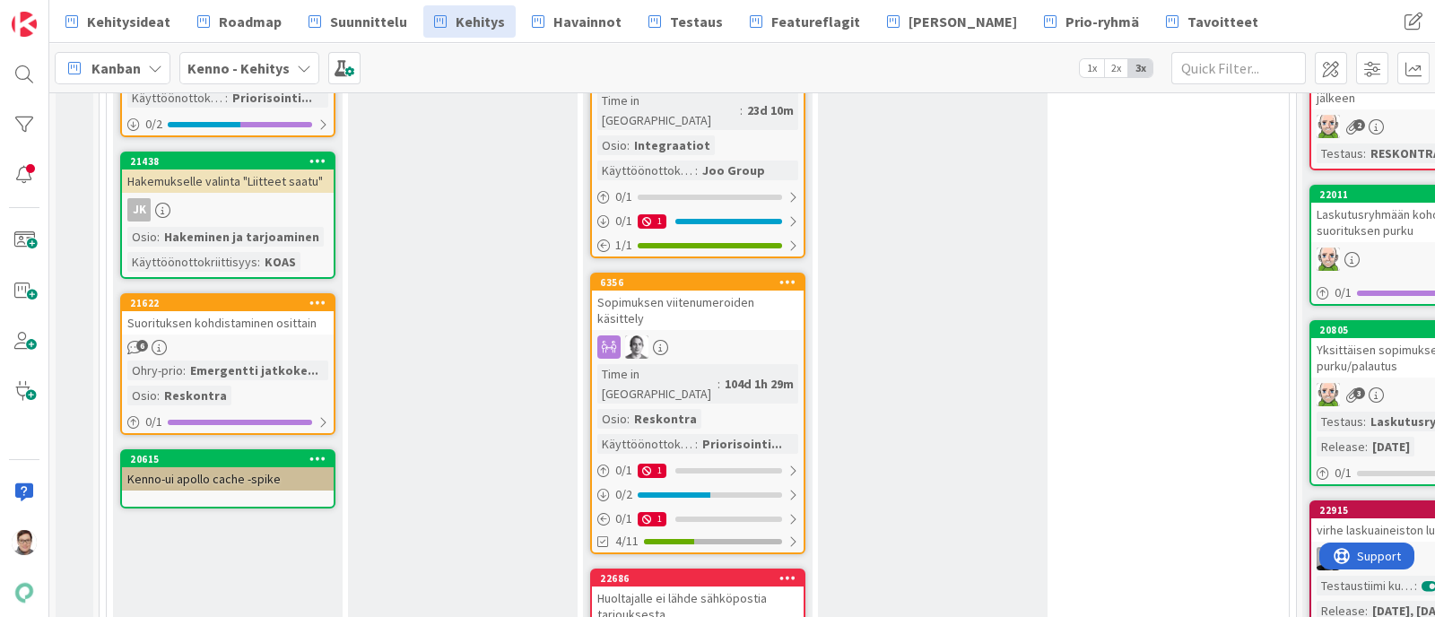
click at [274, 325] on div "Suorituksen kohdistaminen osittain" at bounding box center [228, 322] width 212 height 23
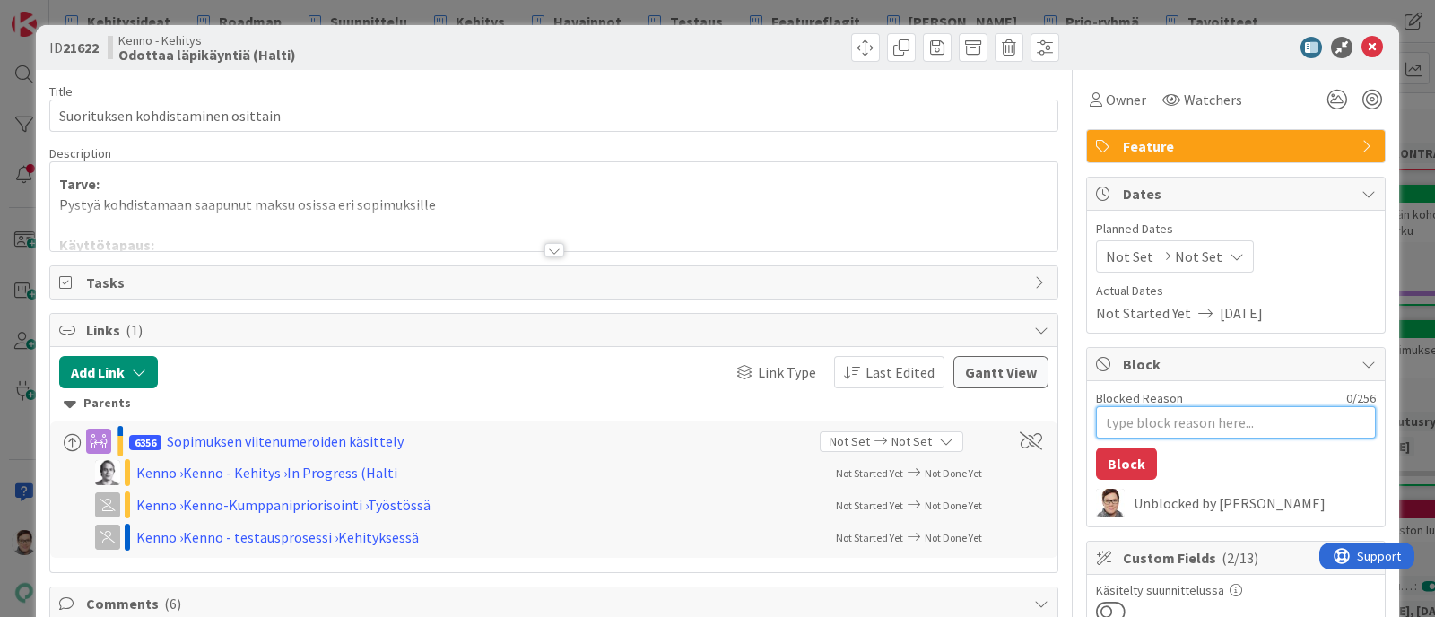
click at [1140, 427] on textarea "Blocked Reason" at bounding box center [1236, 422] width 280 height 32
type textarea "x"
type textarea "o"
type textarea "x"
type textarea "od"
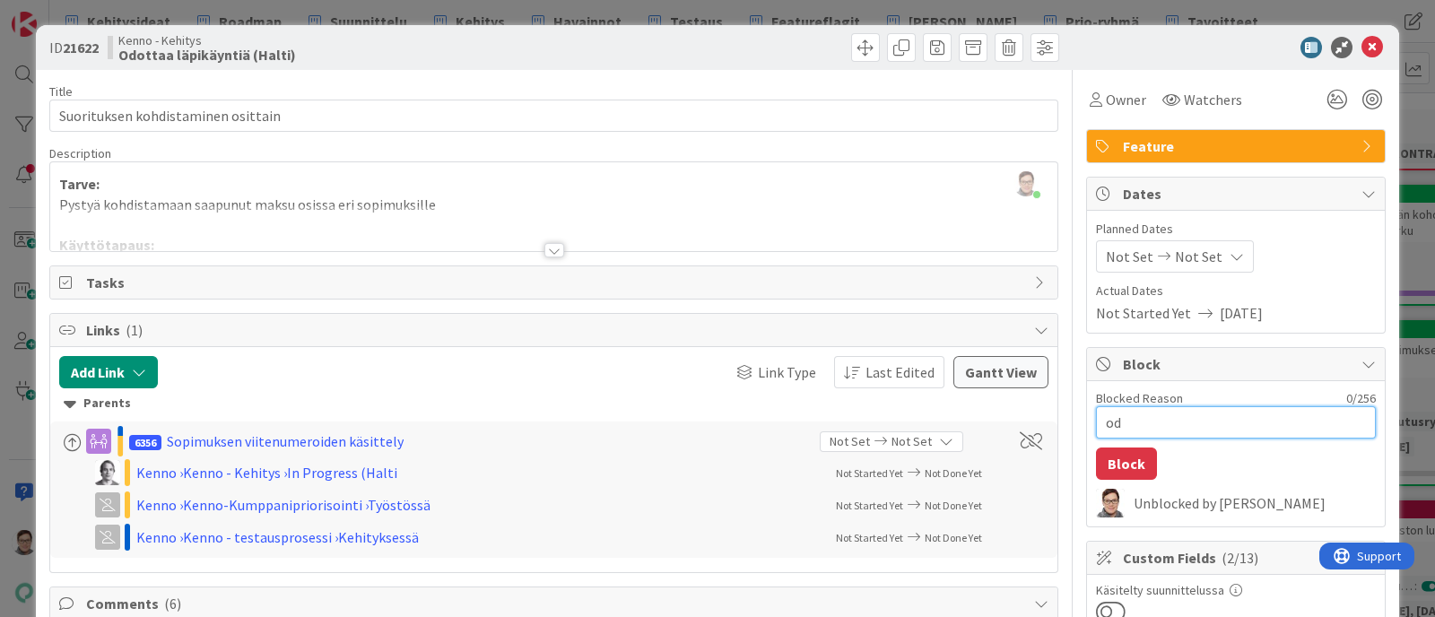
type textarea "x"
type textarea "odo"
type textarea "x"
type textarea "odot"
type textarea "x"
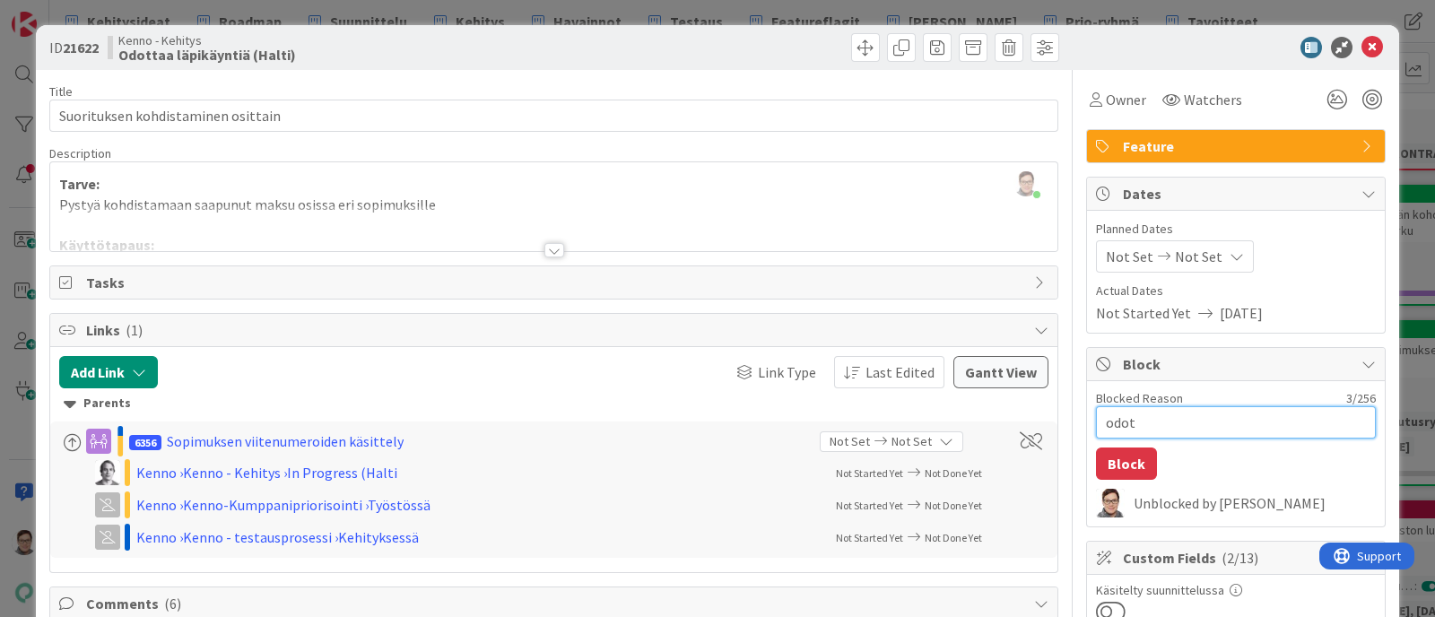
type textarea "odott"
type textarea "x"
type textarea "odotta"
type textarea "x"
type textarea "odottaa"
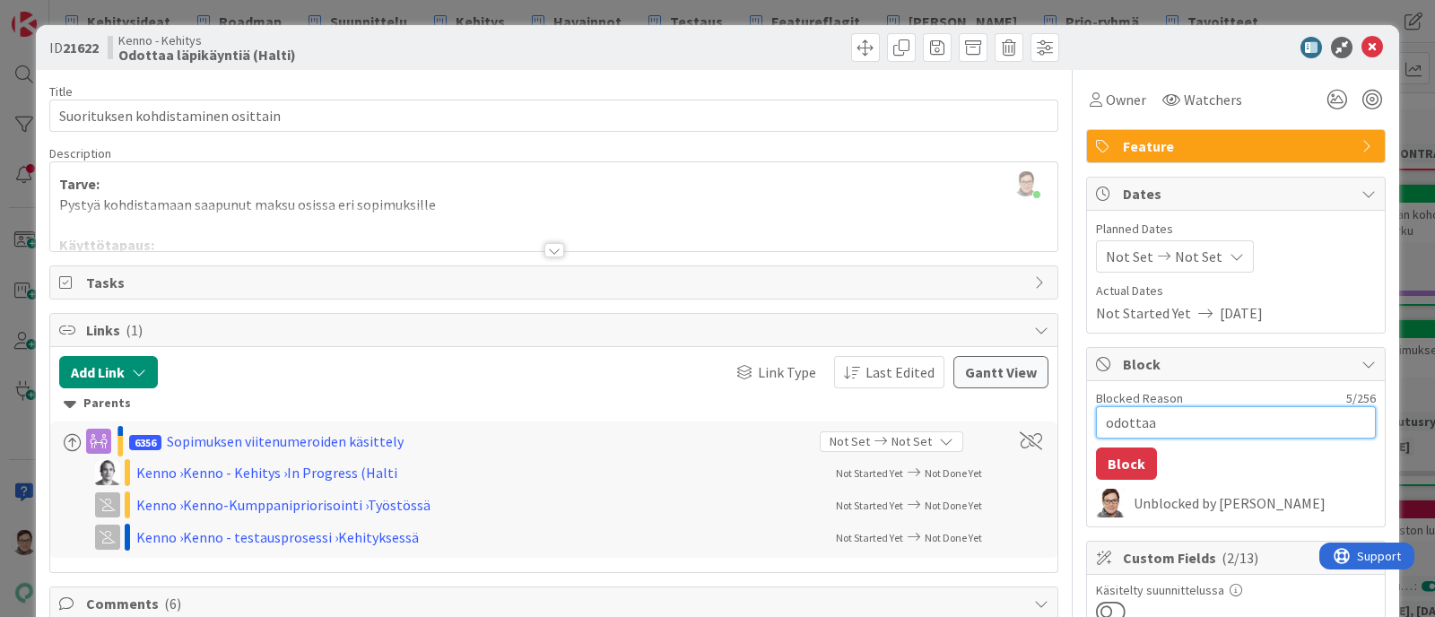
type textarea "x"
type textarea "odottaa"
type textarea "x"
type textarea "odottaa k"
type textarea "x"
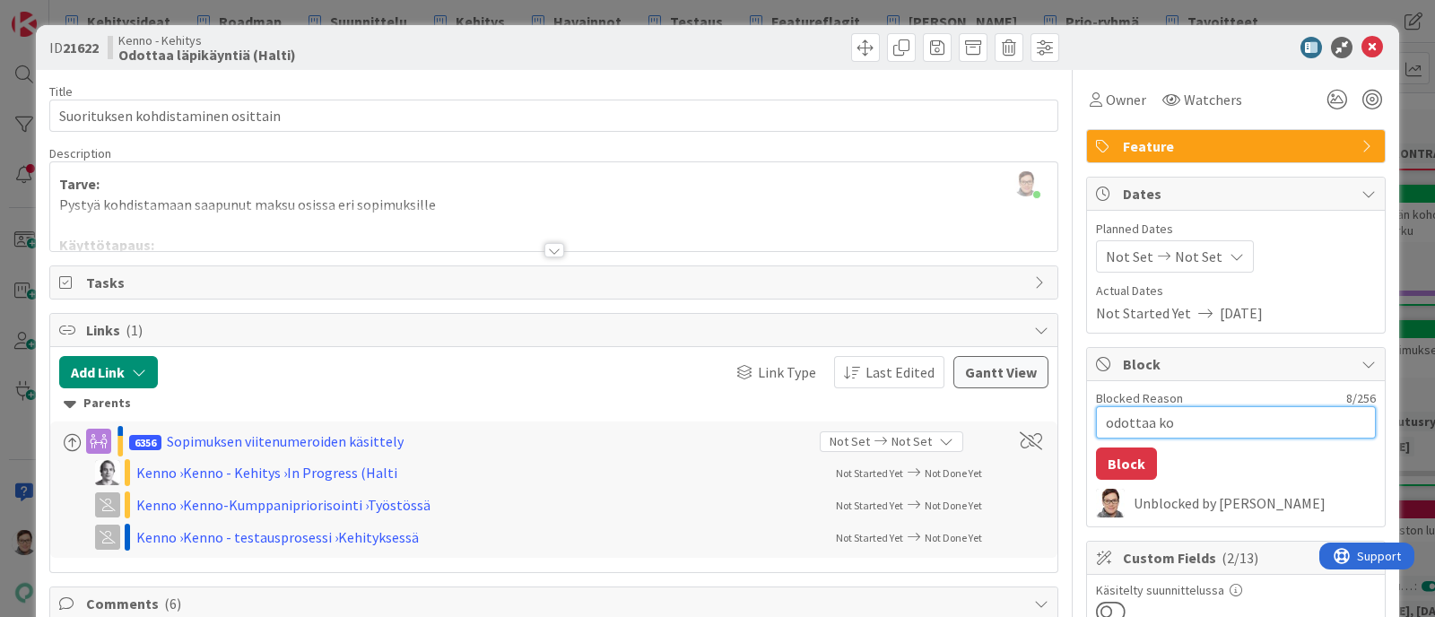
type textarea "odottaa kor"
type textarea "x"
type textarea "odottaa korti"
type textarea "x"
type textarea "odottaa kortin"
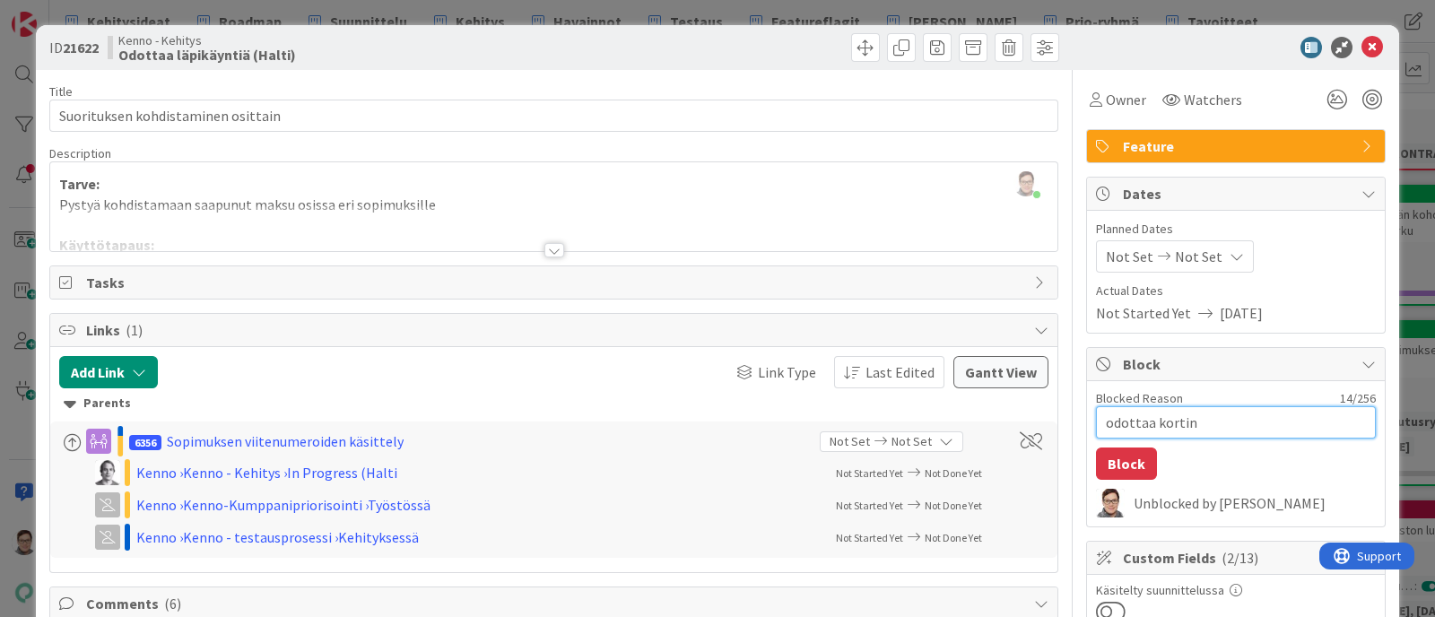
type textarea "x"
type textarea "odottaa kortin"
type textarea "x"
type textarea "odottaa kortin 6"
type textarea "x"
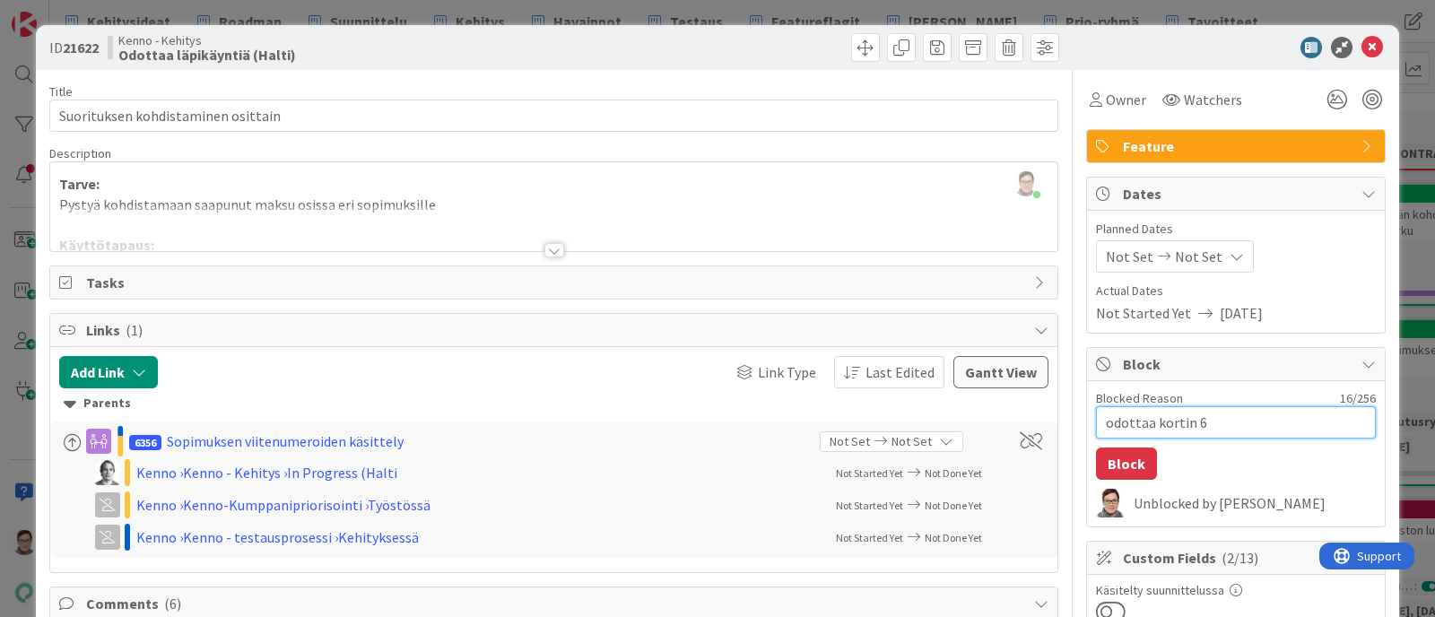
type textarea "odottaa kortin 63"
type textarea "x"
type textarea "odottaa kortin 635"
type textarea "x"
type textarea "odottaa kortin 6356"
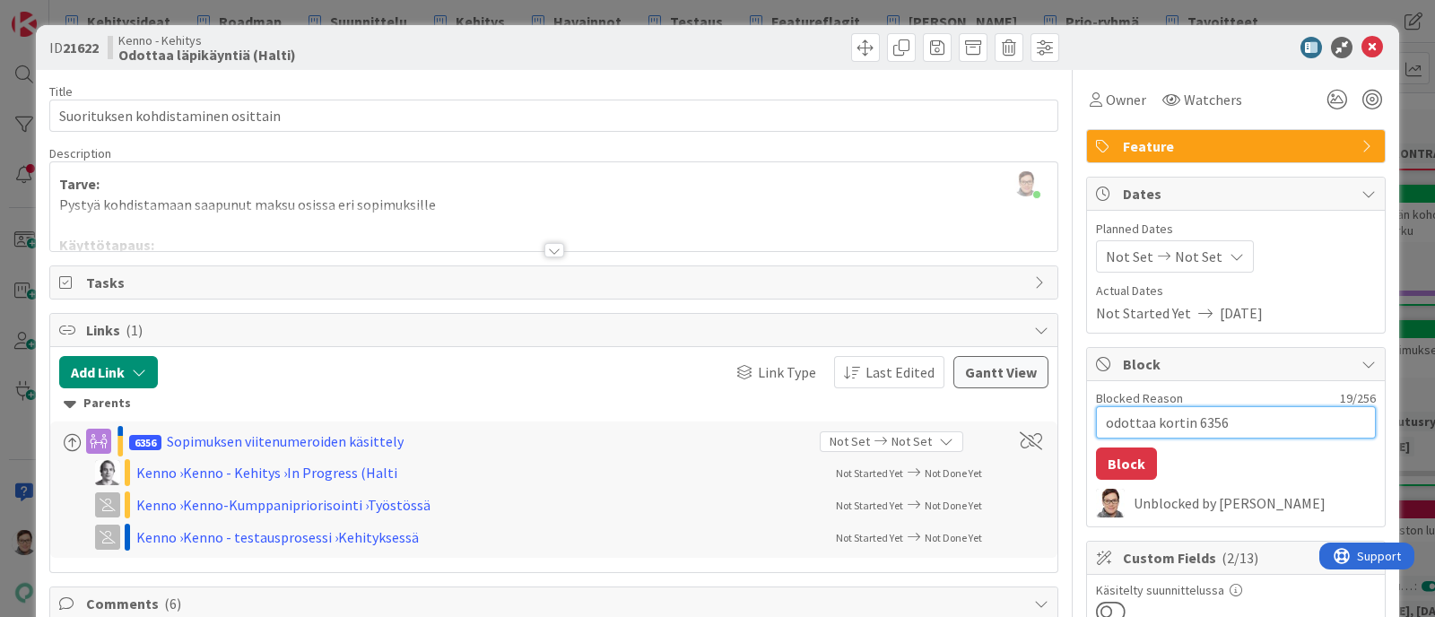
type textarea "x"
type textarea "odottaa kortin 6356"
type textarea "x"
type textarea "odottaa kortin 6356 va"
type textarea "x"
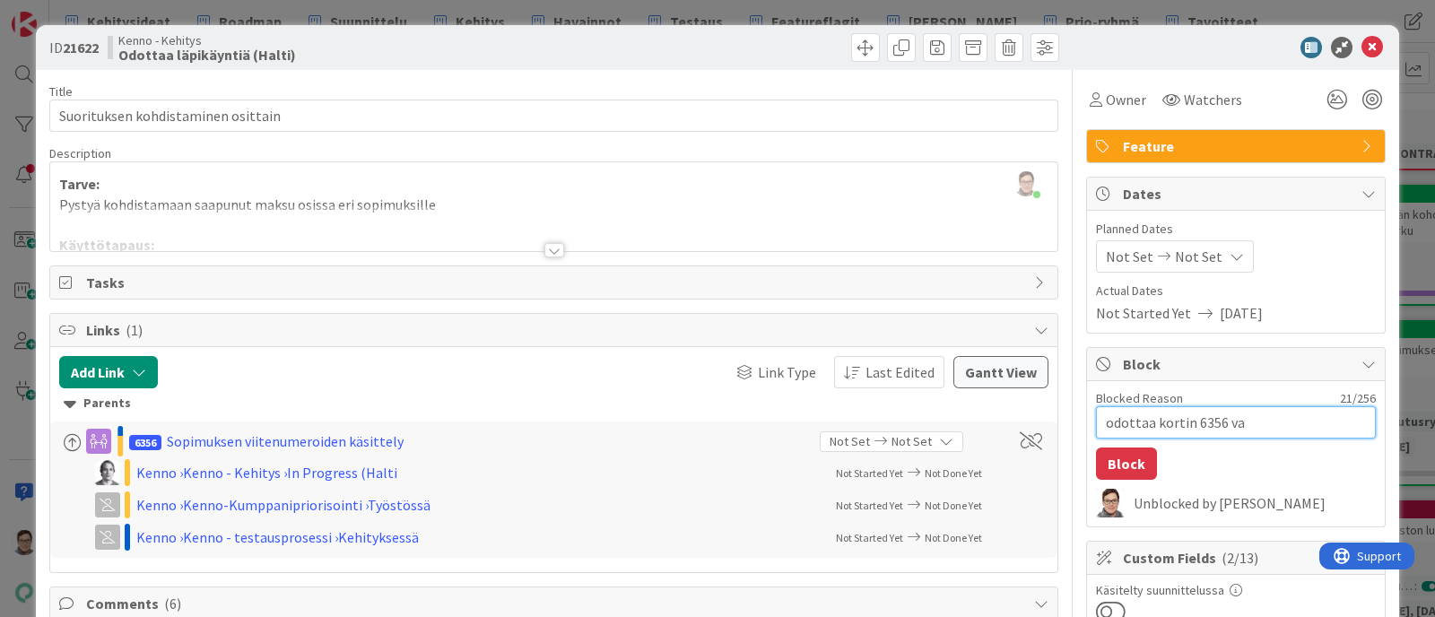
type textarea "odottaa kortin 6356 val"
type textarea "x"
type textarea "odottaa kortin 6356 valm"
click at [1147, 420] on textarea "odottaa kortin 6356 valmisrumista" at bounding box center [1236, 422] width 280 height 32
click at [1103, 459] on button "Block" at bounding box center [1126, 464] width 61 height 32
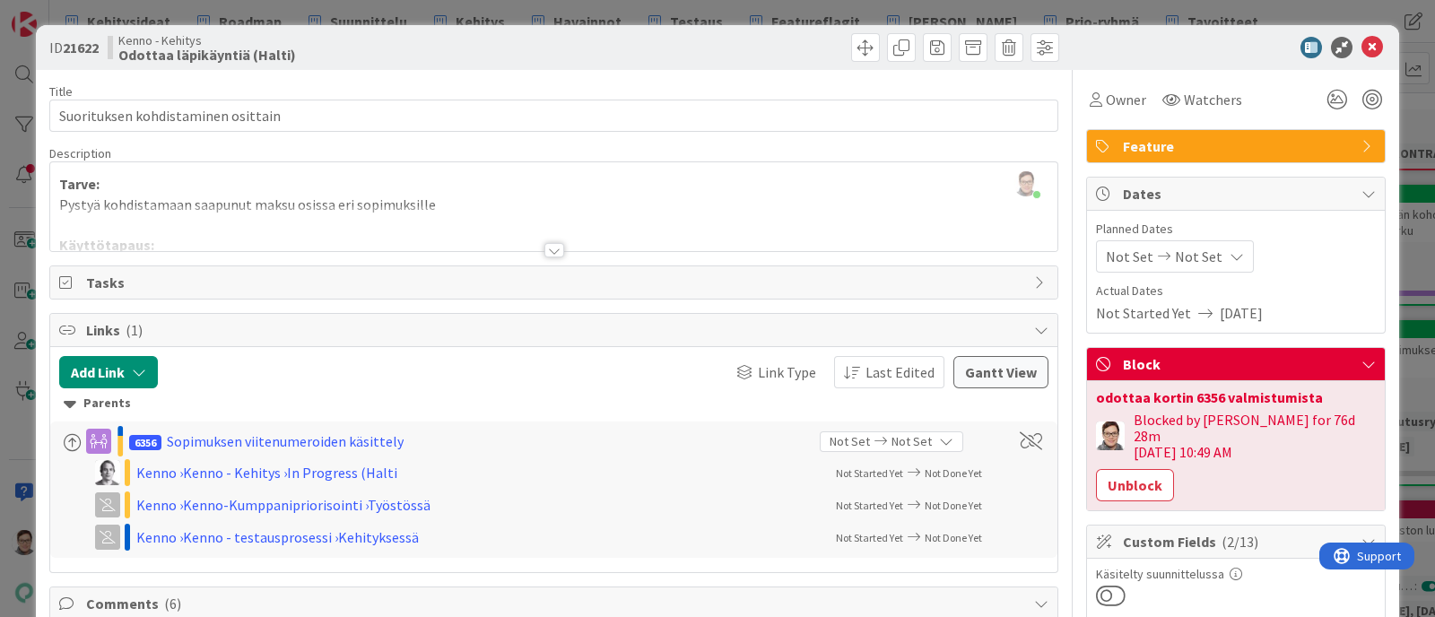
click at [70, 194] on div "[PERSON_NAME] just joined Tarve: Pystyä kohdistamaan saapunut maksu osissa eri …" at bounding box center [553, 206] width 1007 height 89
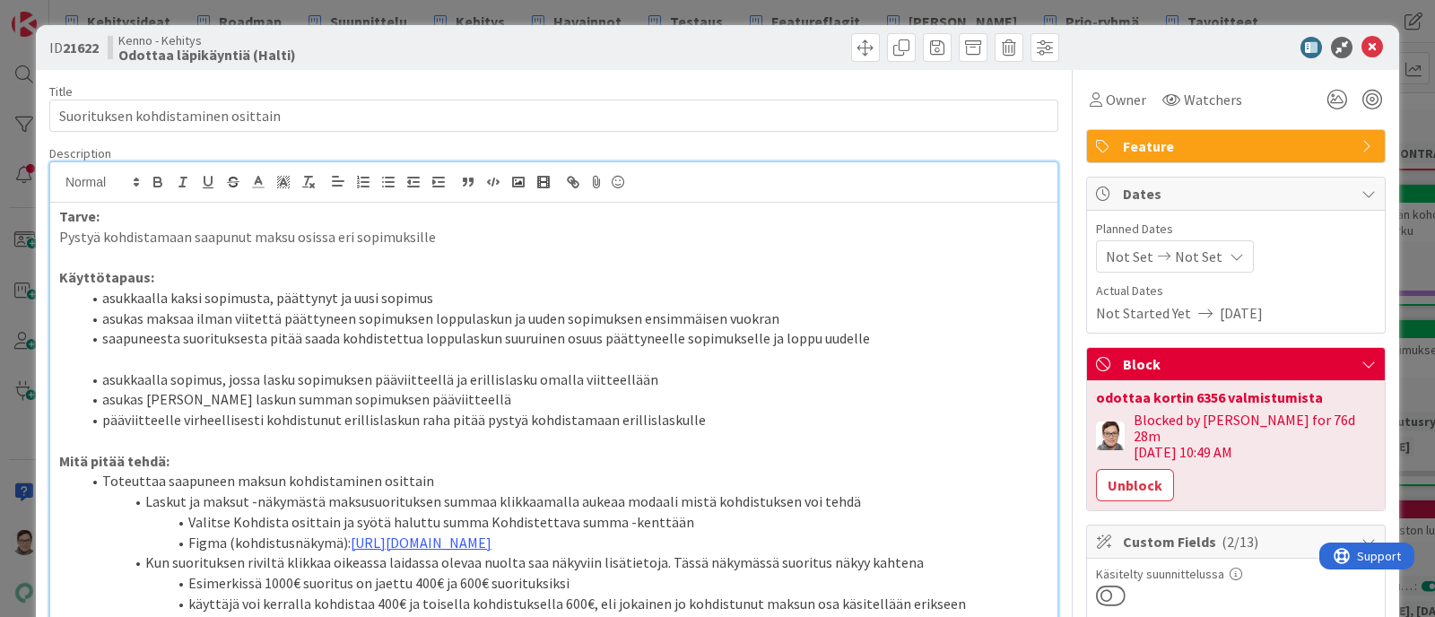
click at [59, 210] on strong "Tarve:" at bounding box center [79, 216] width 40 height 18
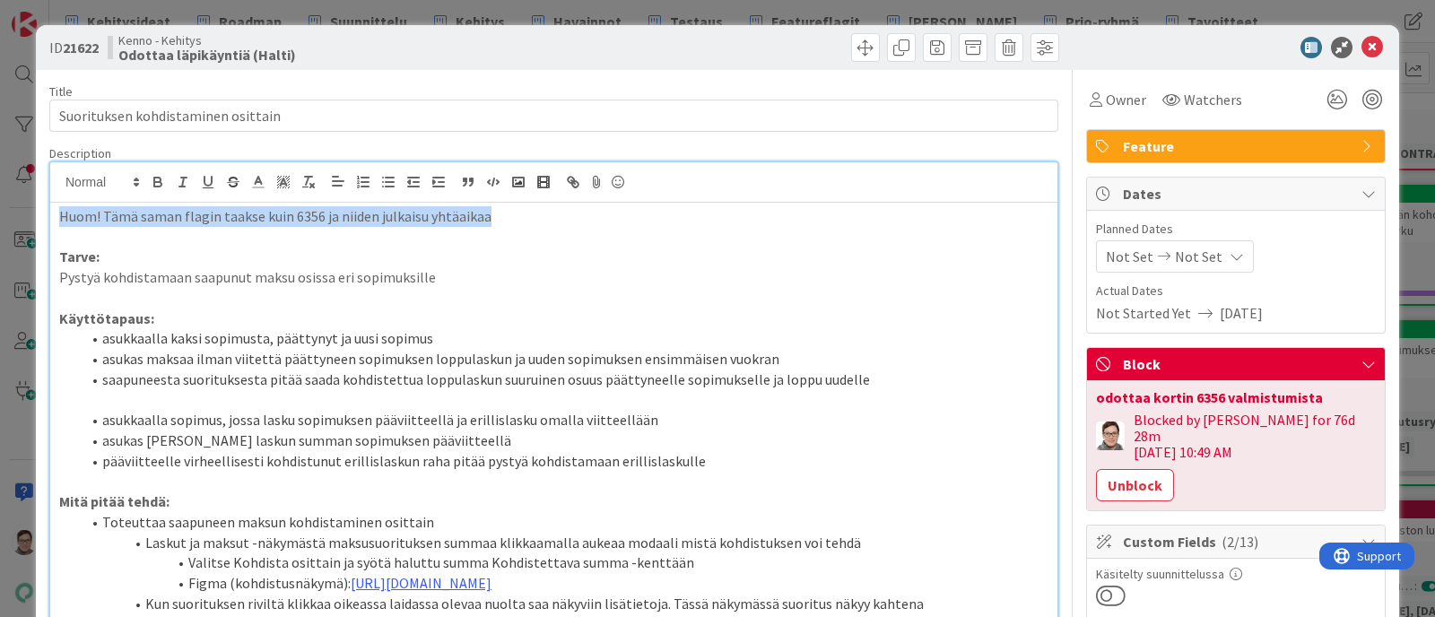
drag, startPoint x: 494, startPoint y: 217, endPoint x: 31, endPoint y: 217, distance: 462.9
click at [31, 217] on div "ID 21622 Kenno - Kehitys Odottaa läpikäyntiä (Halti) Title 34 / 128 Suorituksen…" at bounding box center [717, 308] width 1435 height 617
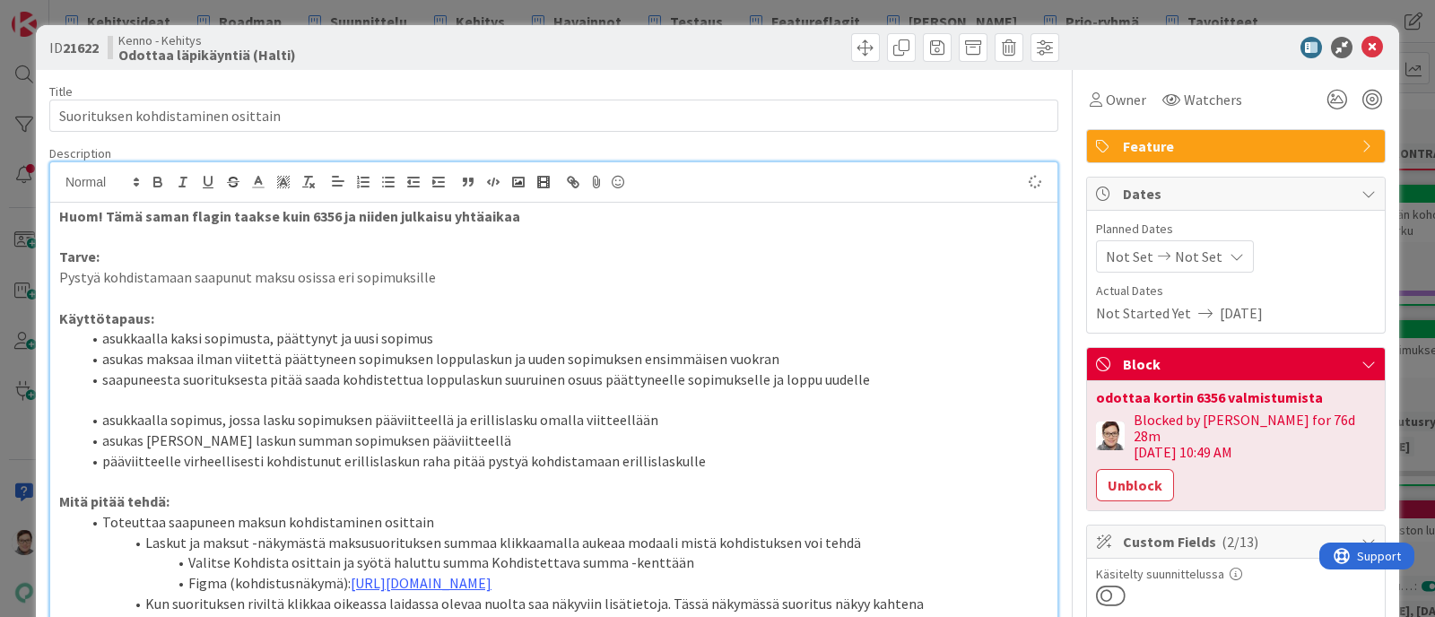
click at [414, 277] on p "Pystyä kohdistamaan saapunut maksu osissa eri sopimuksille" at bounding box center [554, 277] width 990 height 21
click at [1147, 51] on icon at bounding box center [1373, 48] width 22 height 22
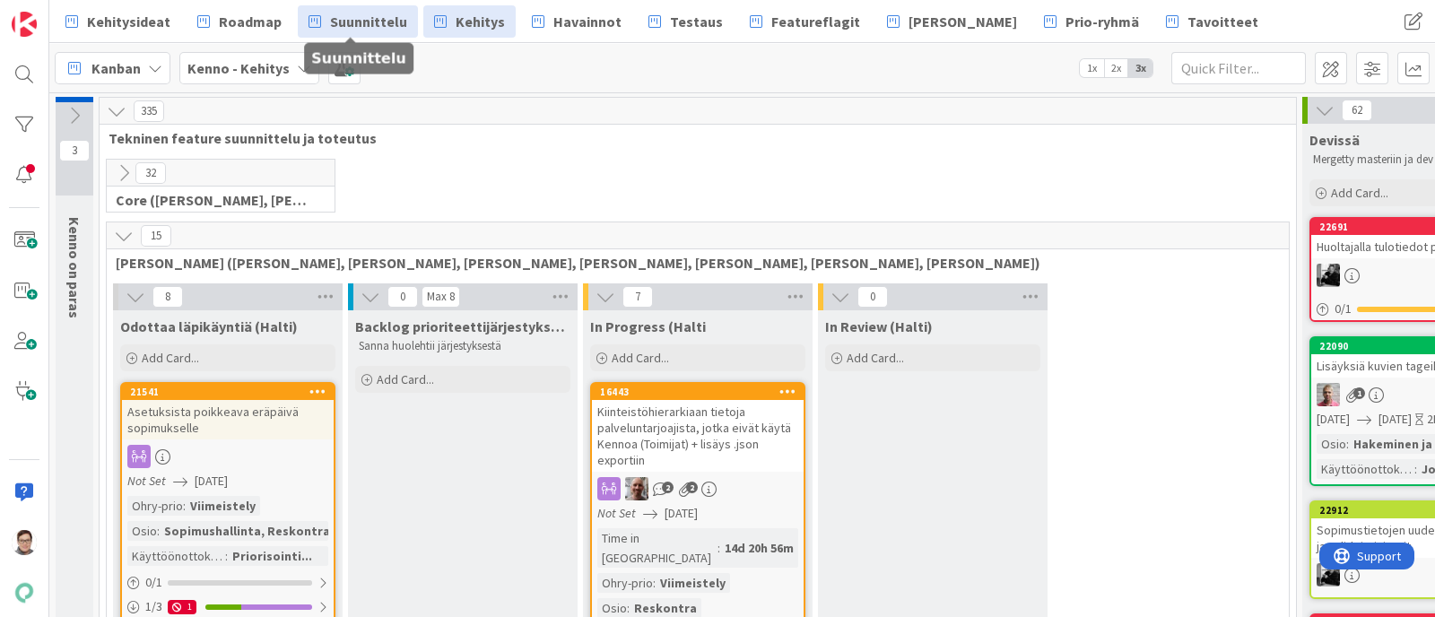
click at [336, 23] on span "Suunnittelu" at bounding box center [368, 22] width 77 height 22
